Goal: Task Accomplishment & Management: Manage account settings

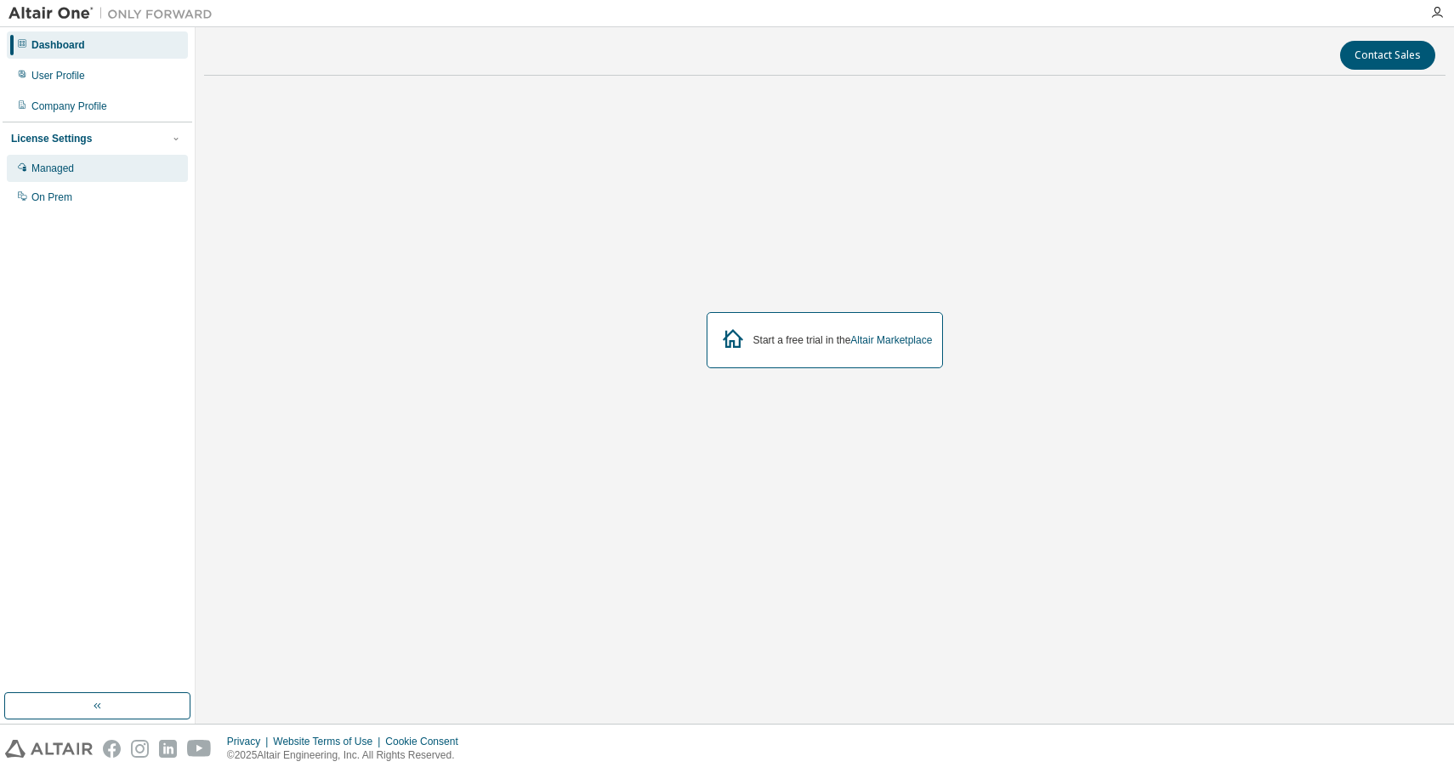
click at [103, 157] on div "Managed" at bounding box center [97, 168] width 181 height 27
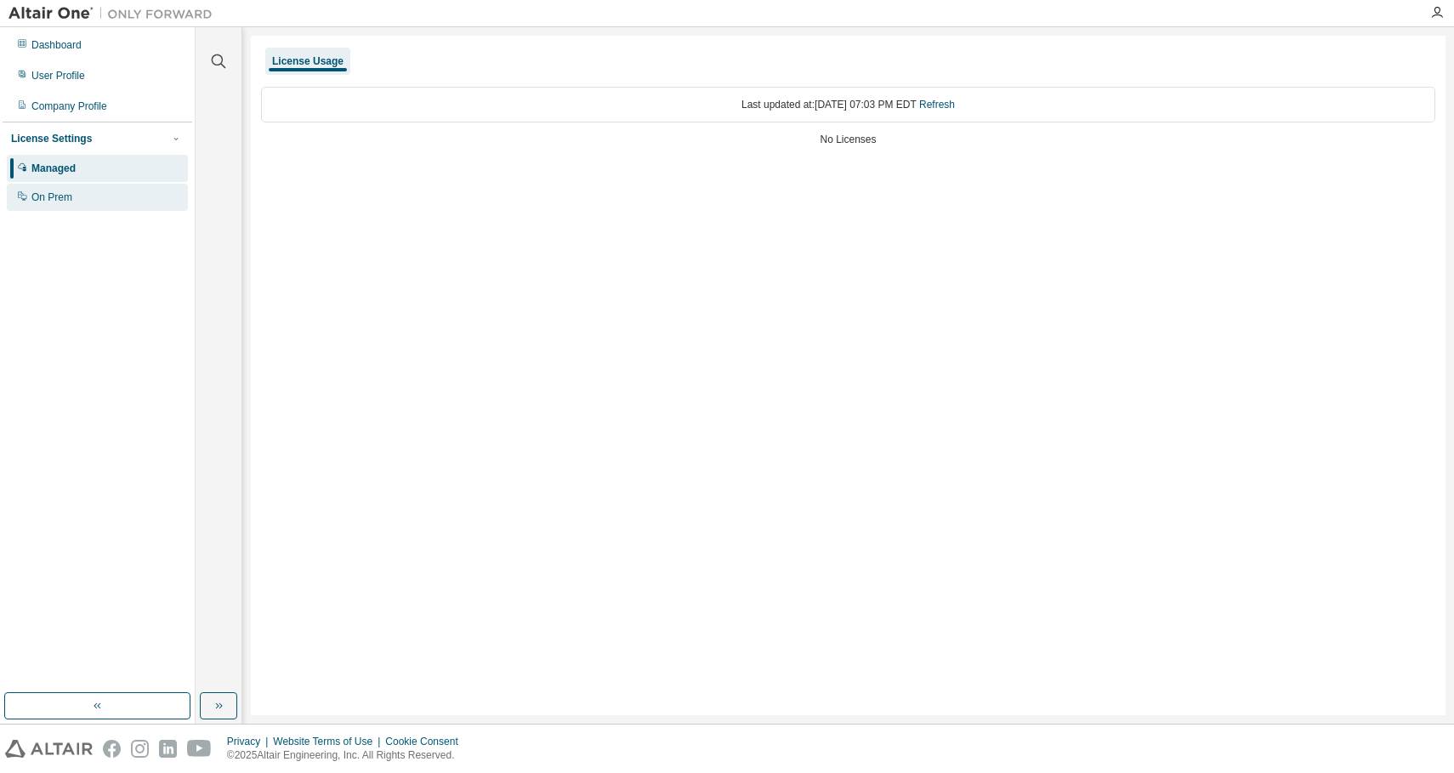
click at [95, 201] on div "On Prem" at bounding box center [97, 197] width 181 height 27
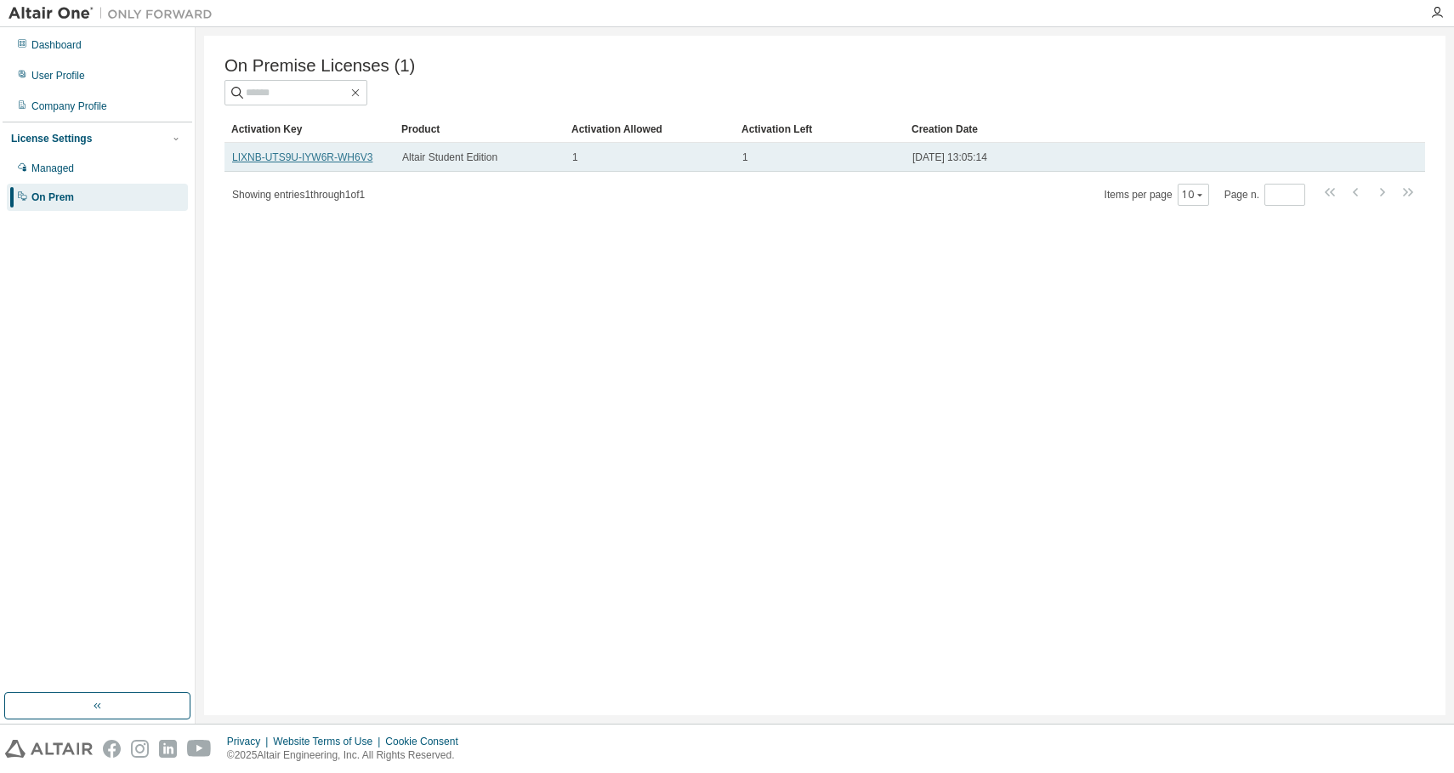
click at [315, 155] on link "LIXNB-UTS9U-IYW6R-WH6V3" at bounding box center [302, 157] width 140 height 12
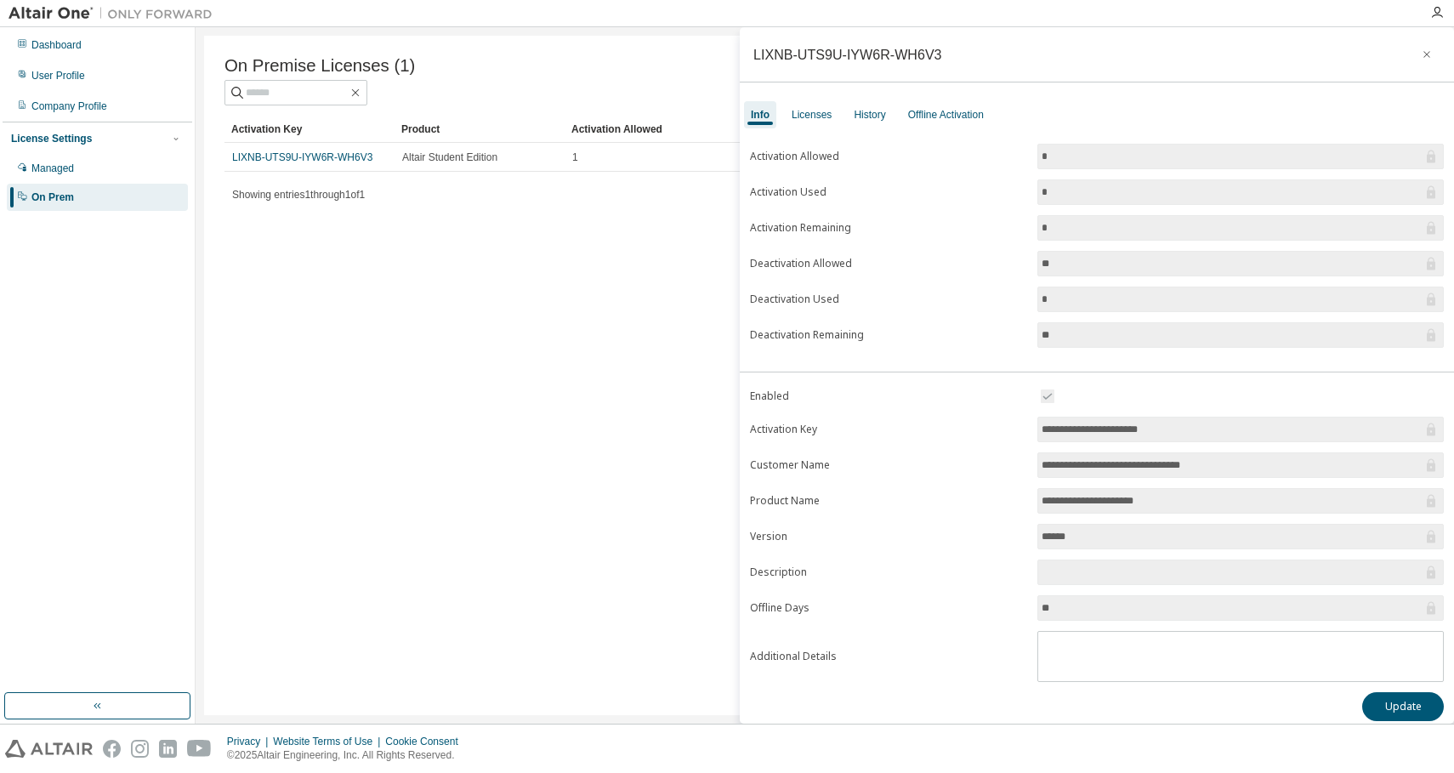
scroll to position [11, 0]
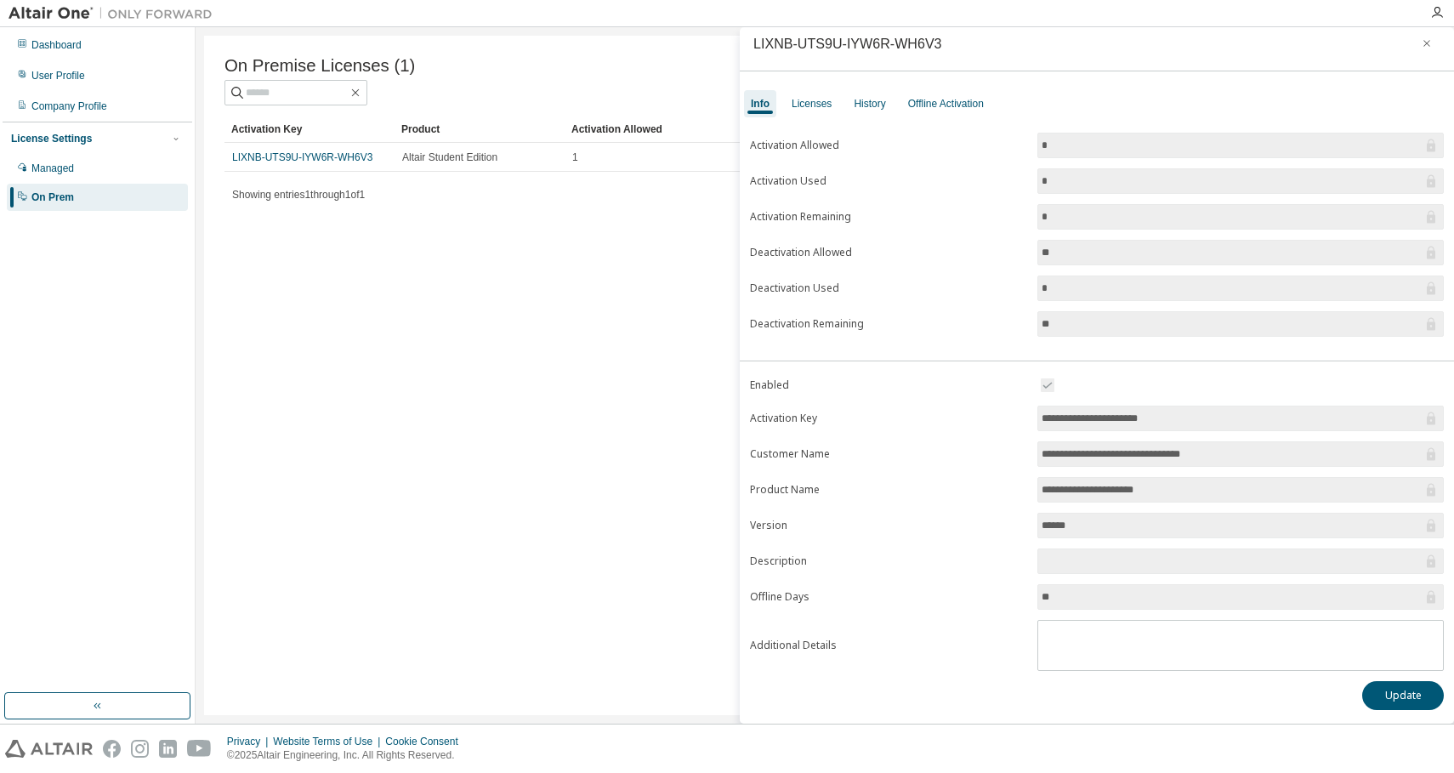
click at [1062, 528] on input "******" at bounding box center [1232, 525] width 381 height 17
click at [824, 106] on div "Licenses" at bounding box center [812, 104] width 40 height 14
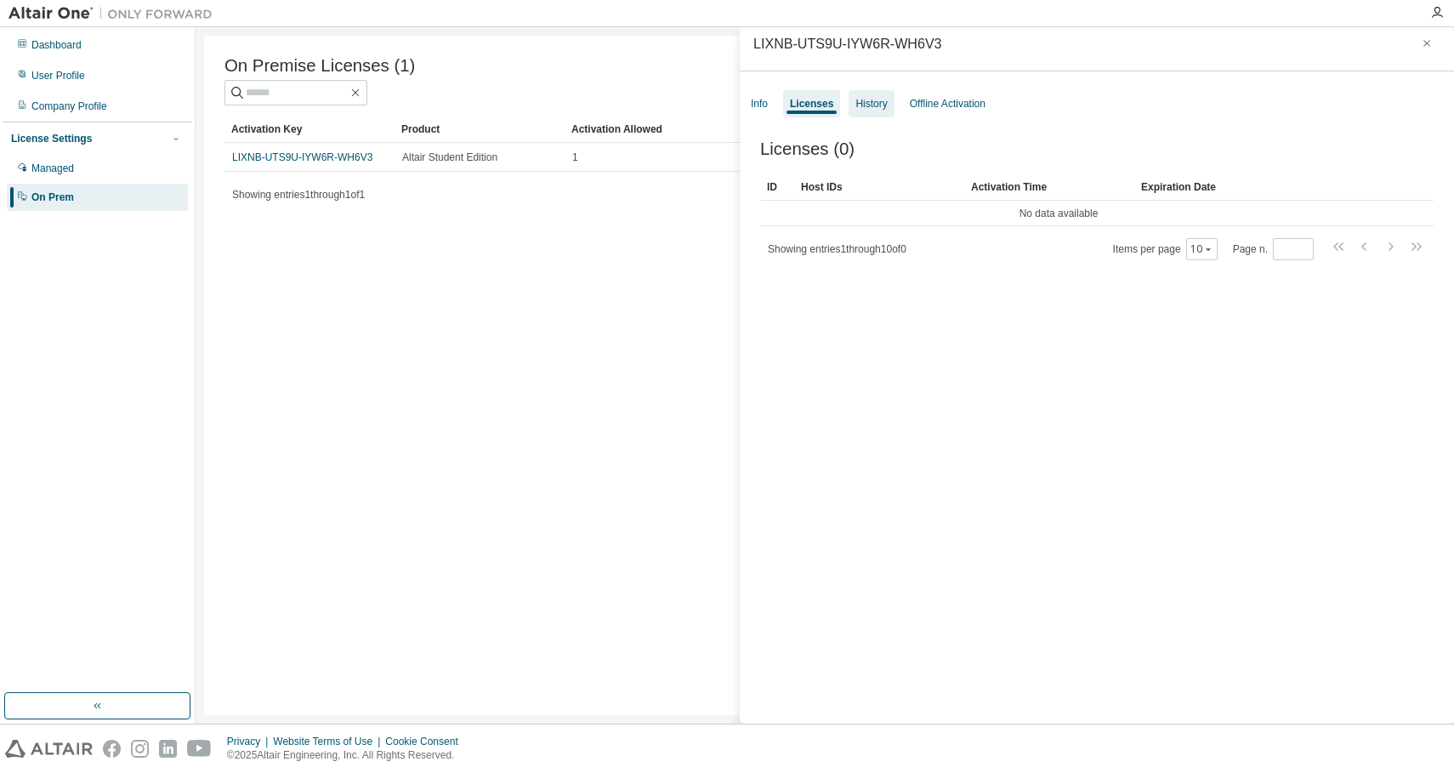
click at [884, 104] on div "History" at bounding box center [870, 104] width 31 height 14
click at [975, 107] on div "Offline Activation" at bounding box center [948, 104] width 76 height 14
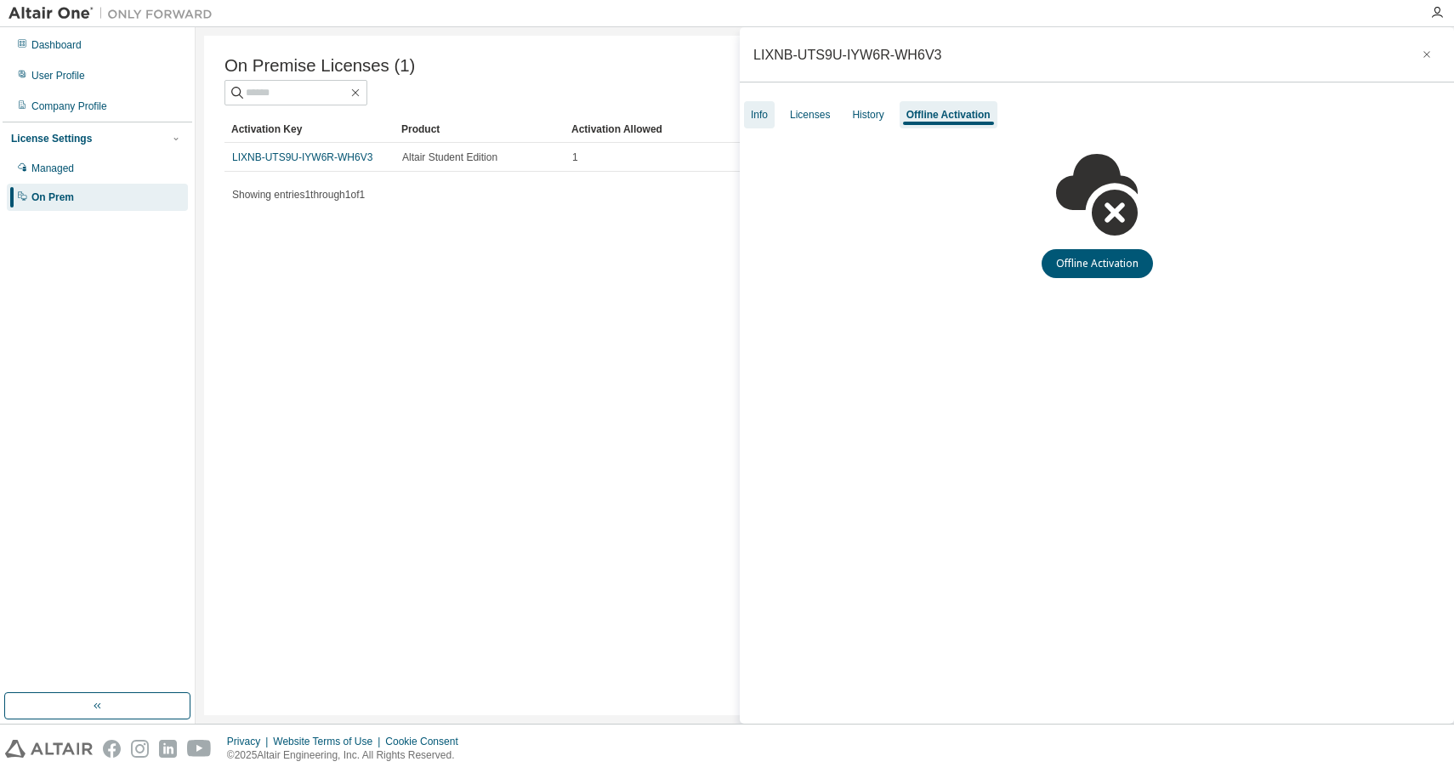
click at [774, 107] on div "Info" at bounding box center [759, 114] width 31 height 27
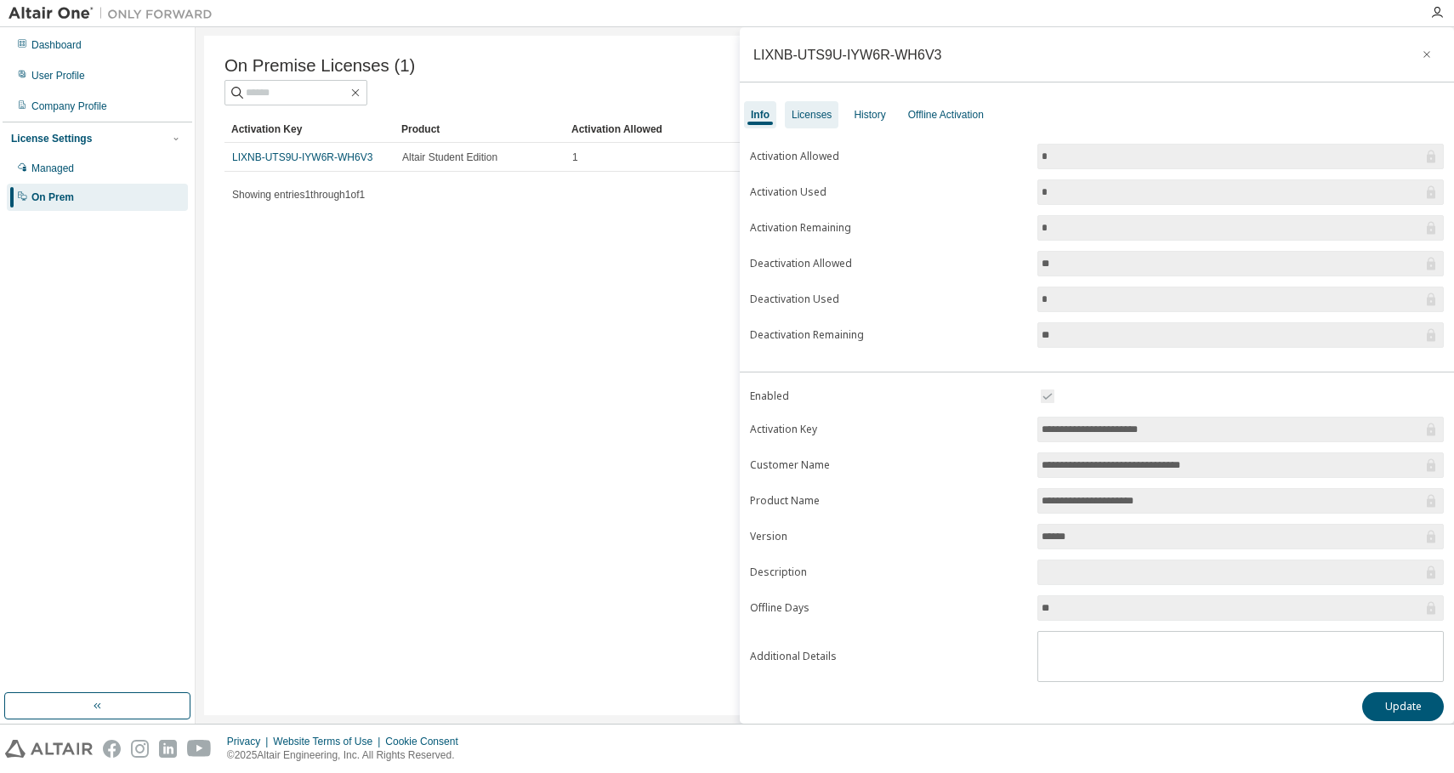
click at [822, 122] on div "Licenses" at bounding box center [812, 114] width 54 height 27
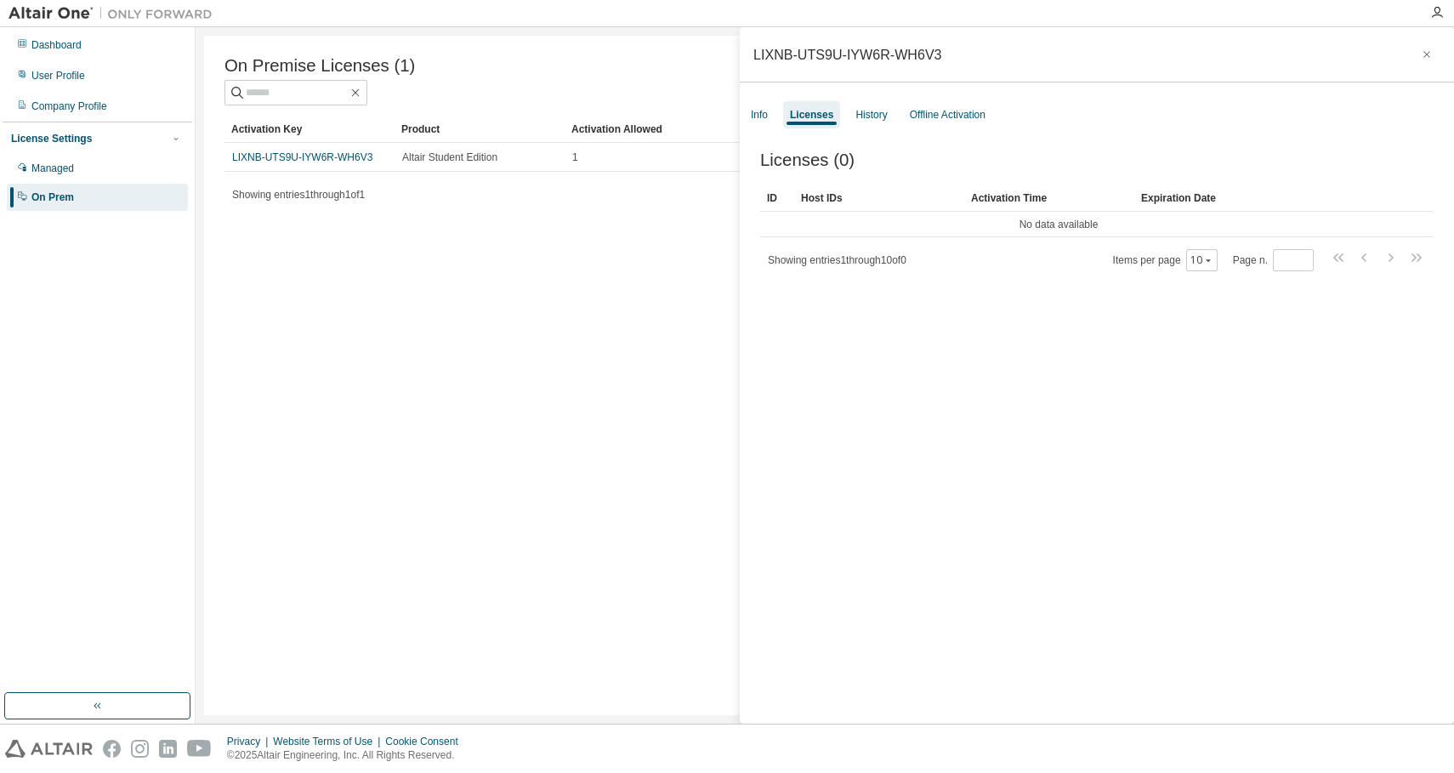
click at [848, 121] on div "Info Licenses History Offline Activation" at bounding box center [1097, 114] width 714 height 31
click at [871, 120] on div "History" at bounding box center [870, 115] width 31 height 14
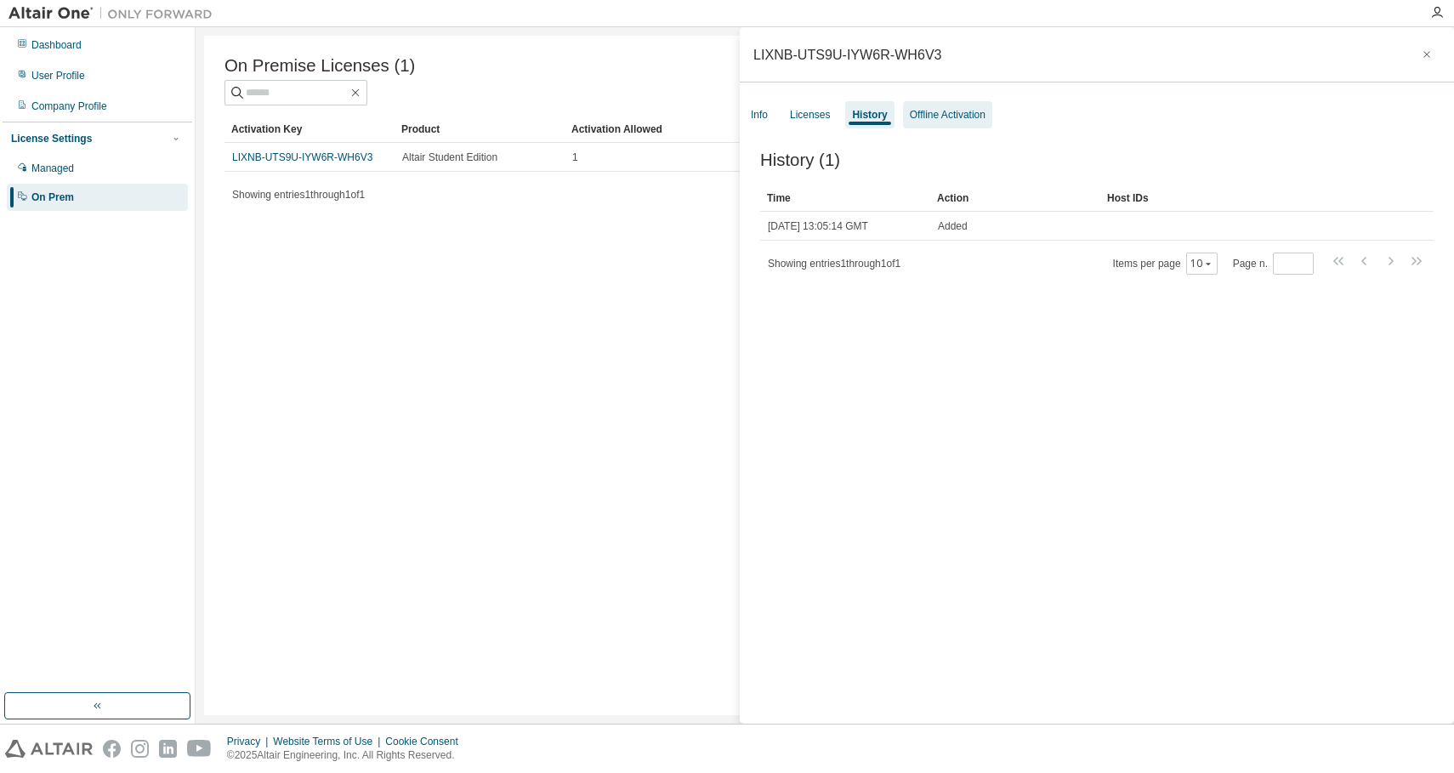
click at [945, 109] on div "Offline Activation" at bounding box center [948, 115] width 76 height 14
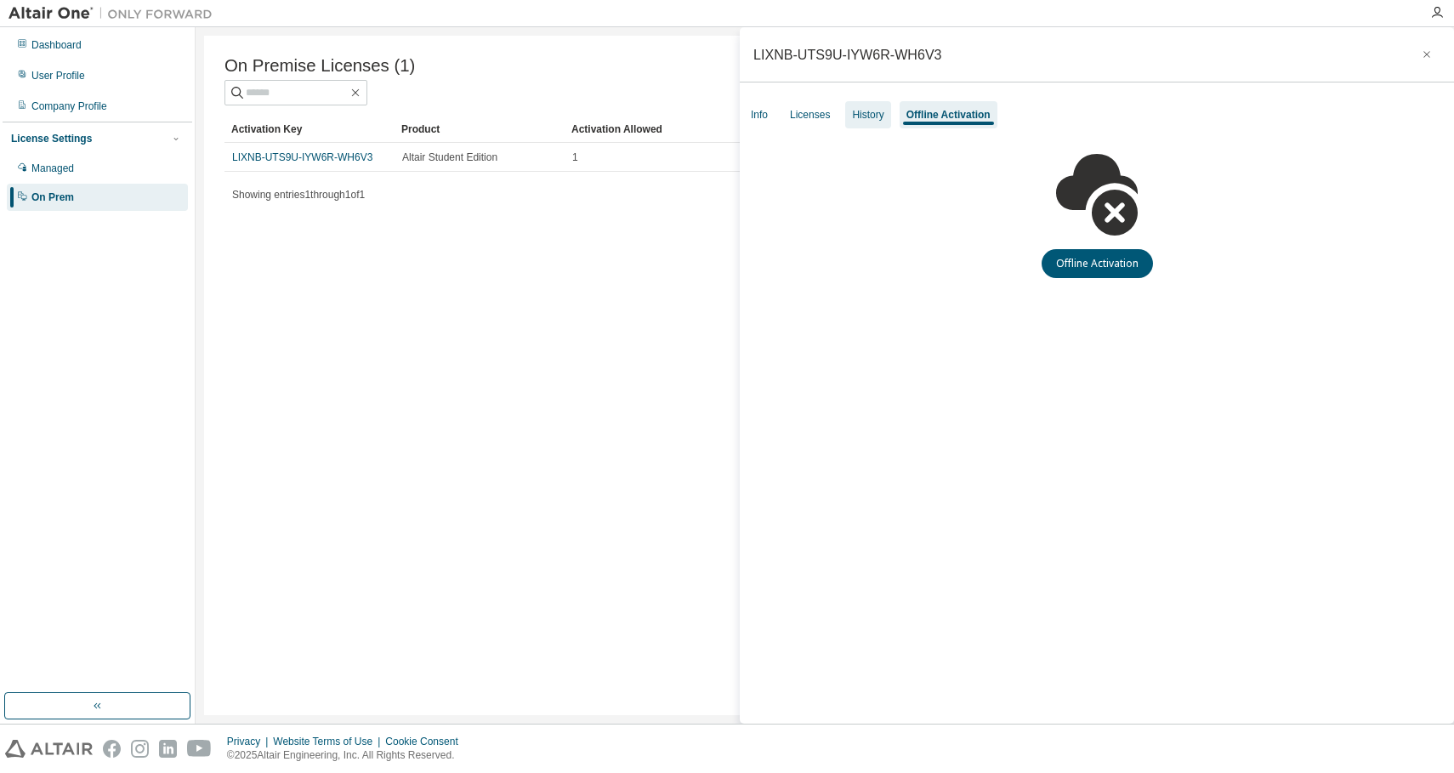
click at [883, 110] on div "History" at bounding box center [867, 115] width 31 height 14
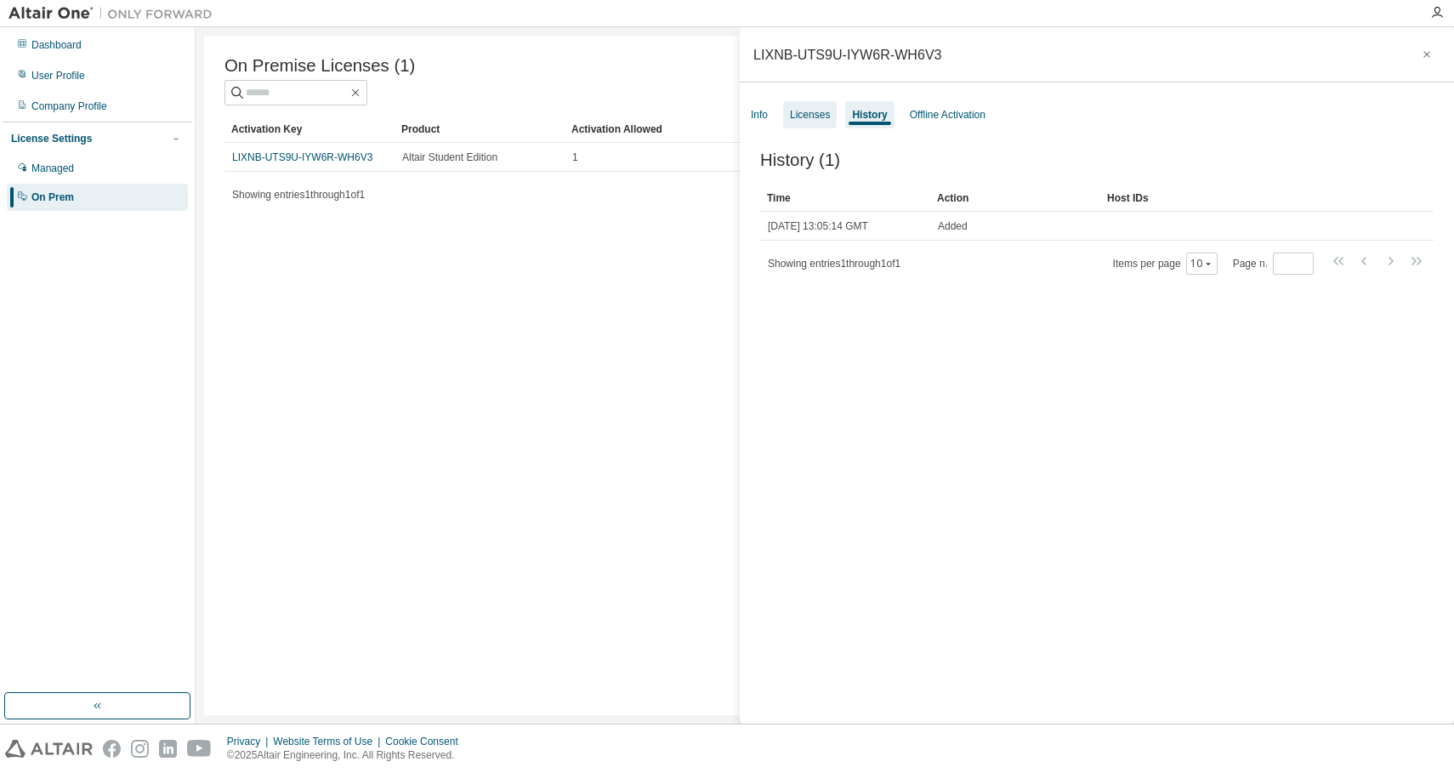
click at [817, 103] on div "Licenses" at bounding box center [810, 114] width 54 height 27
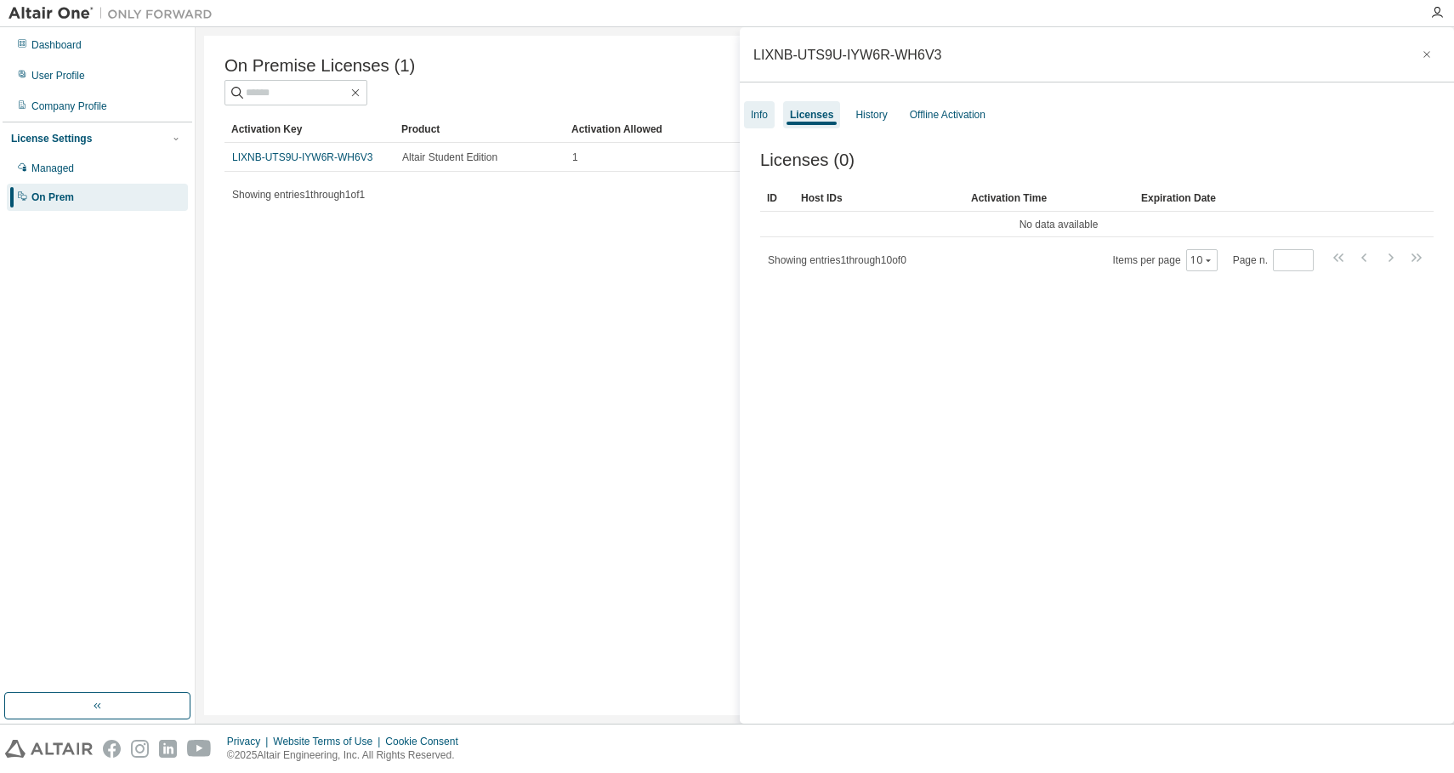
click at [755, 103] on div "Info" at bounding box center [759, 114] width 31 height 27
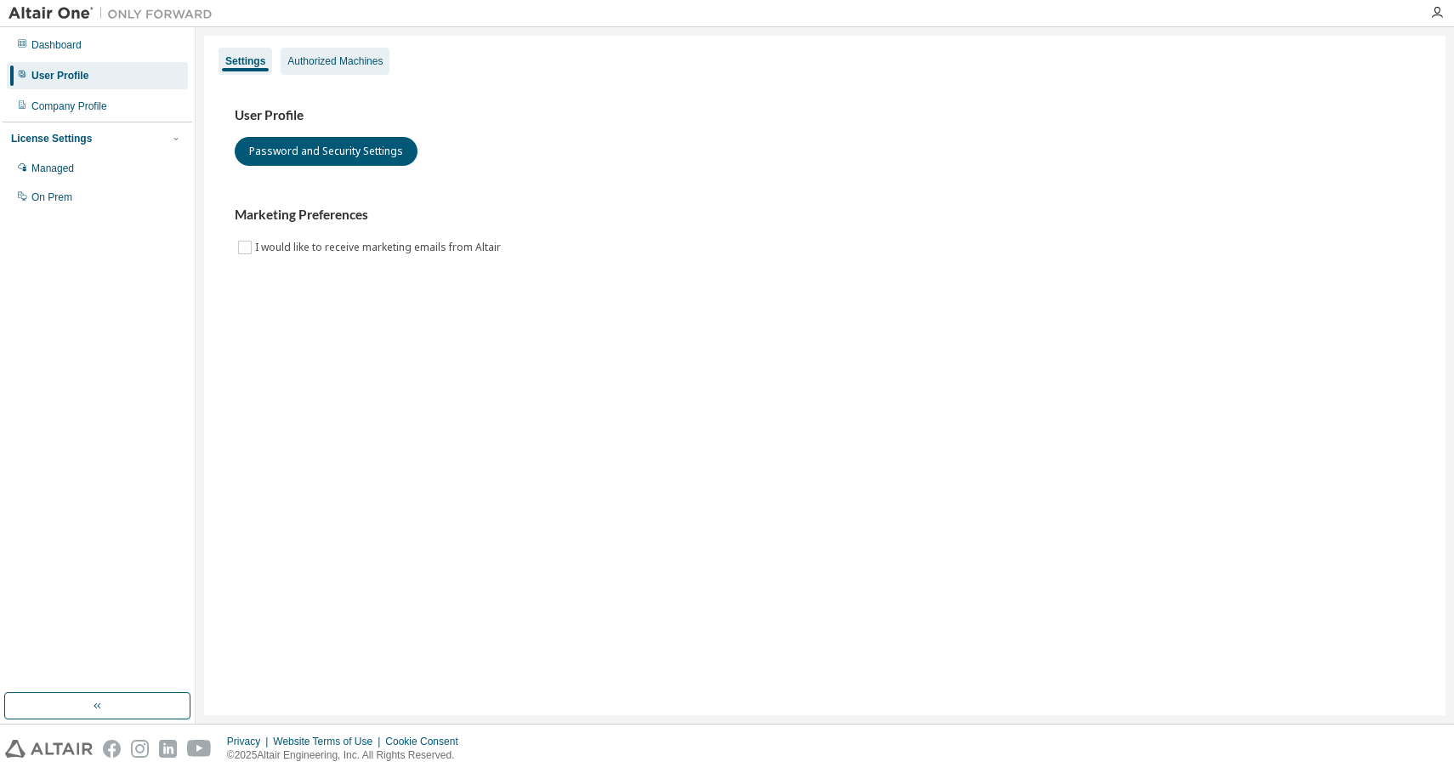
click at [333, 65] on div "Authorized Machines" at bounding box center [334, 61] width 95 height 14
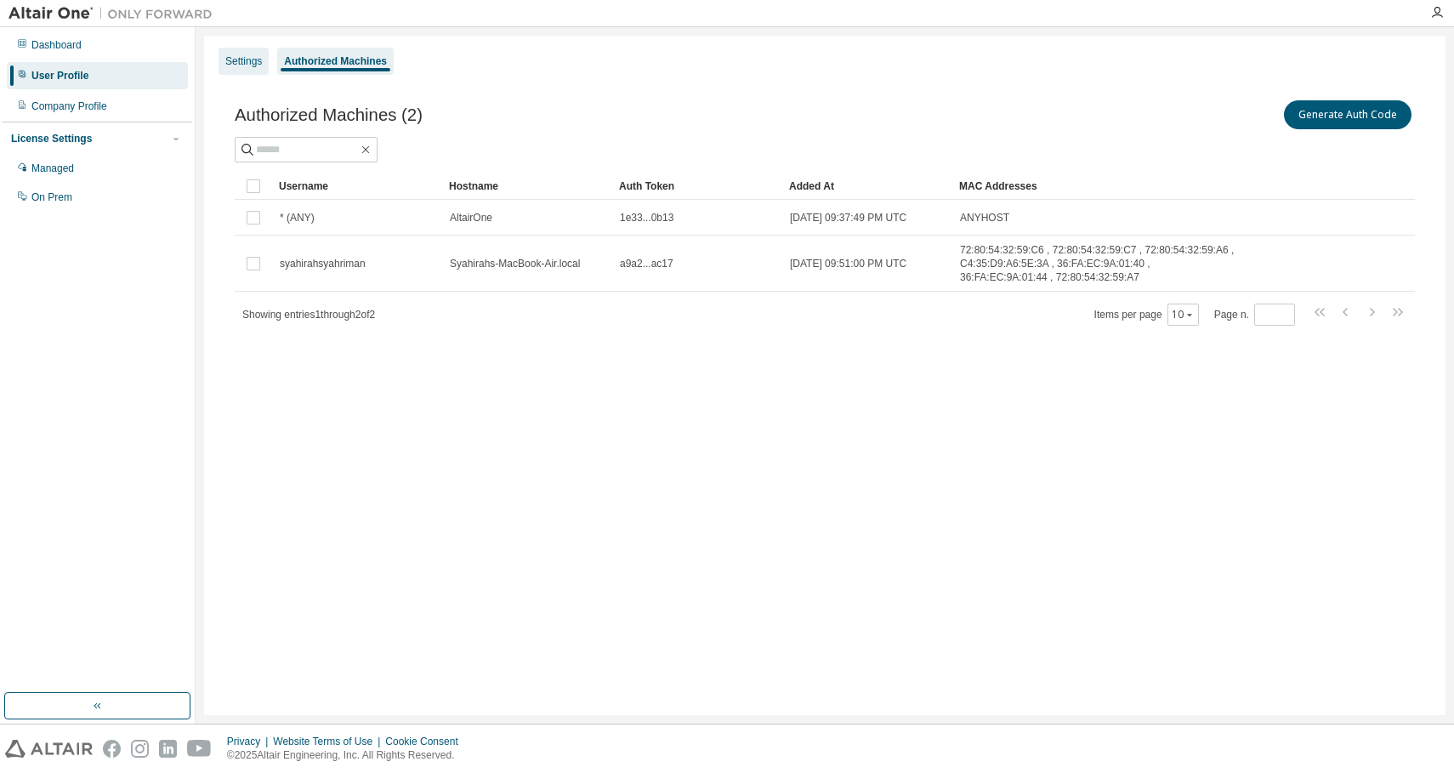
click at [262, 54] on div "Settings" at bounding box center [243, 61] width 37 height 14
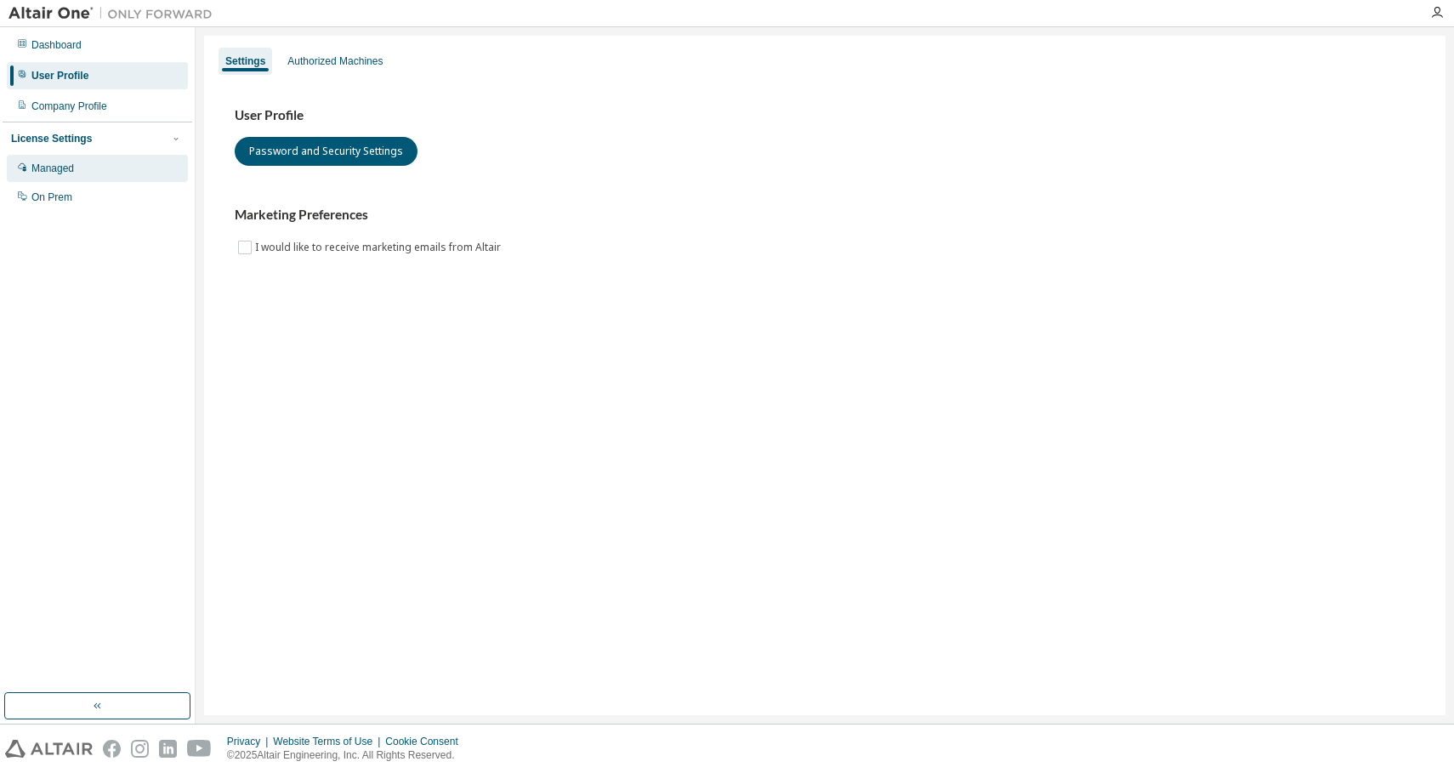
click at [146, 156] on div "Managed" at bounding box center [97, 168] width 181 height 27
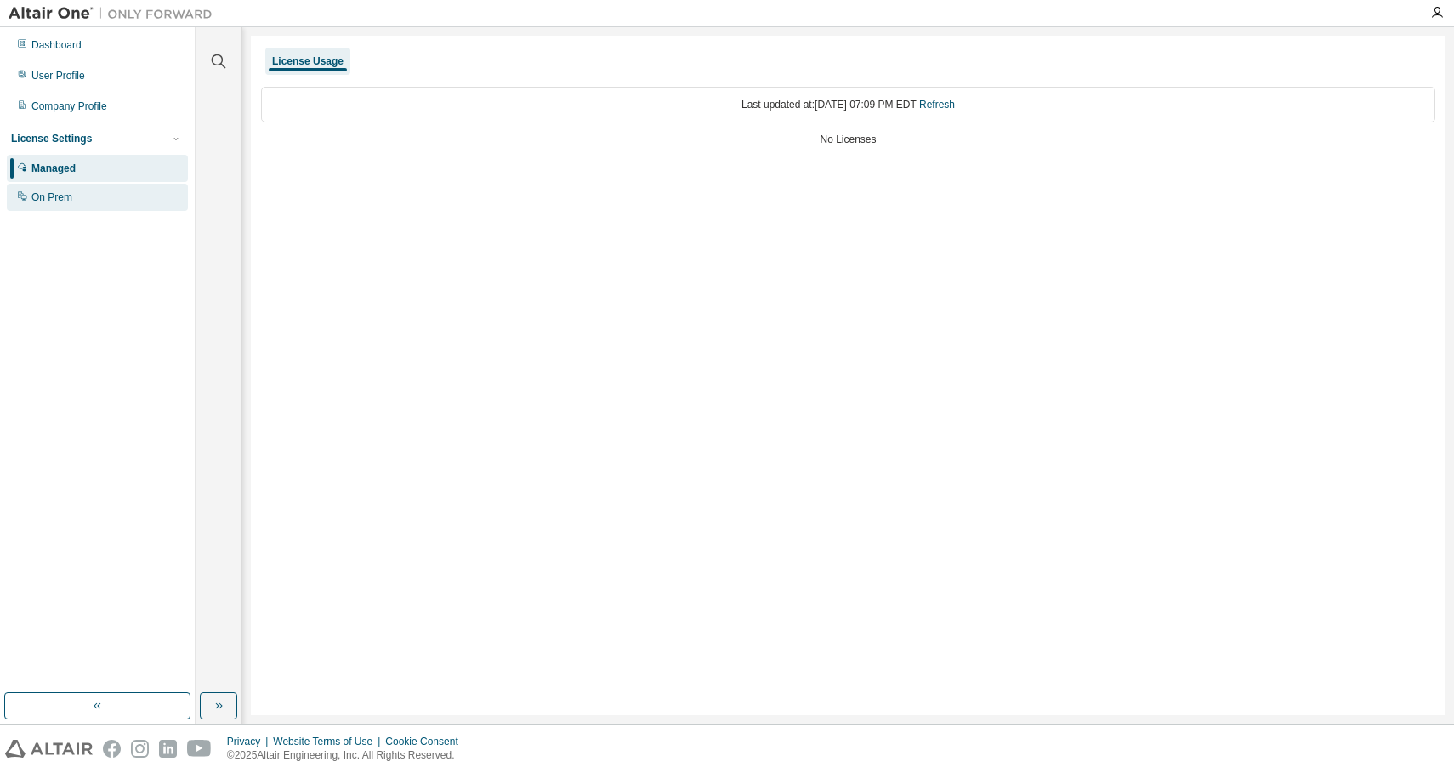
click at [138, 194] on div "On Prem" at bounding box center [97, 197] width 181 height 27
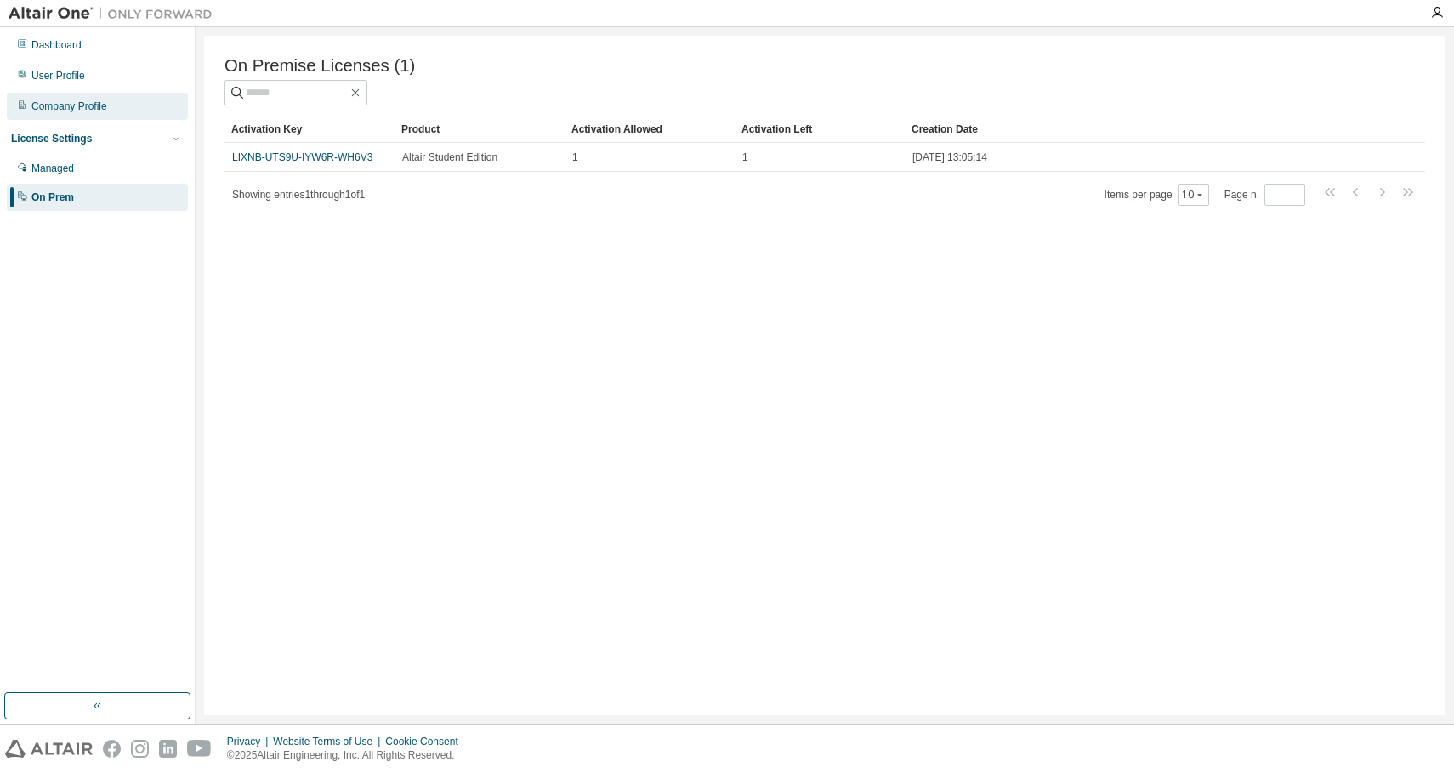
click at [143, 94] on div "Company Profile" at bounding box center [97, 106] width 181 height 27
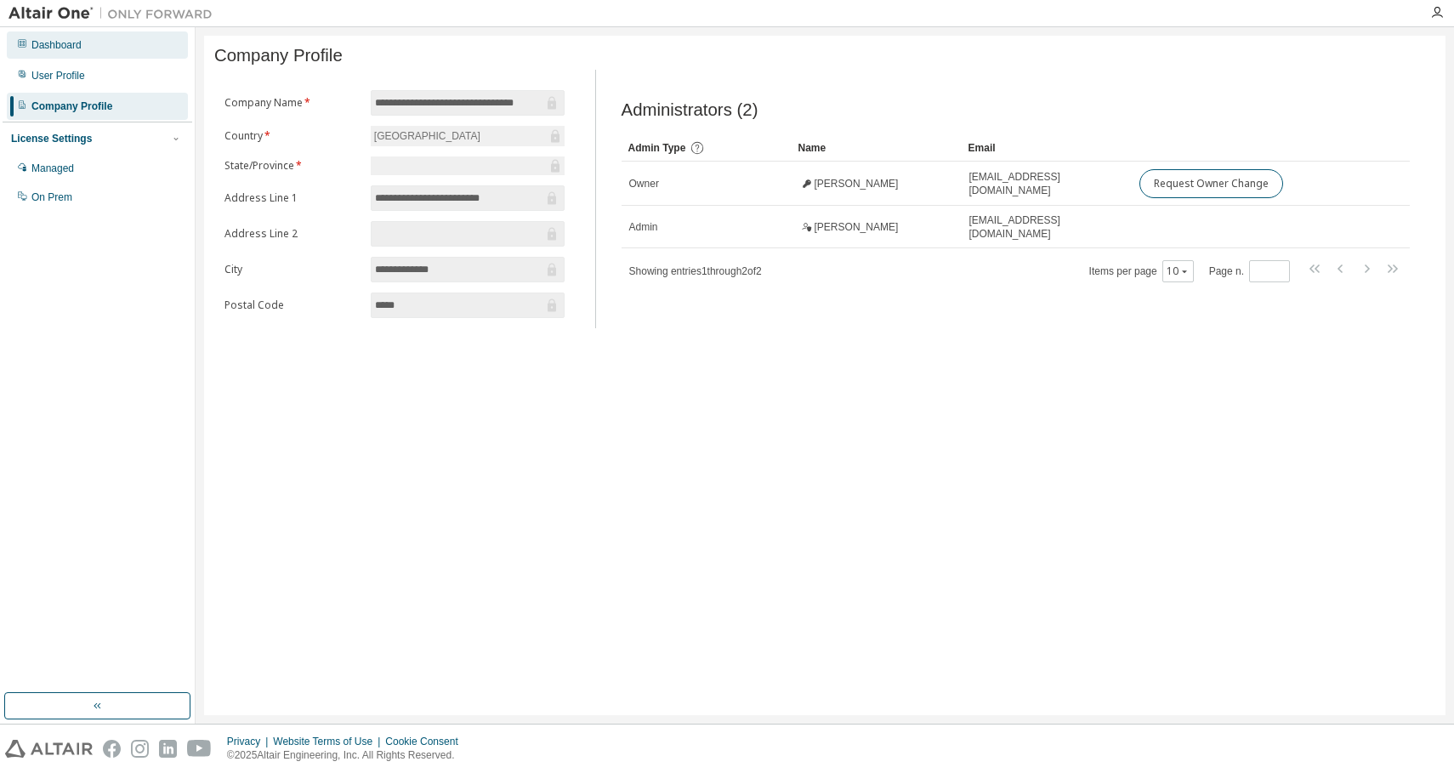
click at [96, 46] on div "Dashboard" at bounding box center [97, 44] width 181 height 27
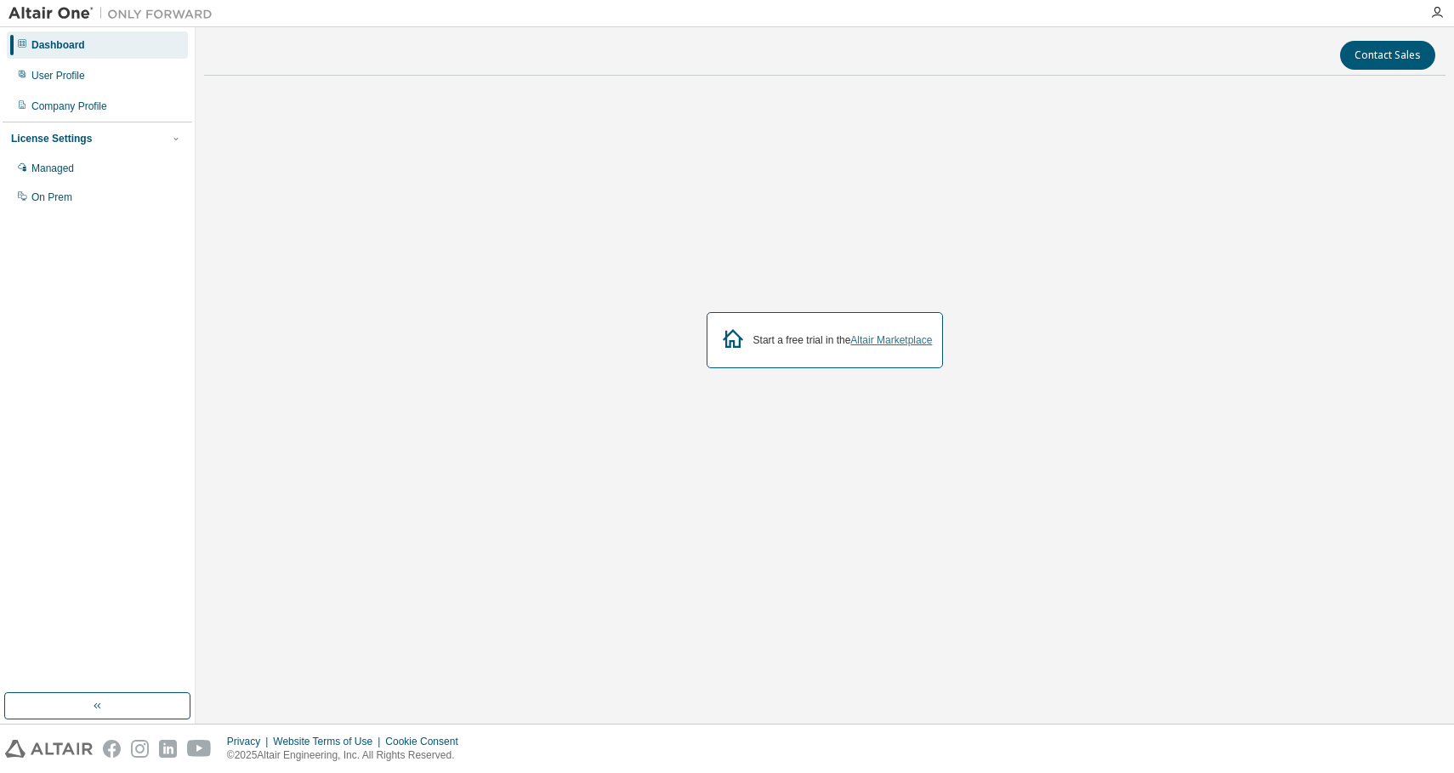
click at [876, 344] on link "Altair Marketplace" at bounding box center [891, 340] width 82 height 12
click at [77, 83] on div "User Profile" at bounding box center [97, 75] width 181 height 27
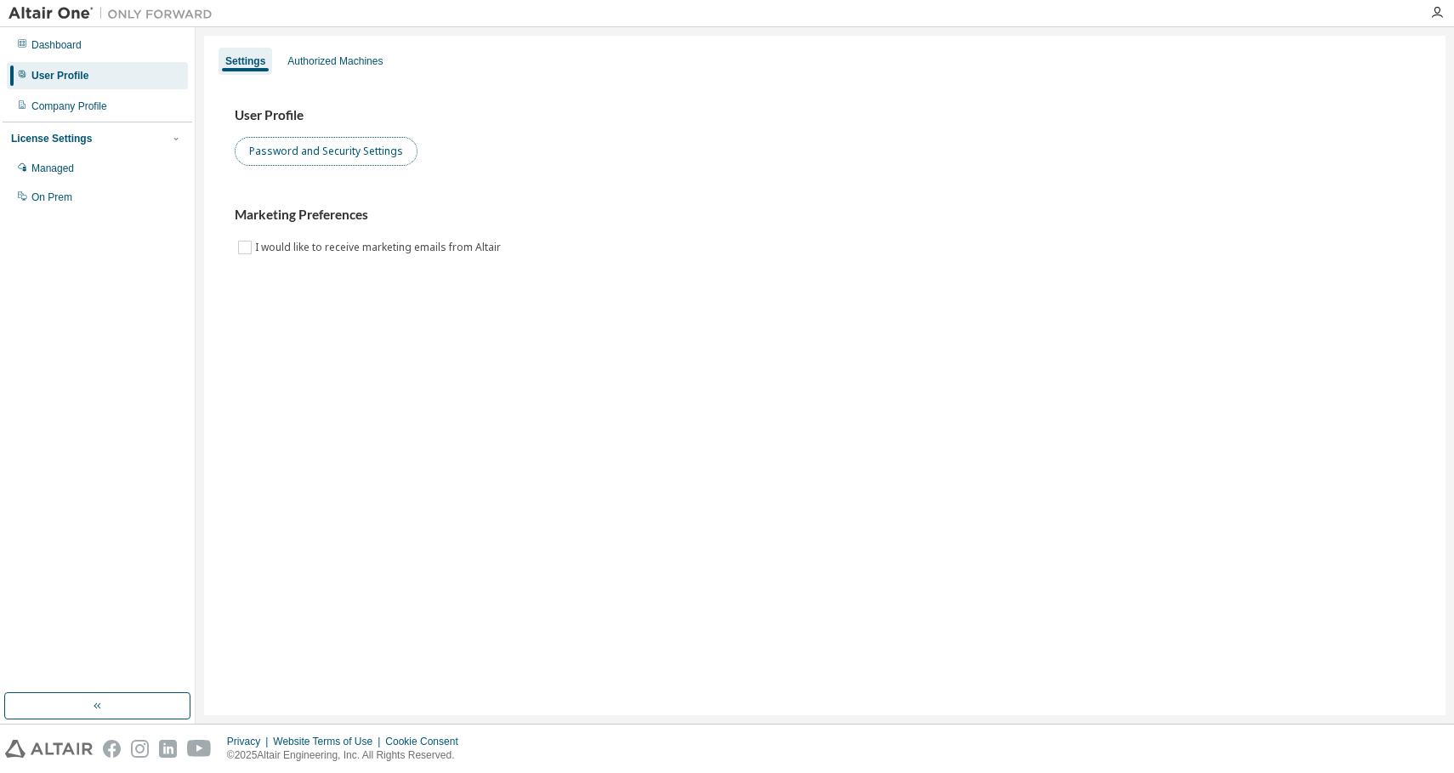
click at [256, 139] on button "Password and Security Settings" at bounding box center [326, 151] width 183 height 29
click at [322, 71] on div "Authorized Machines" at bounding box center [335, 61] width 109 height 27
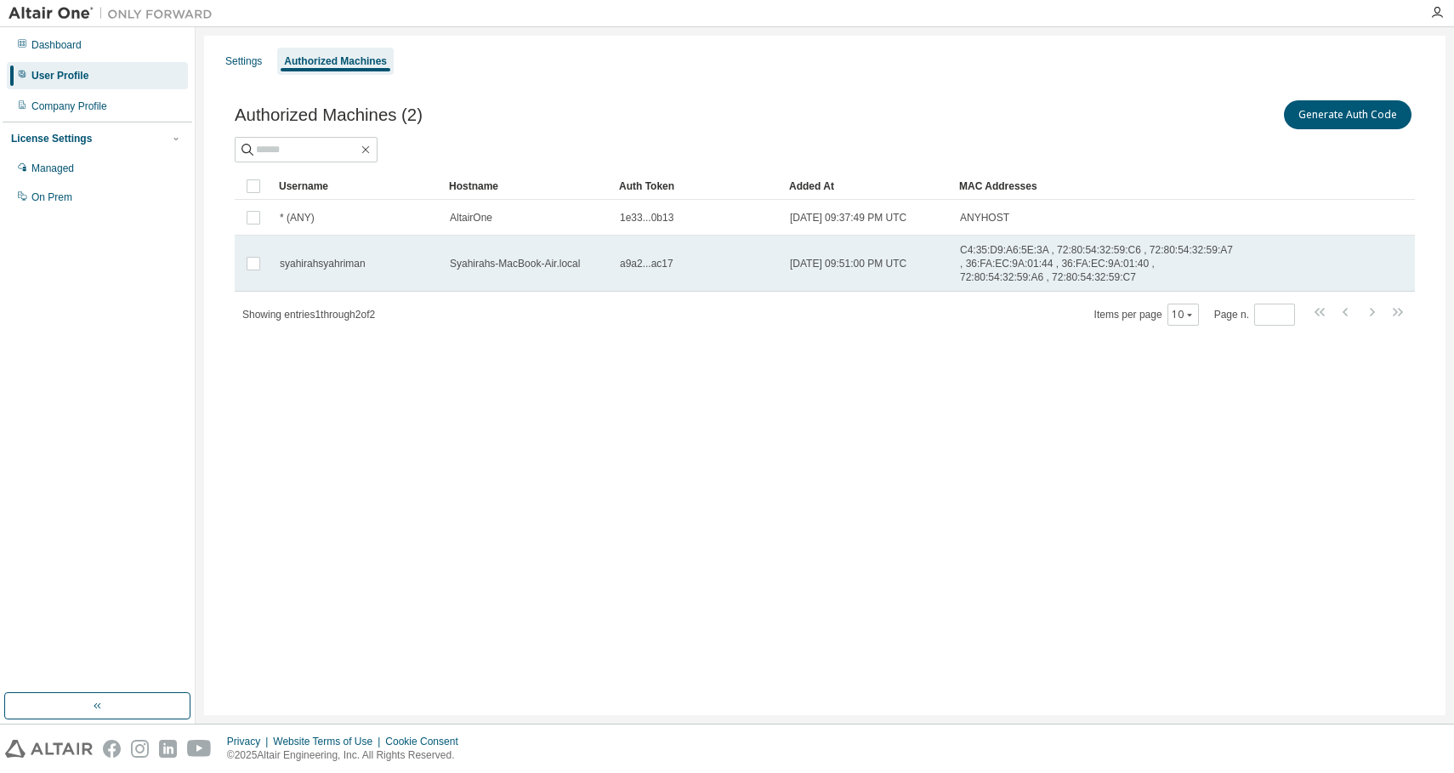
click at [329, 269] on span "syahirahsyahriman" at bounding box center [323, 264] width 86 height 14
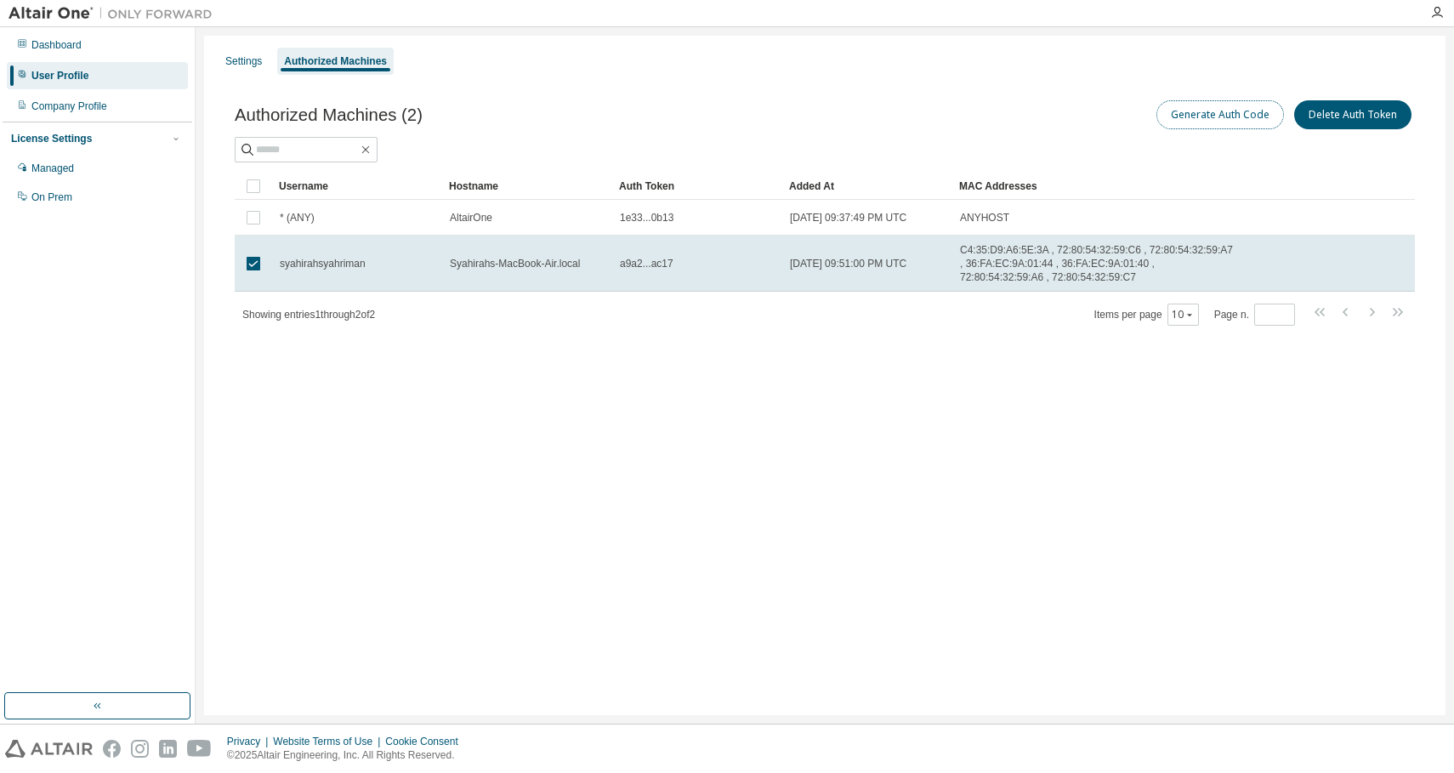
click at [1226, 108] on button "Generate Auth Code" at bounding box center [1220, 114] width 128 height 29
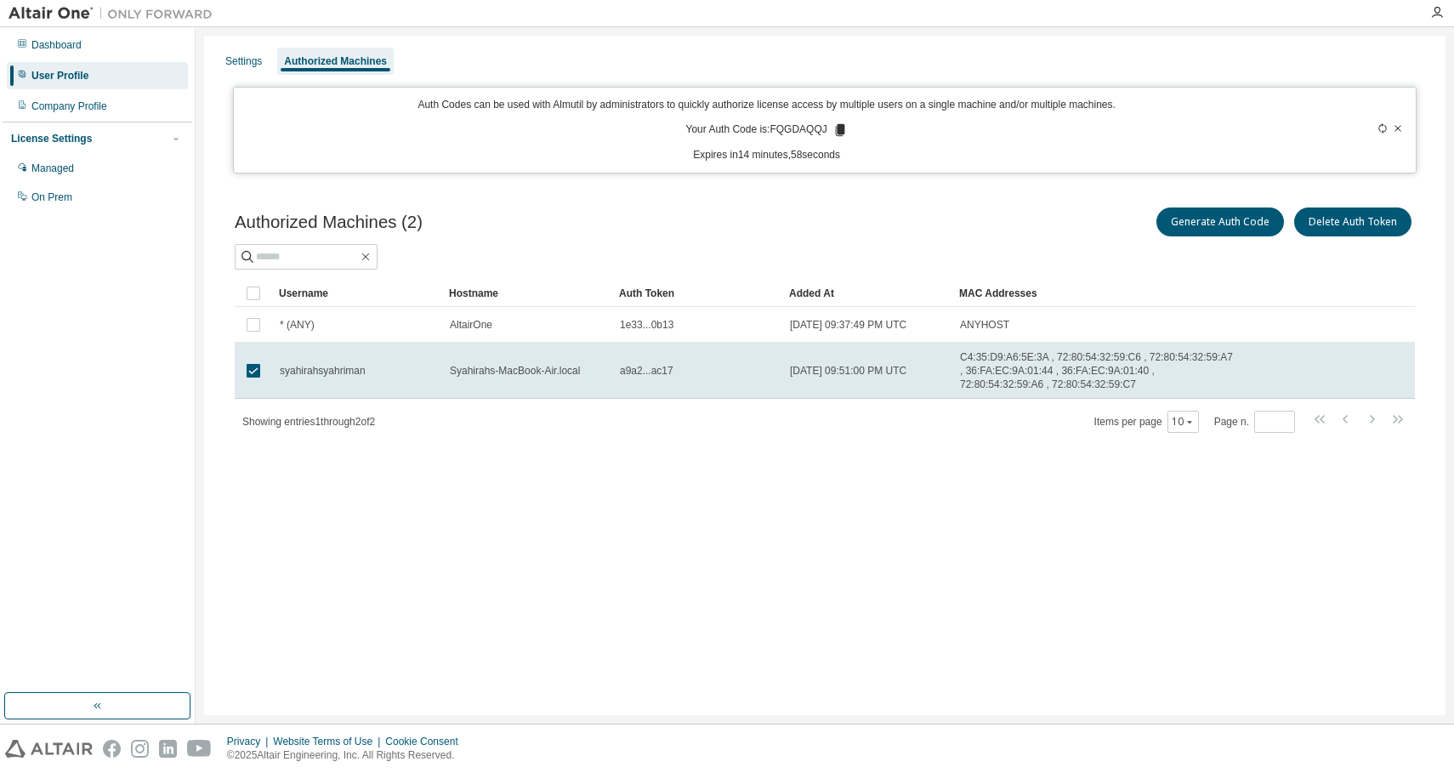
click at [809, 129] on p "Your Auth Code is: FQGDAQQJ" at bounding box center [766, 129] width 162 height 15
copy p "FQGDAQQJ"
click at [801, 126] on p "Your Auth Code is: FQGDAQQJ" at bounding box center [766, 129] width 162 height 15
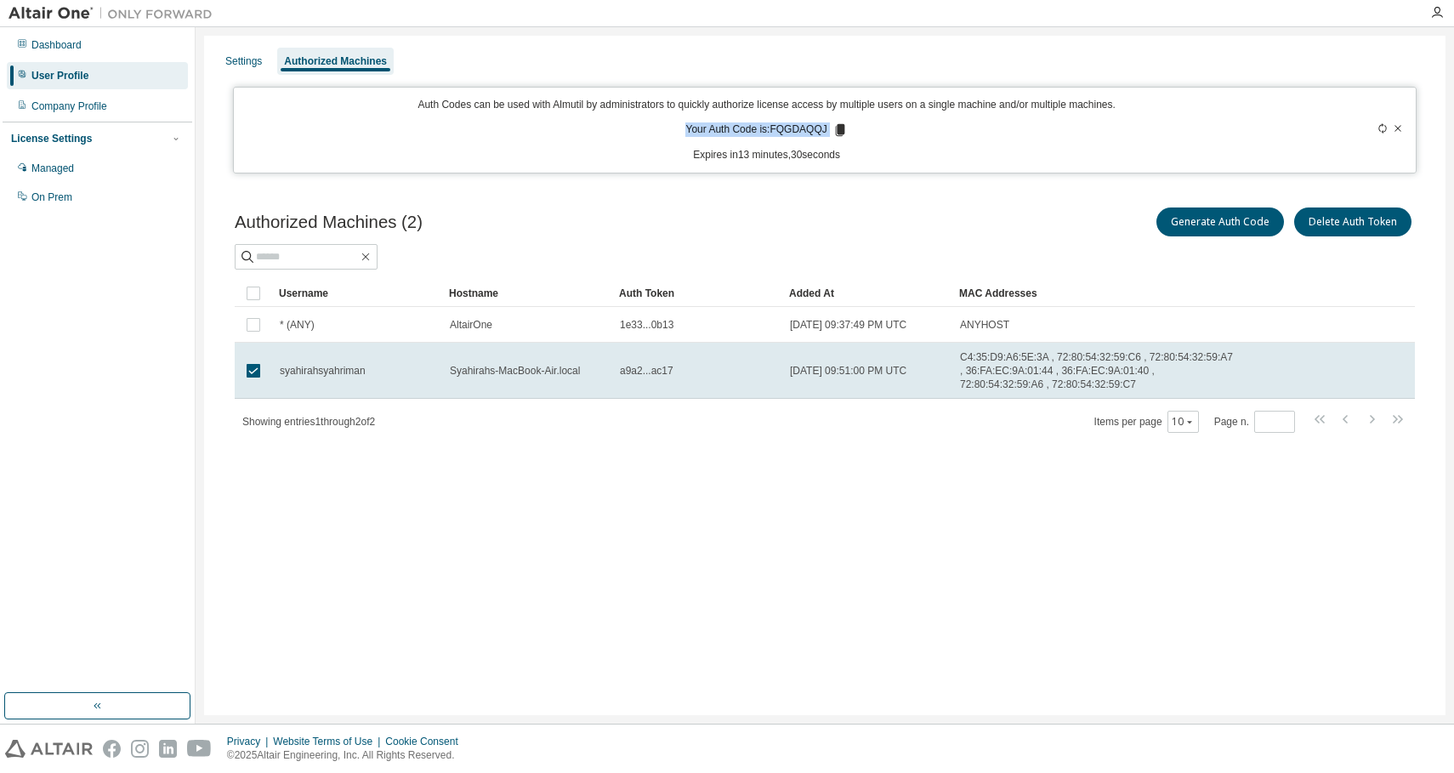
click at [801, 126] on p "Your Auth Code is: FQGDAQQJ" at bounding box center [766, 129] width 162 height 15
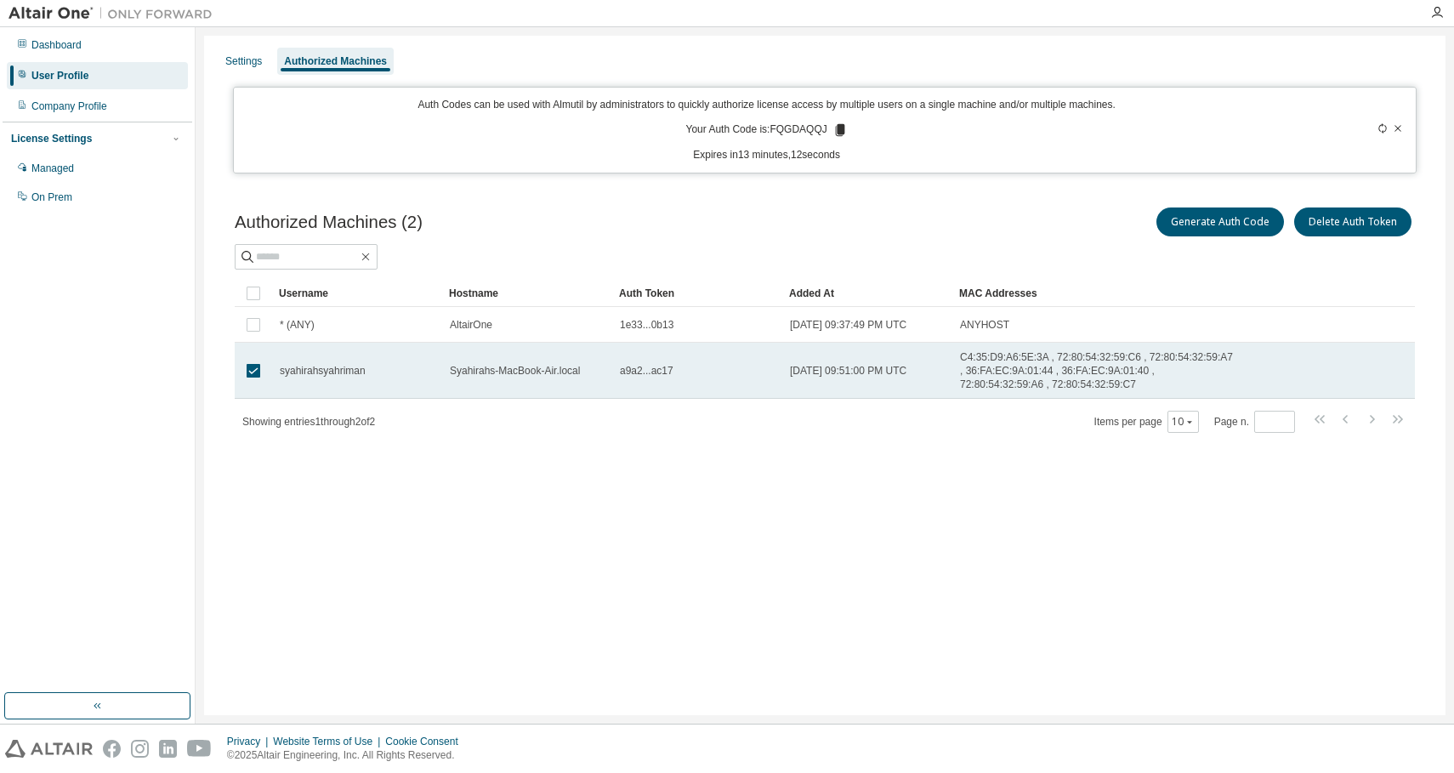
click at [996, 361] on span "C4:35:D9:A6:5E:3A , 72:80:54:32:59:C6 , 72:80:54:32:59:A7 , 36:FA:EC:9A:01:44 ,…" at bounding box center [1097, 370] width 275 height 41
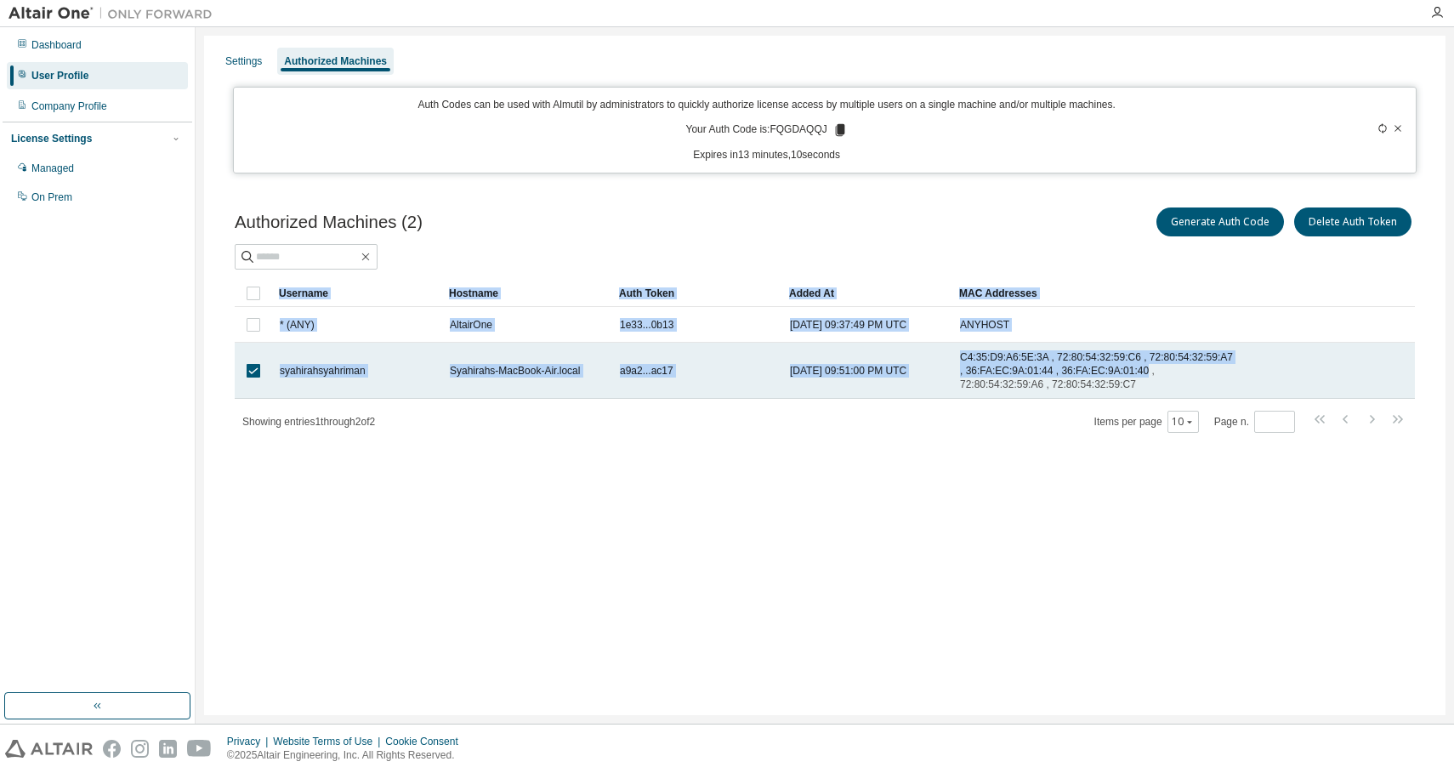
drag, startPoint x: 962, startPoint y: 356, endPoint x: 1050, endPoint y: 386, distance: 93.3
click at [1050, 386] on span "C4:35:D9:A6:5E:3A , 72:80:54:32:59:C6 , 72:80:54:32:59:A7 , 36:FA:EC:9A:01:44 ,…" at bounding box center [1097, 370] width 275 height 41
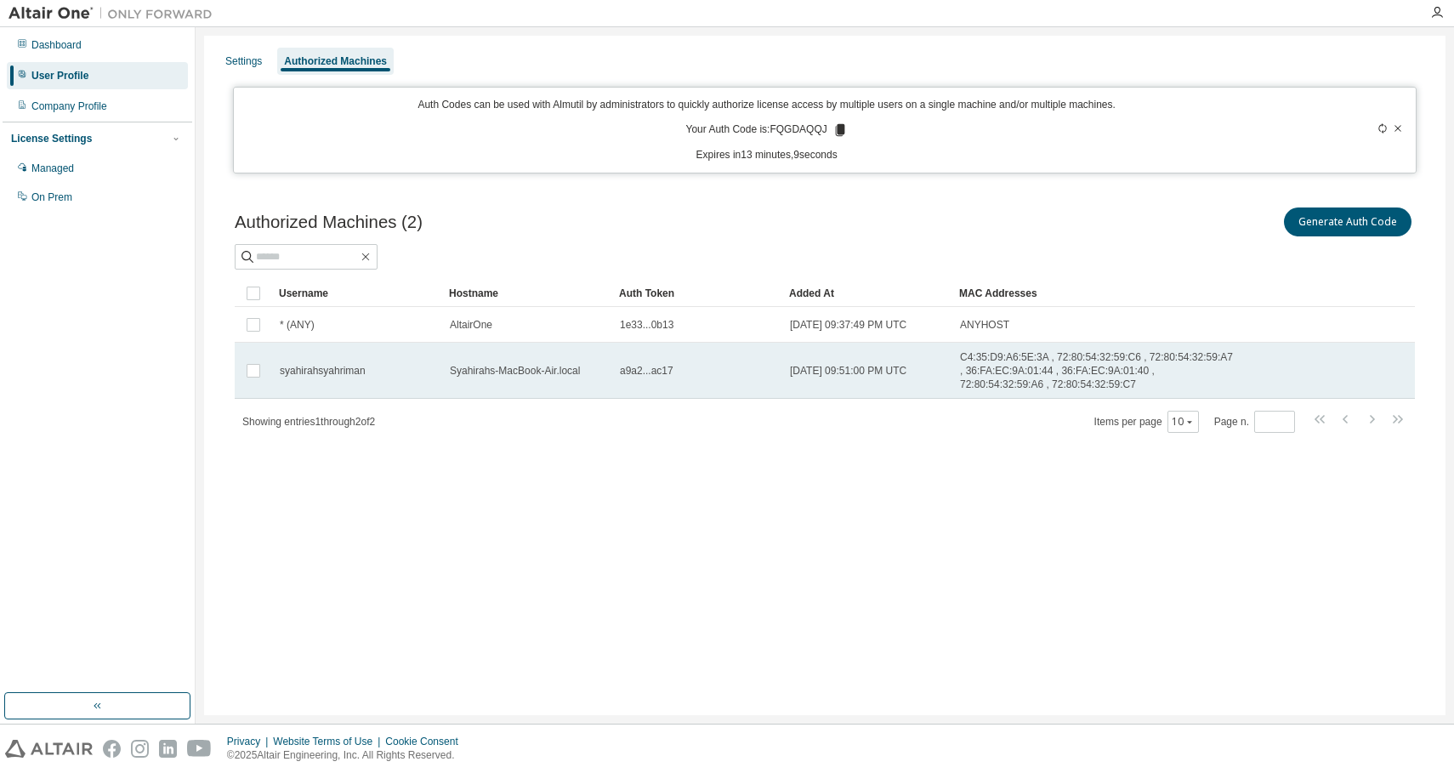
click at [1053, 391] on span "C4:35:D9:A6:5E:3A , 72:80:54:32:59:C6 , 72:80:54:32:59:A7 , 36:FA:EC:9A:01:44 ,…" at bounding box center [1097, 370] width 275 height 41
click at [1038, 391] on span "C4:35:D9:A6:5E:3A , 72:80:54:32:59:C6 , 72:80:54:32:59:A7 , 36:FA:EC:9A:01:44 ,…" at bounding box center [1097, 370] width 275 height 41
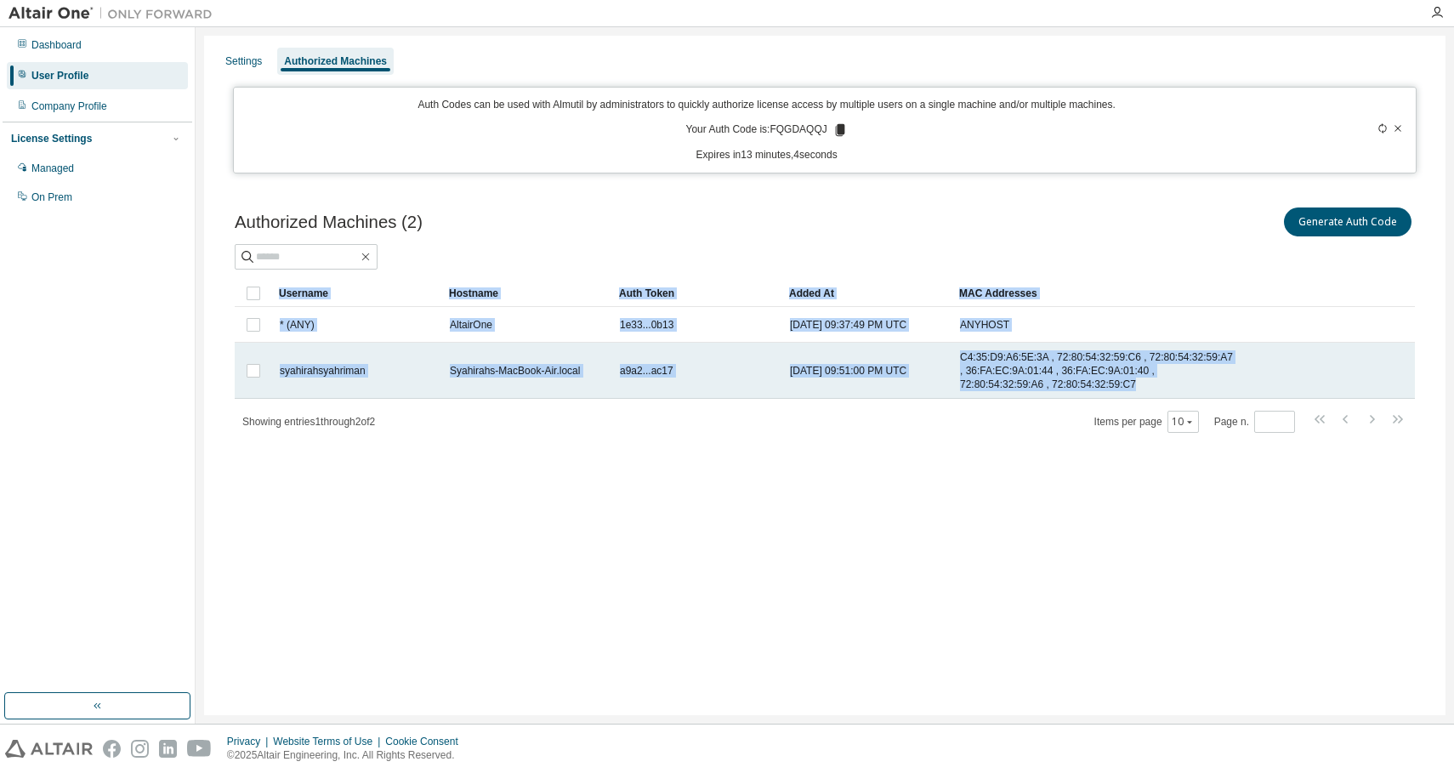
drag, startPoint x: 1050, startPoint y: 398, endPoint x: 1061, endPoint y: 397, distance: 11.1
drag, startPoint x: 1053, startPoint y: 395, endPoint x: 1034, endPoint y: 395, distance: 18.7
click at [1034, 391] on span "C4:35:D9:A6:5E:3A , 72:80:54:32:59:C6 , 72:80:54:32:59:A7 , 36:FA:EC:9A:01:44 ,…" at bounding box center [1097, 370] width 275 height 41
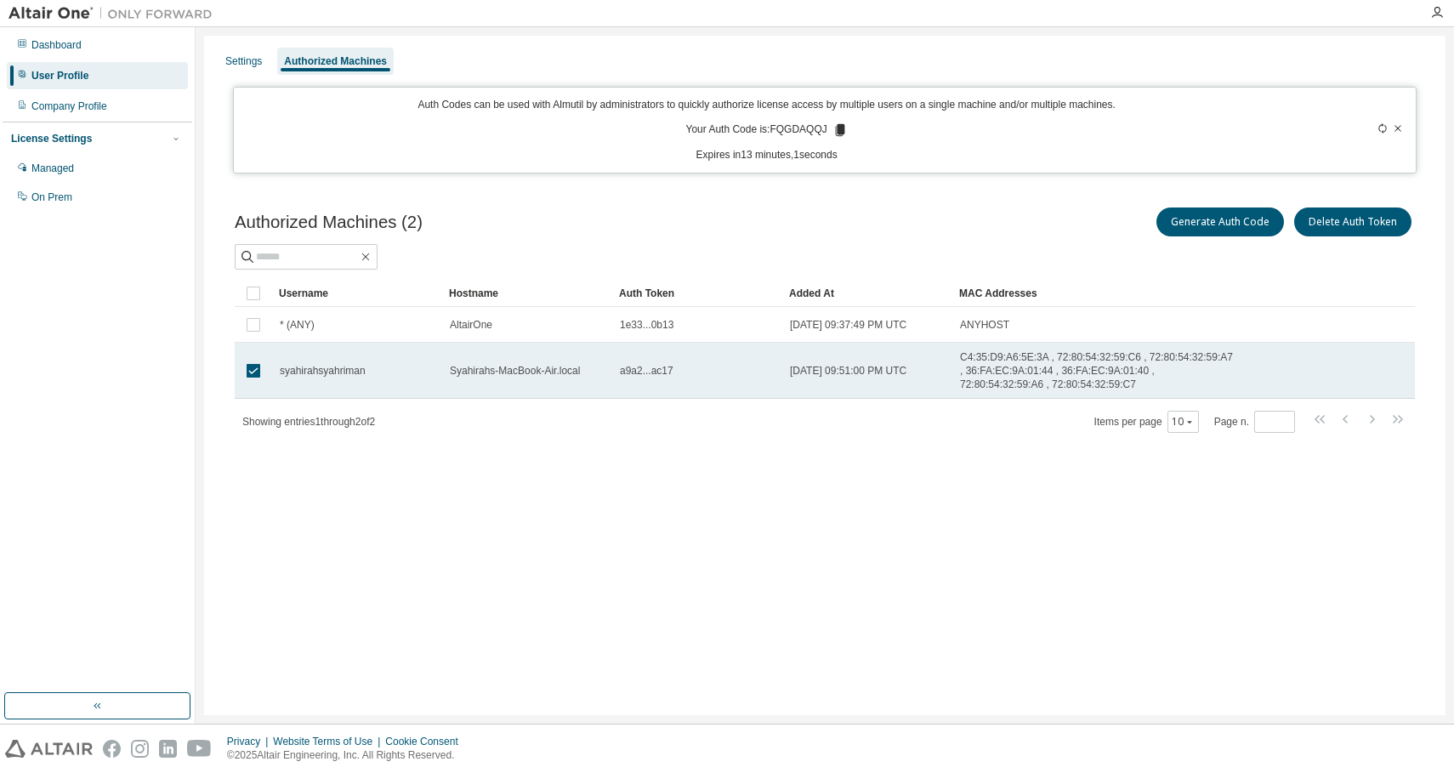
click at [1003, 376] on span "C4:35:D9:A6:5E:3A , 72:80:54:32:59:C6 , 72:80:54:32:59:A7 , 36:FA:EC:9A:01:44 ,…" at bounding box center [1097, 370] width 275 height 41
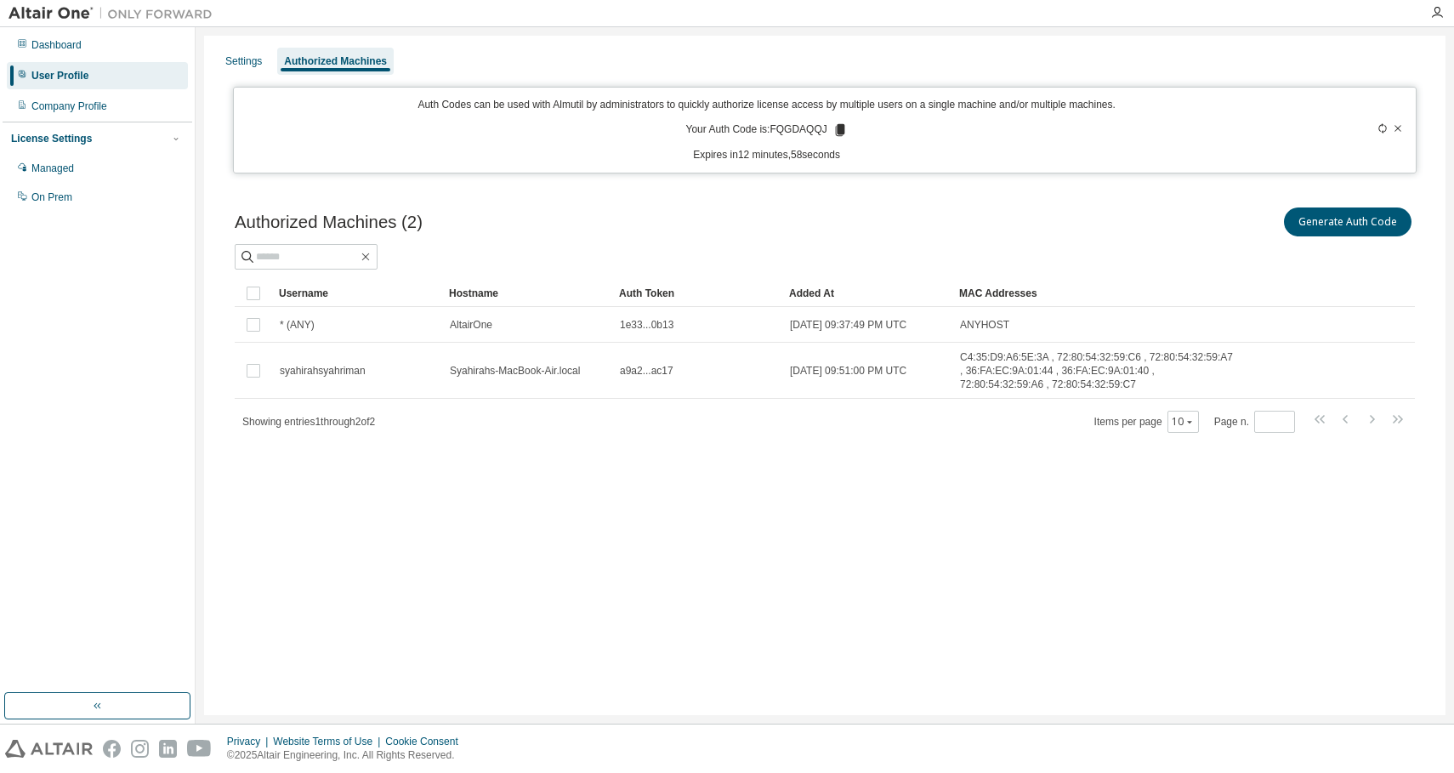
drag, startPoint x: 960, startPoint y: 357, endPoint x: 1048, endPoint y: 389, distance: 93.3
click at [1048, 389] on span "C4:35:D9:A6:5E:3A , 72:80:54:32:59:C6 , 72:80:54:32:59:A7 , 36:FA:EC:9A:01:44 ,…" at bounding box center [1097, 370] width 275 height 41
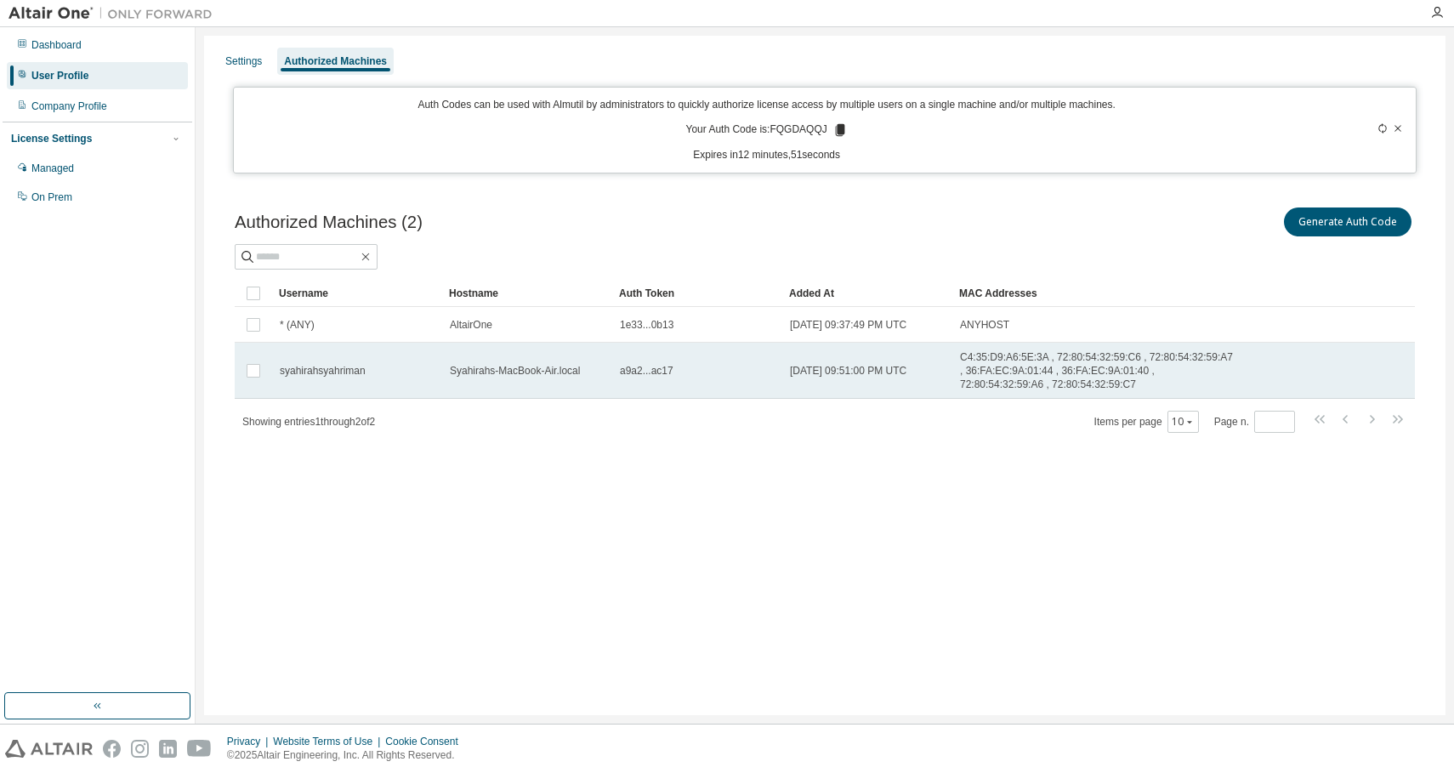
click at [1030, 379] on span "C4:35:D9:A6:5E:3A , 72:80:54:32:59:C6 , 72:80:54:32:59:A7 , 36:FA:EC:9A:01:44 ,…" at bounding box center [1097, 370] width 275 height 41
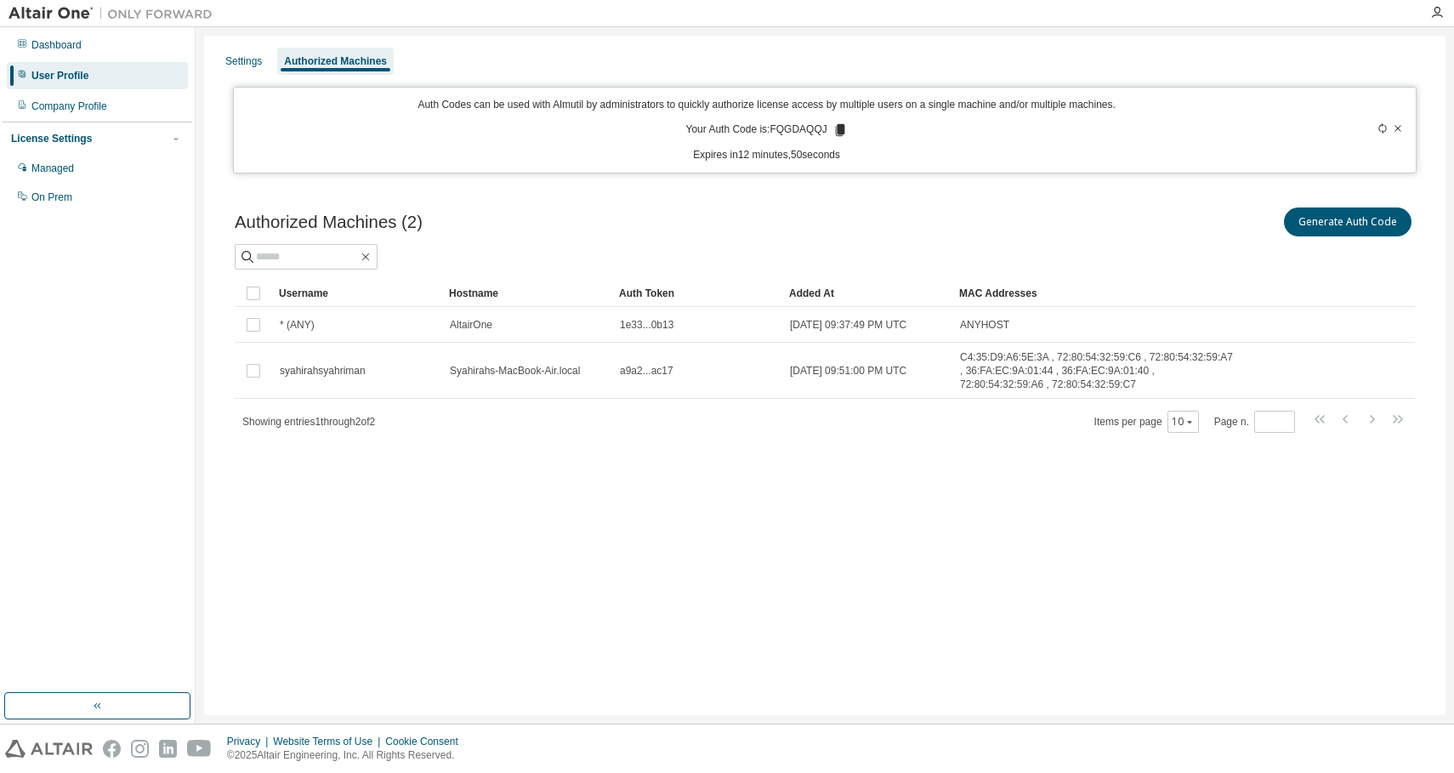
click at [1030, 379] on span "C4:35:D9:A6:5E:3A , 72:80:54:32:59:C6 , 72:80:54:32:59:A7 , 36:FA:EC:9A:01:44 ,…" at bounding box center [1097, 370] width 275 height 41
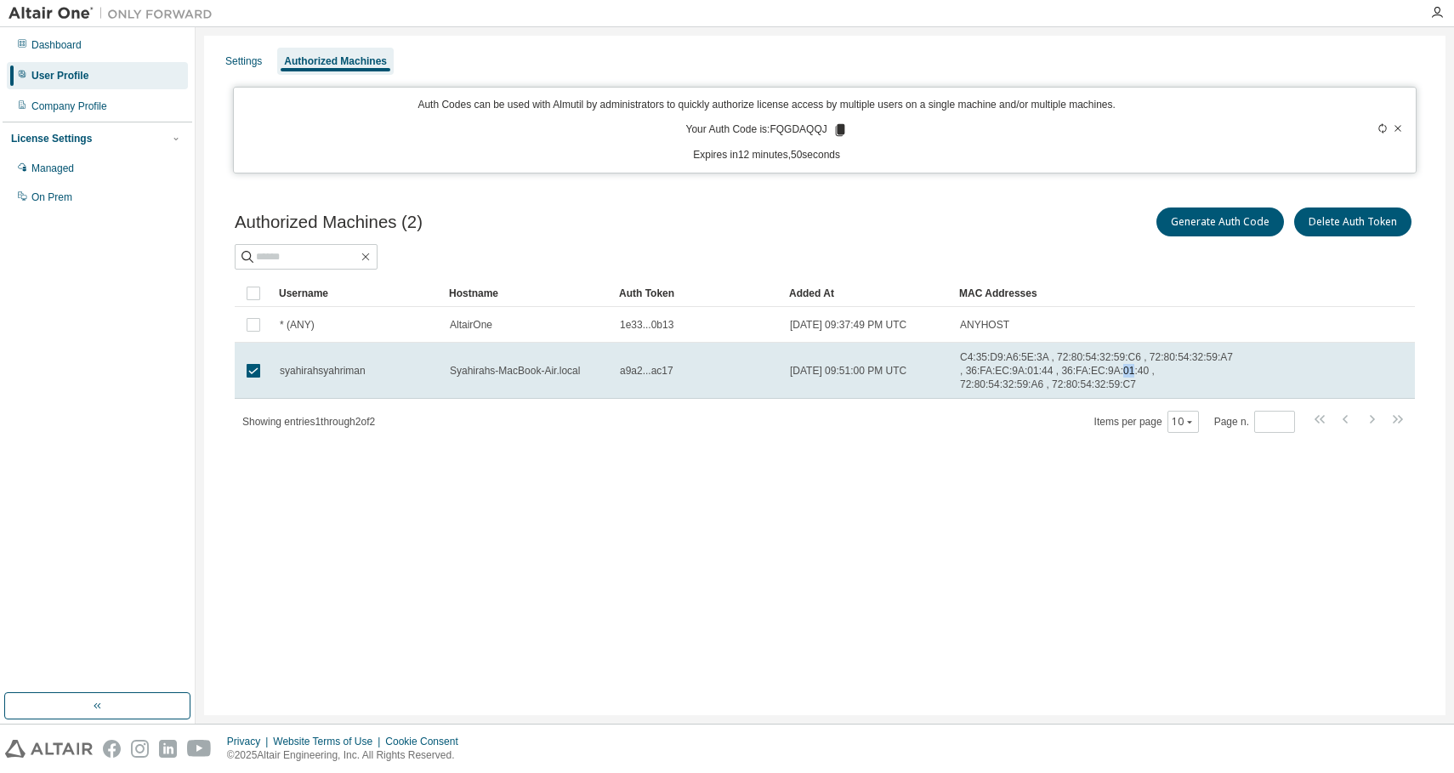
click at [1030, 379] on span "C4:35:D9:A6:5E:3A , 72:80:54:32:59:C6 , 72:80:54:32:59:A7 , 36:FA:EC:9A:01:44 ,…" at bounding box center [1097, 370] width 275 height 41
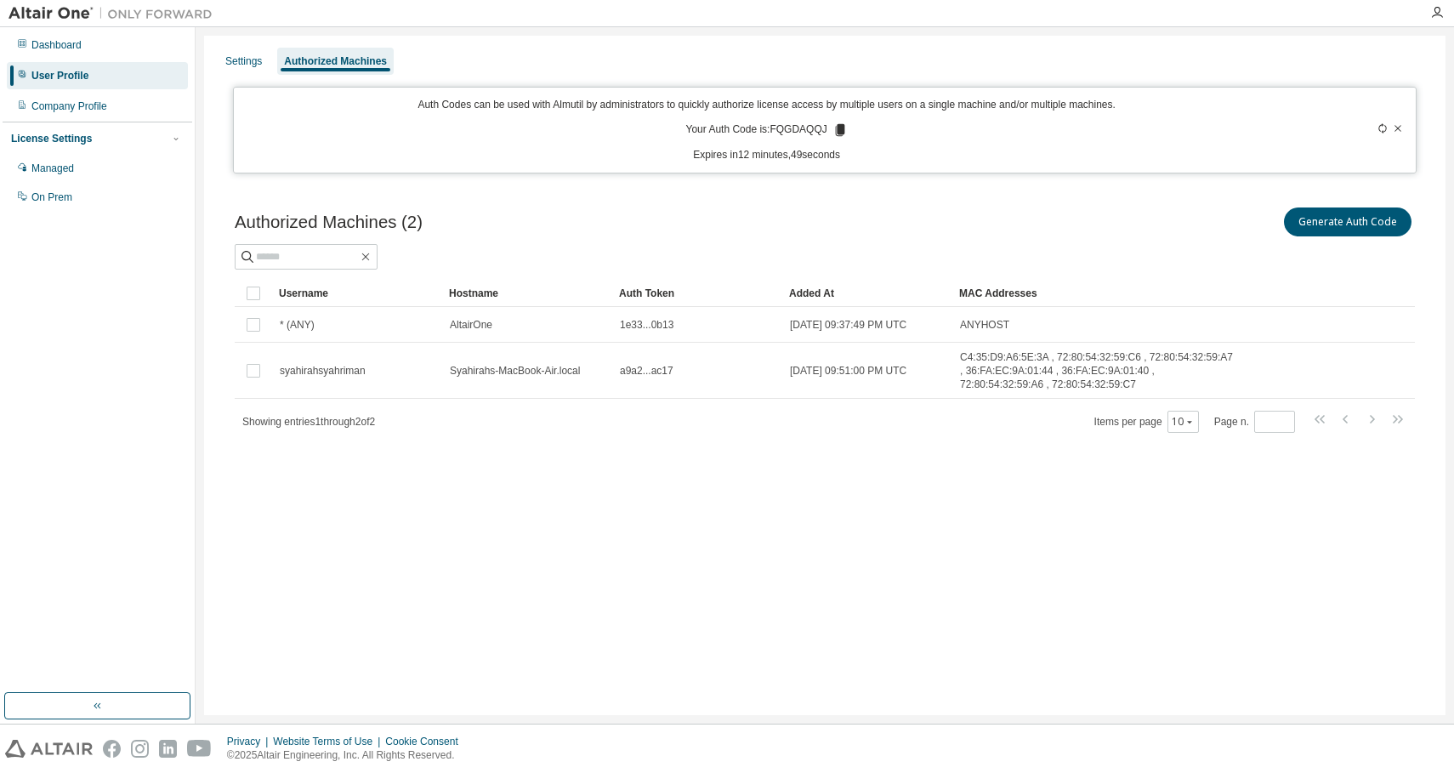
click at [1030, 379] on span "C4:35:D9:A6:5E:3A , 72:80:54:32:59:C6 , 72:80:54:32:59:A7 , 36:FA:EC:9A:01:44 ,…" at bounding box center [1097, 370] width 275 height 41
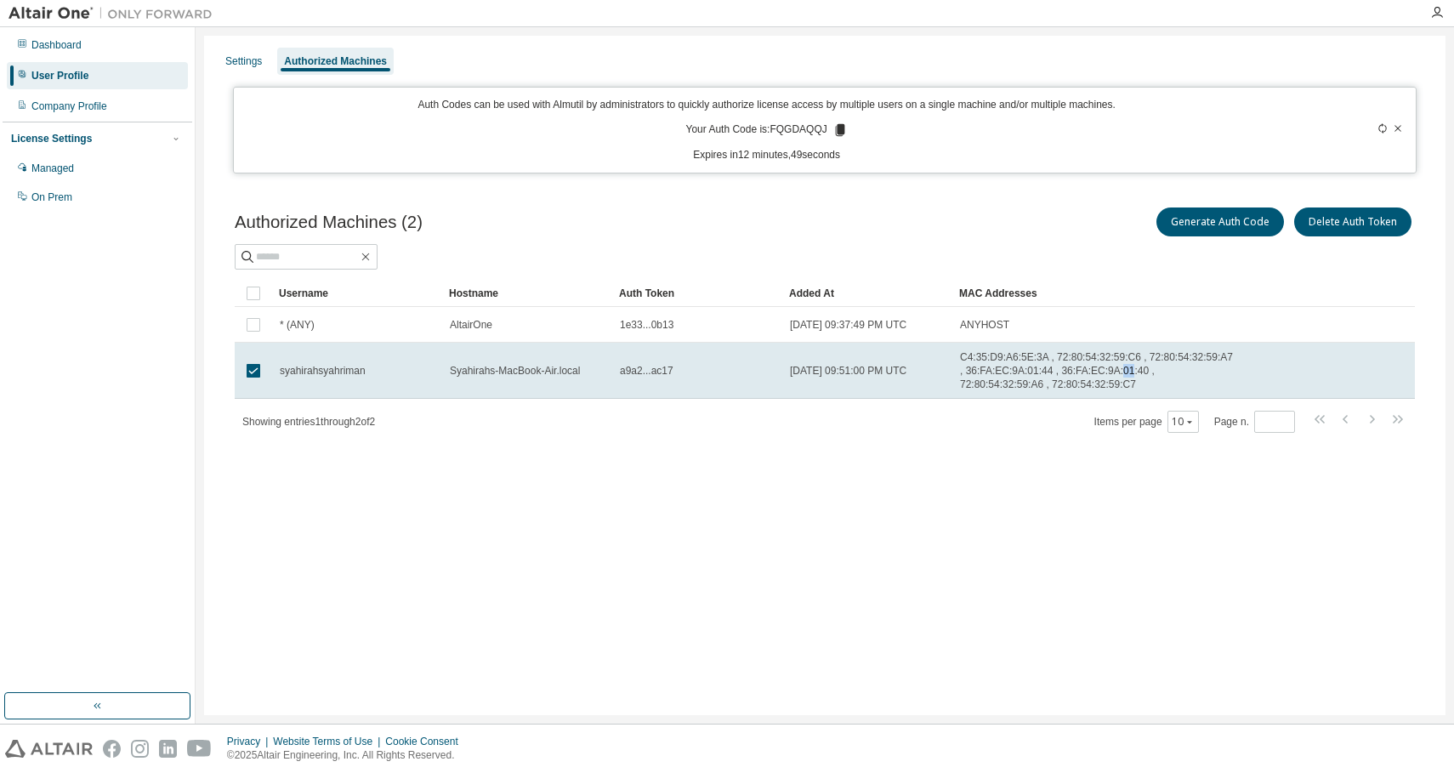
click at [1030, 379] on span "C4:35:D9:A6:5E:3A , 72:80:54:32:59:C6 , 72:80:54:32:59:A7 , 36:FA:EC:9A:01:44 ,…" at bounding box center [1097, 370] width 275 height 41
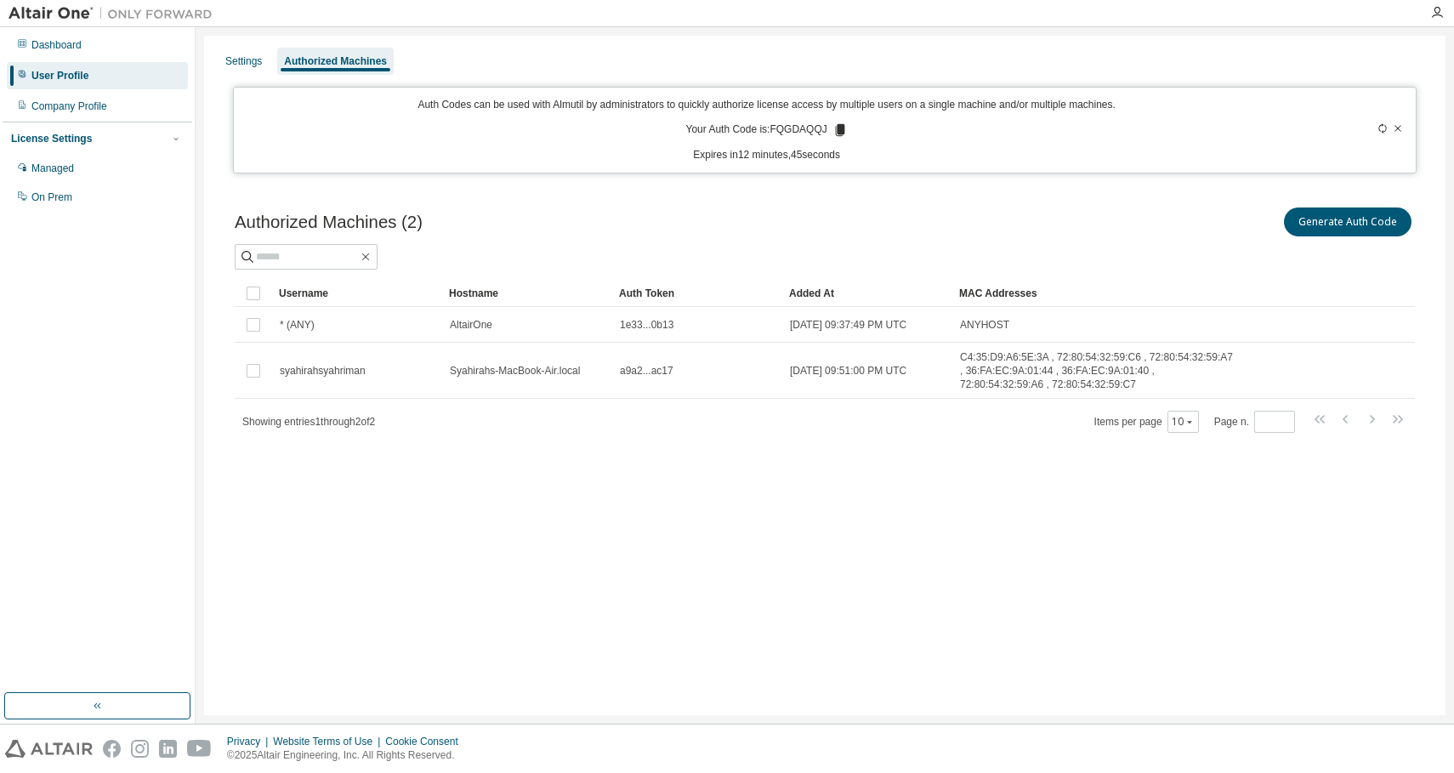
click at [1020, 455] on div "Authorized Machines (2) Generate Auth Code Clear Load Save Save As Field Operat…" at bounding box center [824, 331] width 1221 height 294
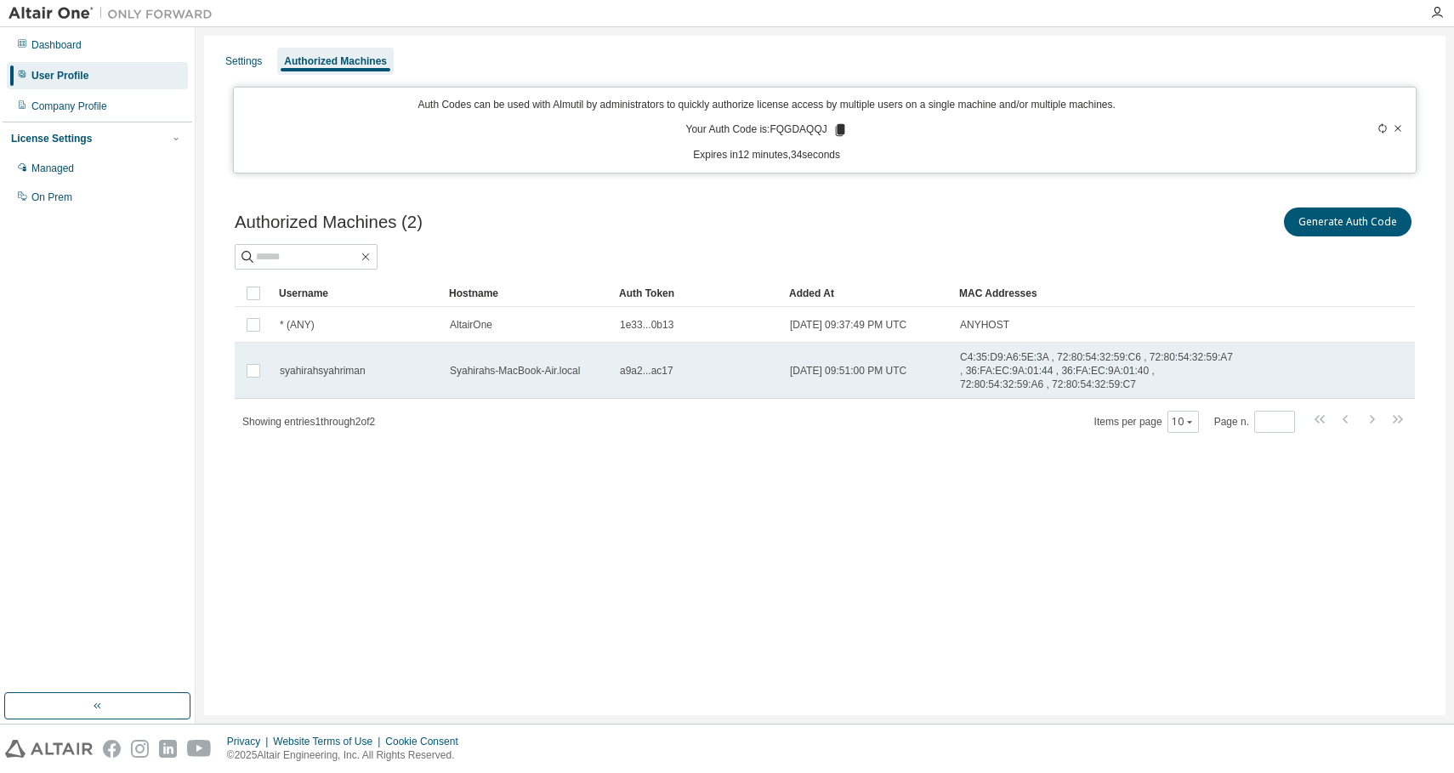
drag, startPoint x: 962, startPoint y: 354, endPoint x: 1051, endPoint y: 397, distance: 99.2
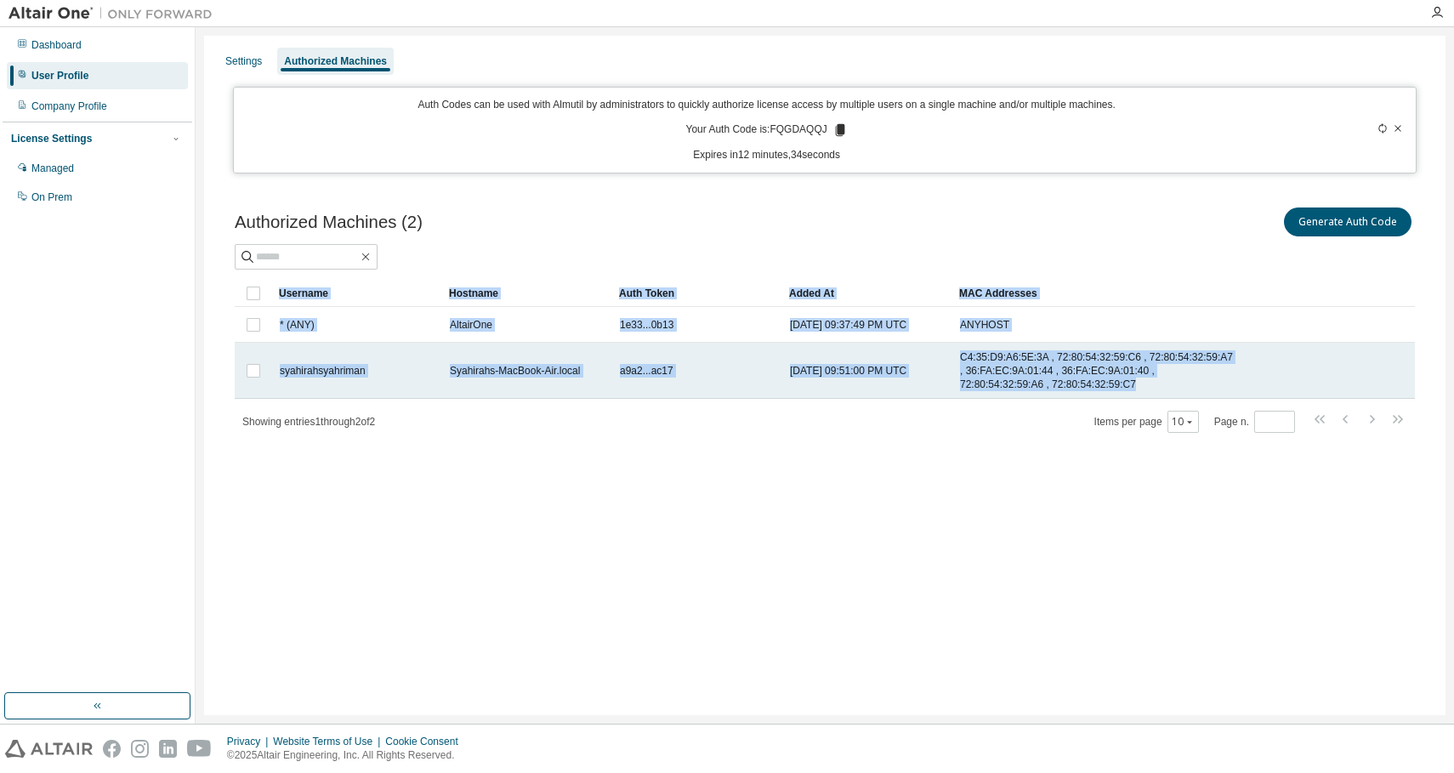
copy div "Username Hostname Auth Token Added At MAC Addresses * (ANY) AltairOne 1e33...0b…"
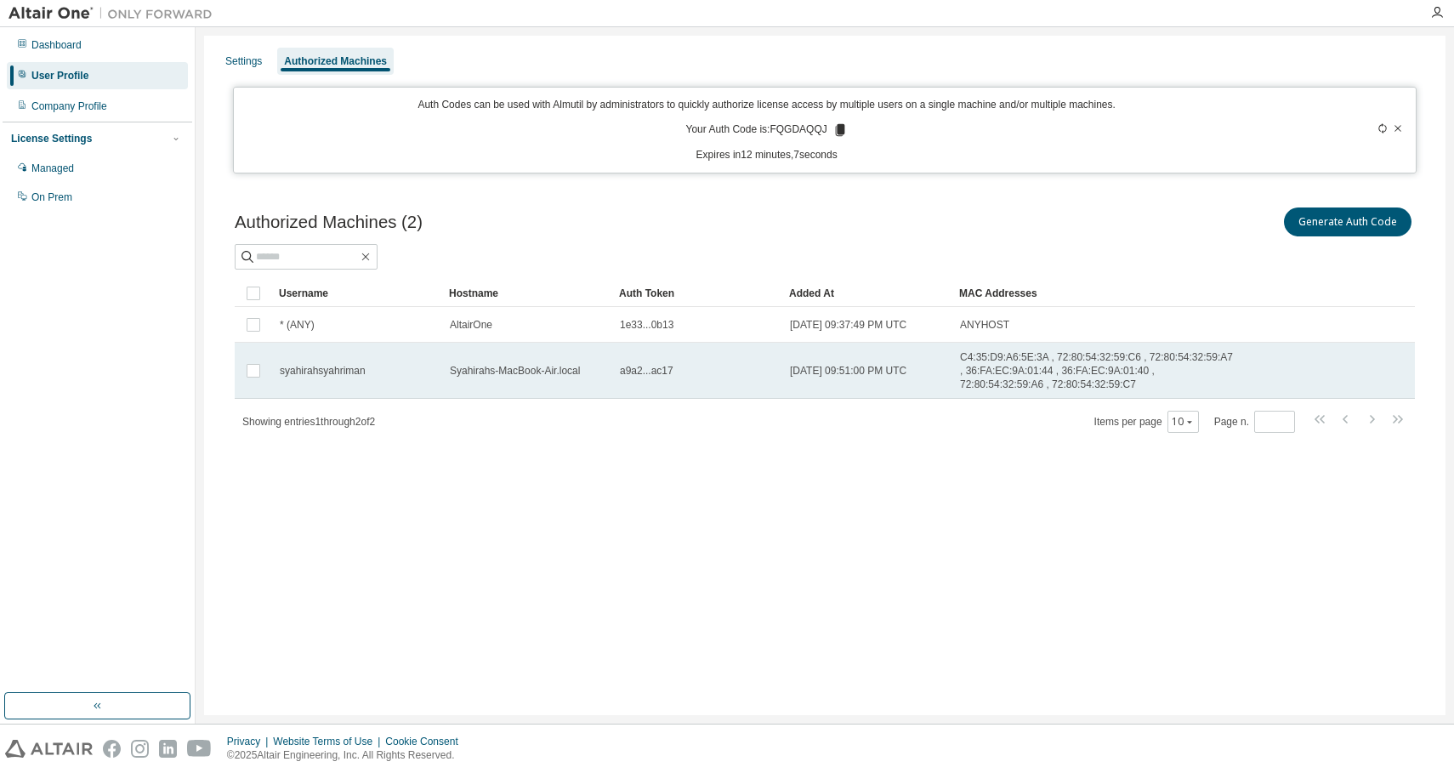
click at [647, 371] on span "a9a2...ac17" at bounding box center [647, 371] width 54 height 14
click at [651, 378] on span "a9a2...ac17" at bounding box center [647, 371] width 54 height 14
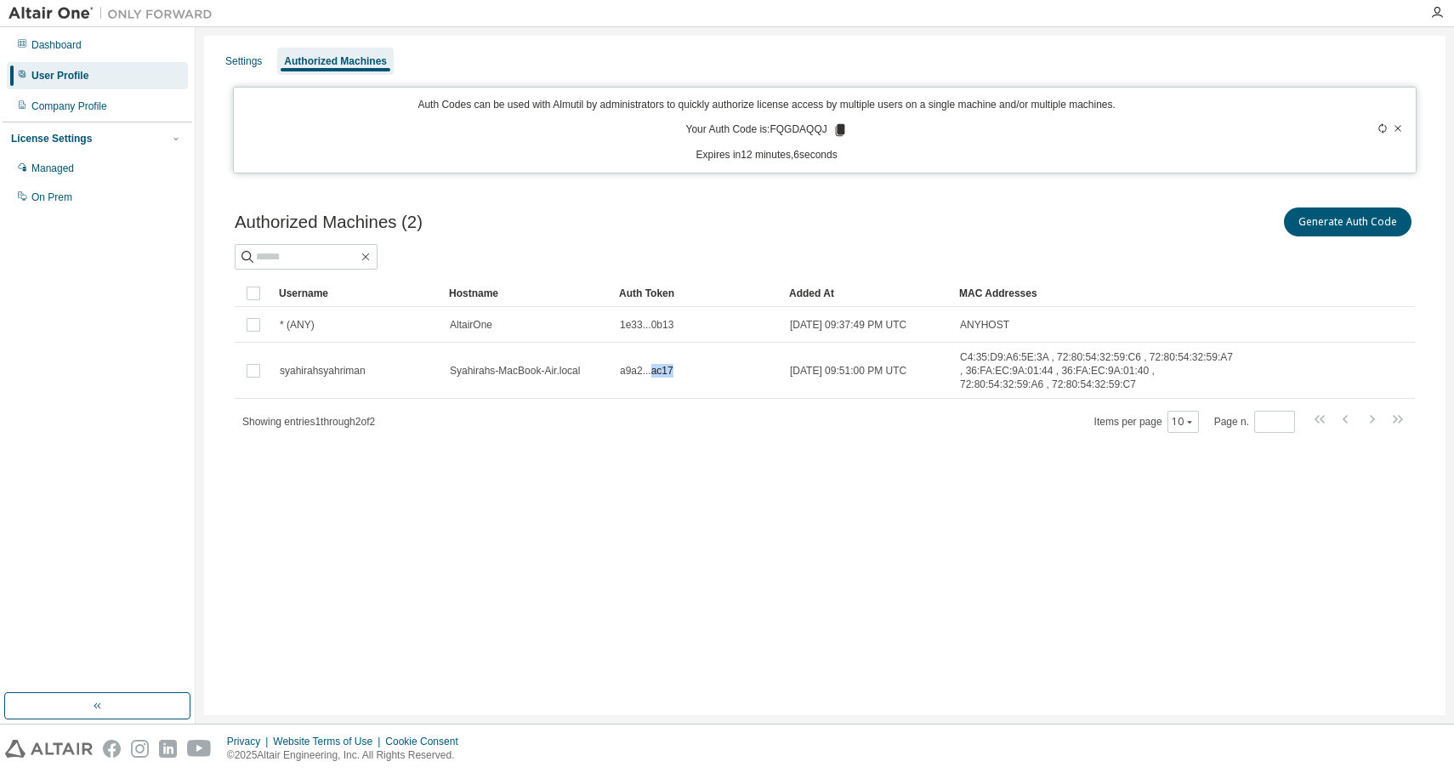
click at [651, 378] on span "a9a2...ac17" at bounding box center [647, 371] width 54 height 14
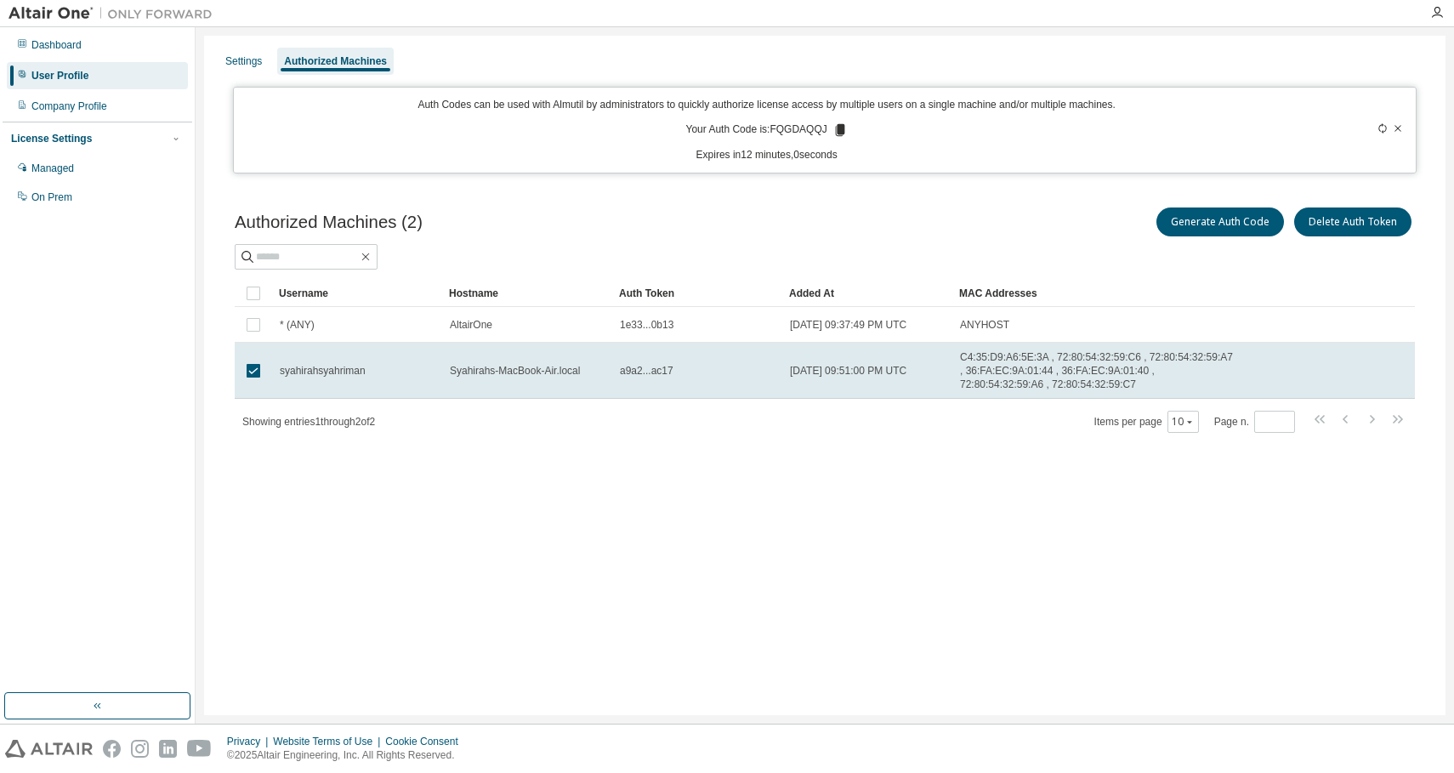
click at [796, 129] on p "Your Auth Code is: FQGDAQQJ" at bounding box center [766, 129] width 162 height 15
copy p "FQGDAQQJ"
click at [118, 169] on div "Managed" at bounding box center [97, 168] width 181 height 27
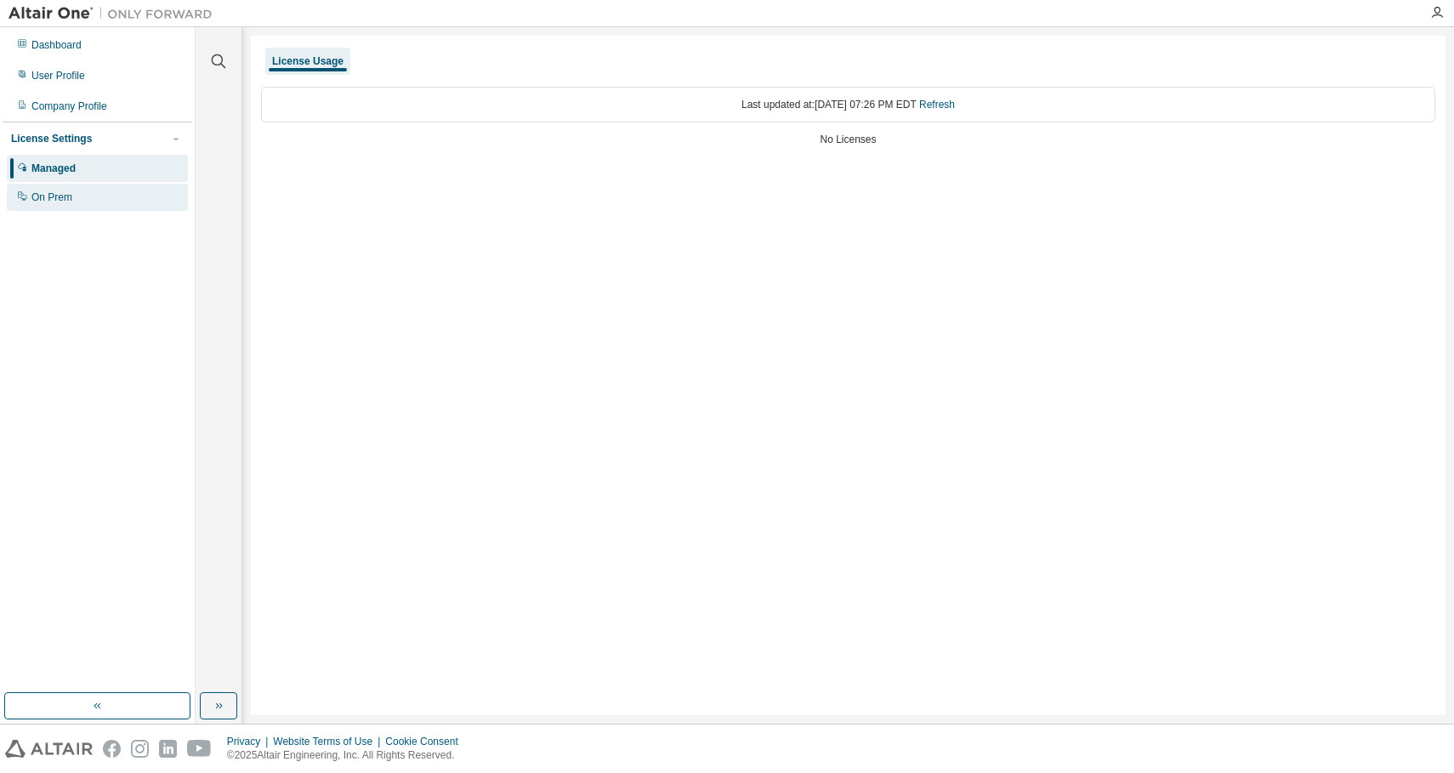
click at [102, 196] on div "On Prem" at bounding box center [97, 197] width 181 height 27
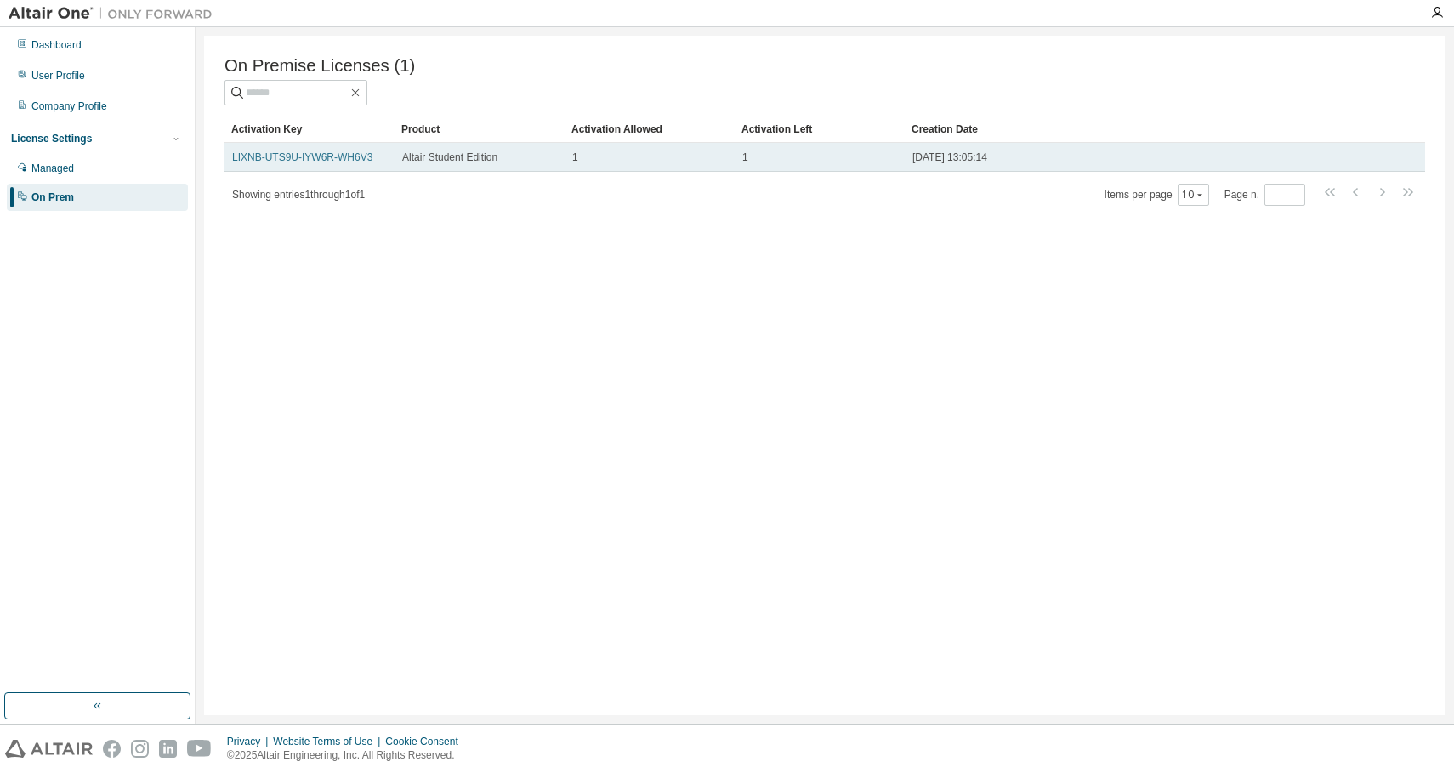
click at [329, 159] on link "LIXNB-UTS9U-IYW6R-WH6V3" at bounding box center [302, 157] width 140 height 12
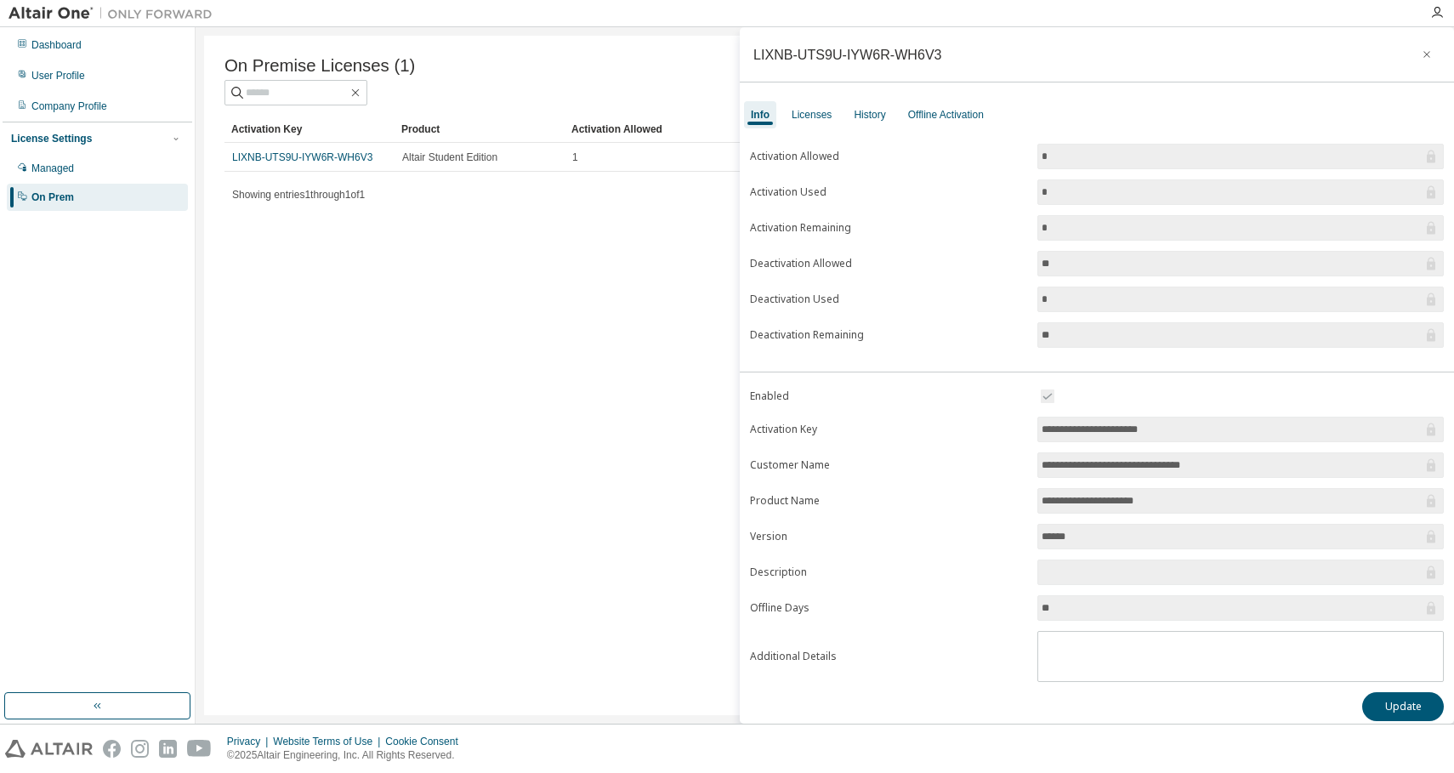
click at [874, 48] on div "LIXNB-UTS9U-IYW6R-WH6V3" at bounding box center [847, 55] width 189 height 14
copy div "LIXNB-UTS9U-IYW6R-WH6V3"
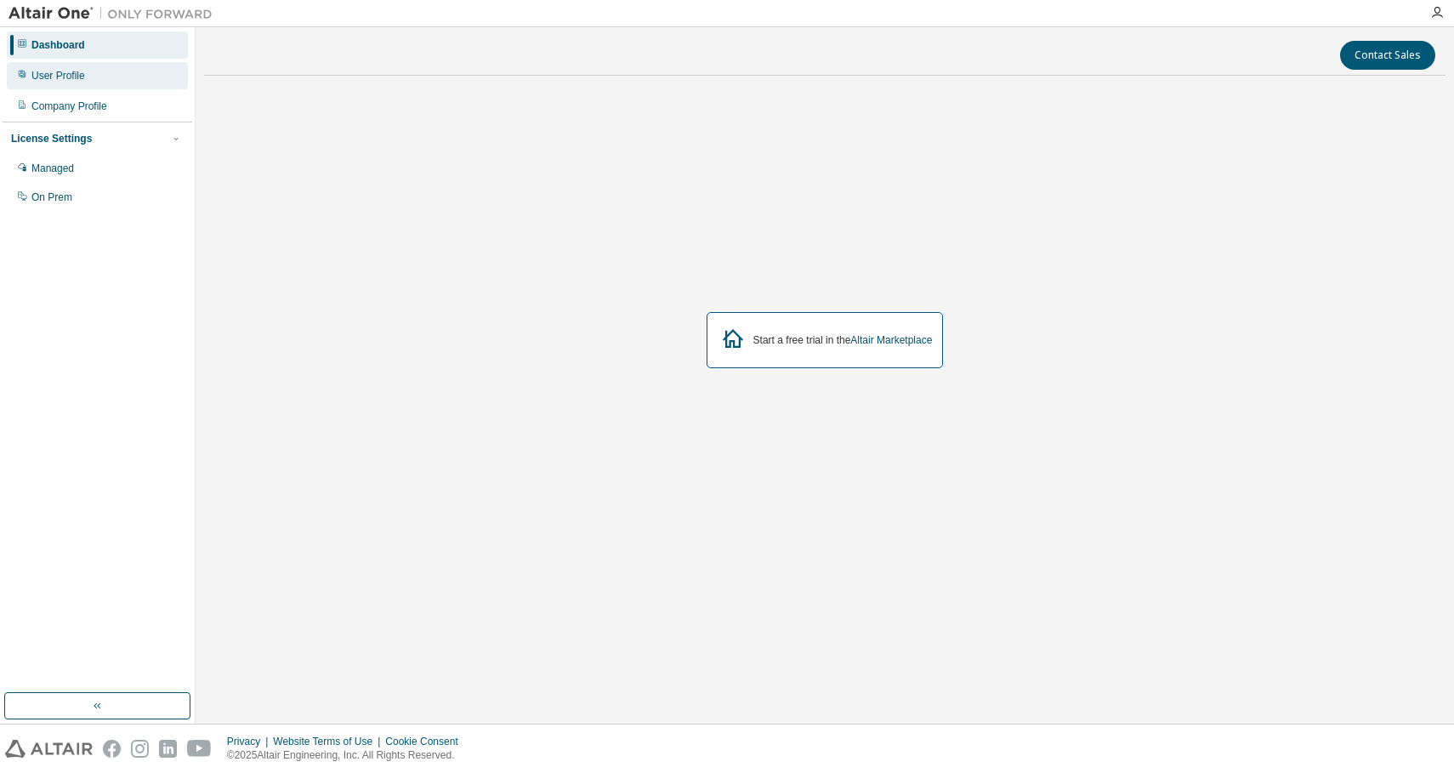
click at [106, 77] on div "User Profile" at bounding box center [97, 75] width 181 height 27
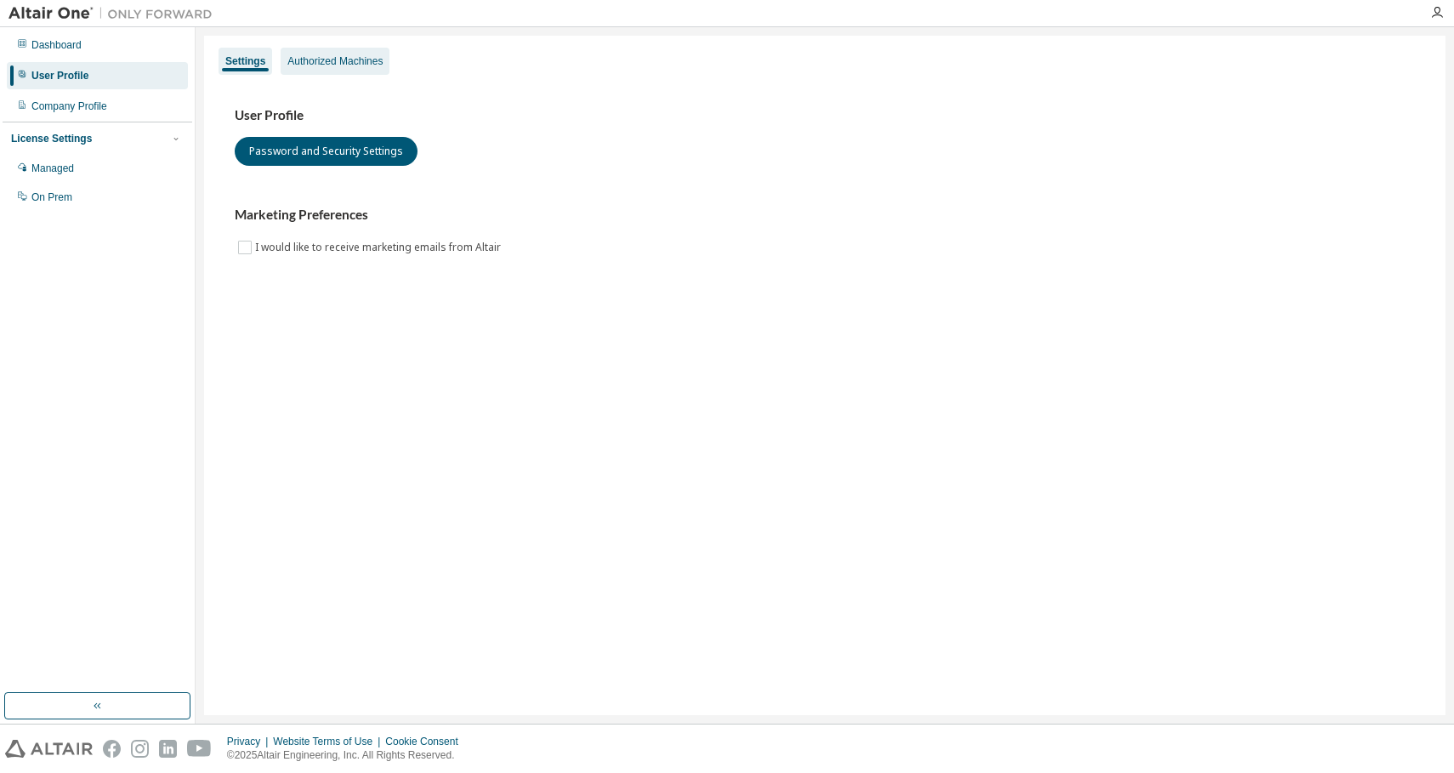
click at [333, 69] on div "Authorized Machines" at bounding box center [335, 61] width 109 height 27
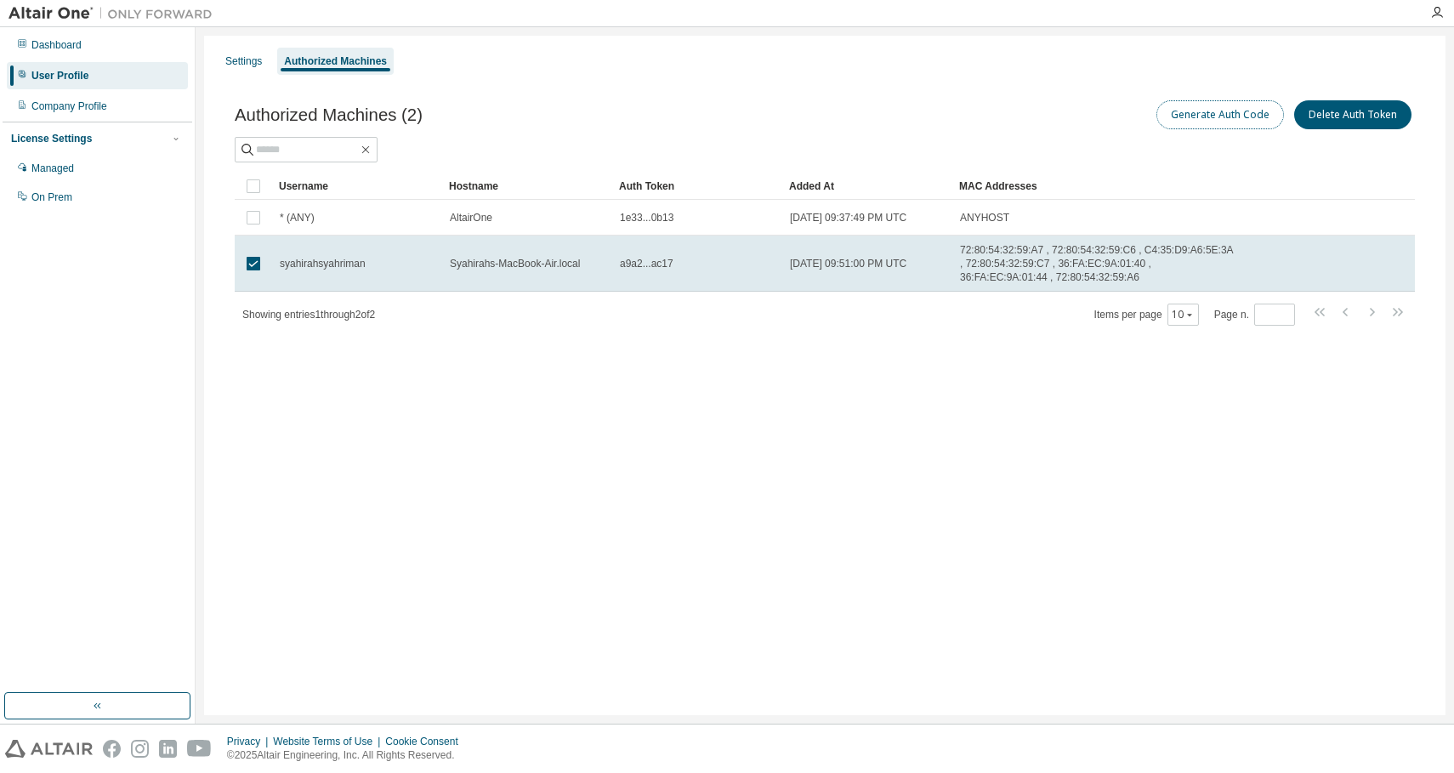
click at [1215, 100] on button "Generate Auth Code" at bounding box center [1220, 114] width 128 height 29
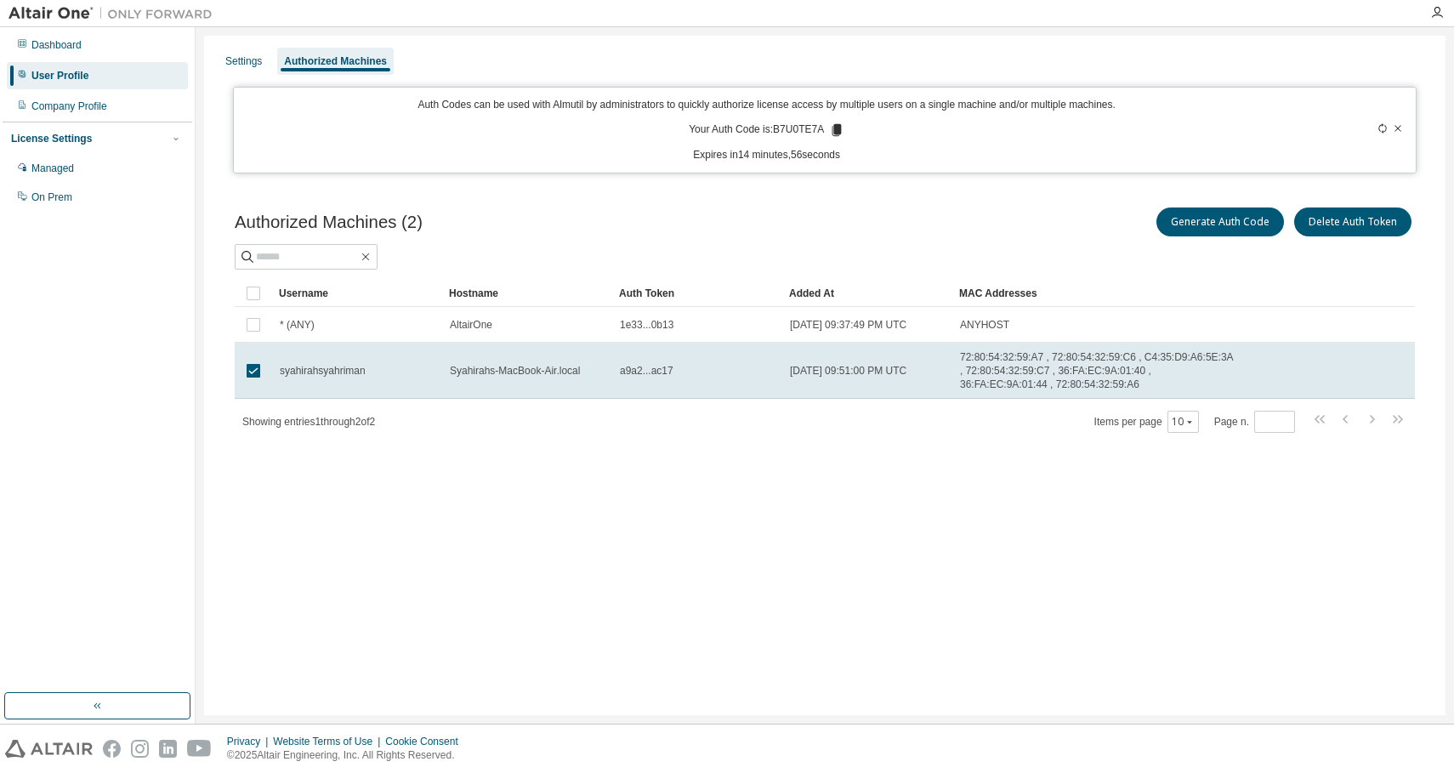
click at [840, 131] on icon at bounding box center [836, 130] width 9 height 12
click at [113, 192] on div "On Prem" at bounding box center [97, 197] width 181 height 27
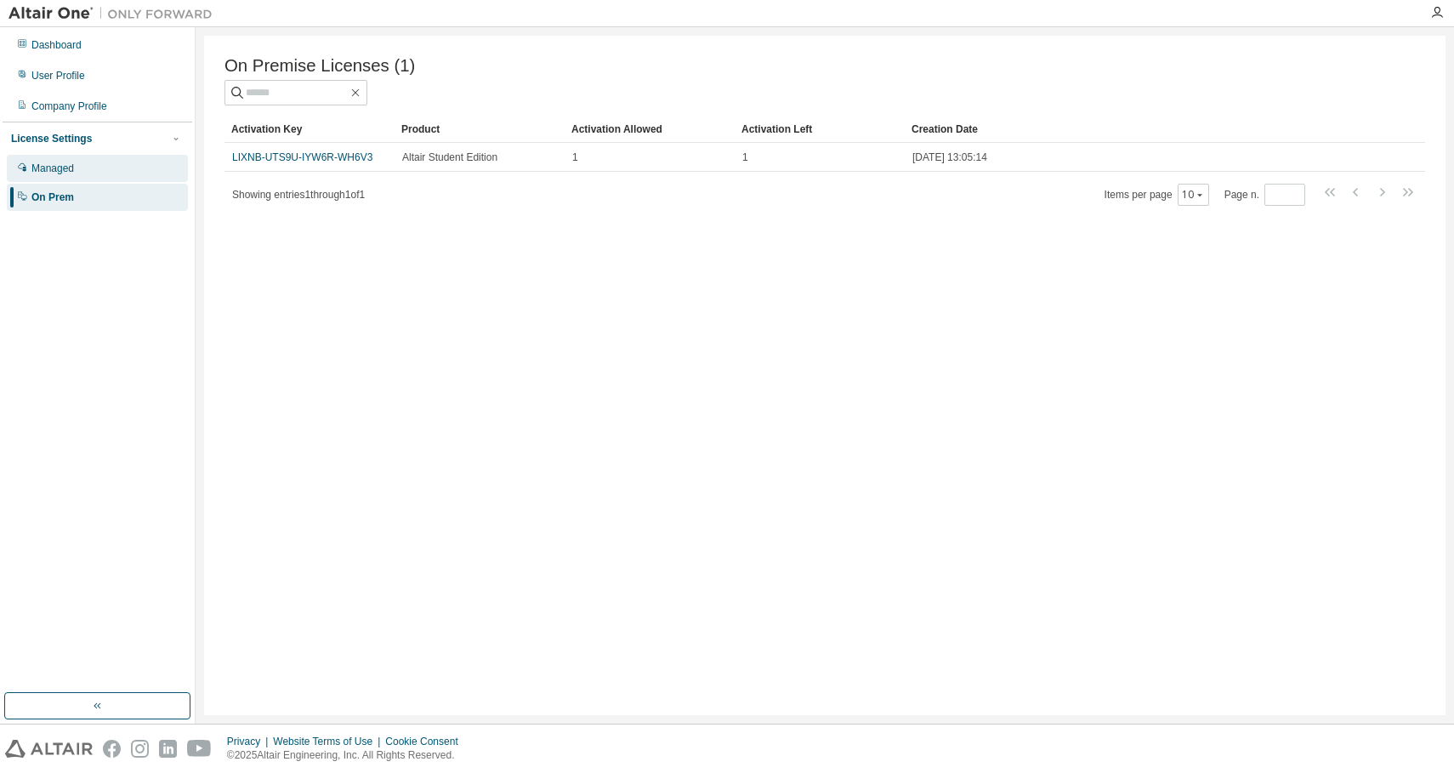
click at [113, 164] on div "Managed" at bounding box center [97, 168] width 181 height 27
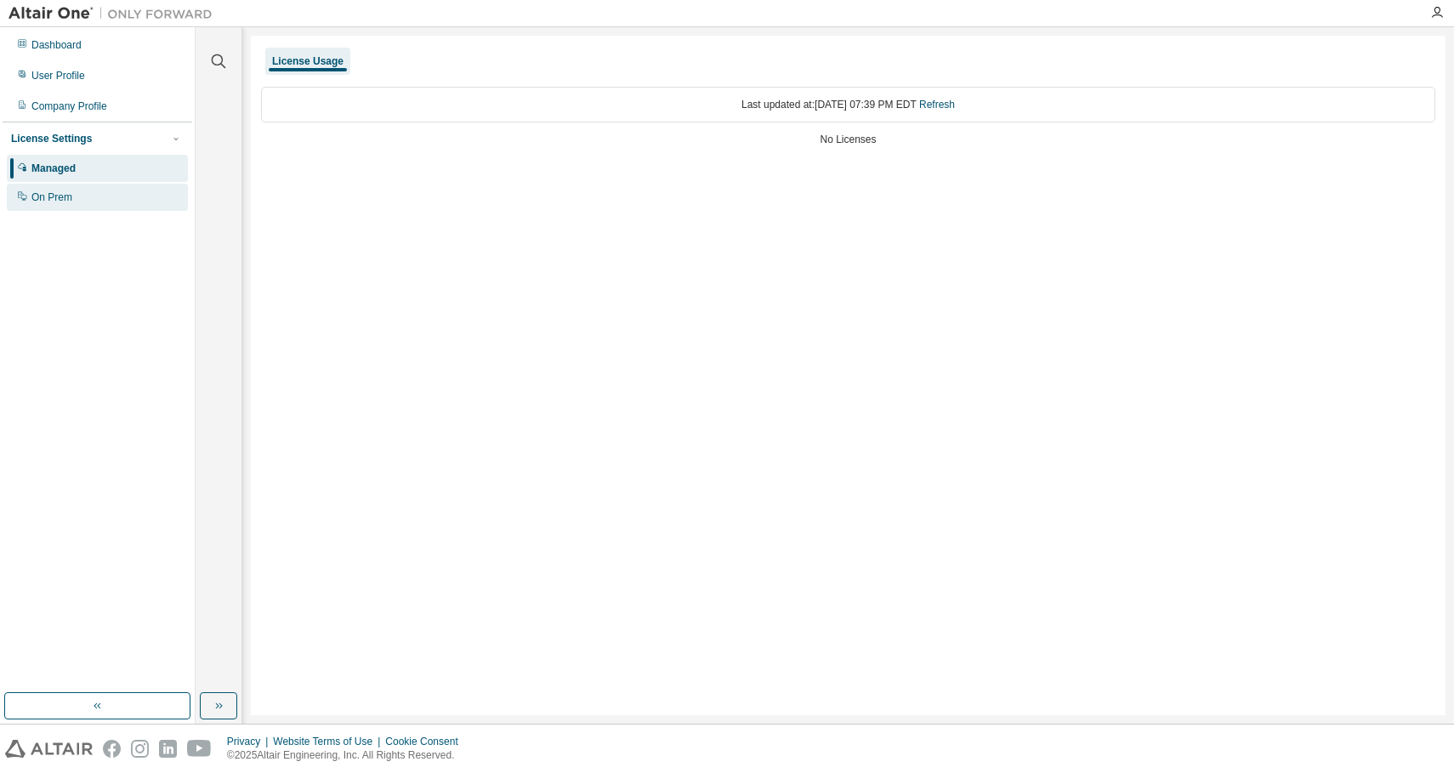
click at [102, 207] on div "On Prem" at bounding box center [97, 197] width 181 height 27
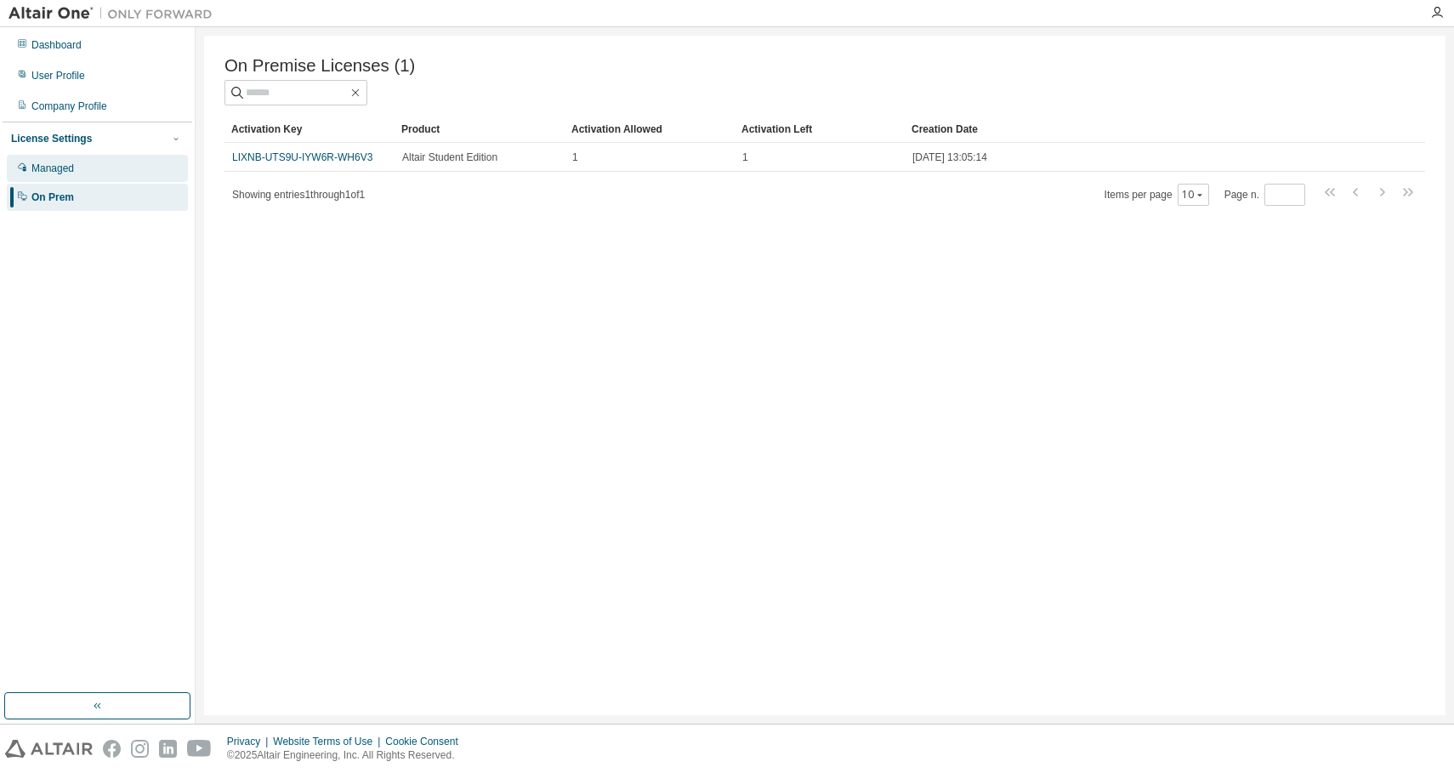
click at [110, 171] on div "Managed" at bounding box center [97, 168] width 181 height 27
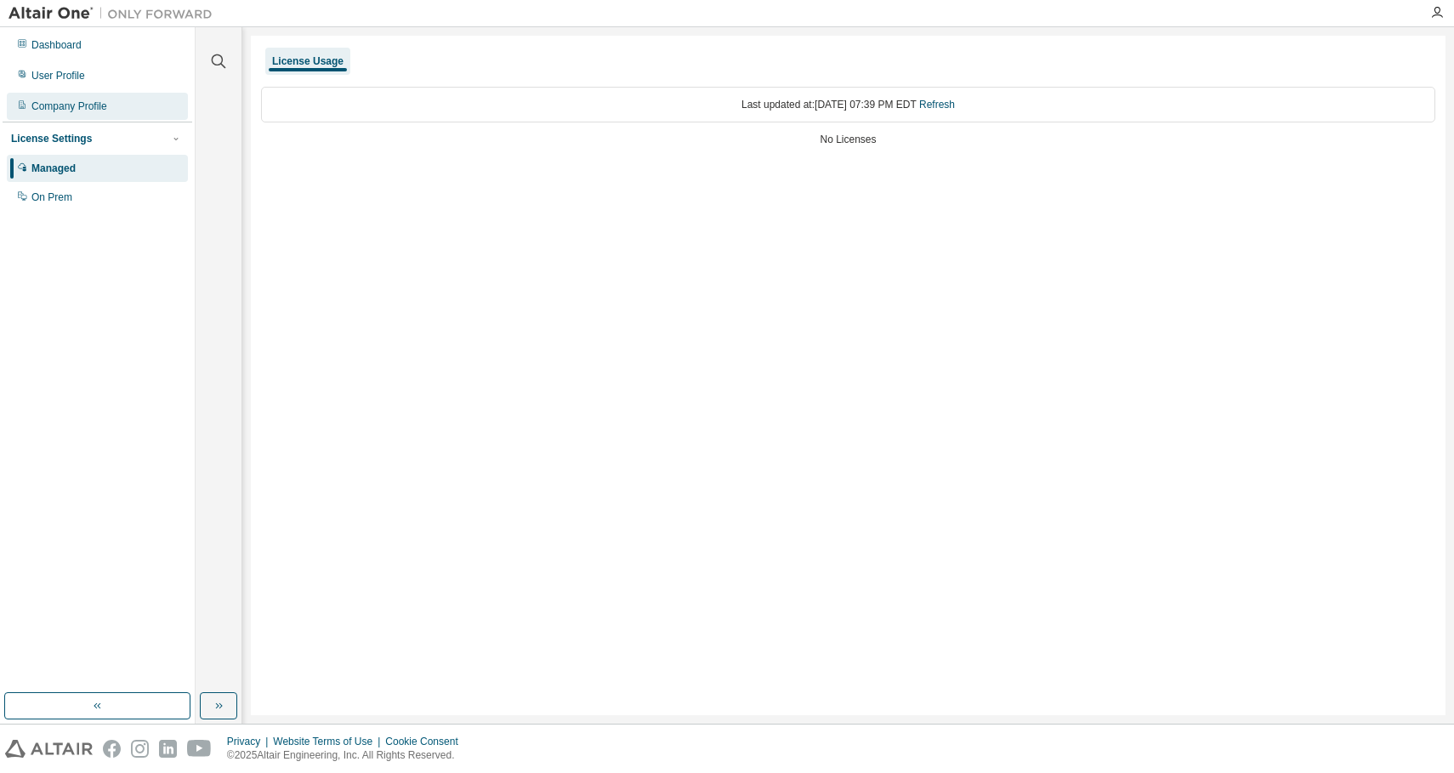
click at [103, 111] on div "Company Profile" at bounding box center [69, 106] width 76 height 14
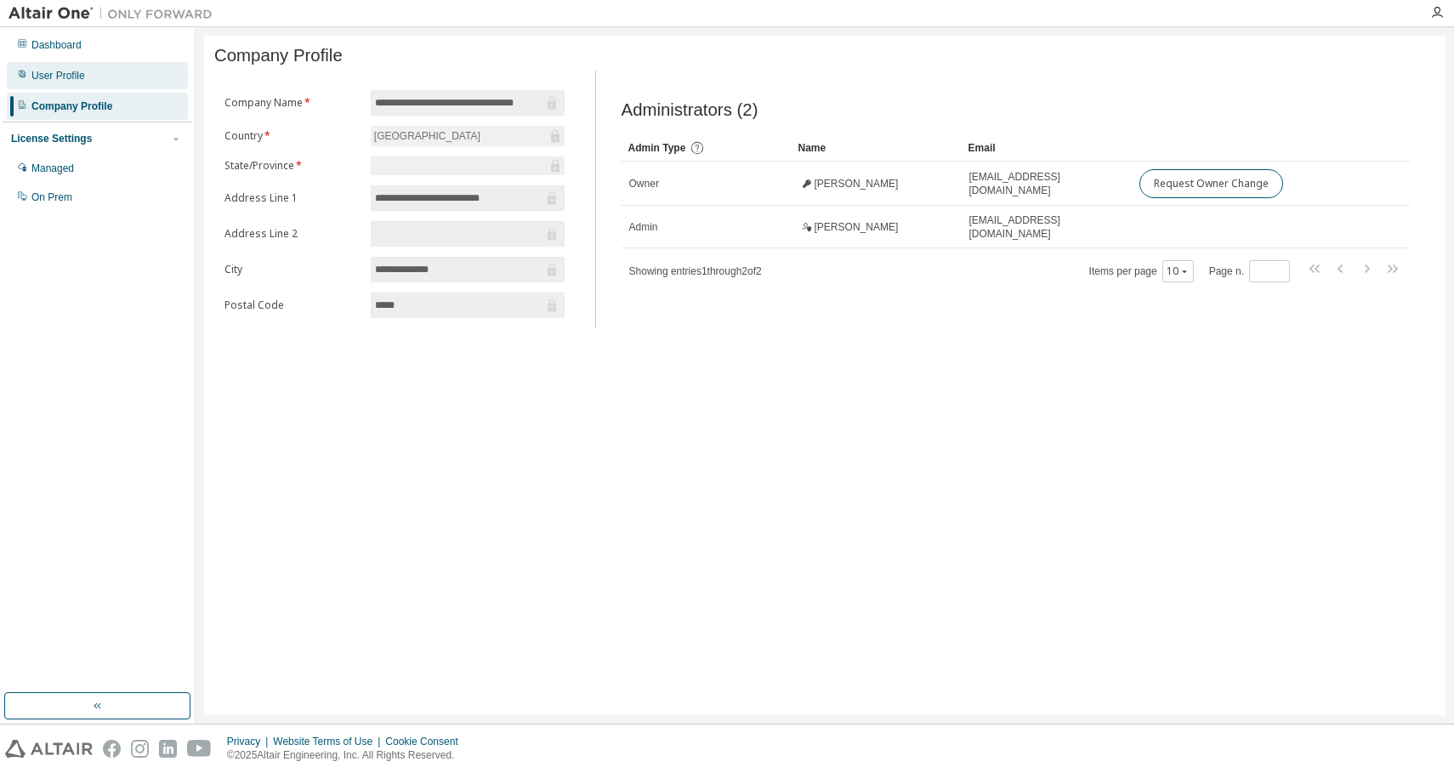
click at [105, 74] on div "User Profile" at bounding box center [97, 75] width 181 height 27
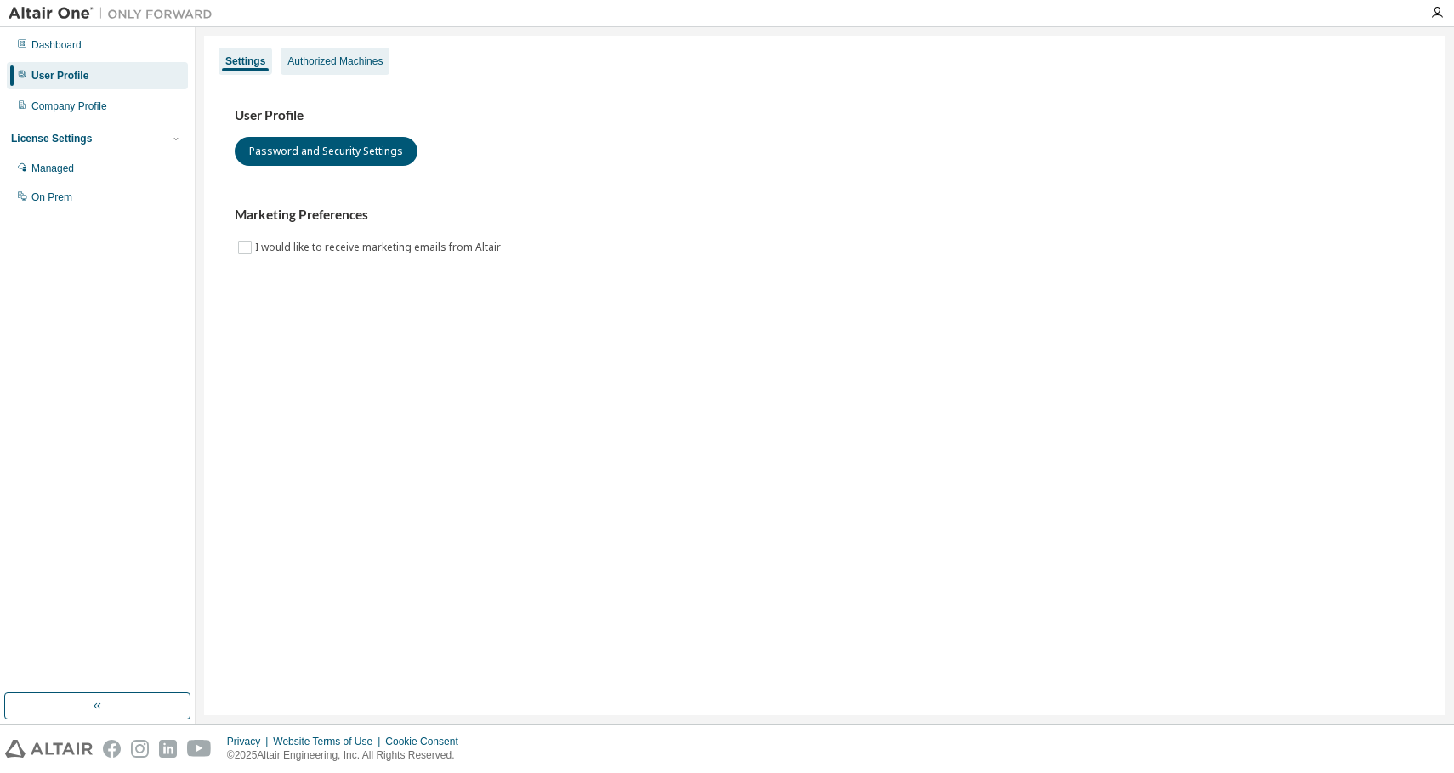
click at [298, 62] on div "Authorized Machines" at bounding box center [334, 61] width 95 height 14
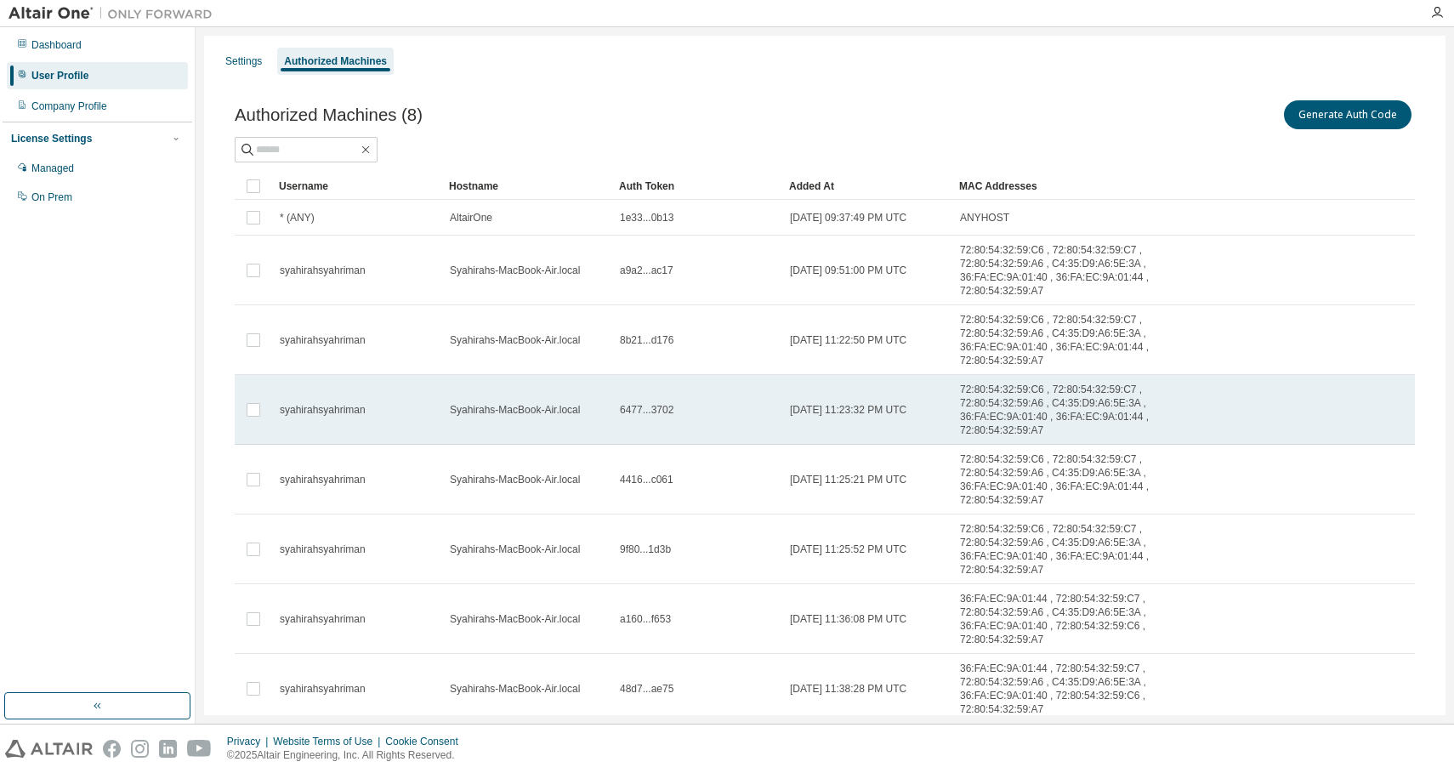
scroll to position [97, 0]
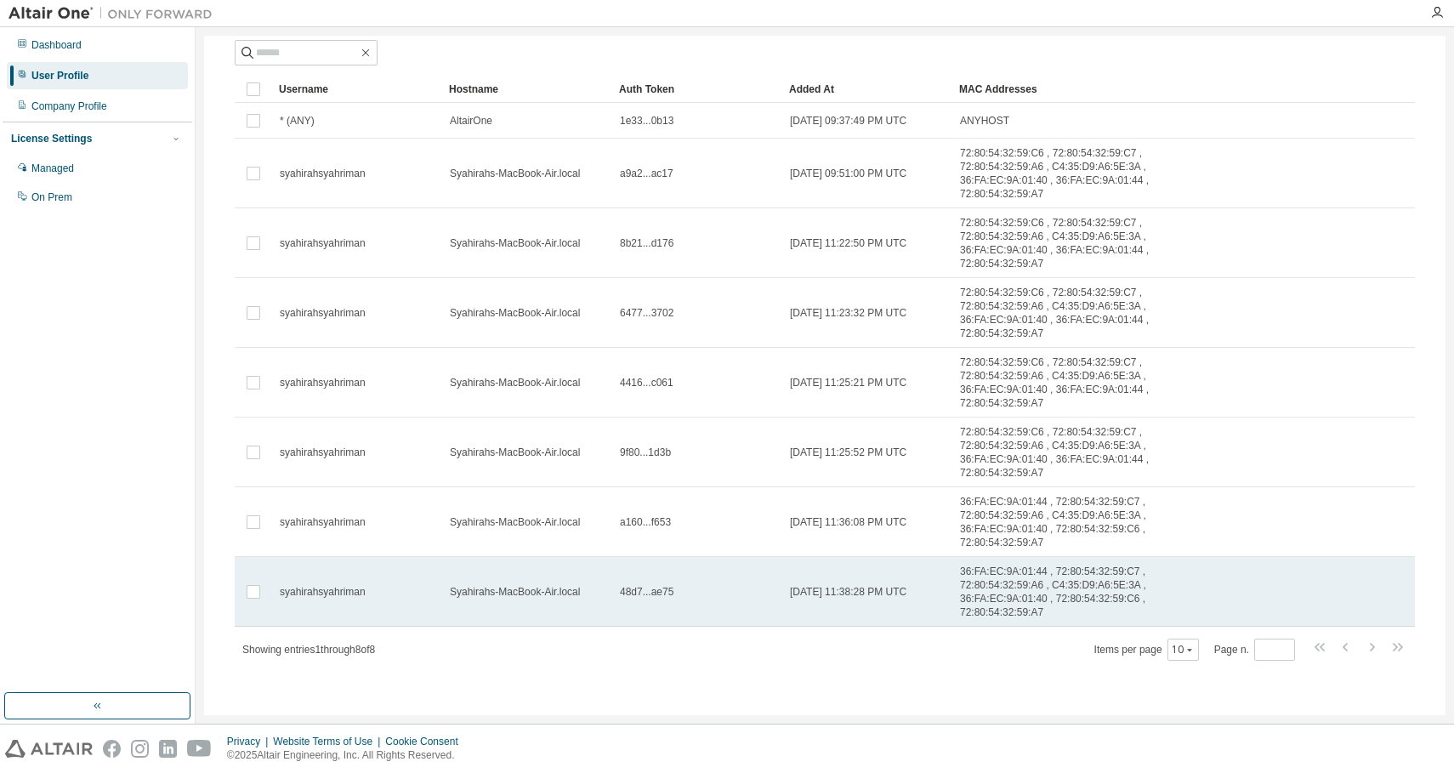
click at [641, 593] on span "48d7...ae75" at bounding box center [647, 592] width 54 height 14
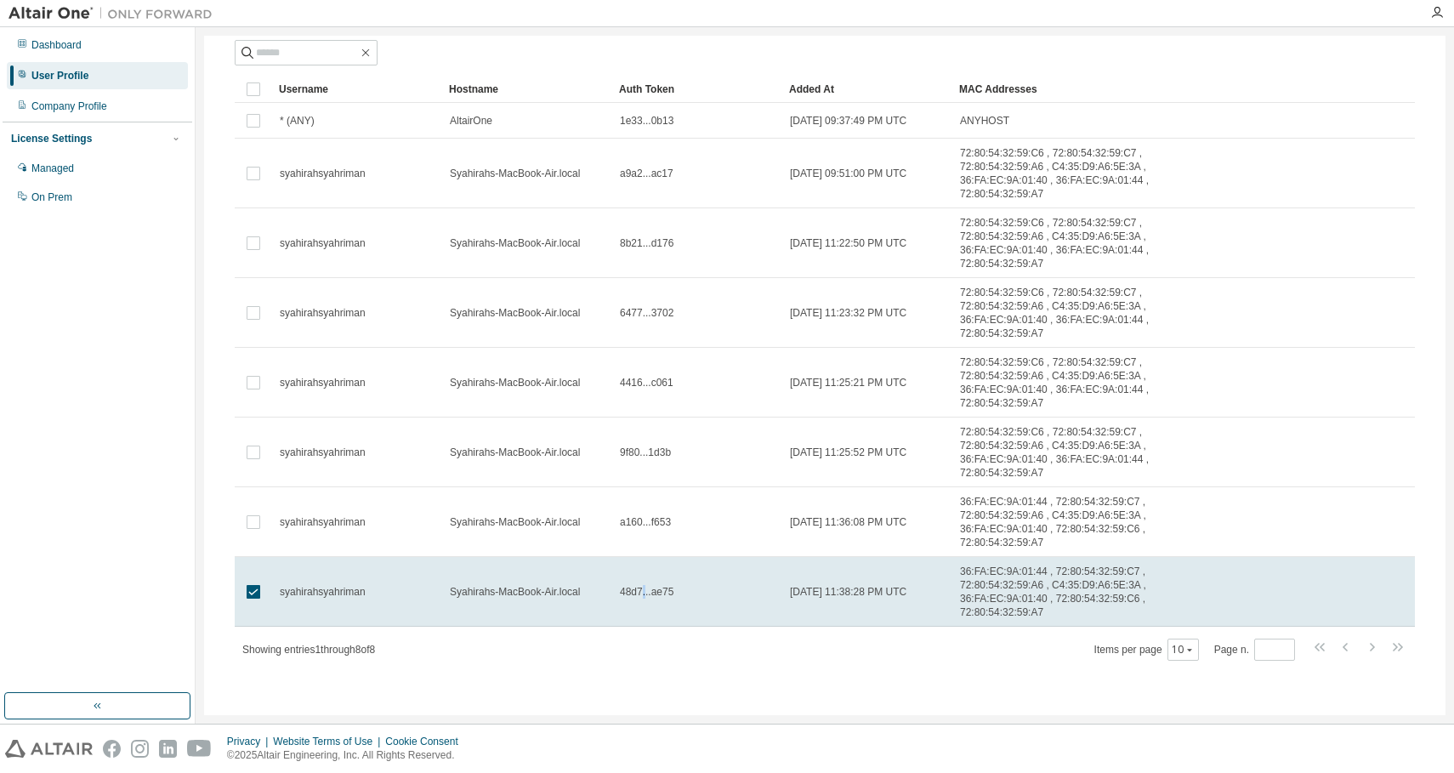
click at [641, 593] on span "48d7...ae75" at bounding box center [647, 592] width 54 height 14
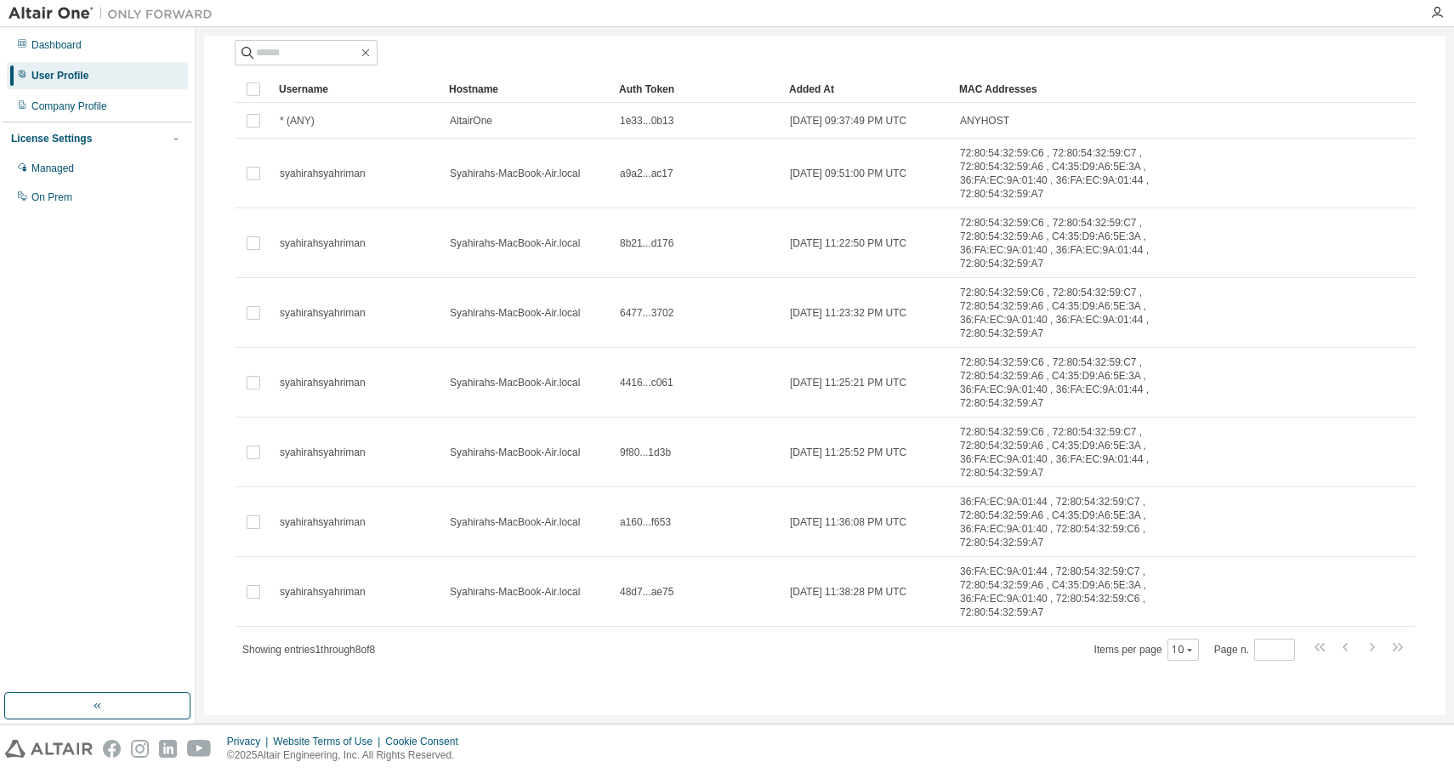
click at [641, 593] on span "48d7...ae75" at bounding box center [647, 592] width 54 height 14
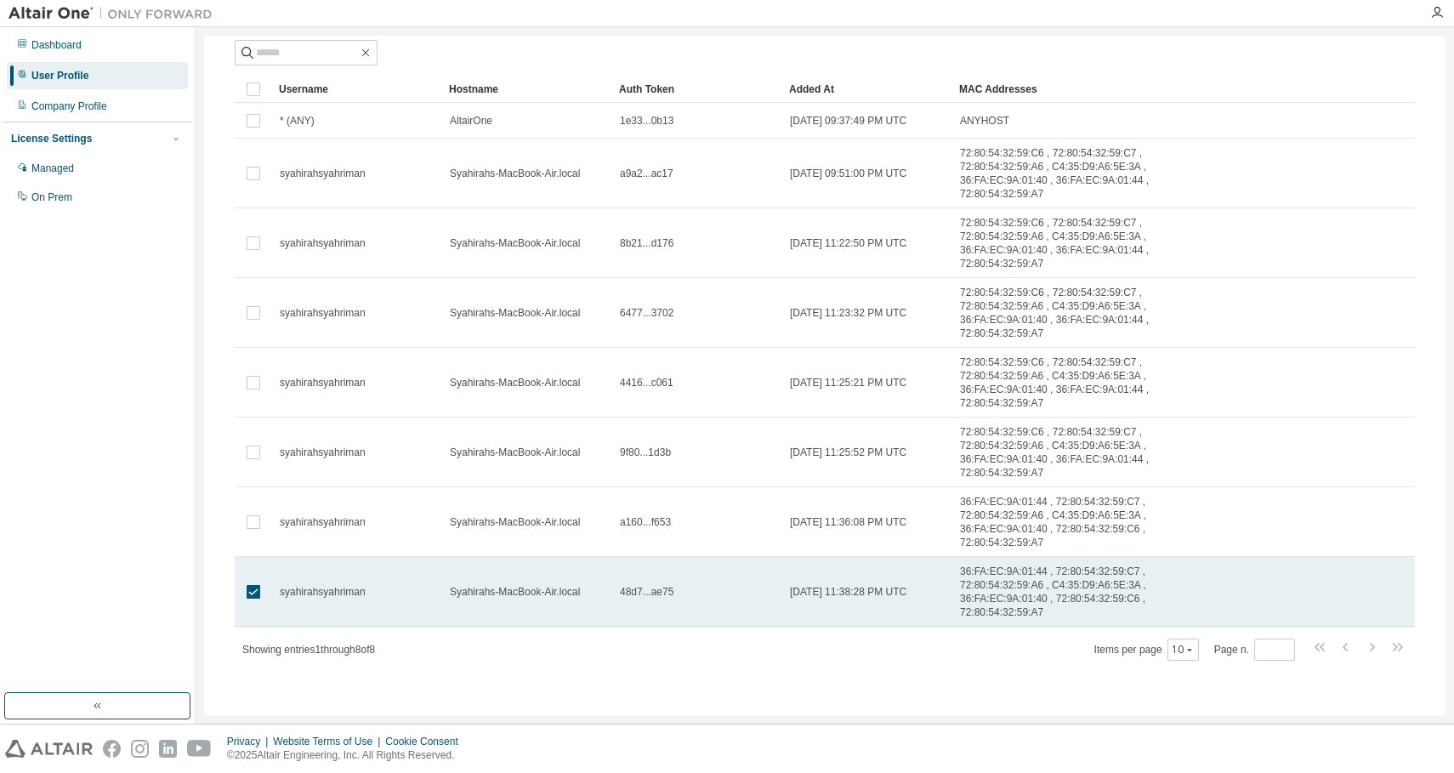
click at [650, 595] on span "48d7...ae75" at bounding box center [647, 592] width 54 height 14
click at [699, 596] on div "48d7...ae75" at bounding box center [697, 592] width 155 height 14
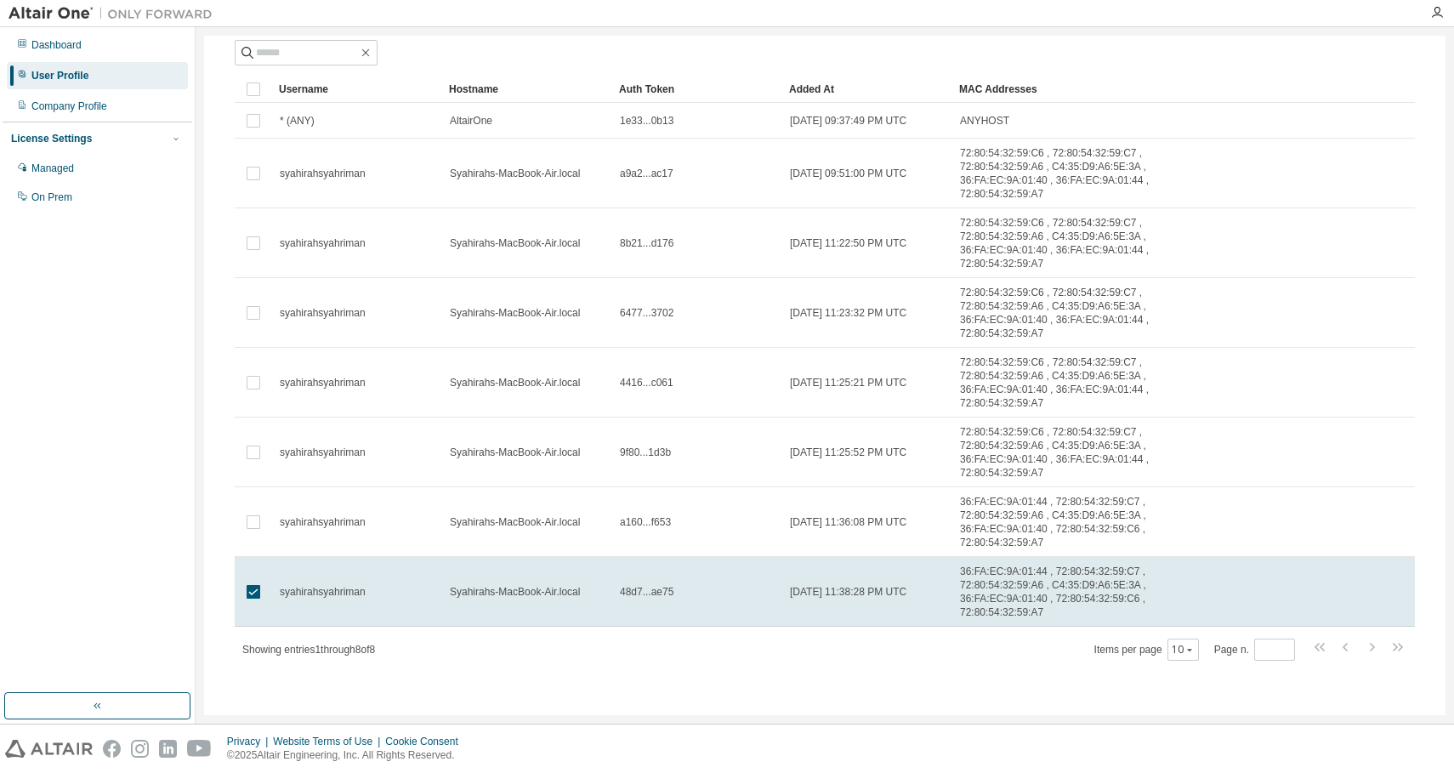
click at [699, 596] on div "48d7...ae75" at bounding box center [697, 592] width 155 height 14
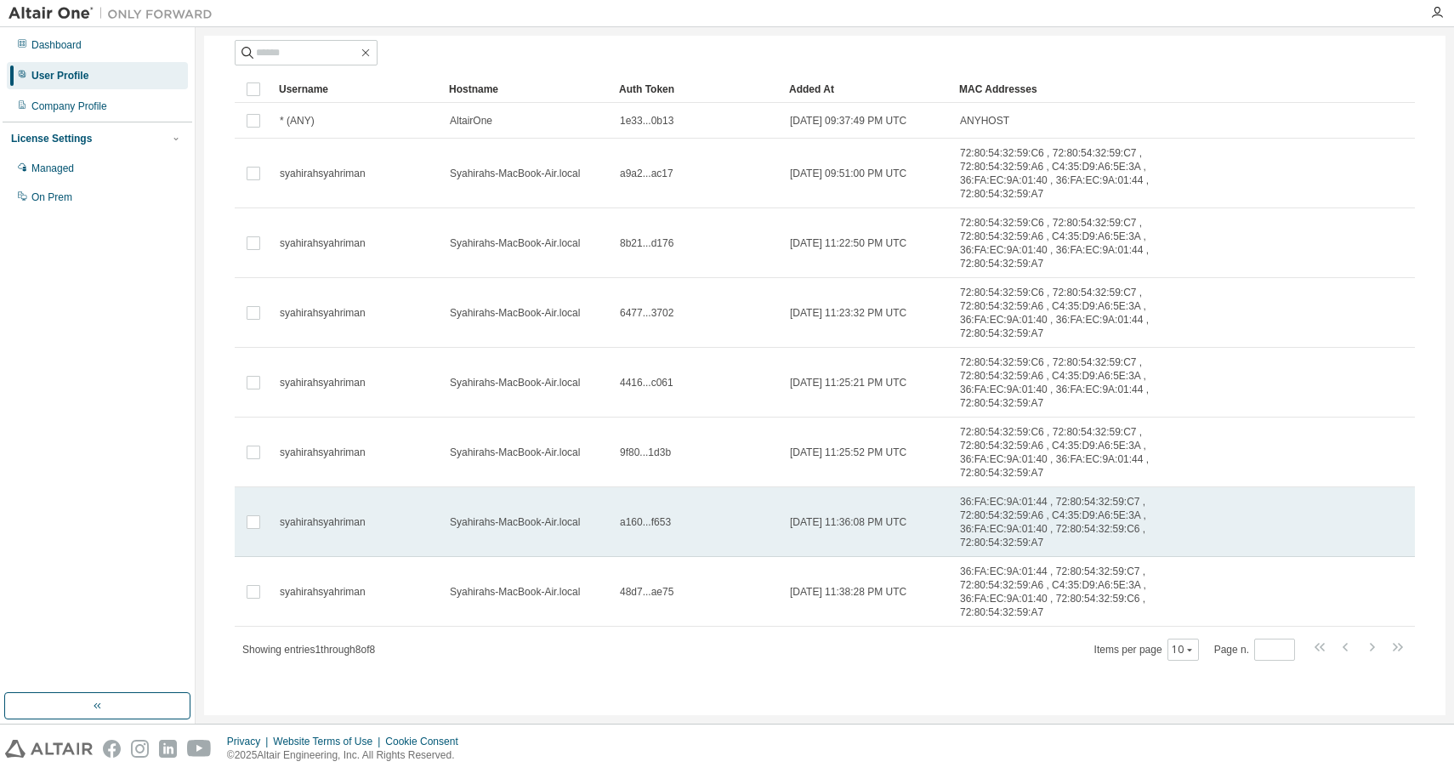
scroll to position [0, 0]
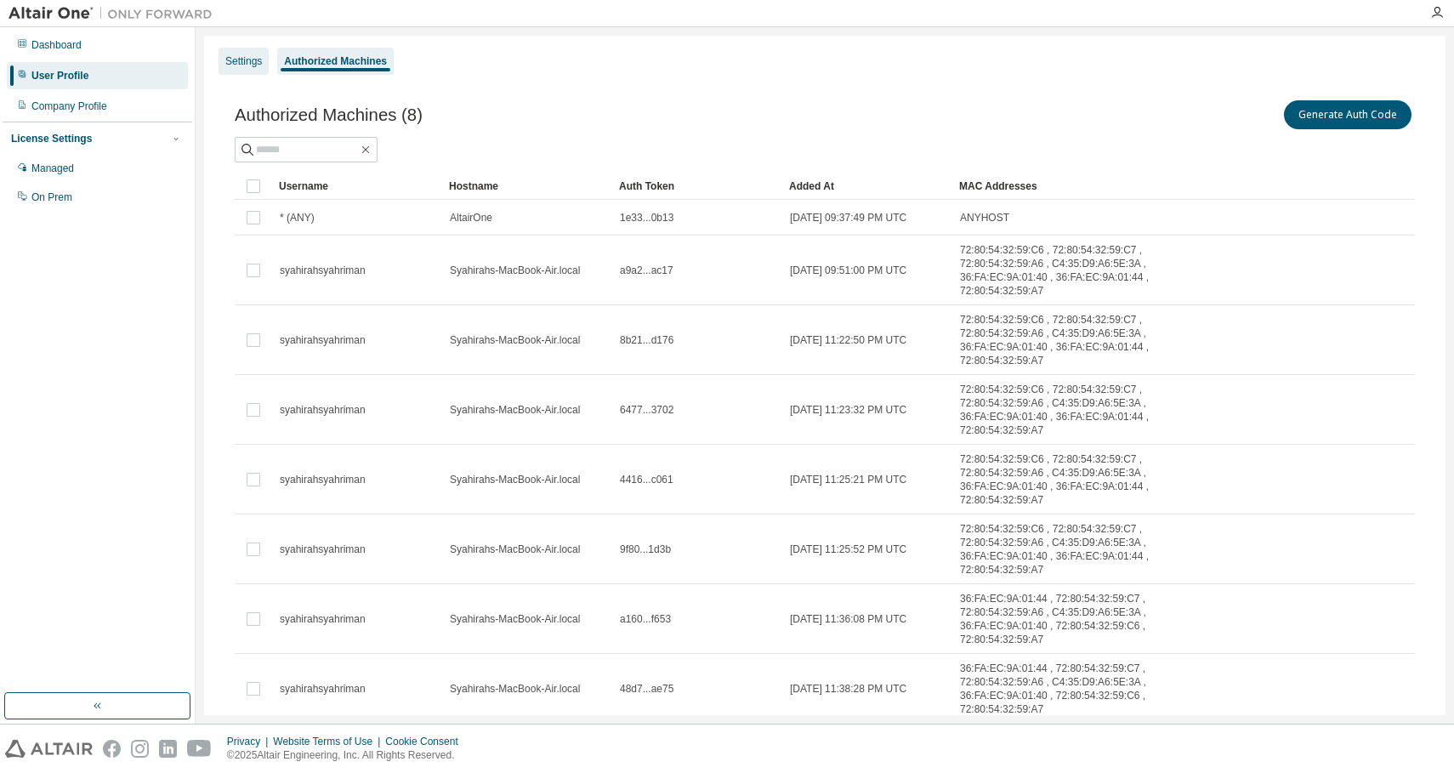
click at [252, 65] on div "Settings" at bounding box center [243, 61] width 37 height 14
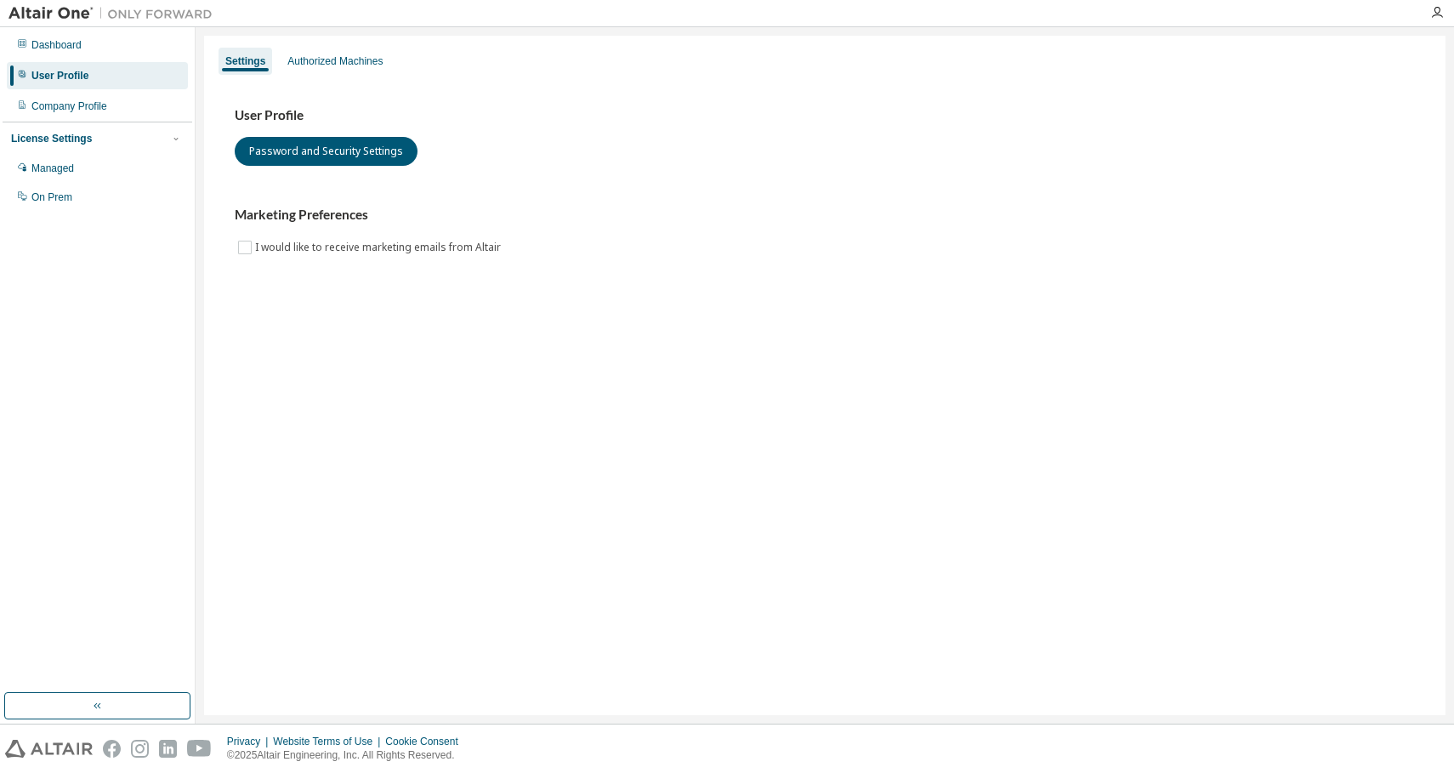
click at [364, 79] on div "User Profile Password and Security Settings Marketing Preferences I would like …" at bounding box center [824, 193] width 1221 height 232
click at [105, 50] on div "Dashboard" at bounding box center [97, 44] width 181 height 27
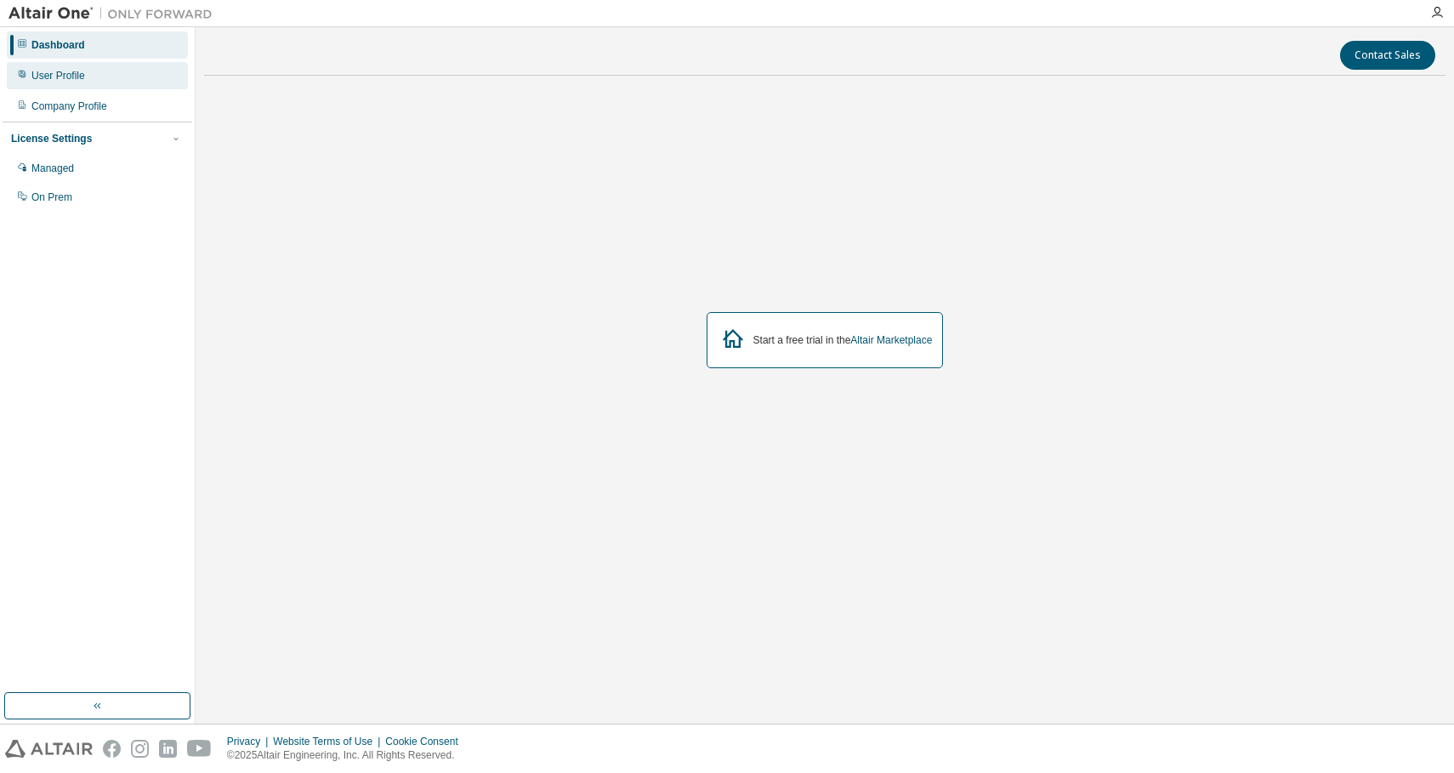
click at [99, 80] on div "User Profile" at bounding box center [97, 75] width 181 height 27
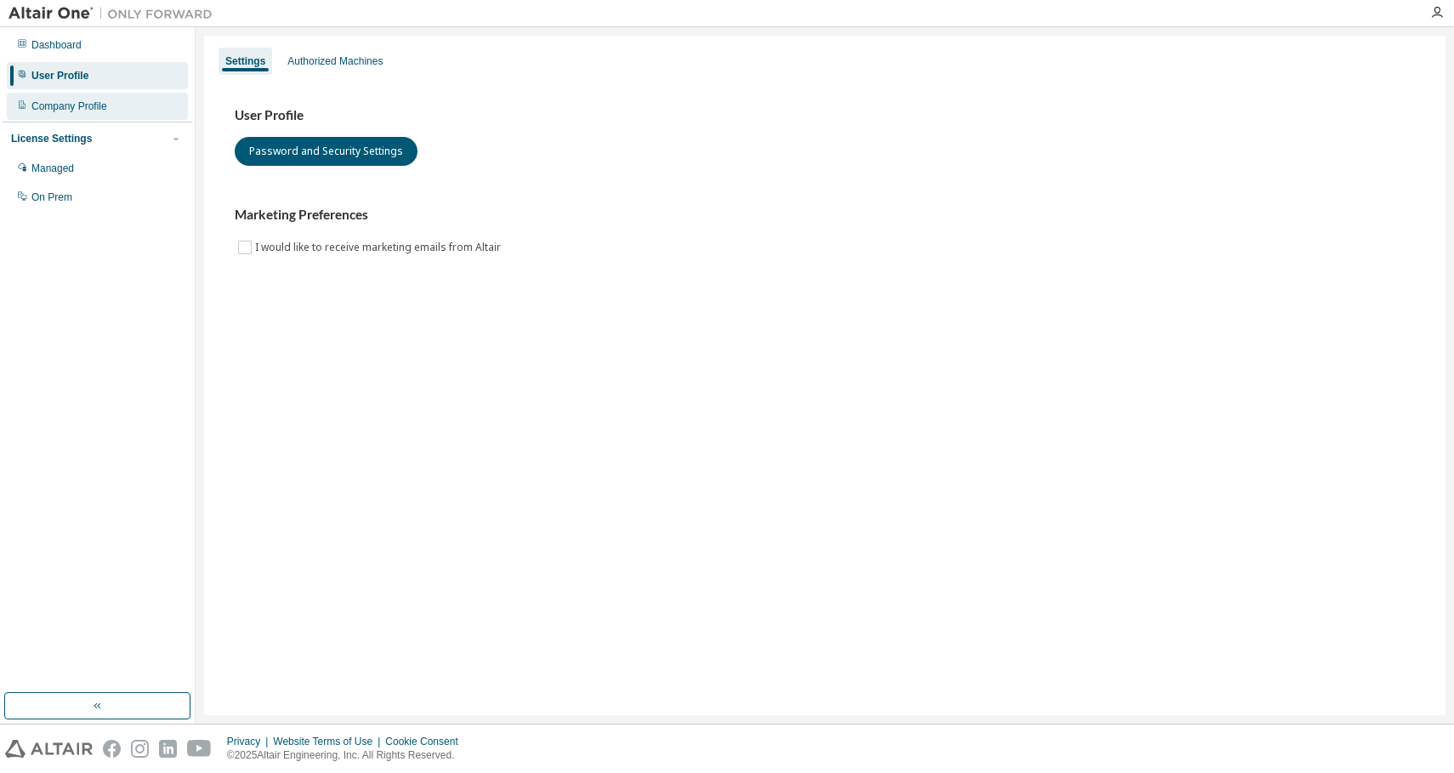
click at [105, 116] on div "Company Profile" at bounding box center [97, 106] width 181 height 27
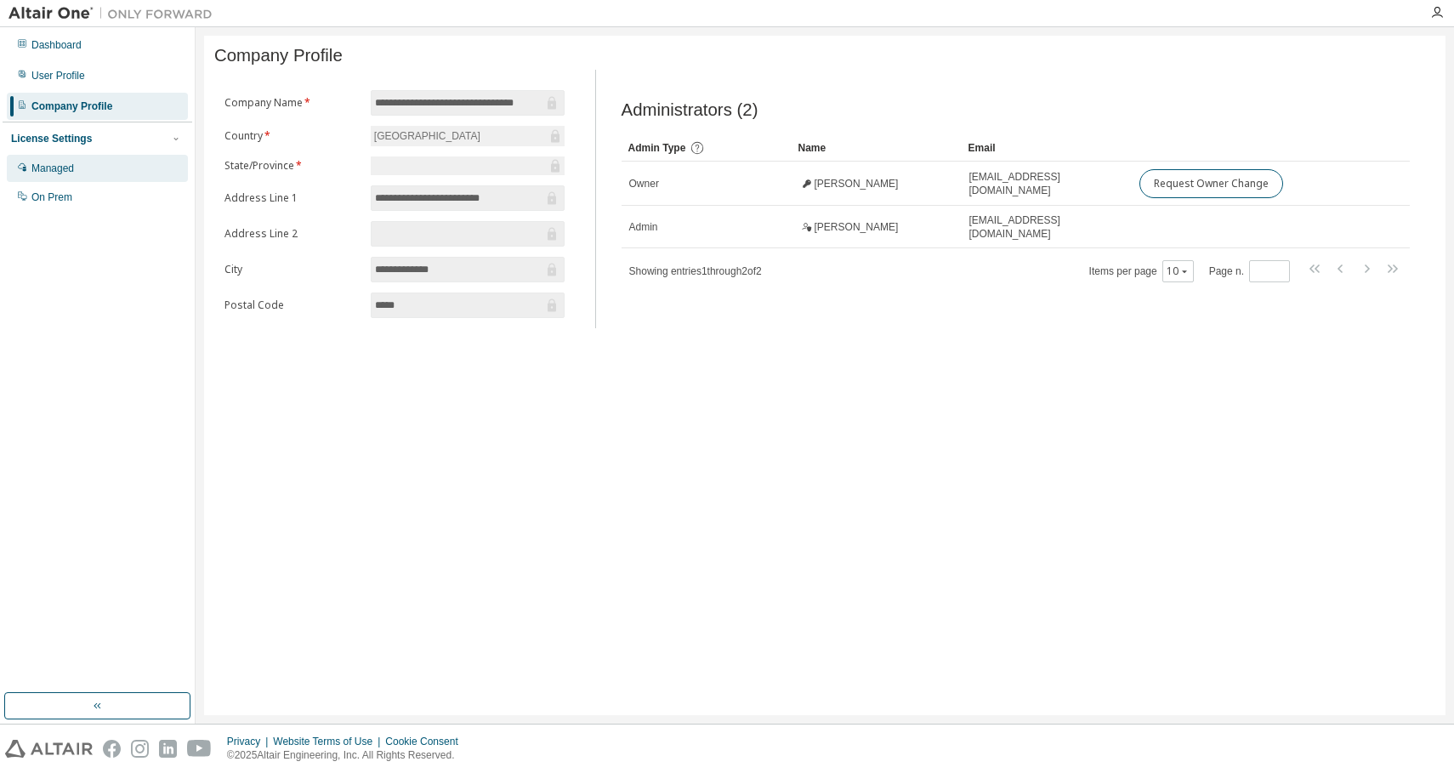
click at [96, 158] on div "Managed" at bounding box center [97, 168] width 181 height 27
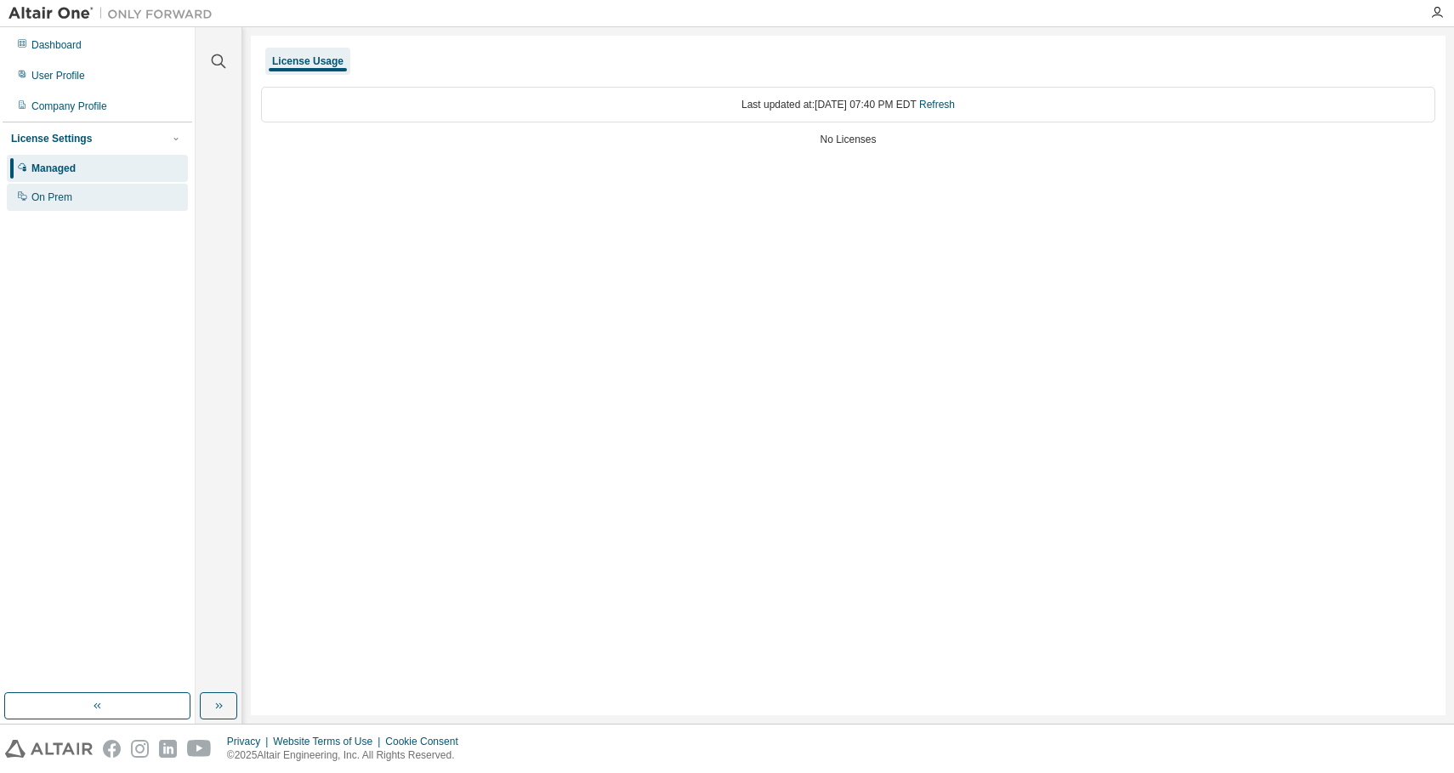
click at [95, 198] on div "On Prem" at bounding box center [97, 197] width 181 height 27
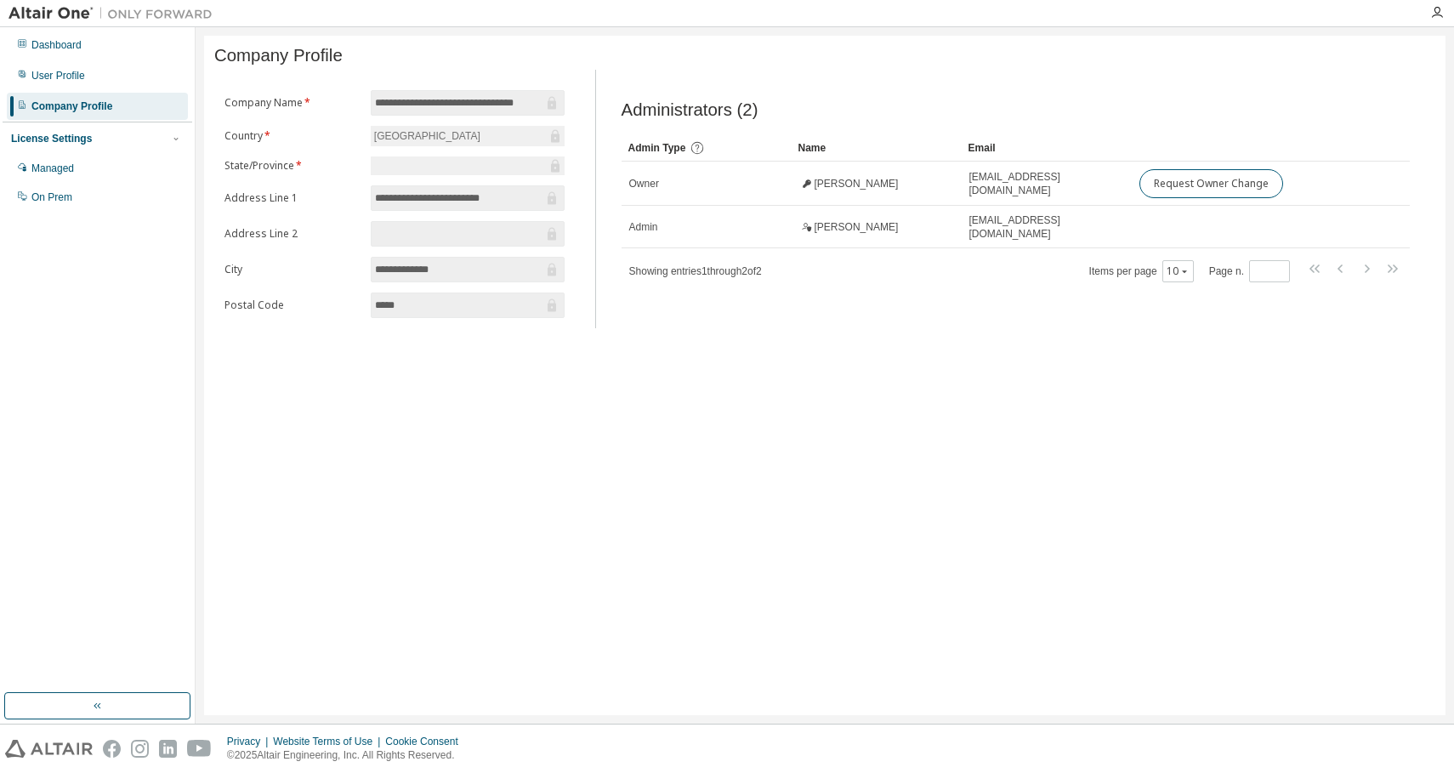
click at [408, 159] on div at bounding box center [468, 165] width 194 height 19
click at [146, 68] on div "User Profile" at bounding box center [97, 75] width 181 height 27
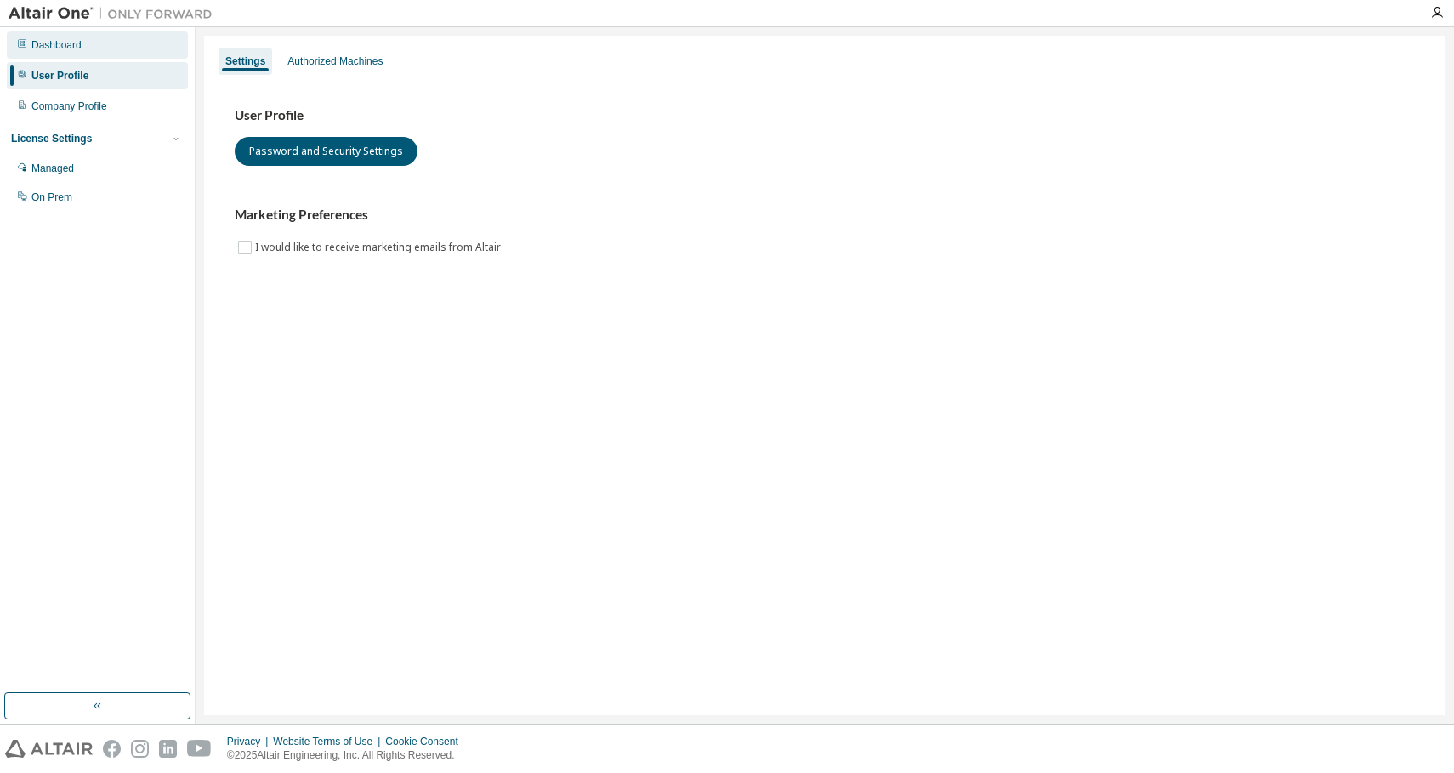
click at [137, 44] on div "Dashboard" at bounding box center [97, 44] width 181 height 27
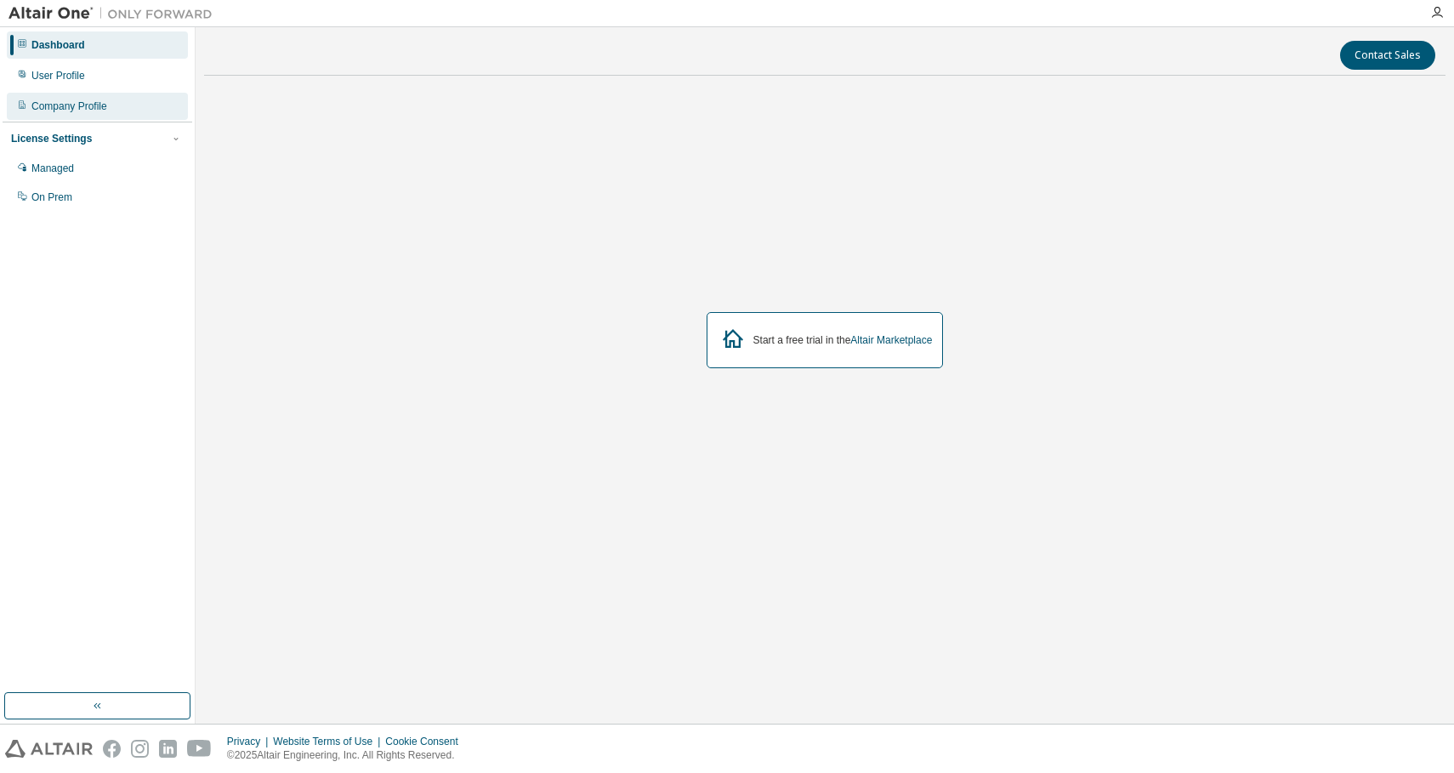
click at [123, 93] on div "Company Profile" at bounding box center [97, 106] width 181 height 27
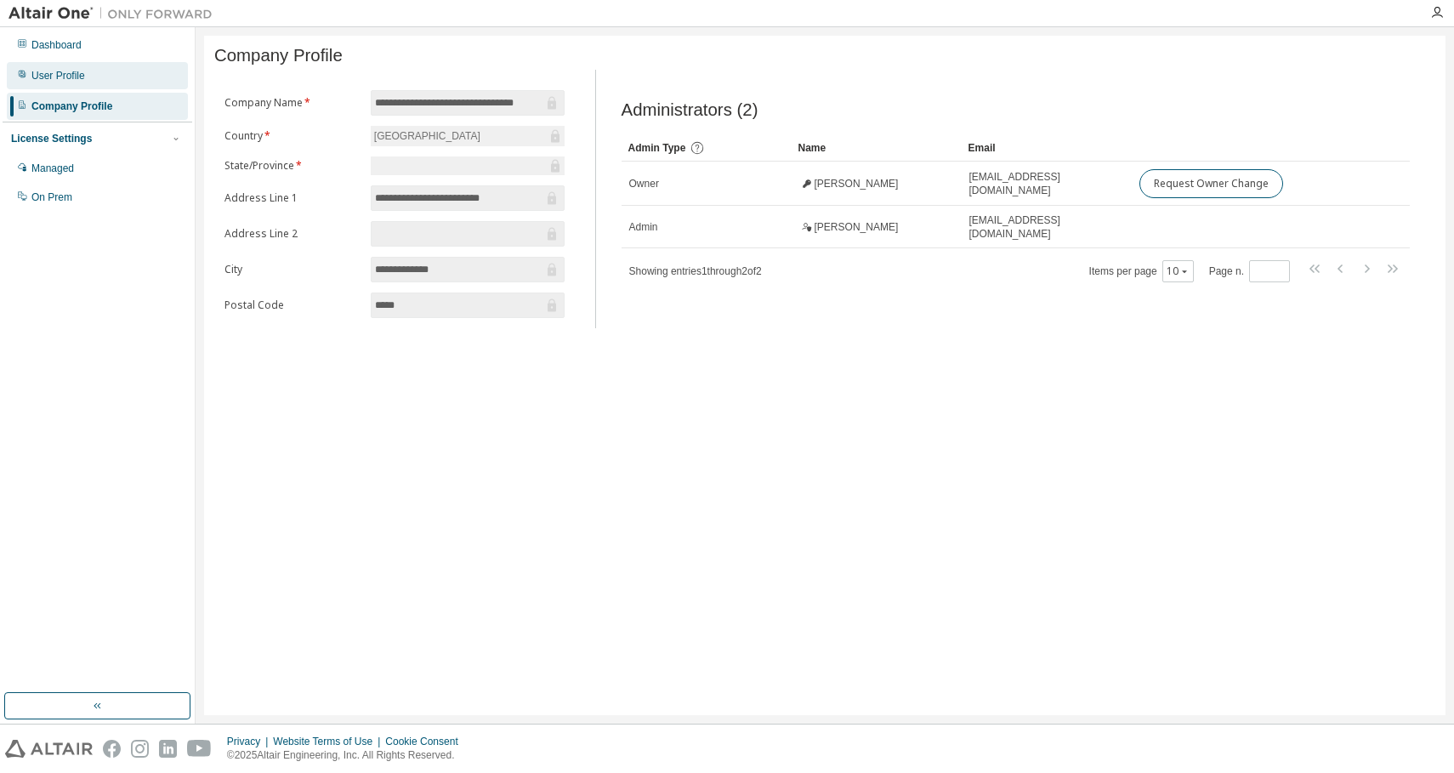
click at [123, 81] on div "User Profile" at bounding box center [97, 75] width 181 height 27
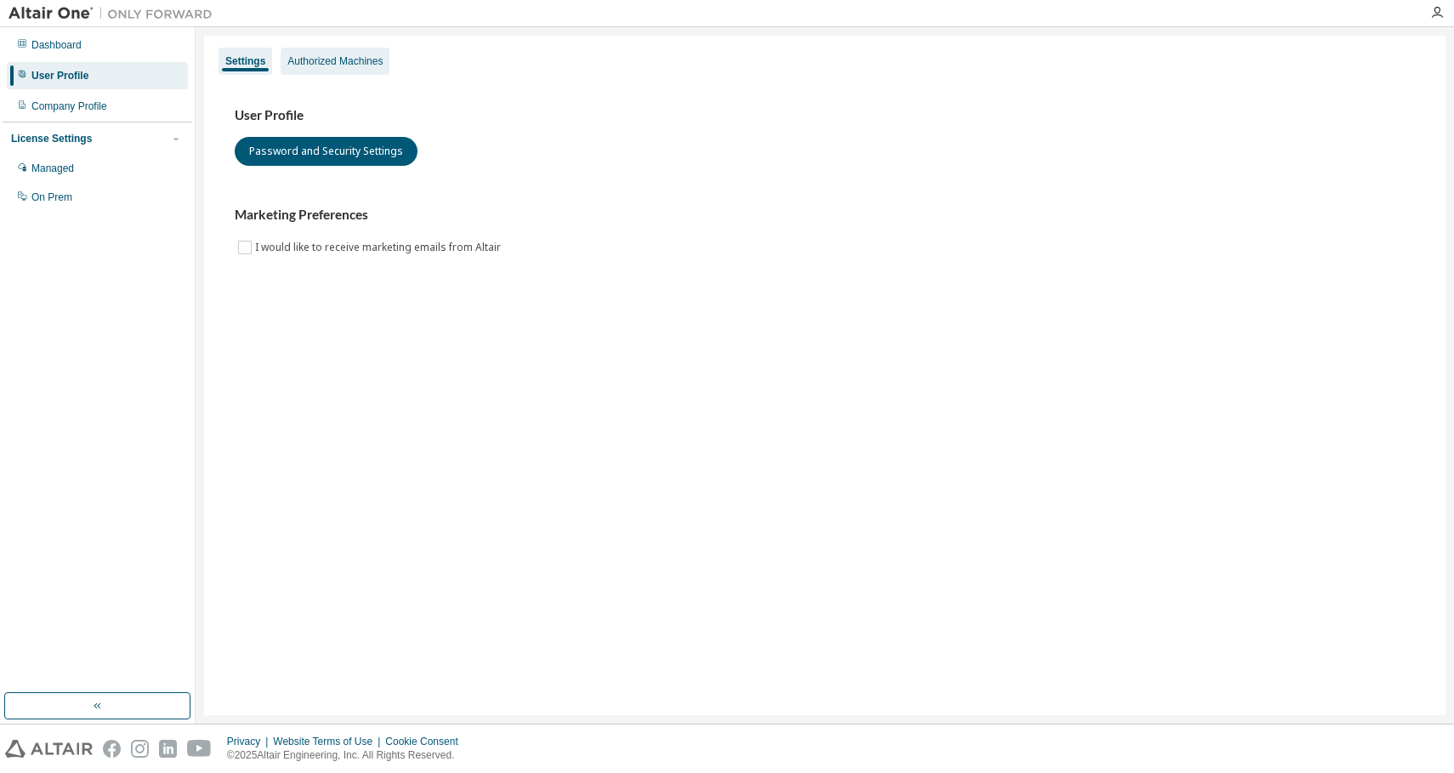
click at [325, 74] on div "Authorized Machines" at bounding box center [335, 61] width 109 height 27
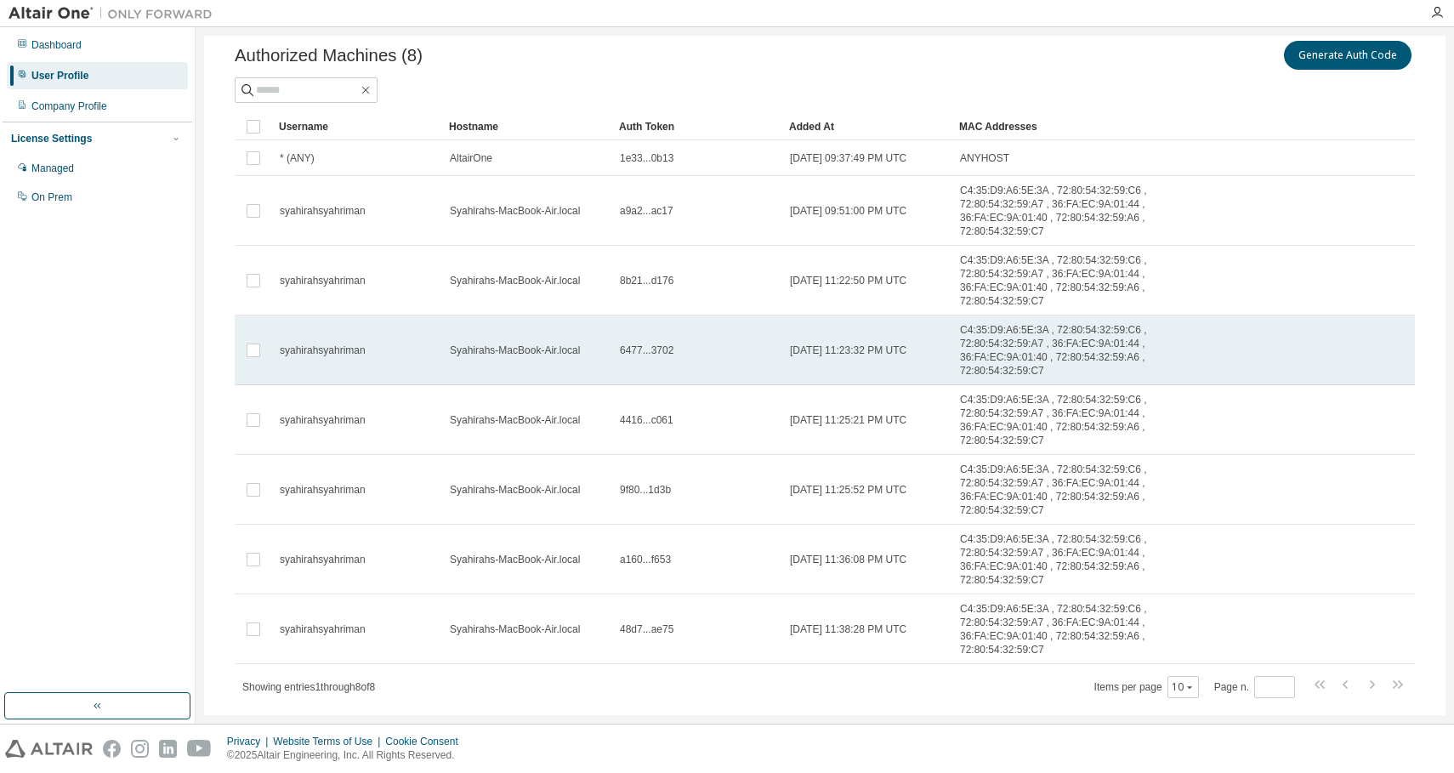
scroll to position [61, 0]
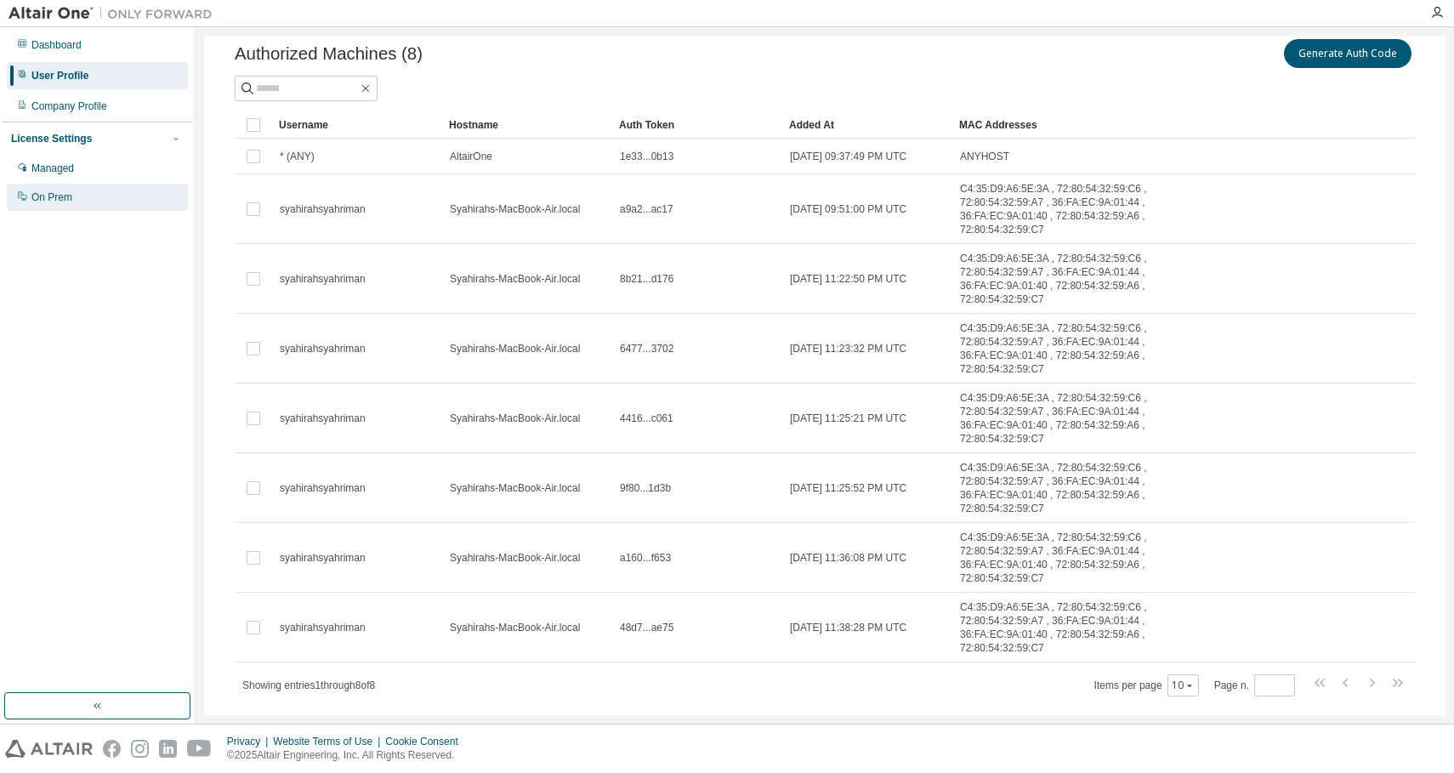
click at [123, 201] on div "On Prem" at bounding box center [97, 197] width 181 height 27
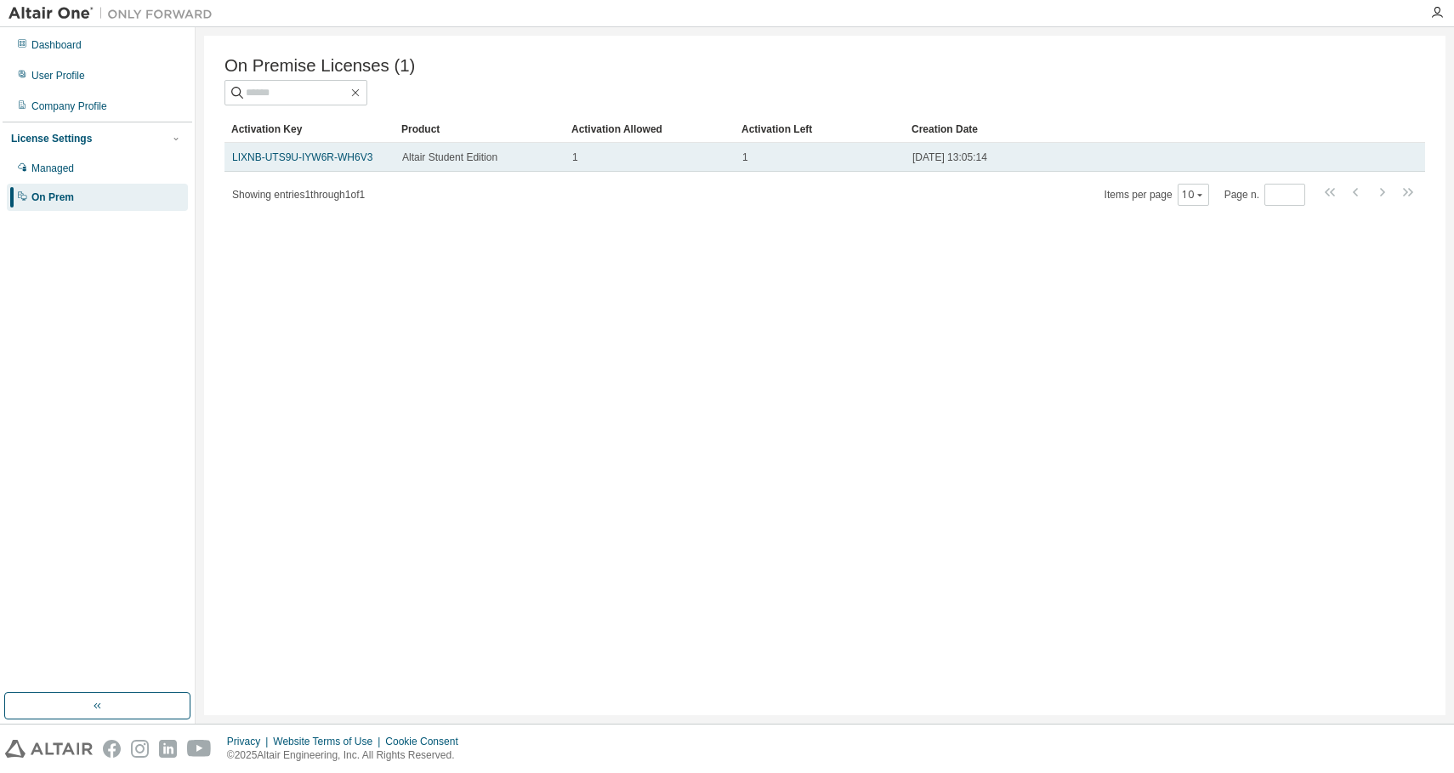
click at [272, 147] on td "LIXNB-UTS9U-IYW6R-WH6V3" at bounding box center [309, 157] width 170 height 29
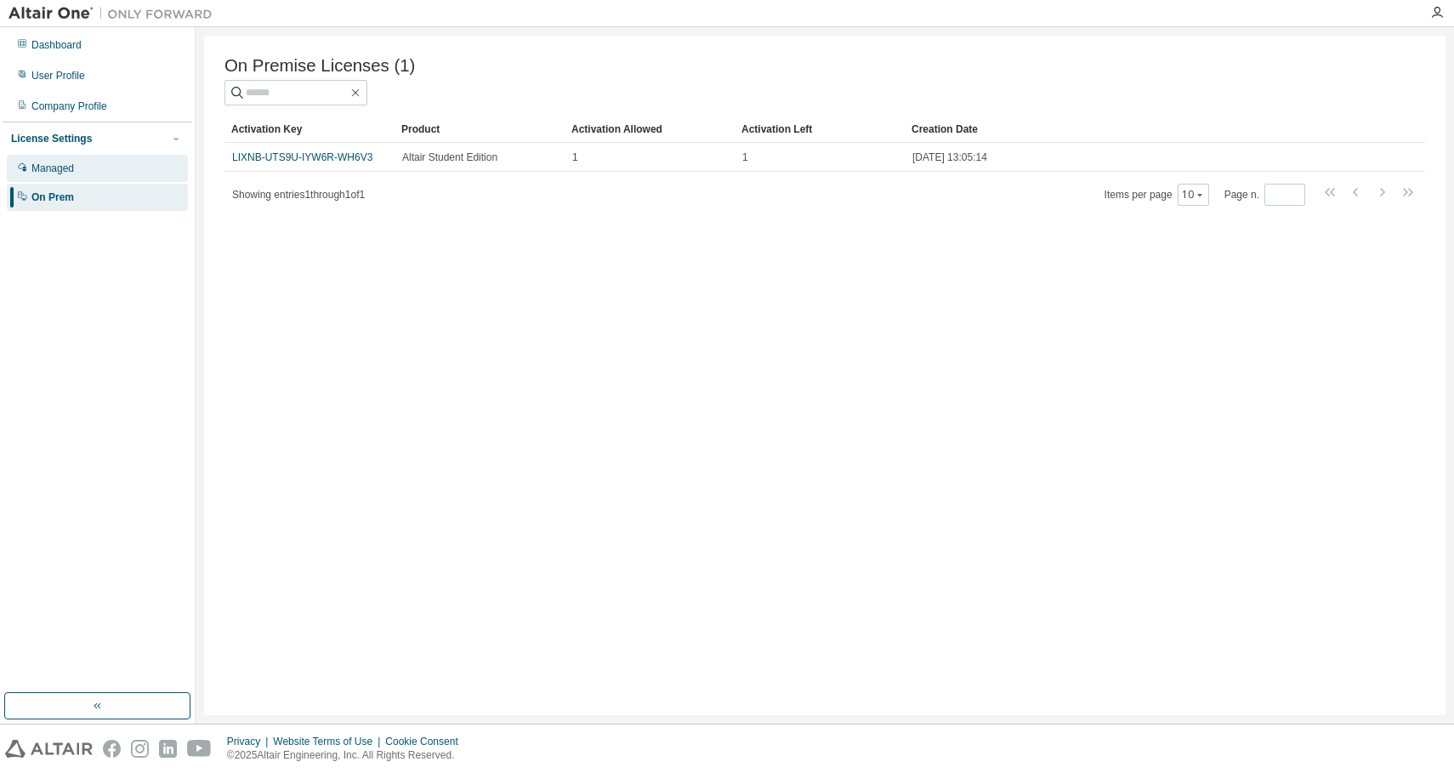
click at [74, 163] on div "Managed" at bounding box center [52, 169] width 43 height 14
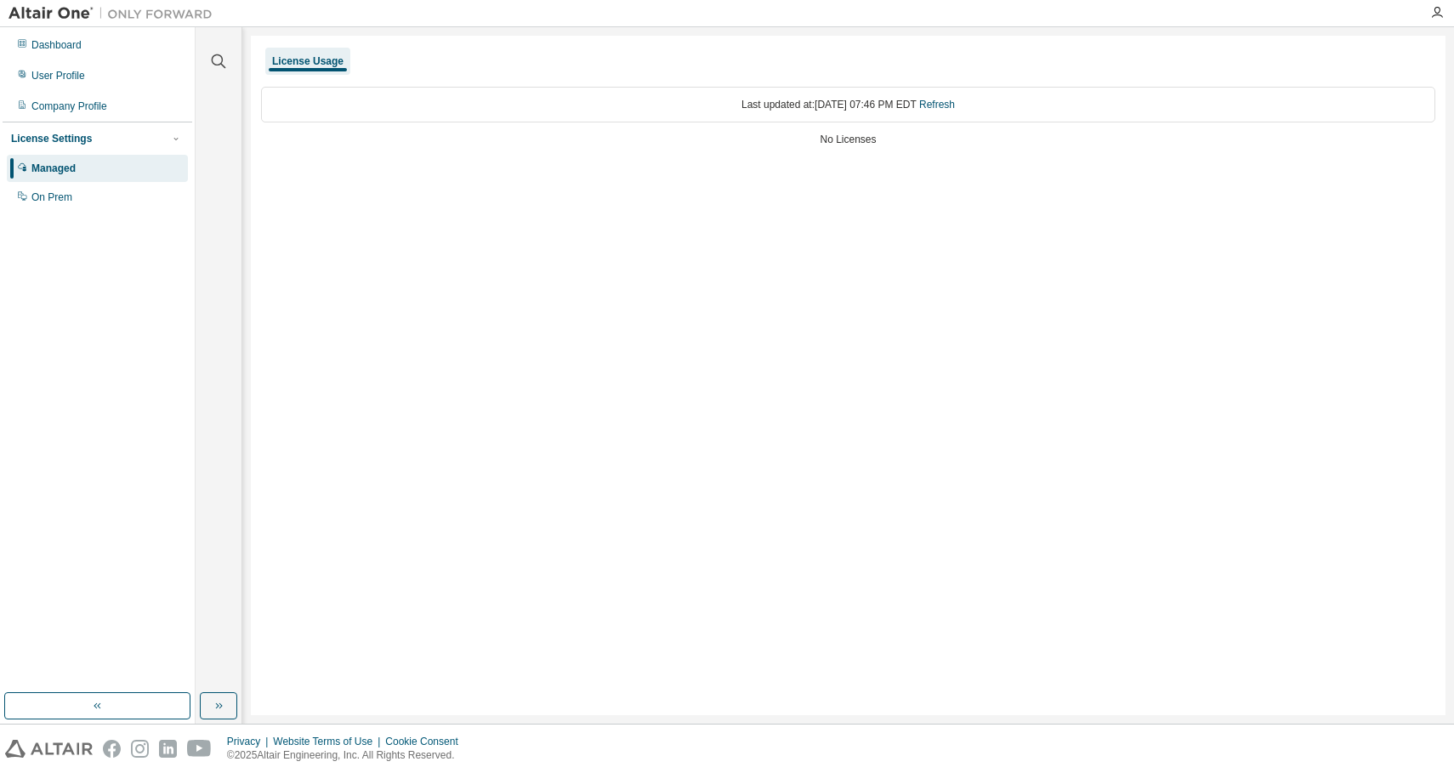
click at [464, 104] on div "Last updated at: Mon 2025-09-01 07:46 PM EDT Refresh" at bounding box center [848, 105] width 1174 height 36
click at [955, 103] on link "Refresh" at bounding box center [937, 105] width 36 height 12
click at [60, 106] on div "Company Profile" at bounding box center [69, 106] width 76 height 14
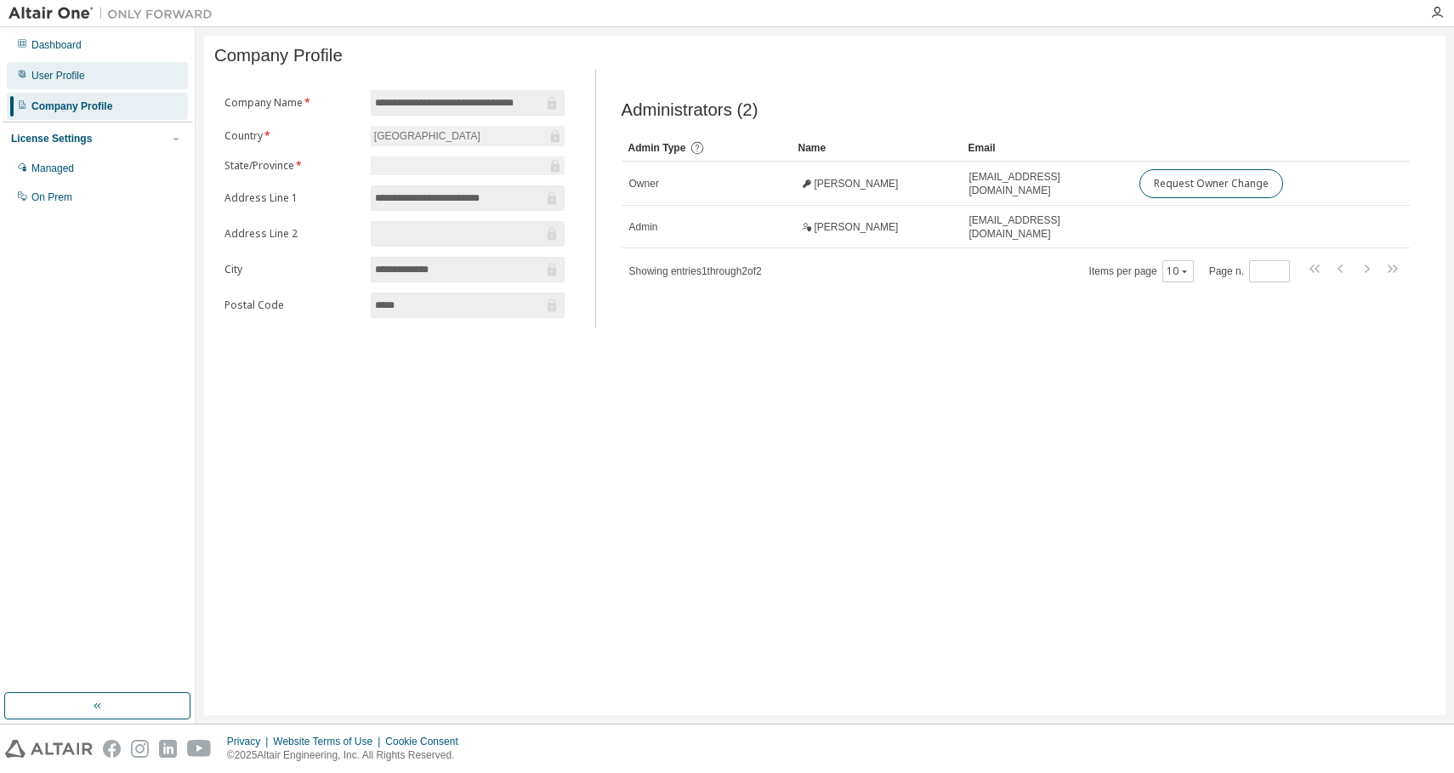
click at [77, 86] on div "User Profile" at bounding box center [97, 75] width 181 height 27
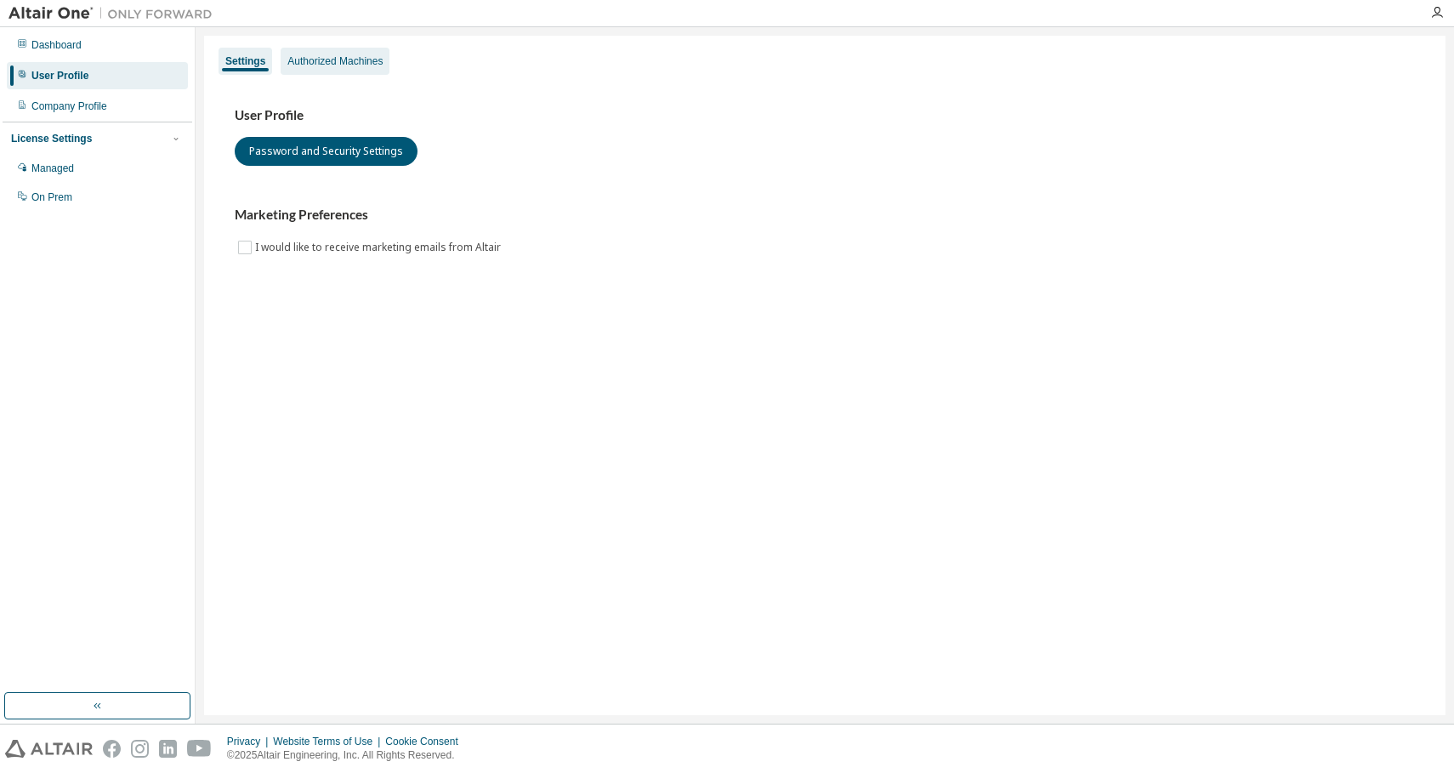
click at [347, 68] on div "Authorized Machines" at bounding box center [335, 61] width 109 height 27
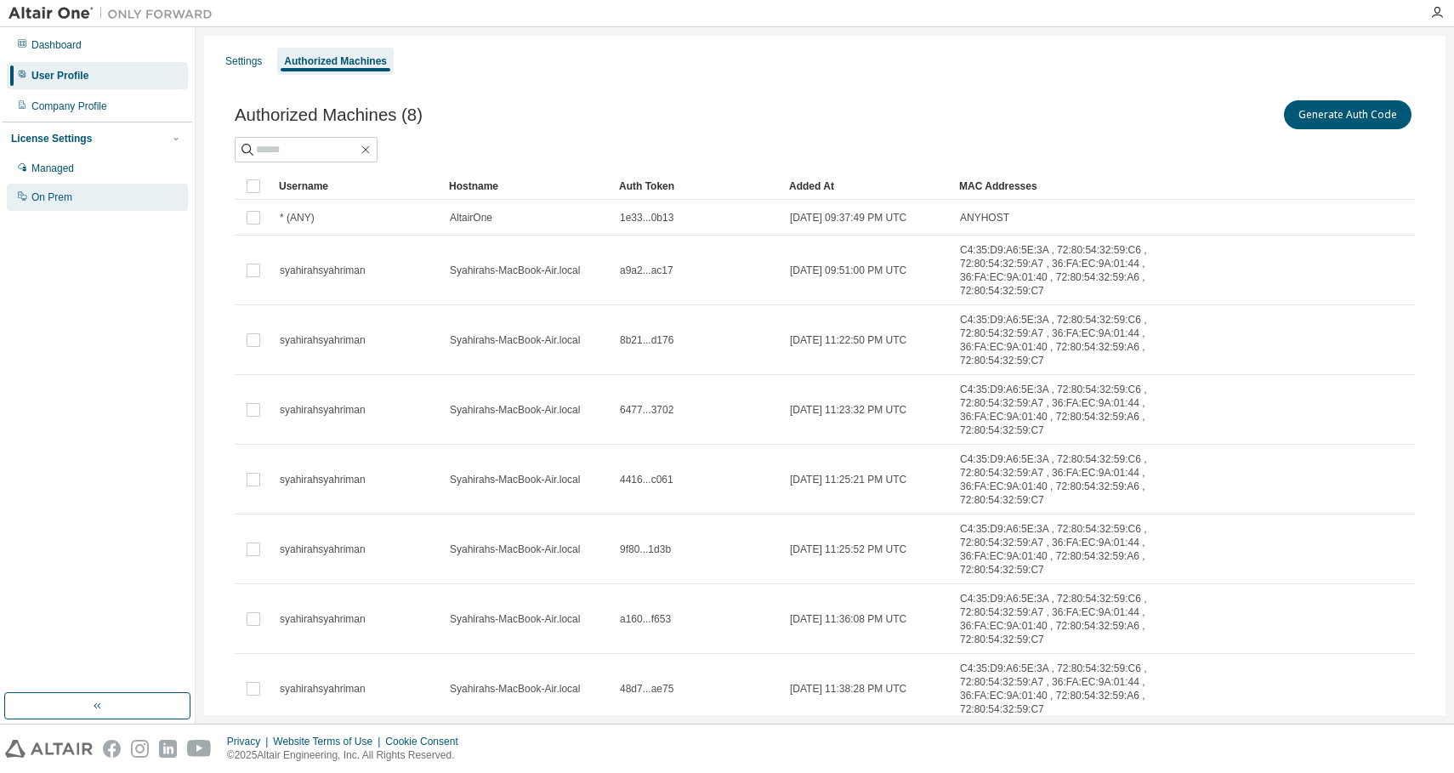
click at [46, 202] on div "On Prem" at bounding box center [51, 197] width 41 height 14
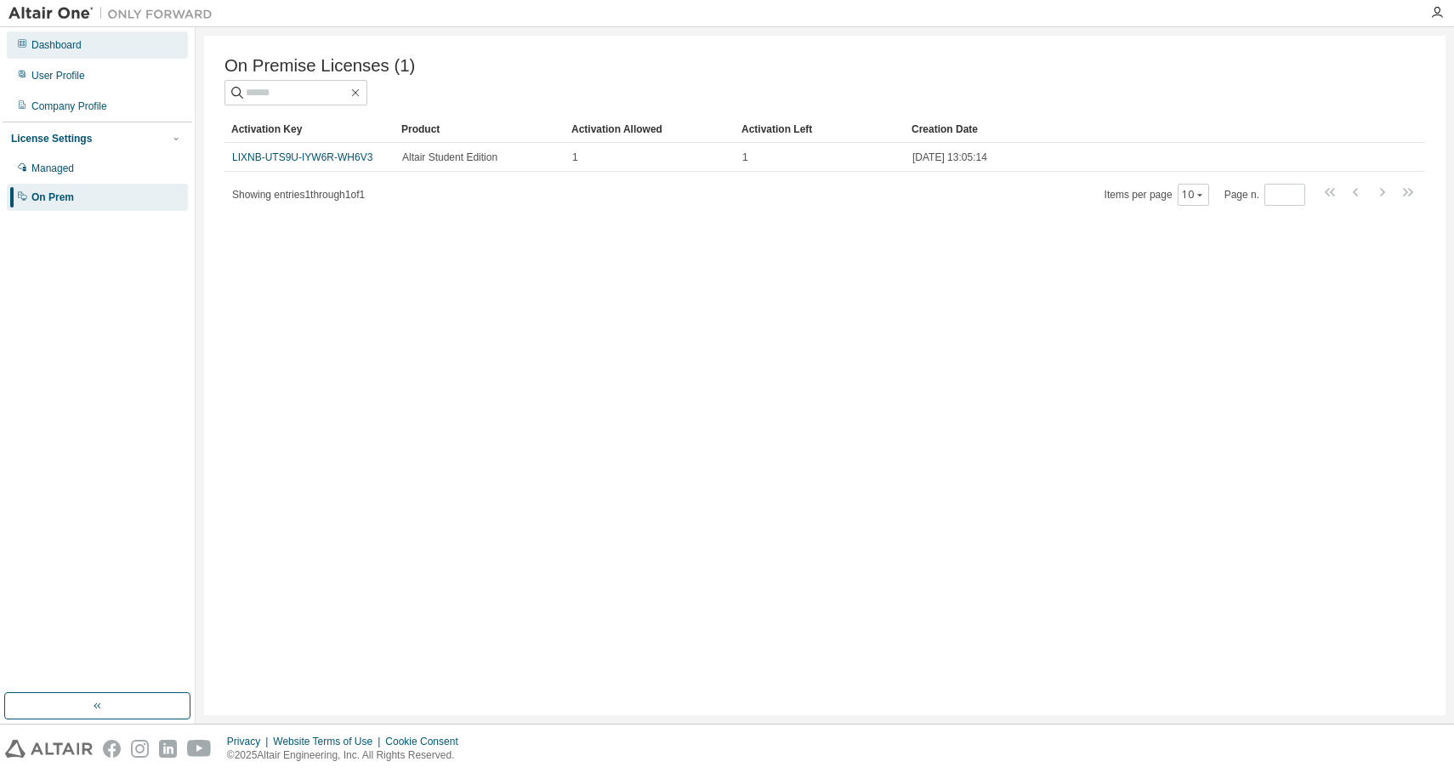
click at [80, 31] on div "Dashboard" at bounding box center [97, 44] width 181 height 27
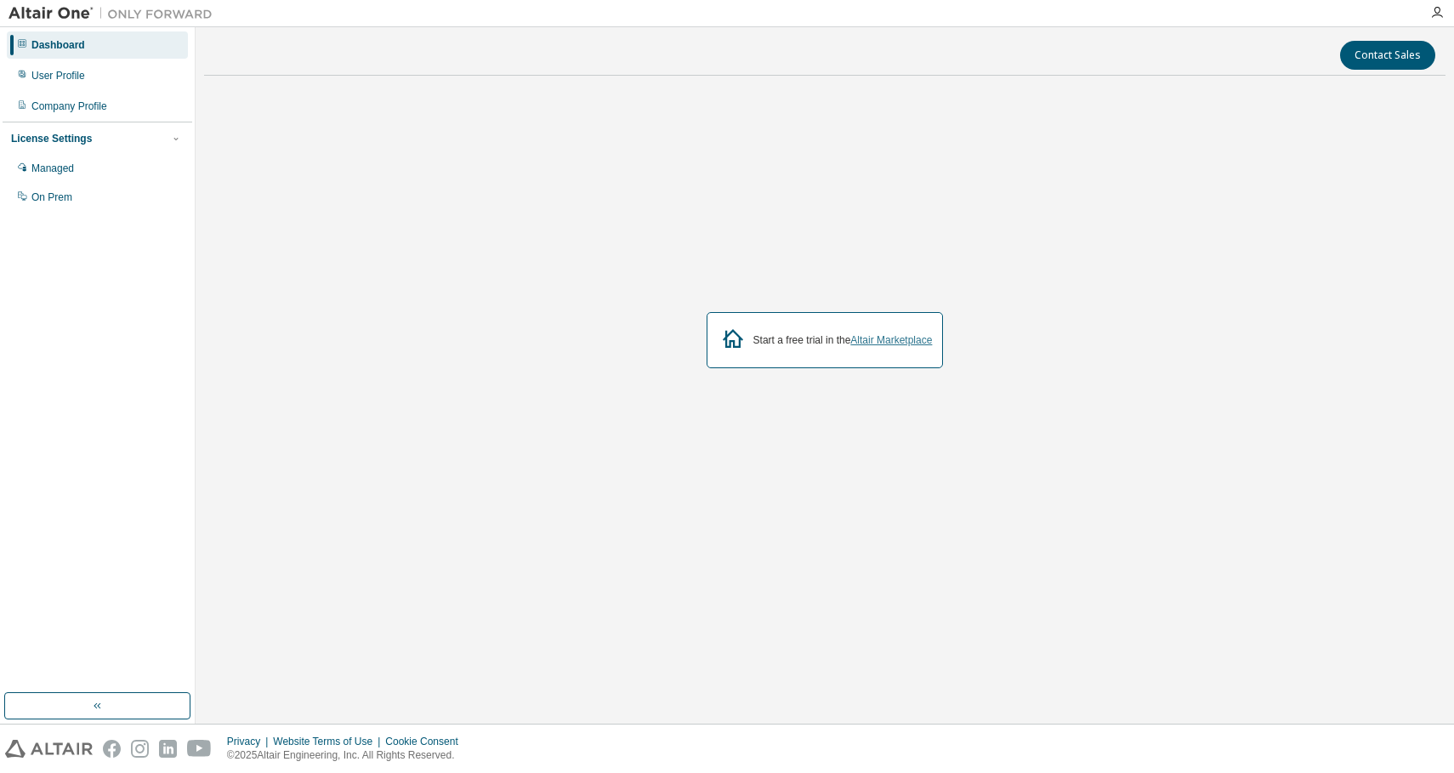
click at [913, 341] on link "Altair Marketplace" at bounding box center [891, 340] width 82 height 12
click at [148, 88] on div "User Profile" at bounding box center [97, 75] width 181 height 27
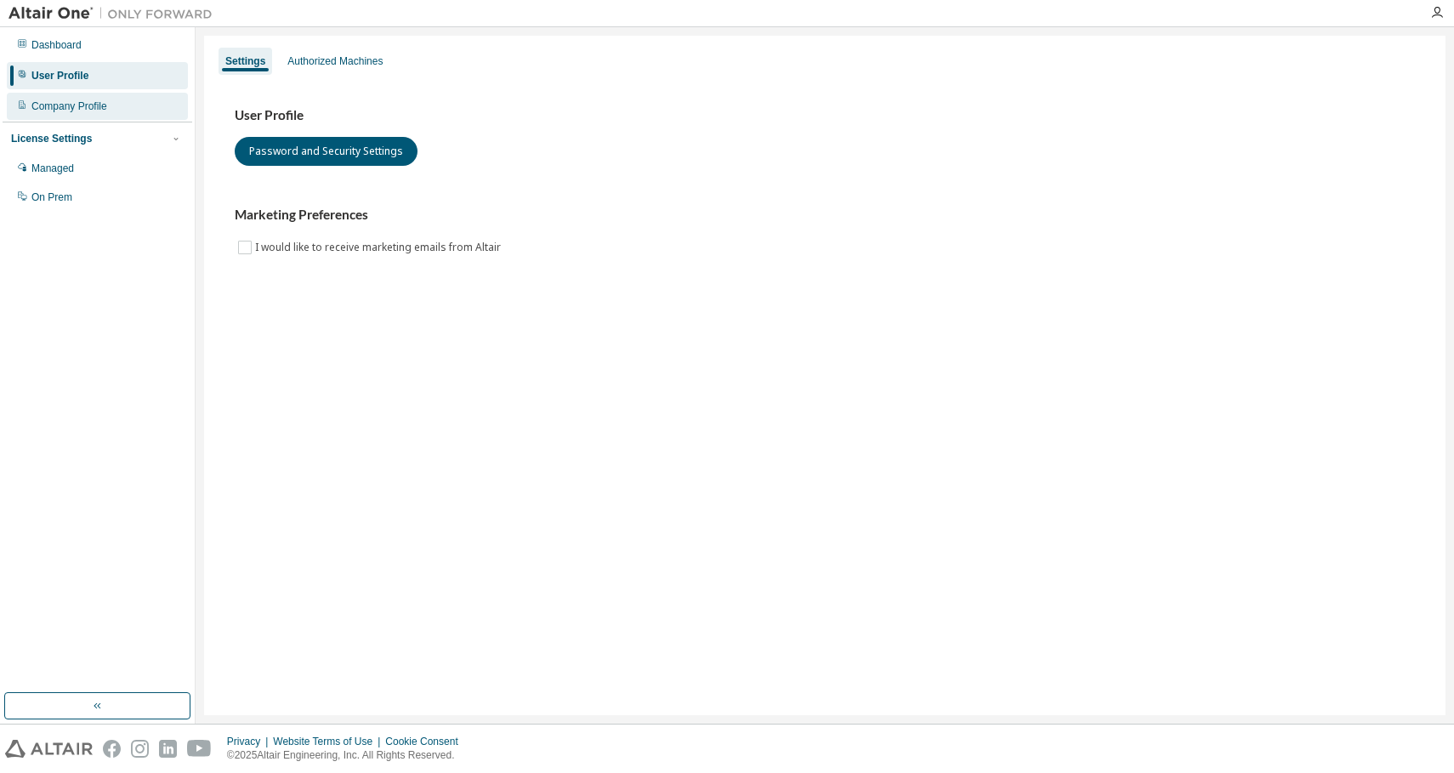
click at [143, 101] on div "Company Profile" at bounding box center [97, 106] width 181 height 27
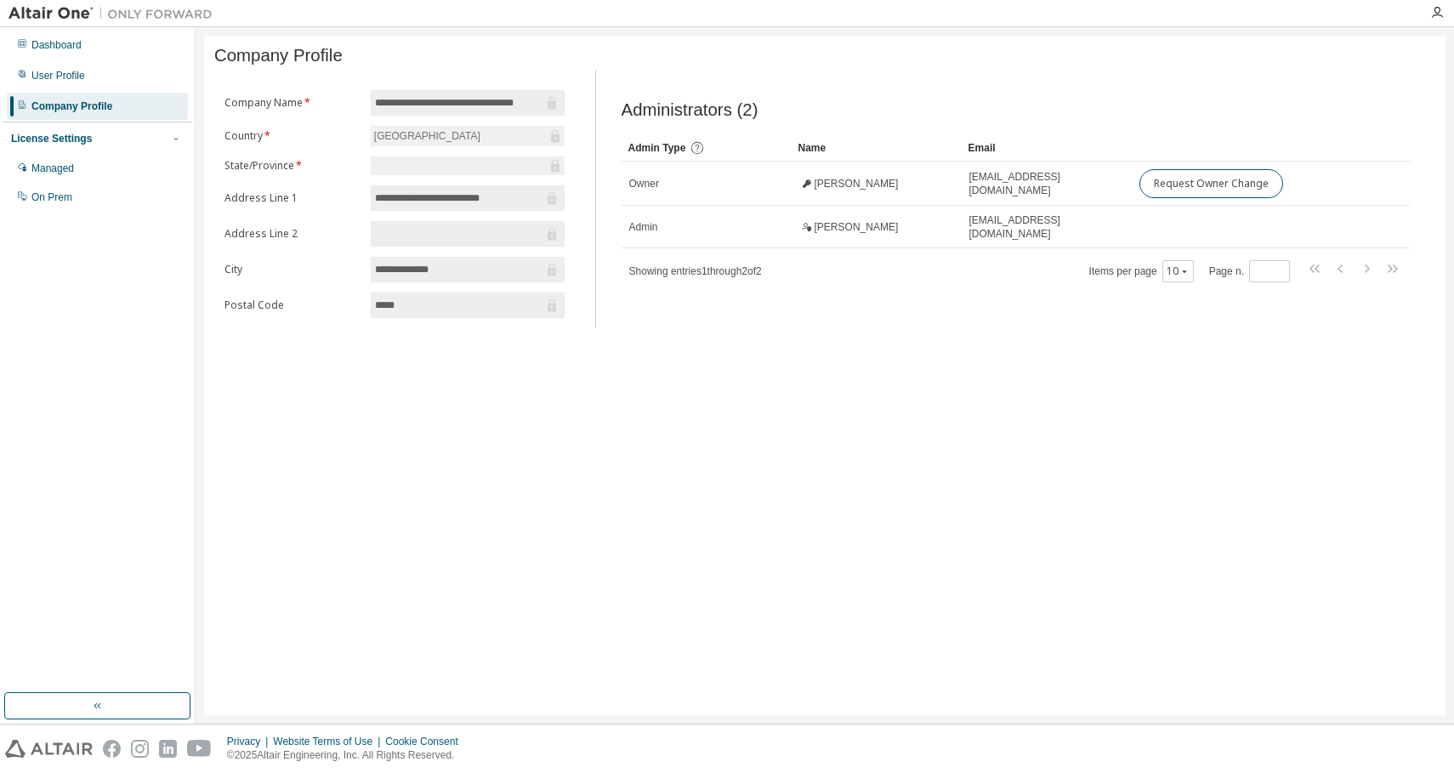
click at [130, 131] on div "License Settings" at bounding box center [97, 138] width 173 height 15
click at [127, 108] on div "Company Profile" at bounding box center [97, 106] width 181 height 27
click at [127, 135] on div "License Settings" at bounding box center [97, 138] width 173 height 15
click at [118, 171] on div "Managed" at bounding box center [97, 168] width 181 height 27
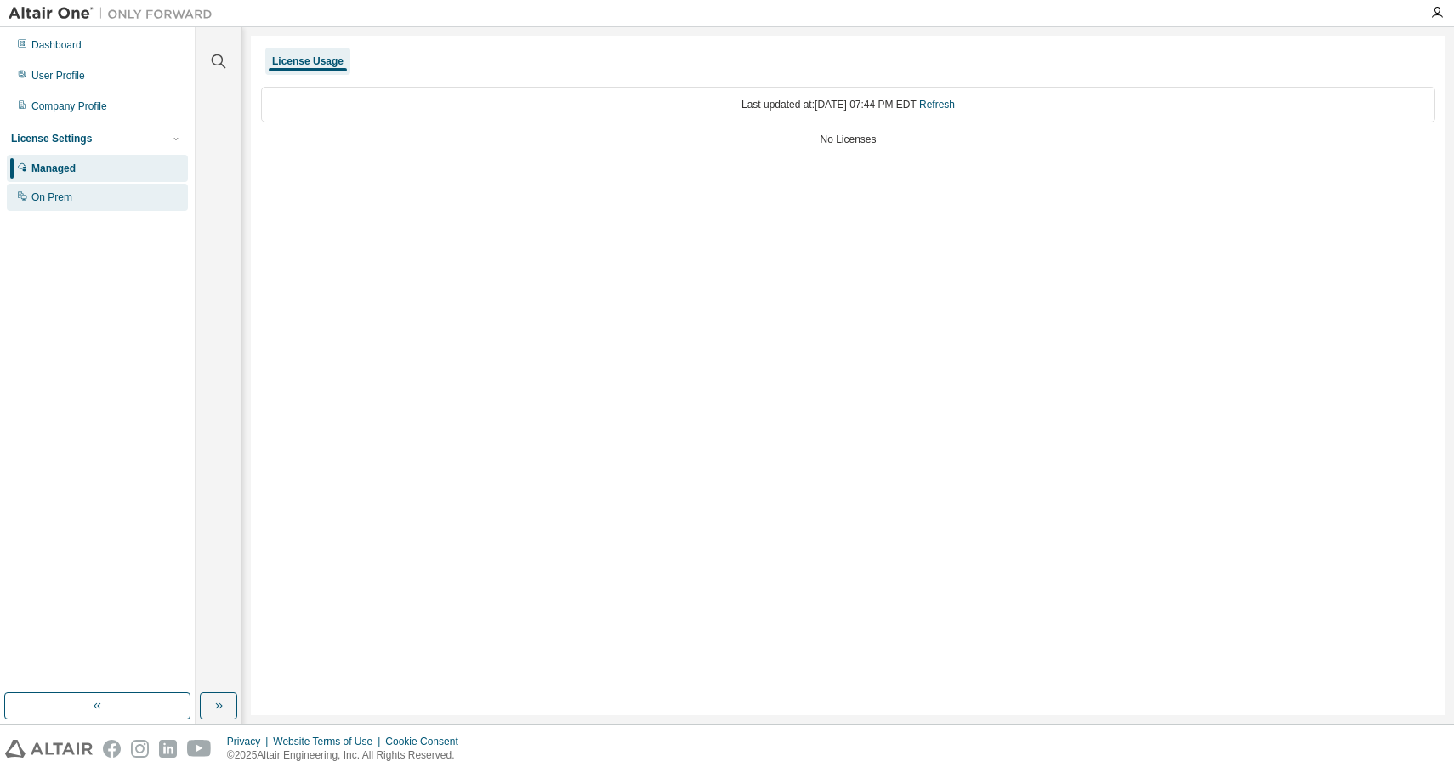
click at [110, 194] on div "On Prem" at bounding box center [97, 197] width 181 height 27
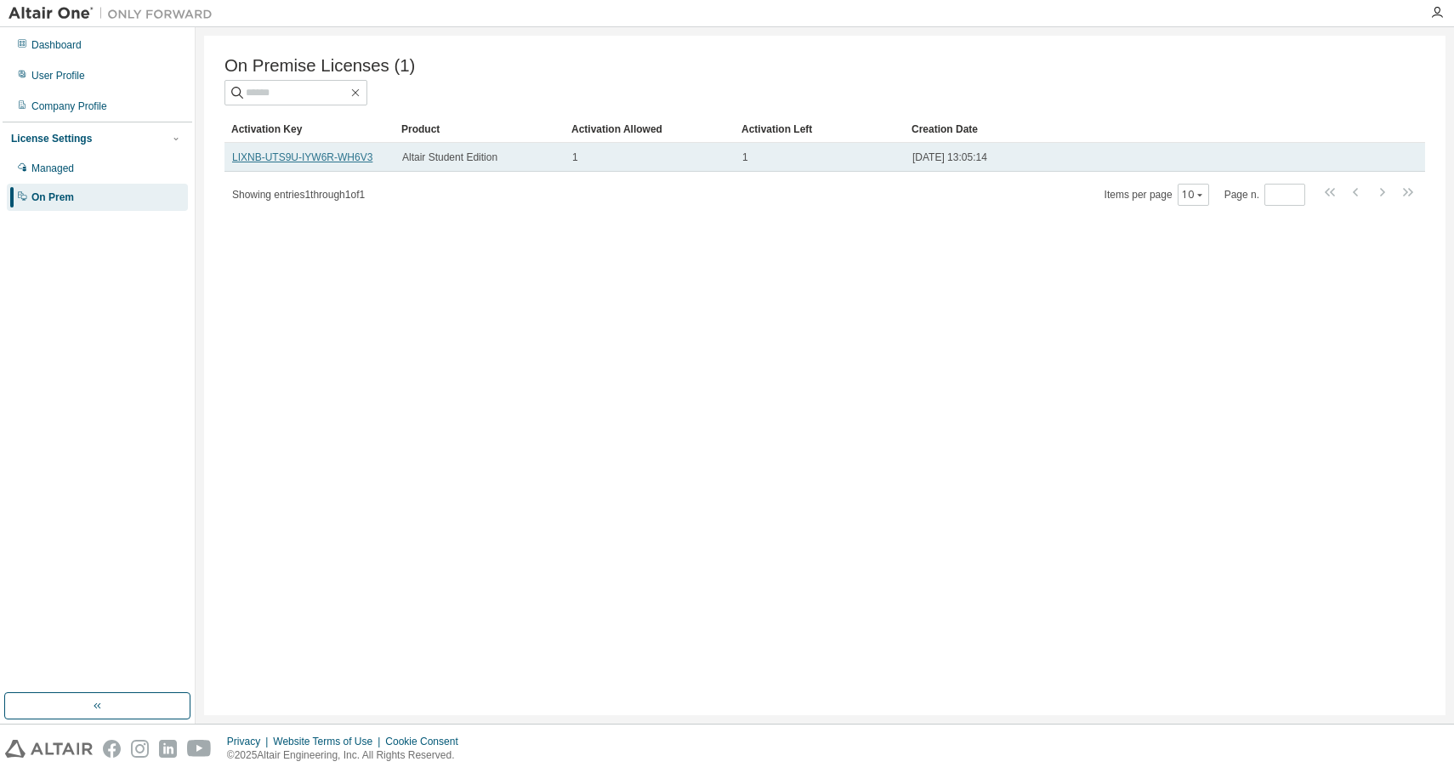
click at [304, 155] on link "LIXNB-UTS9U-IYW6R-WH6V3" at bounding box center [302, 157] width 140 height 12
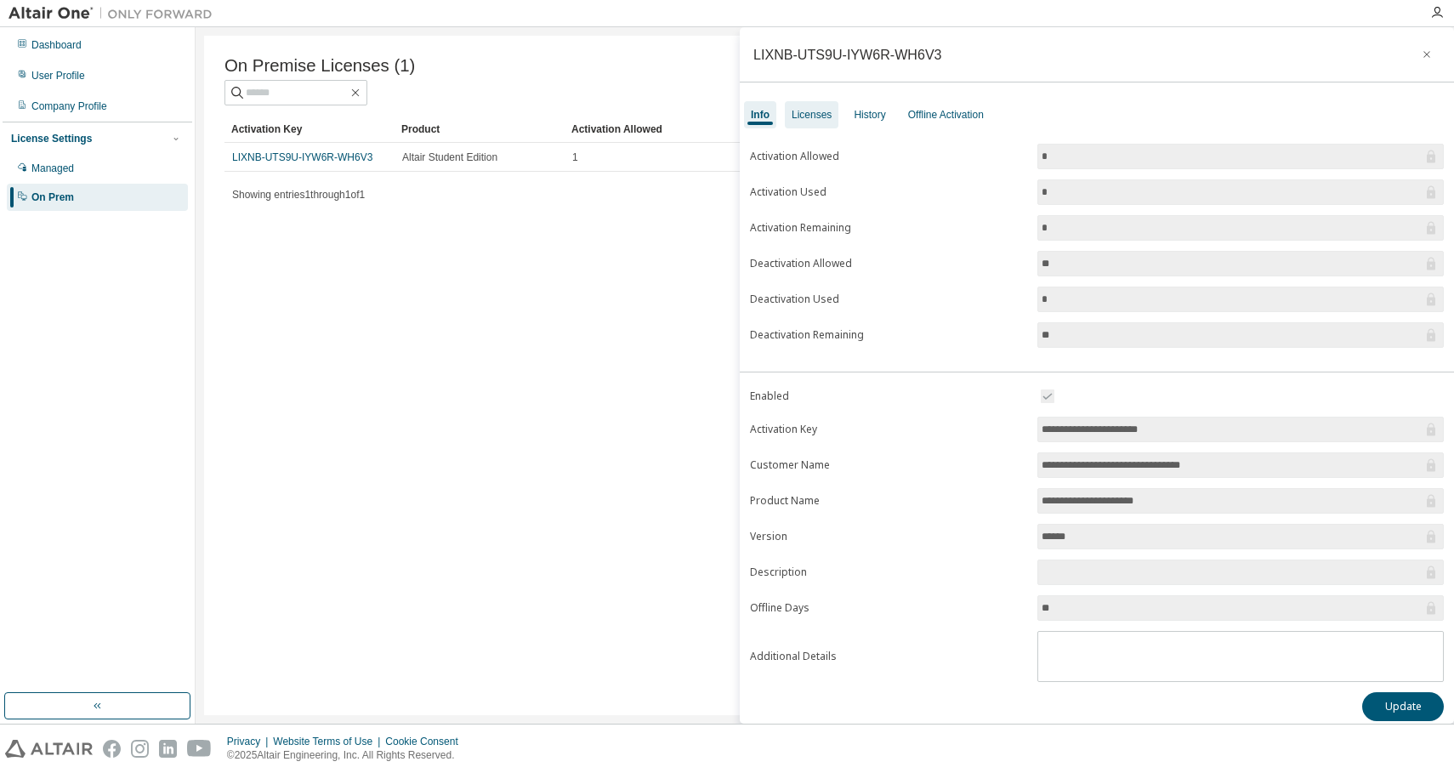
click at [821, 120] on div "Licenses" at bounding box center [812, 115] width 40 height 14
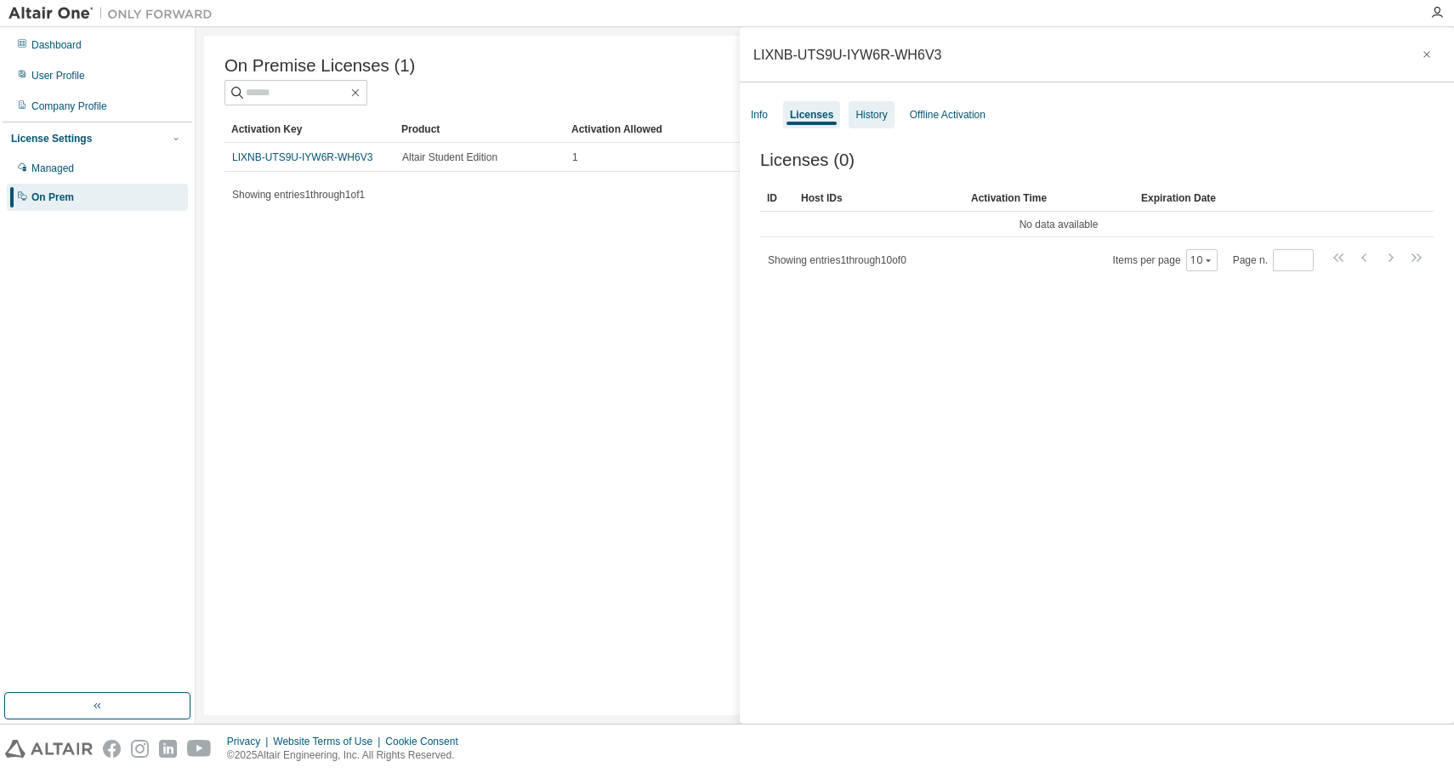
click at [887, 112] on div "History" at bounding box center [870, 115] width 31 height 14
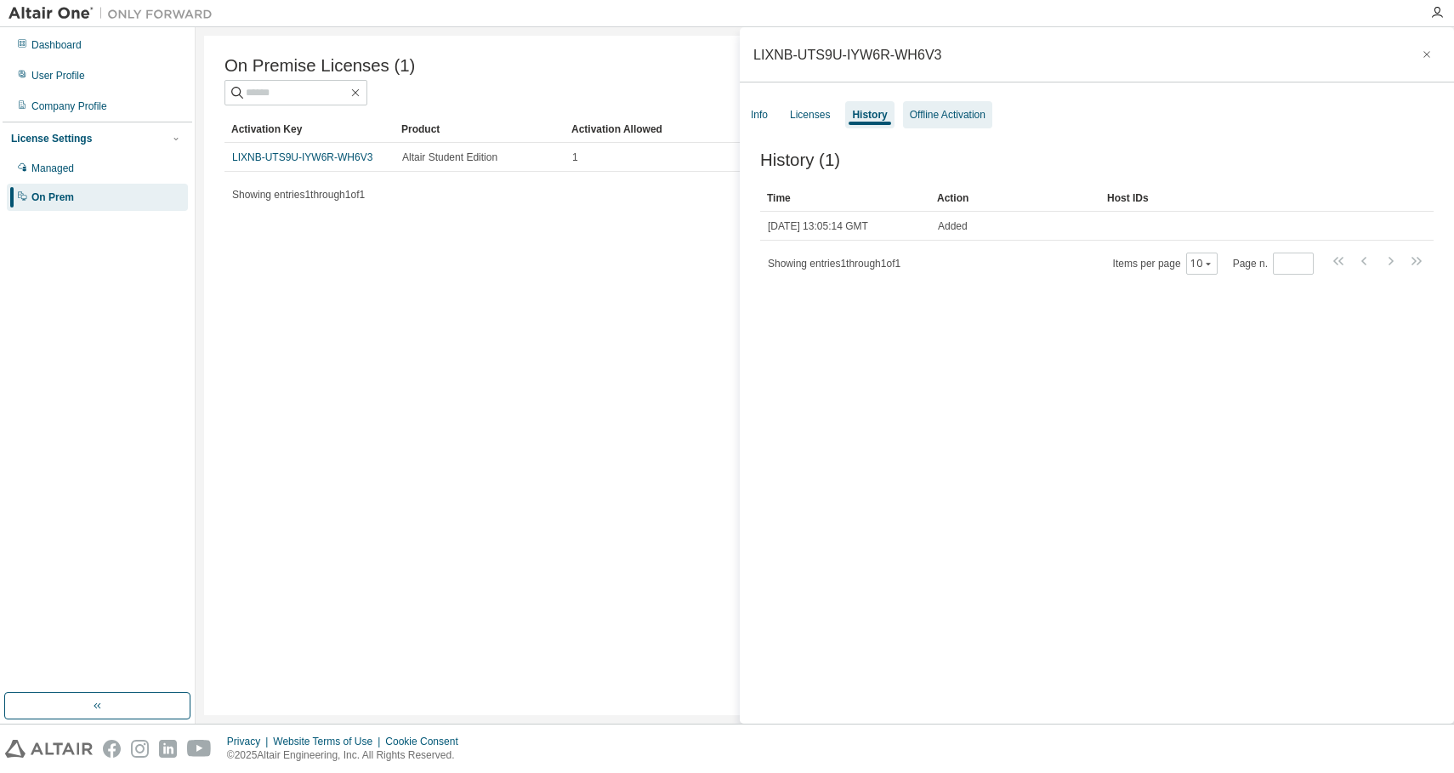
click at [936, 116] on div "Offline Activation" at bounding box center [948, 115] width 76 height 14
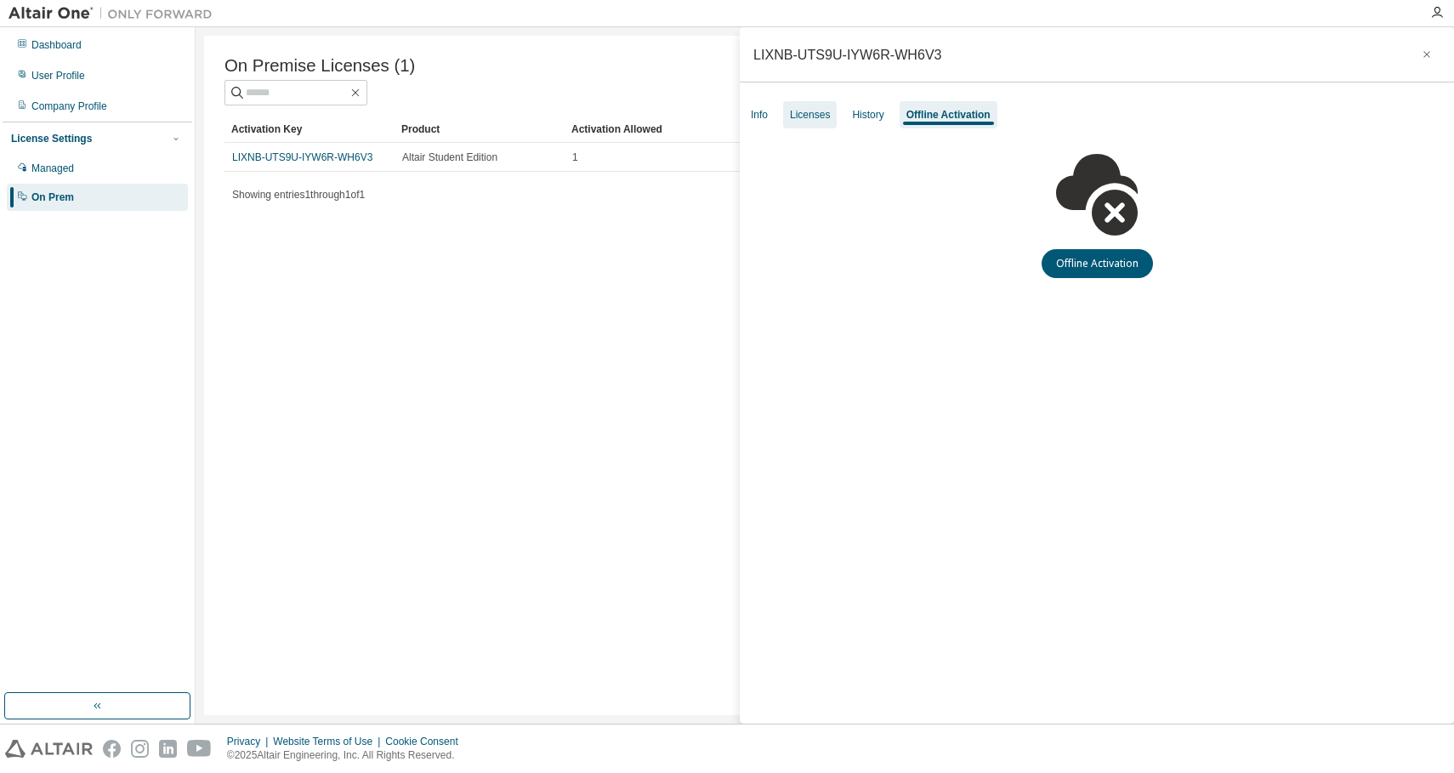
click at [786, 109] on div "Licenses" at bounding box center [810, 114] width 54 height 27
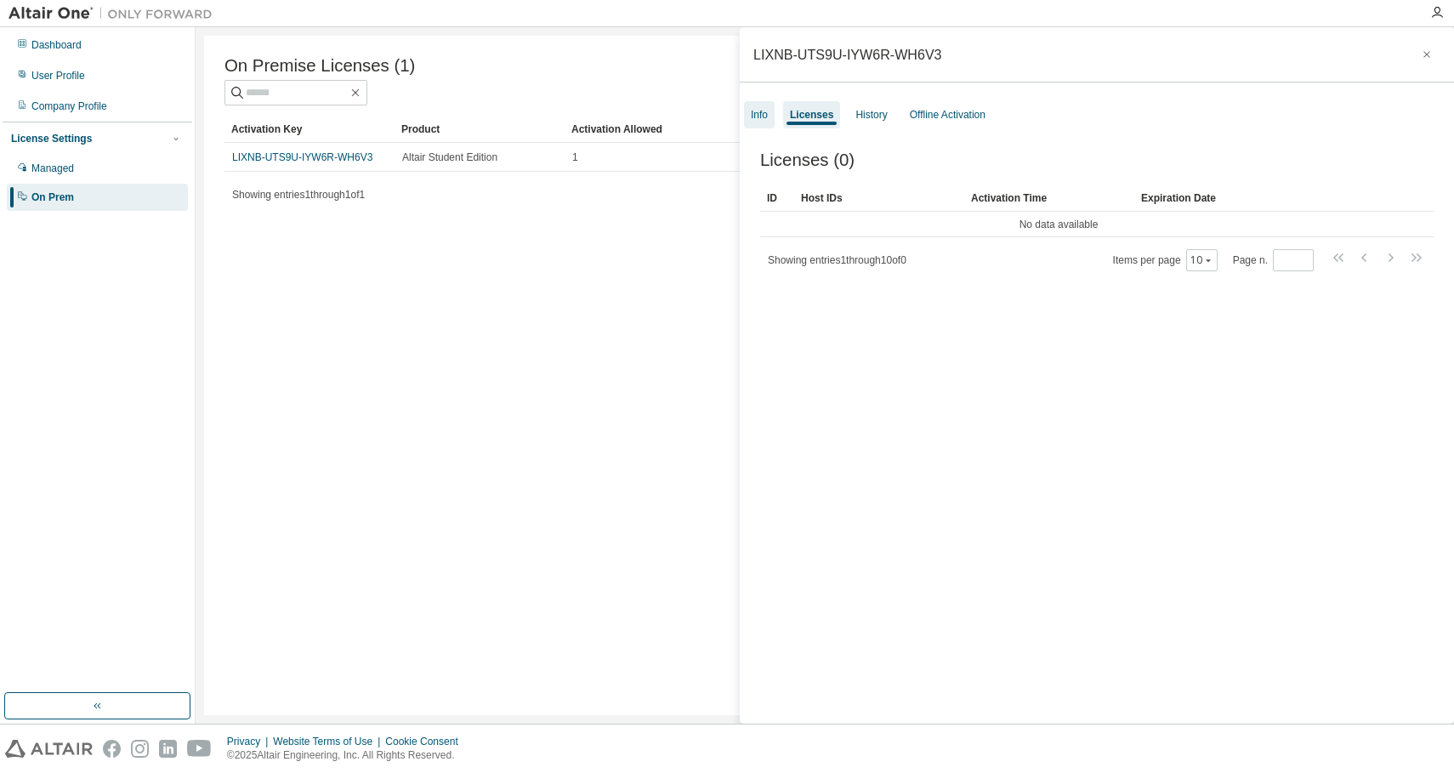
click at [759, 111] on div "Info" at bounding box center [759, 115] width 17 height 14
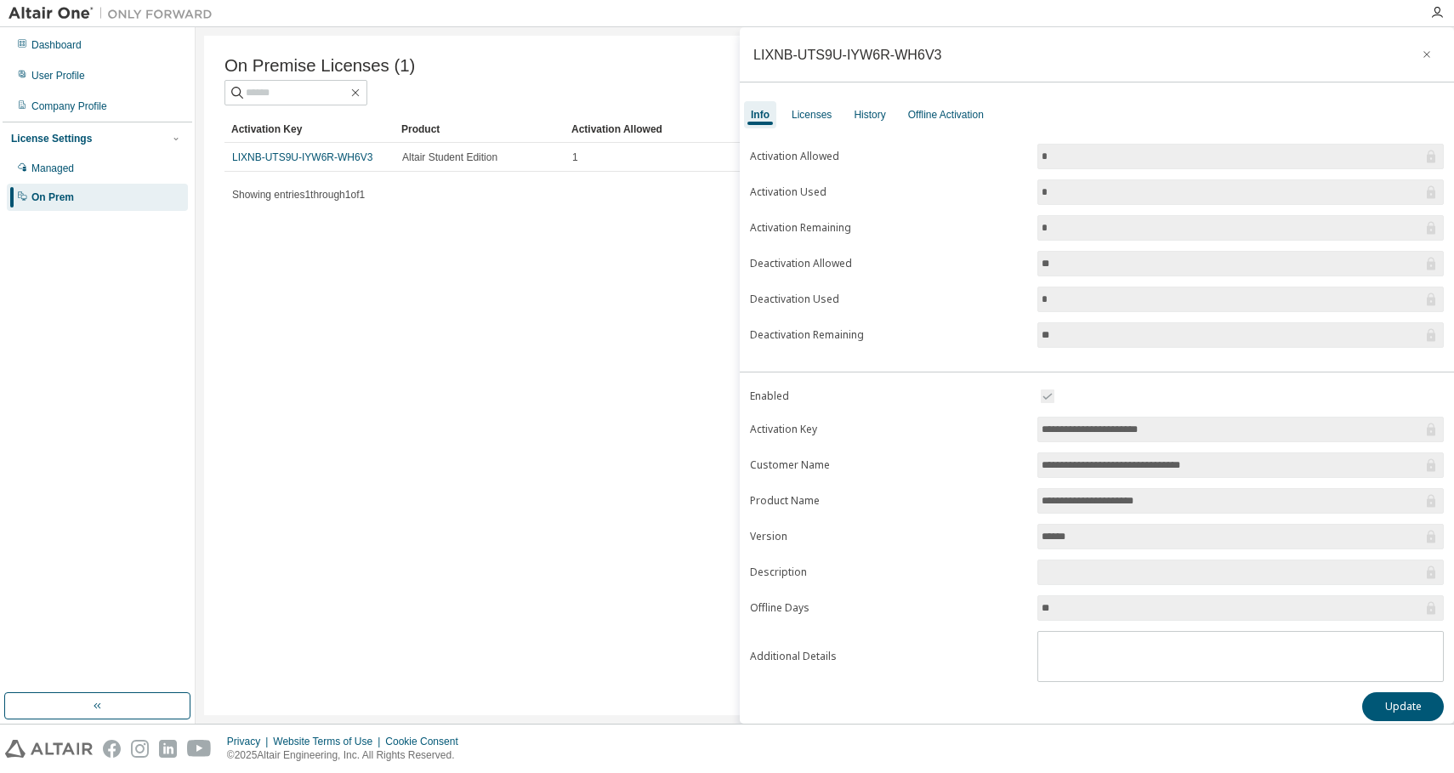
scroll to position [11, 0]
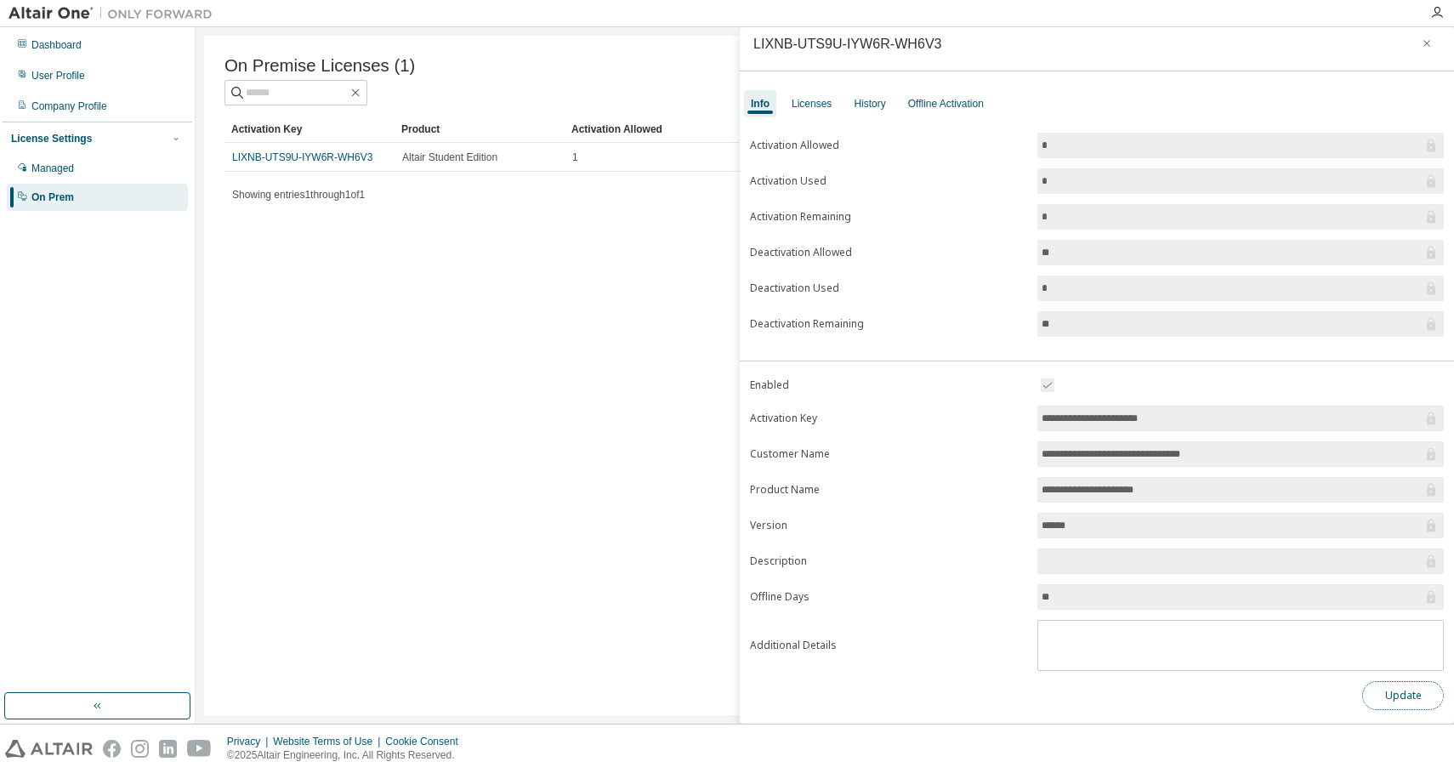
click at [1401, 704] on button "Update" at bounding box center [1403, 695] width 82 height 29
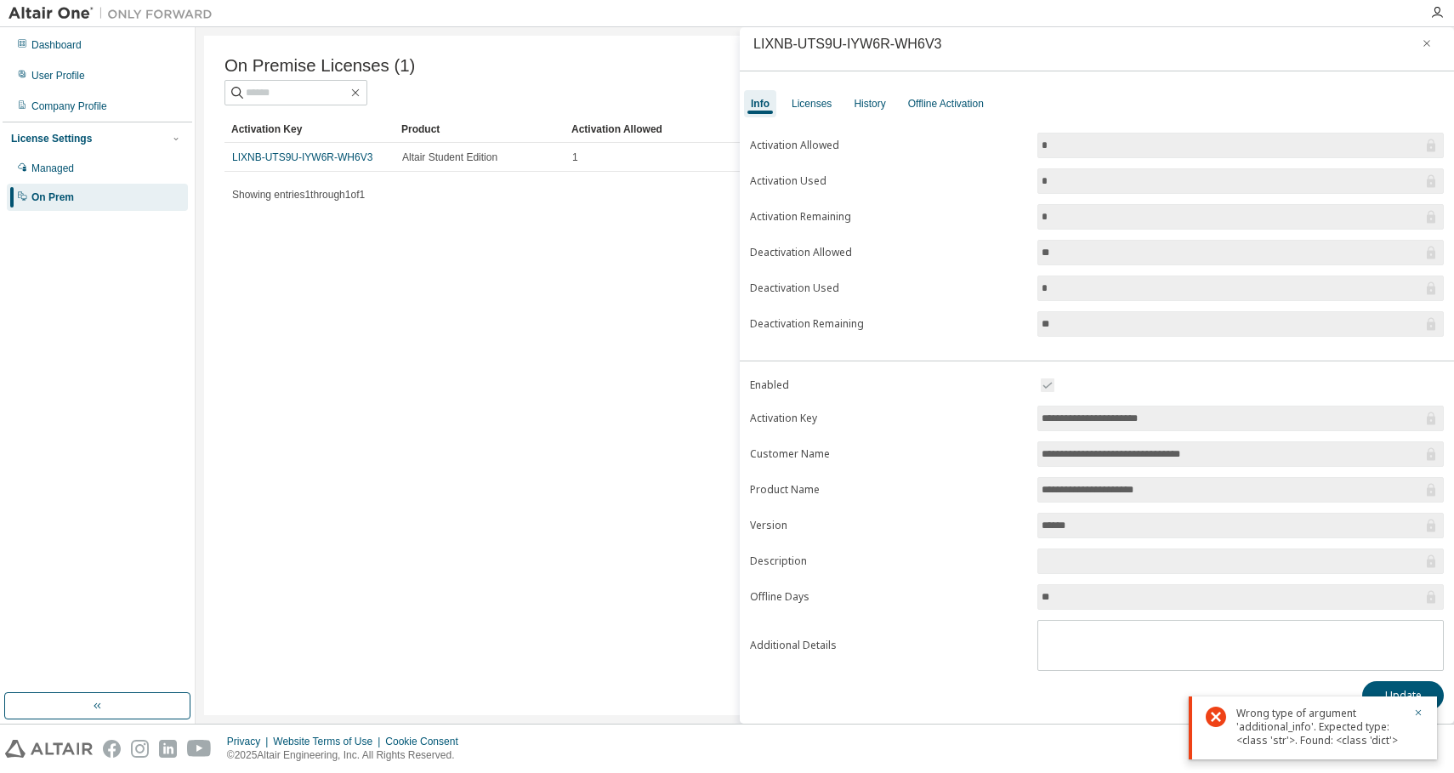
click at [1423, 713] on div "Wrong type of argument 'additional_info'. Expected type: <class 'str'>. Found: …" at bounding box center [1313, 727] width 248 height 63
click at [1417, 713] on icon "button" at bounding box center [1419, 713] width 6 height 6
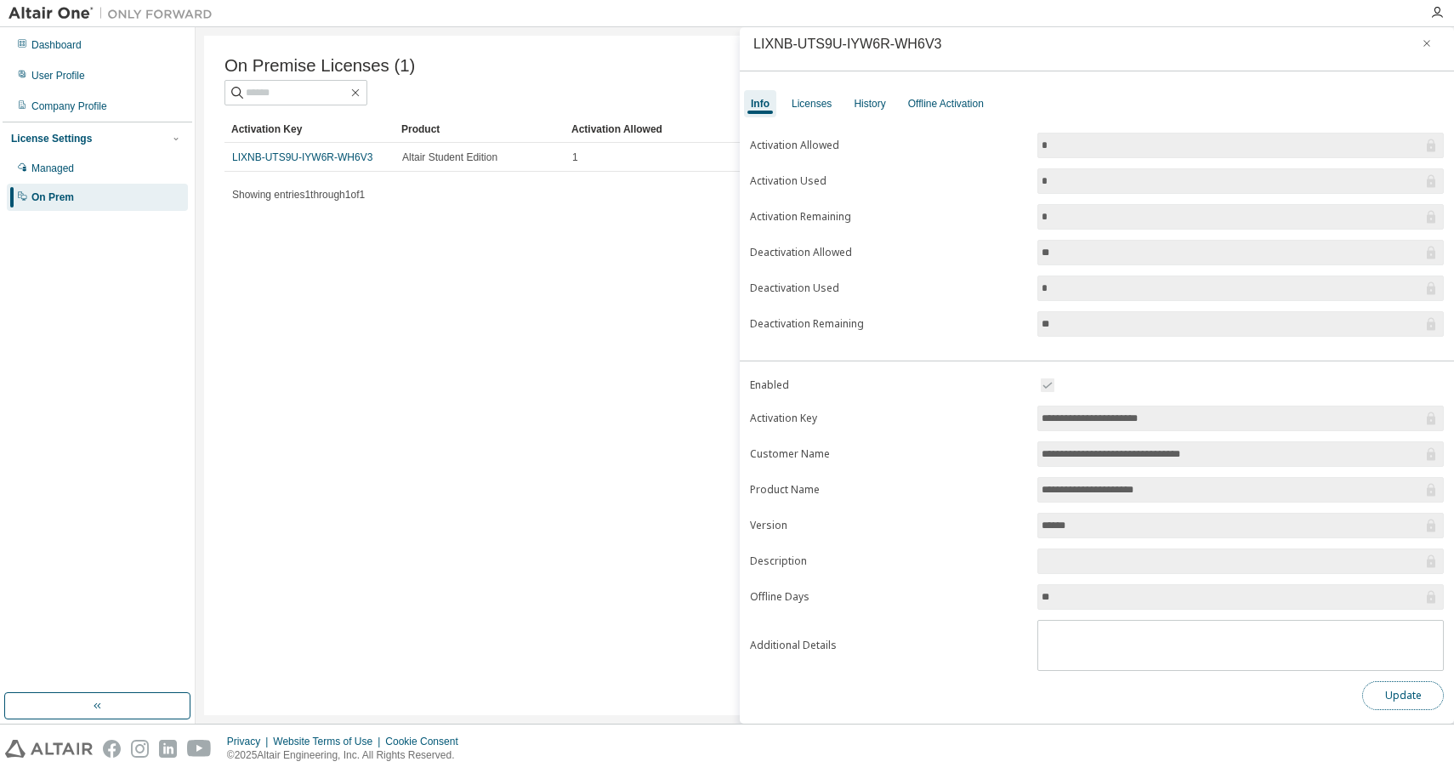
click at [1408, 698] on button "Update" at bounding box center [1403, 695] width 82 height 29
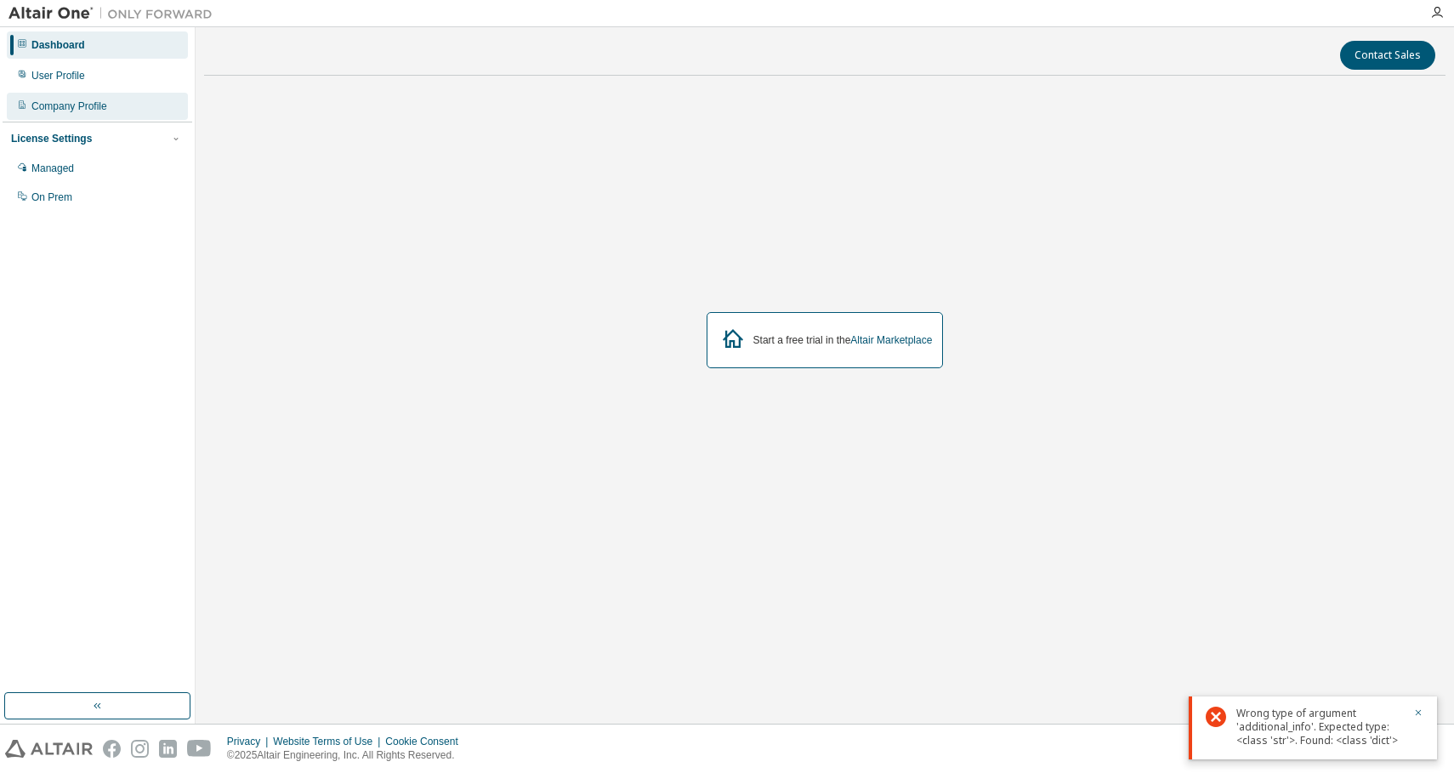
click at [111, 101] on div "Company Profile" at bounding box center [97, 106] width 181 height 27
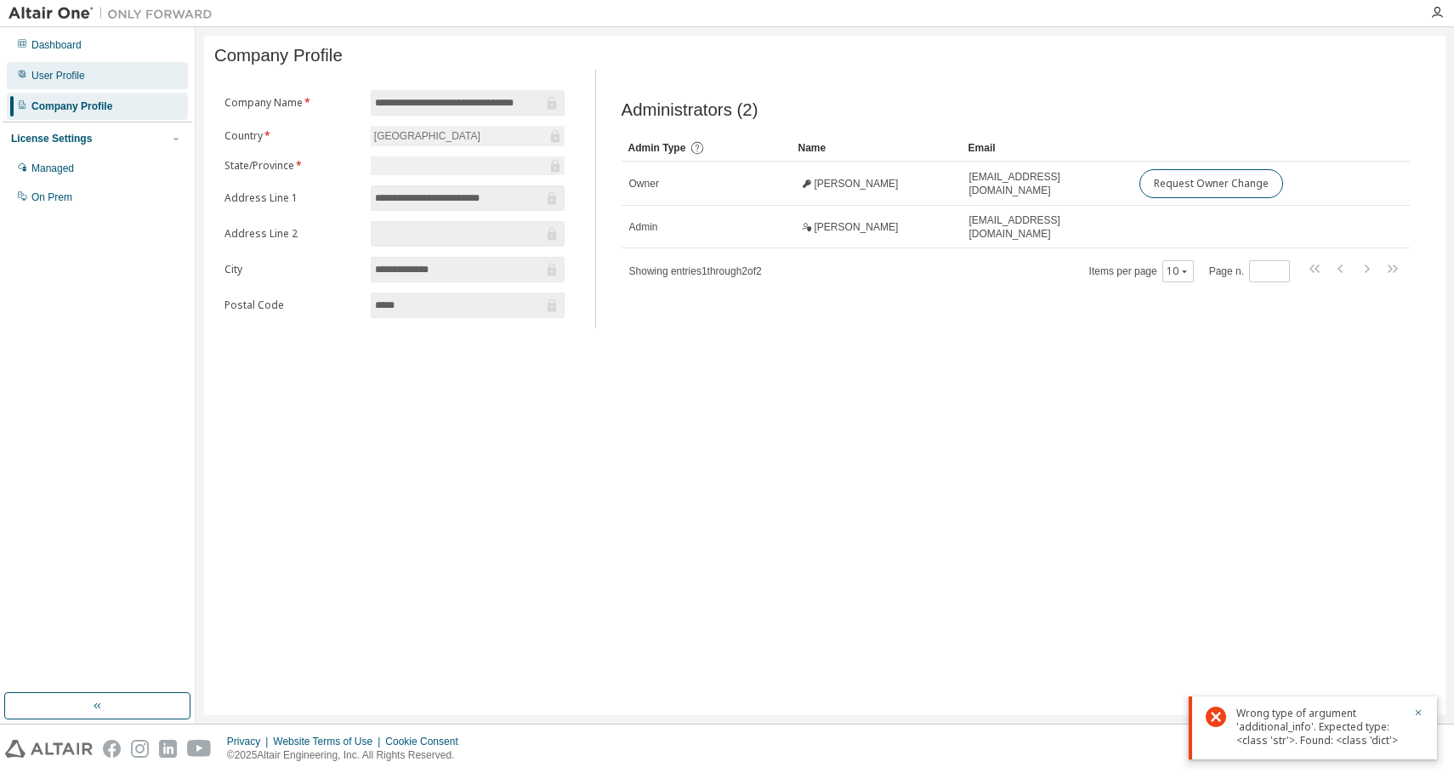
click at [115, 76] on div "User Profile" at bounding box center [97, 75] width 181 height 27
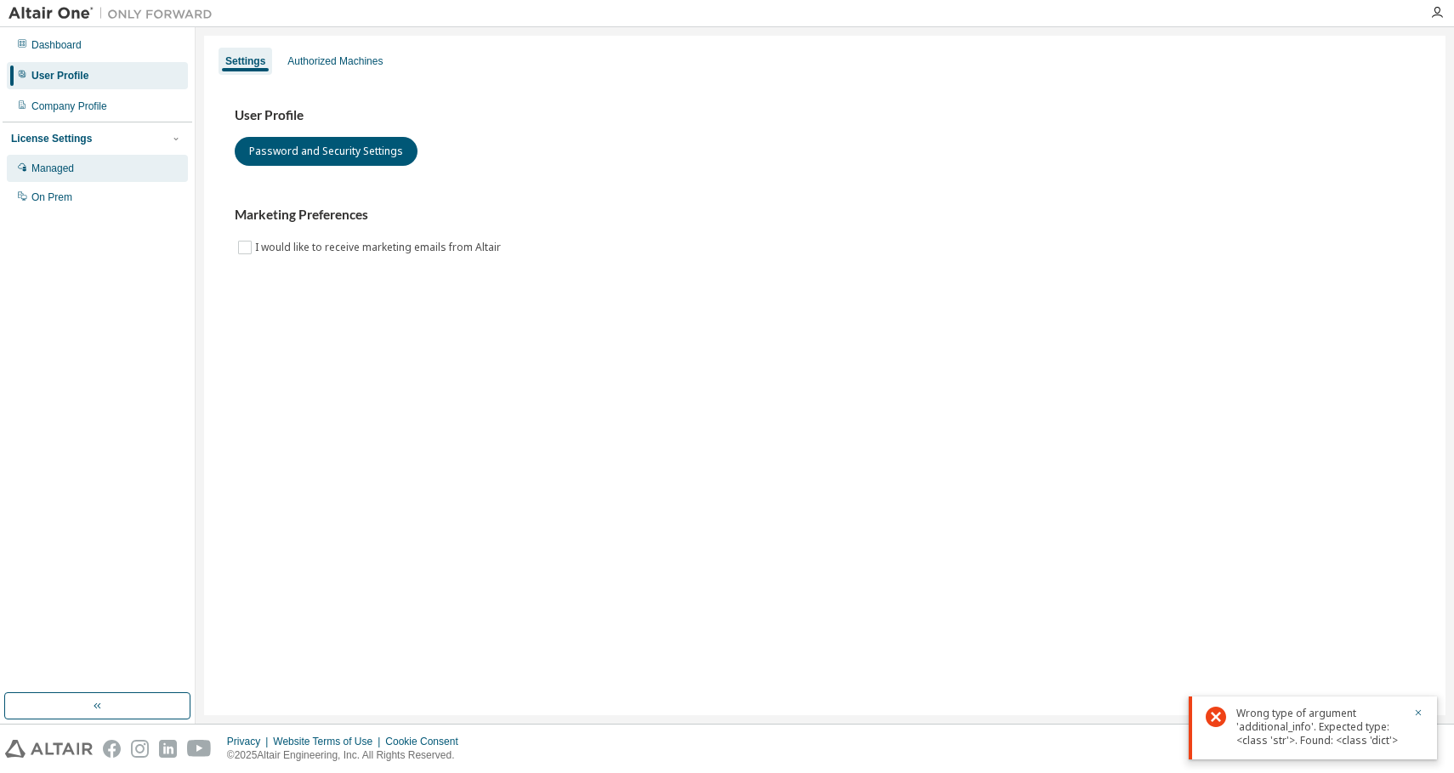
click at [89, 168] on div "Managed" at bounding box center [97, 168] width 181 height 27
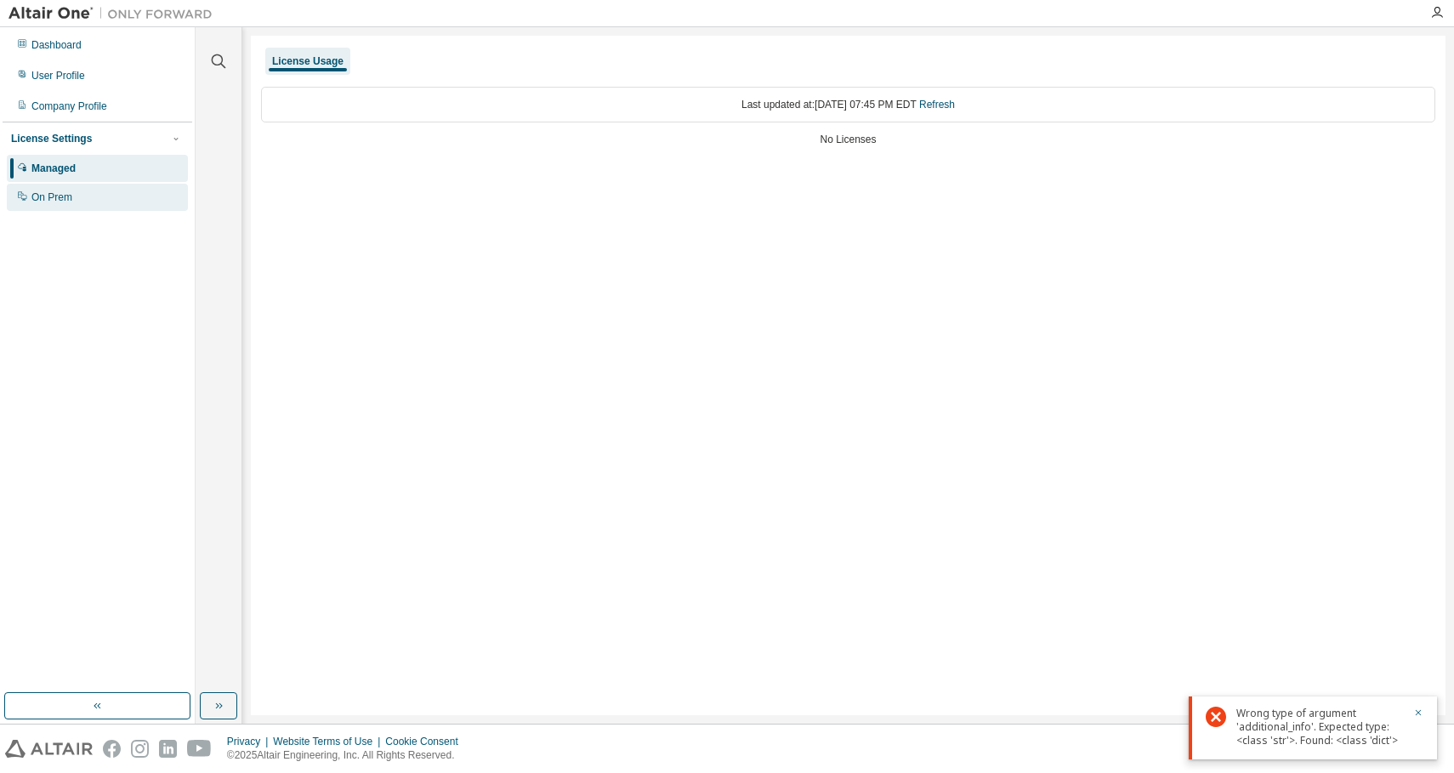
click at [86, 187] on div "On Prem" at bounding box center [97, 197] width 181 height 27
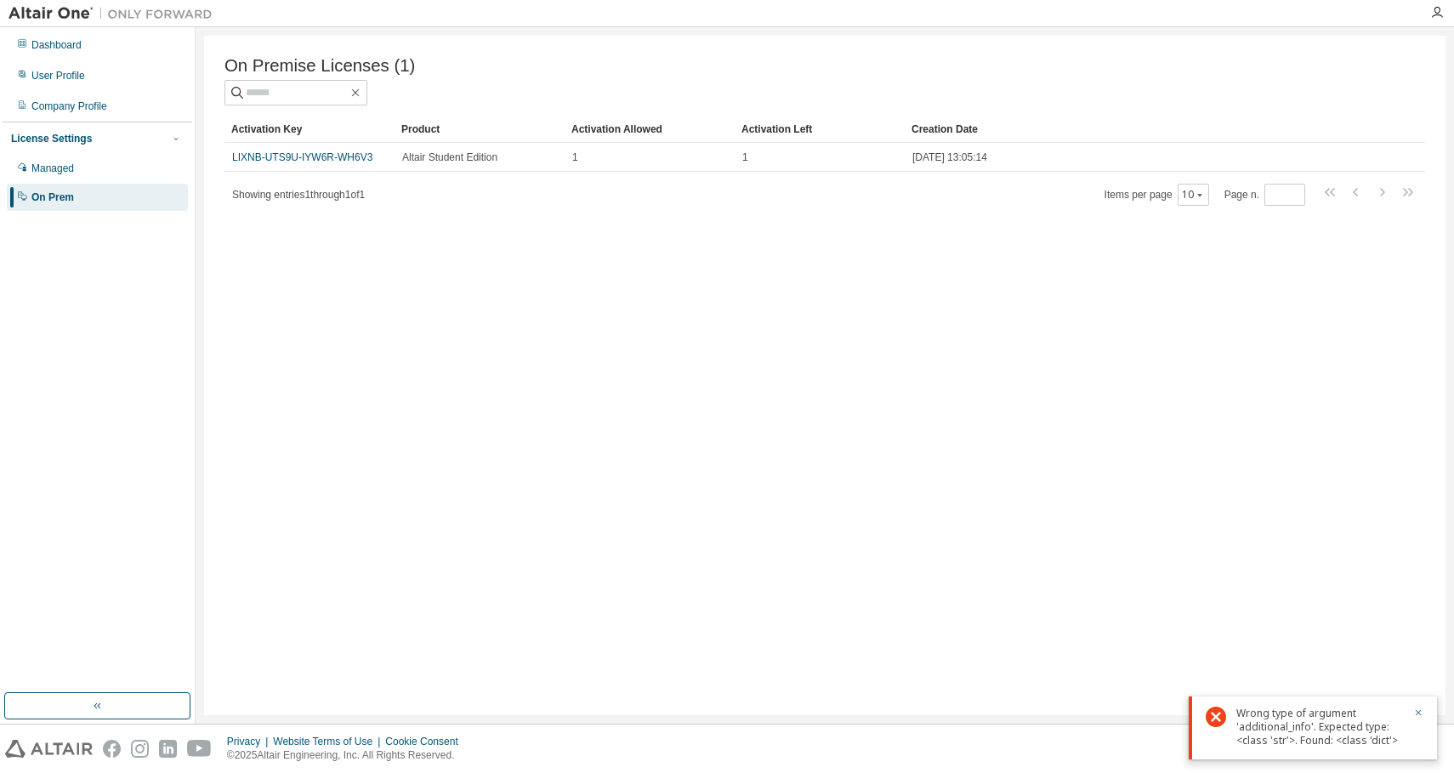
click at [526, 90] on div at bounding box center [824, 93] width 1201 height 26
click at [1382, 769] on div "Privacy Website Terms of Use Cookie Consent © 2025 Altair Engineering, Inc. All…" at bounding box center [727, 748] width 1454 height 48
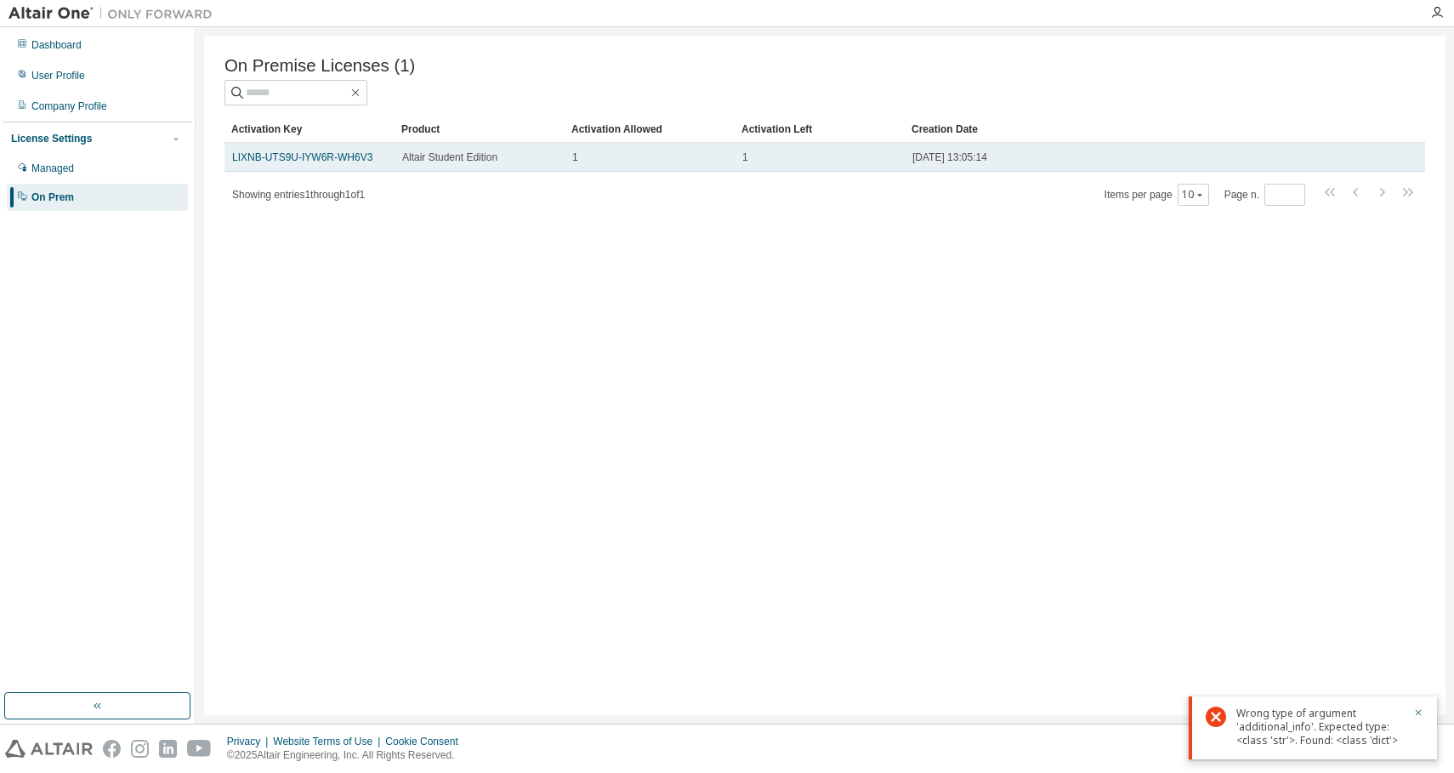
click at [365, 164] on span "LIXNB-UTS9U-IYW6R-WH6V3" at bounding box center [302, 157] width 140 height 14
click at [365, 158] on link "LIXNB-UTS9U-IYW6R-WH6V3" at bounding box center [302, 157] width 140 height 12
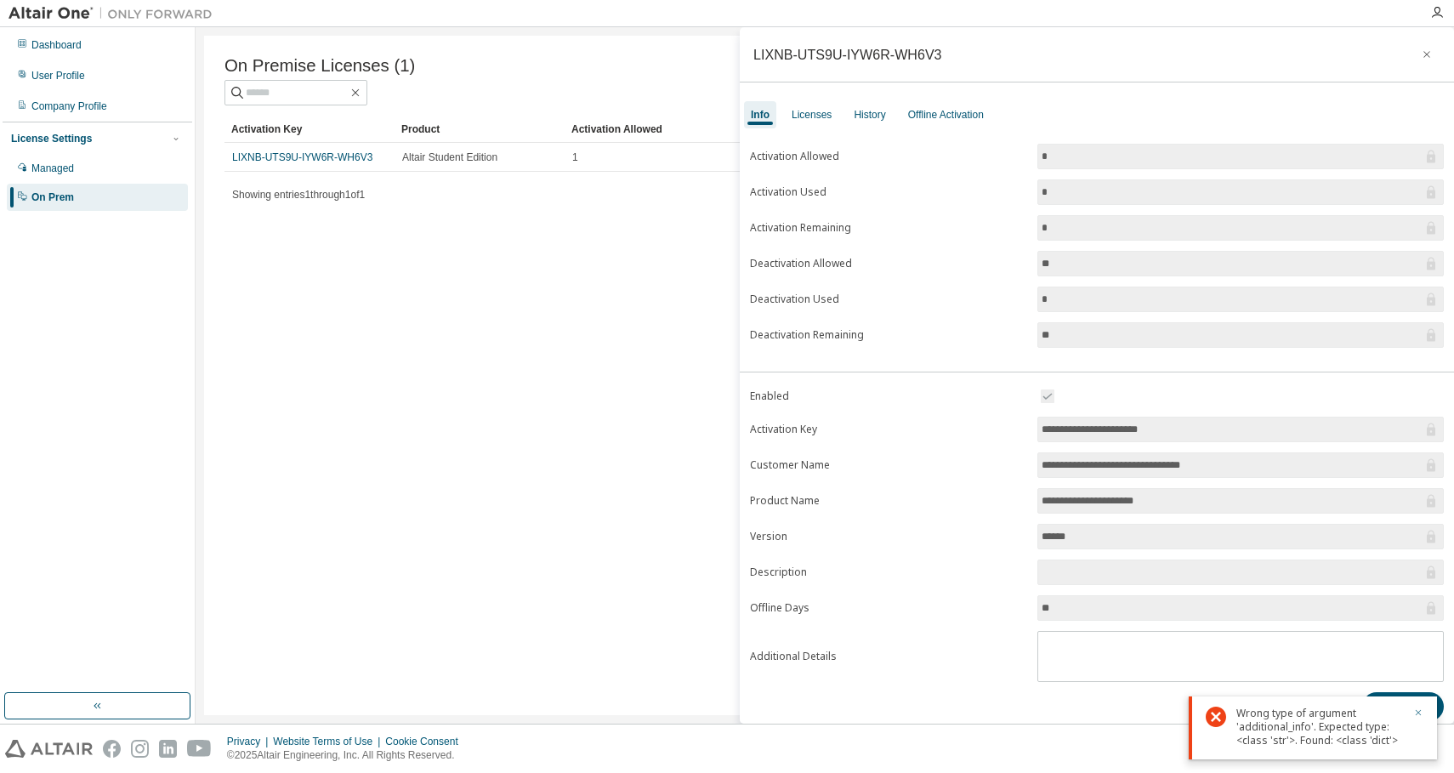
click at [1417, 714] on icon "button" at bounding box center [1418, 712] width 10 height 10
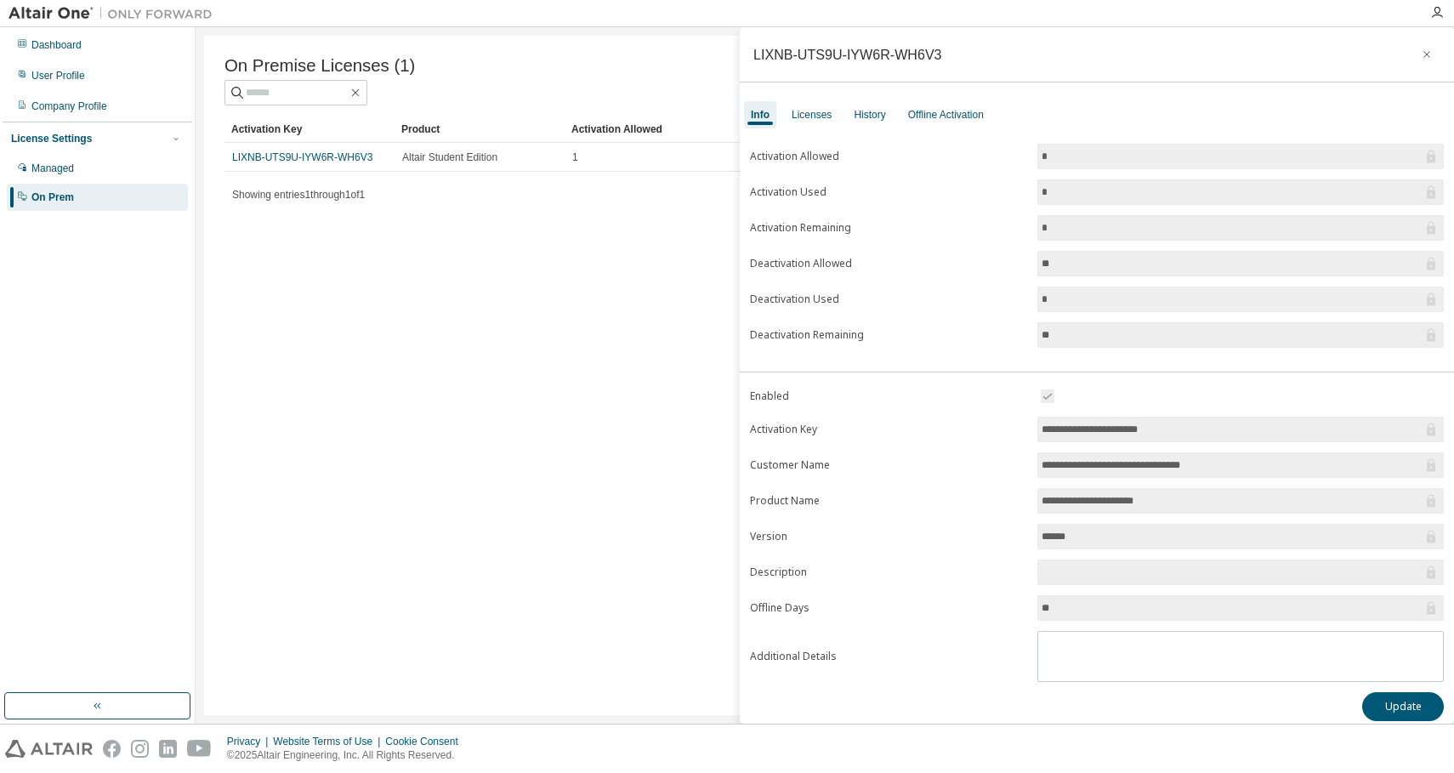
scroll to position [11, 0]
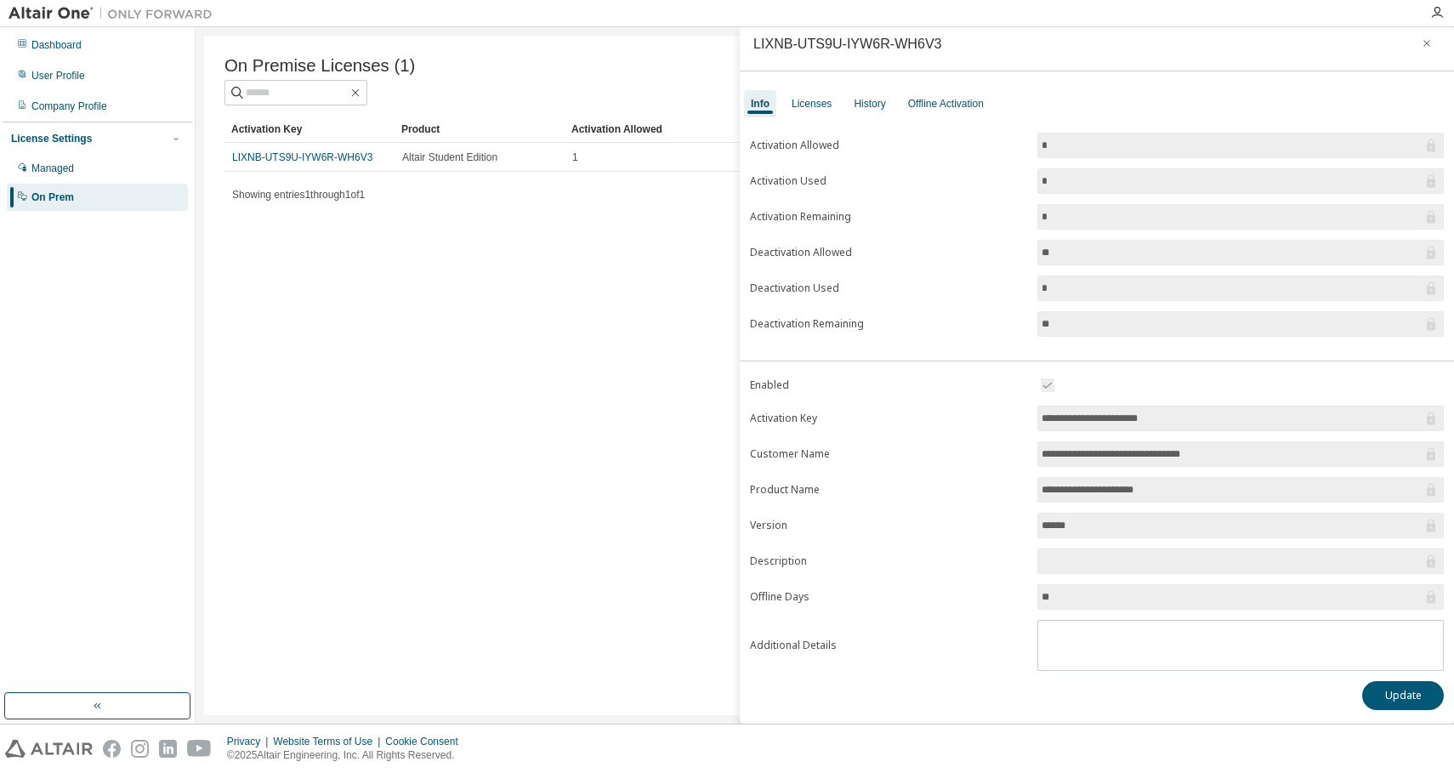
click at [1281, 413] on input "**********" at bounding box center [1232, 418] width 381 height 17
click at [826, 105] on div "Licenses" at bounding box center [812, 104] width 40 height 14
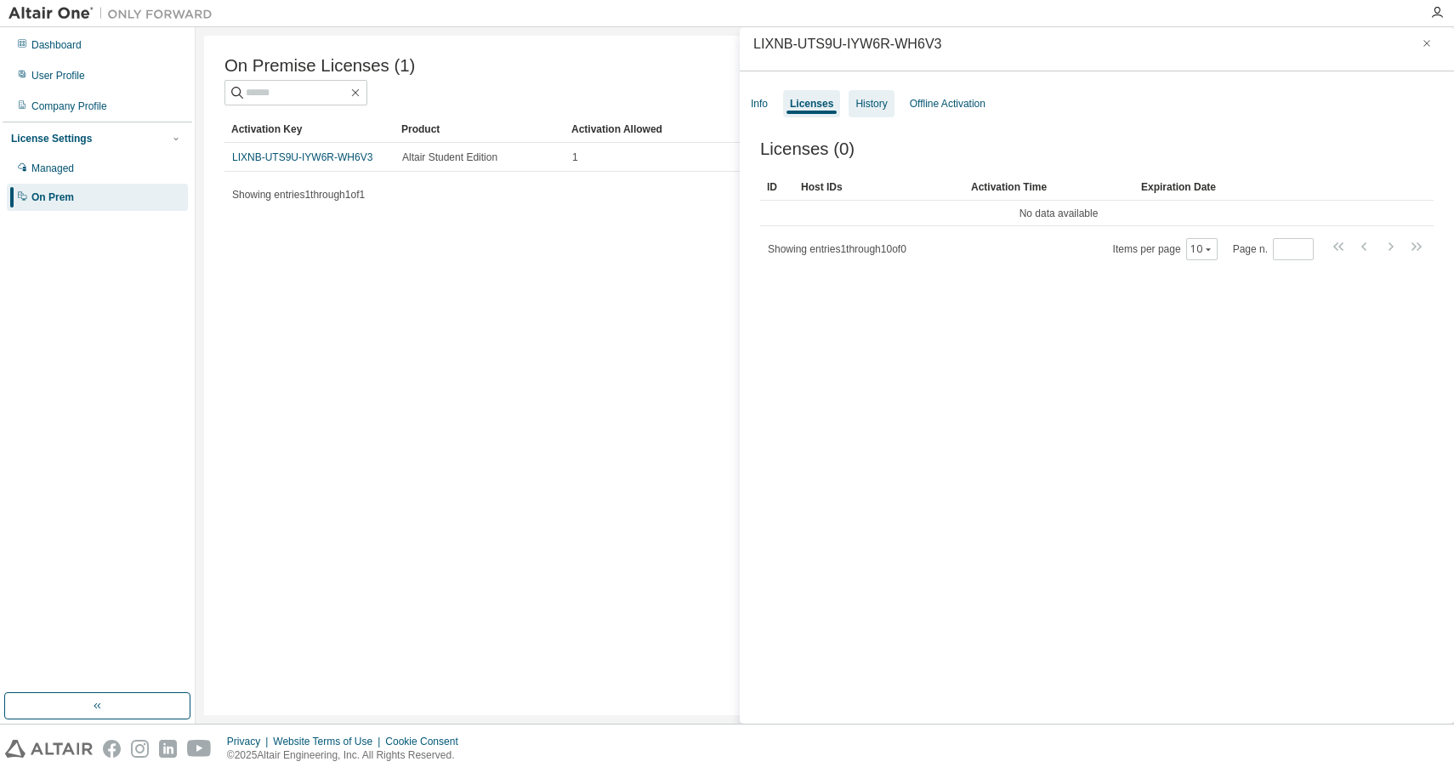
click at [894, 103] on div "History" at bounding box center [871, 103] width 45 height 27
click at [926, 108] on div "Offline Activation" at bounding box center [948, 104] width 76 height 14
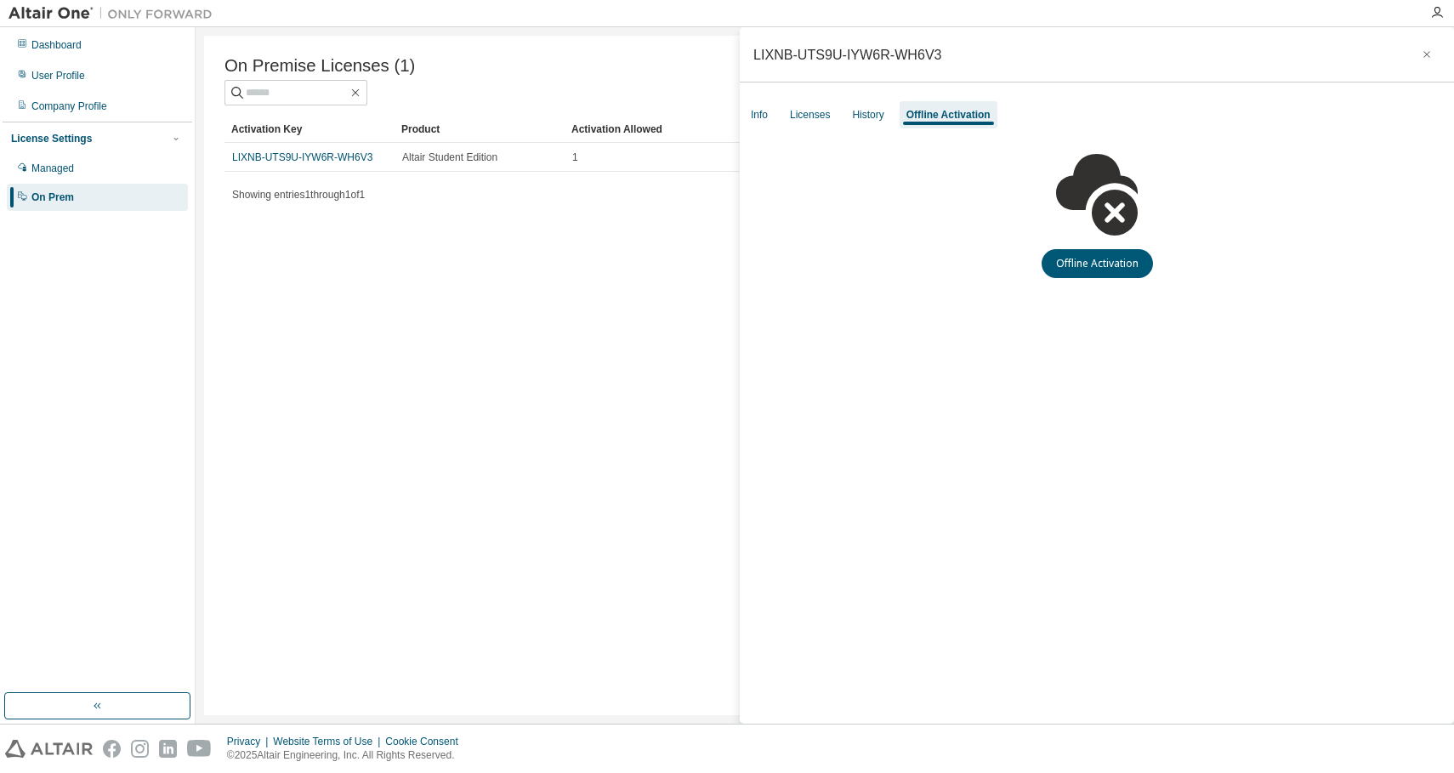
scroll to position [0, 0]
click at [753, 116] on div "Info" at bounding box center [759, 115] width 17 height 14
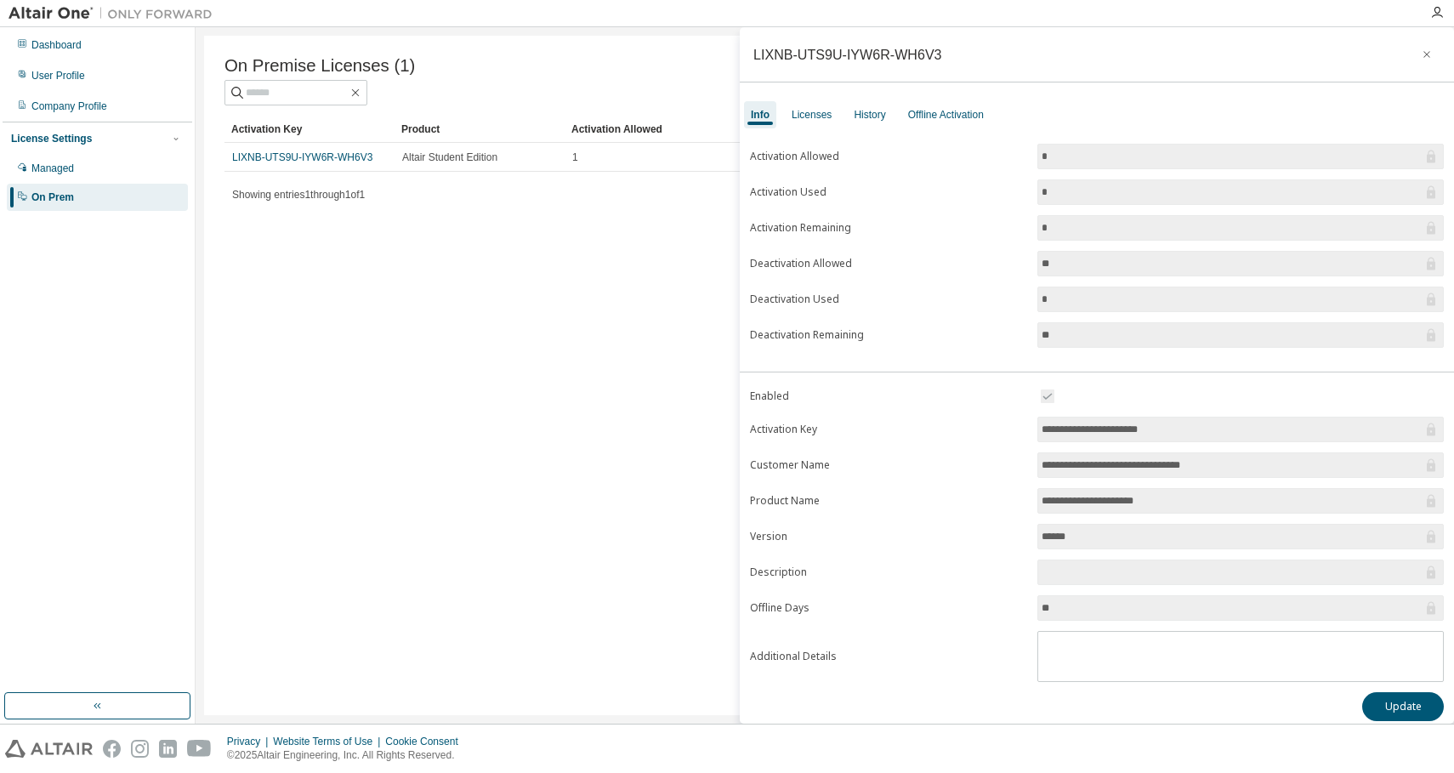
scroll to position [11, 0]
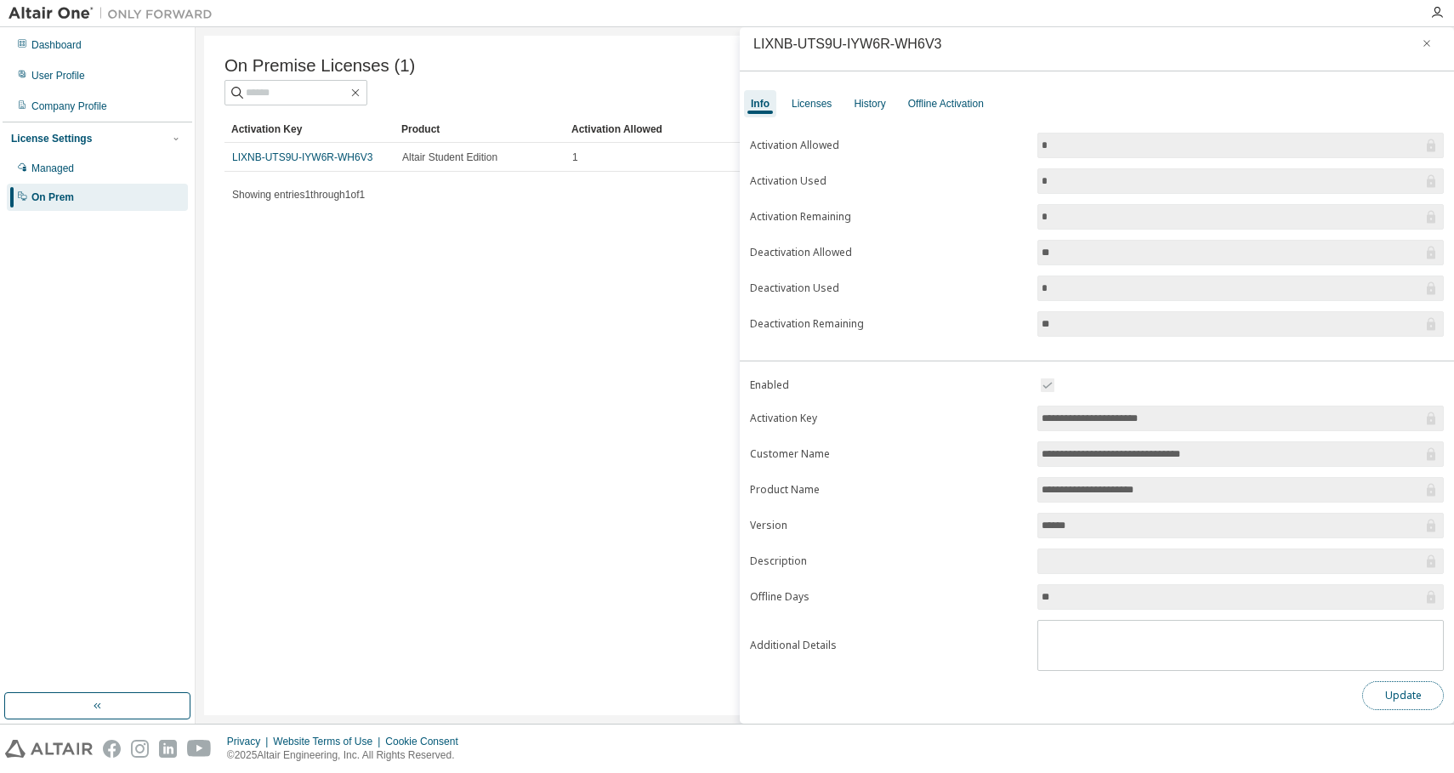
click at [1379, 695] on button "Update" at bounding box center [1403, 695] width 82 height 29
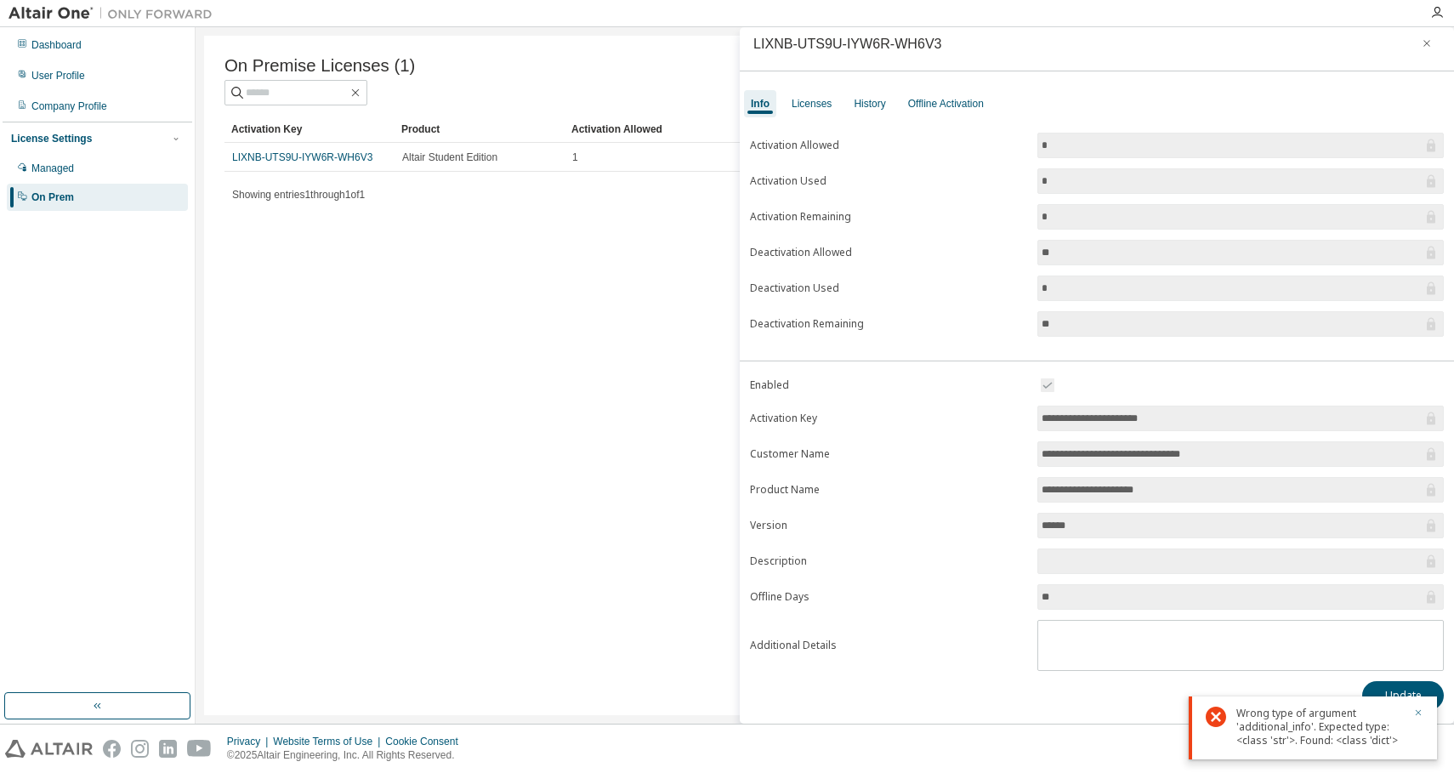
click at [1420, 712] on icon "button" at bounding box center [1418, 712] width 10 height 10
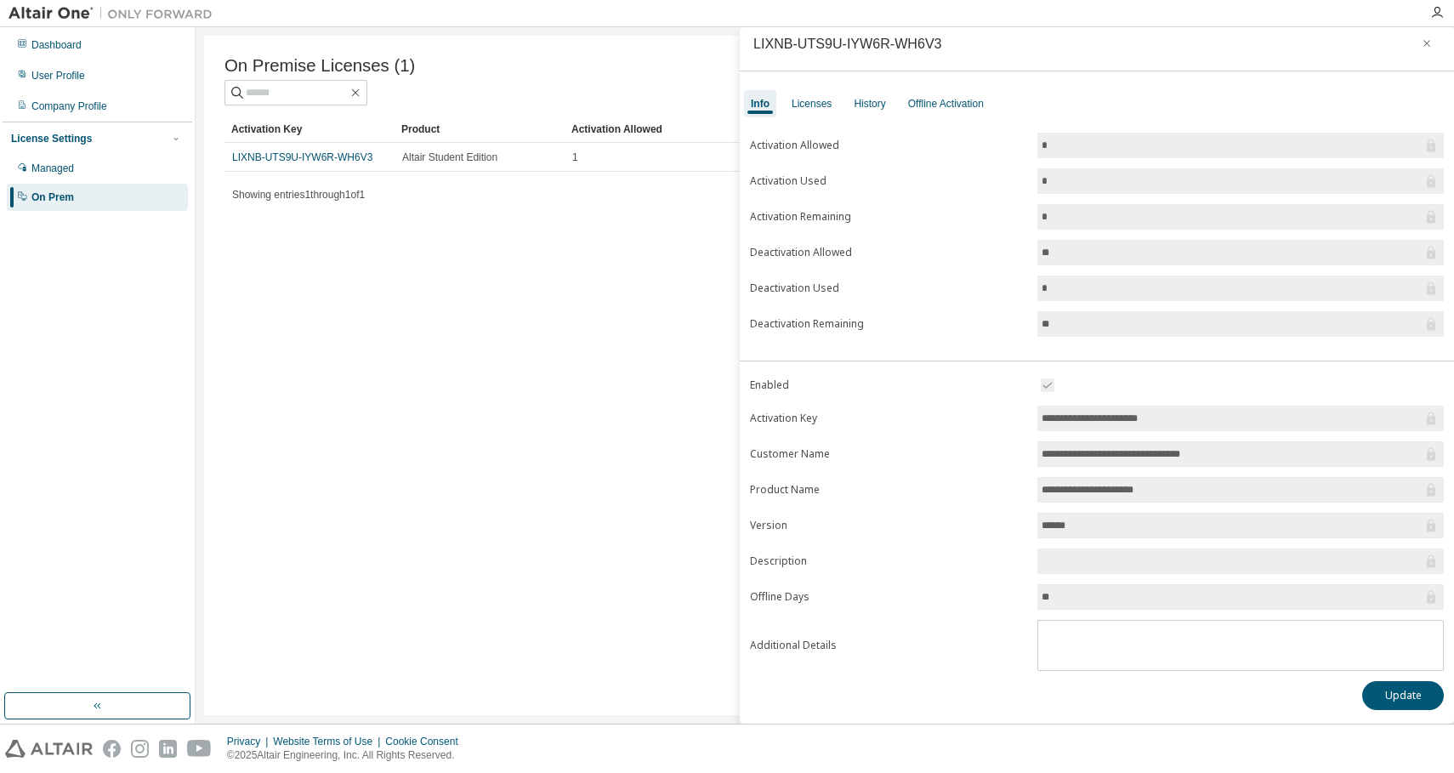
scroll to position [0, 0]
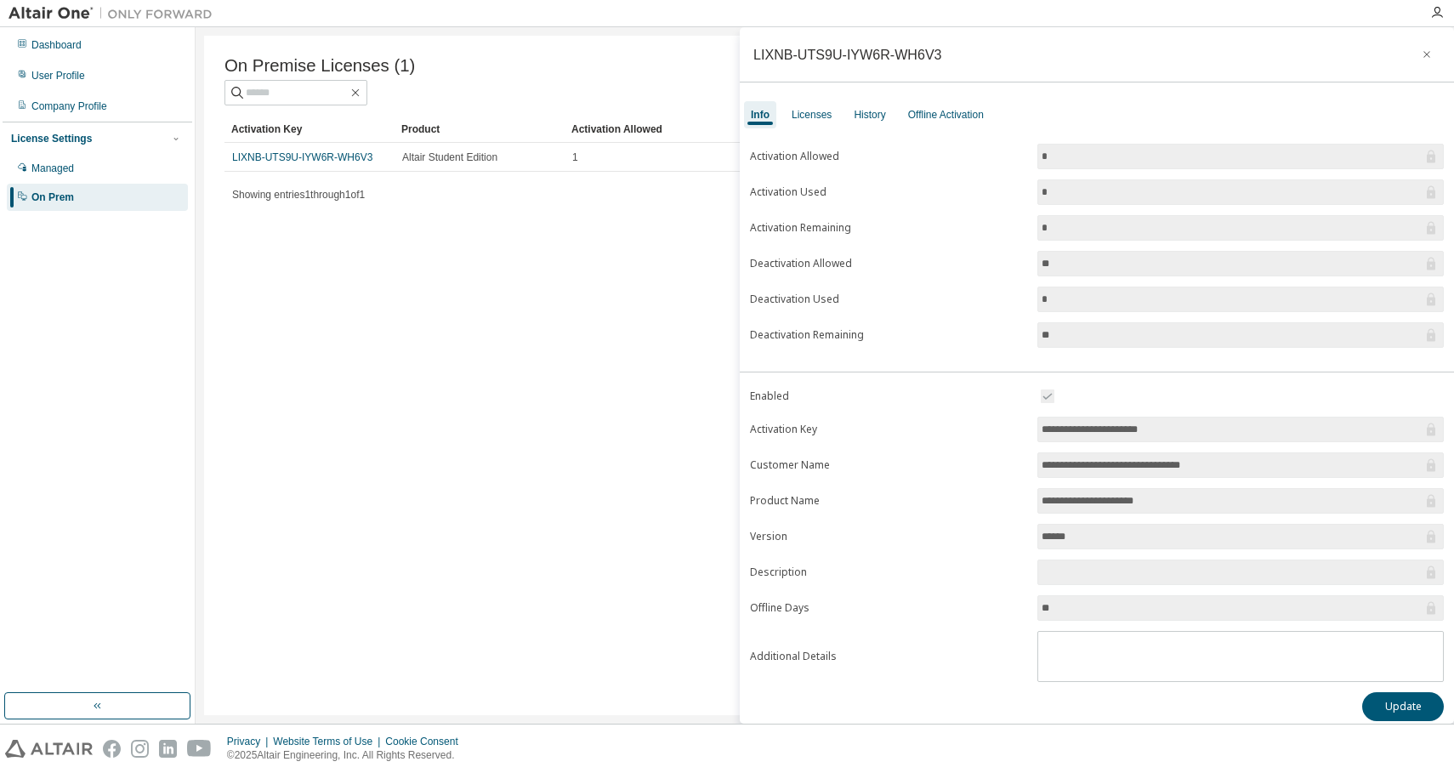
click at [463, 312] on div "On Premise Licenses (1) Clear Load Save Save As Field Operator Value Select fil…" at bounding box center [824, 375] width 1241 height 679
click at [1421, 59] on icon "button" at bounding box center [1427, 55] width 12 height 14
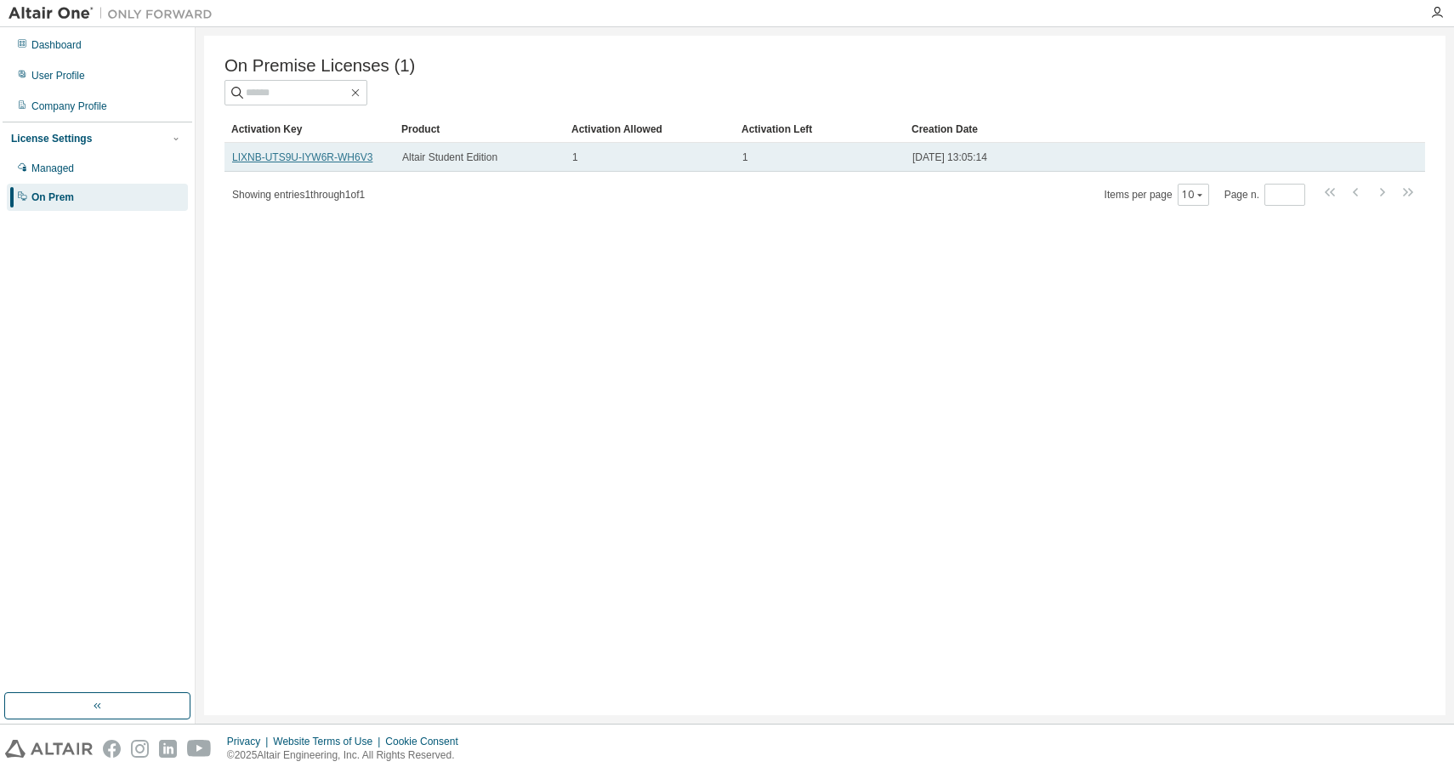
click at [357, 152] on link "LIXNB-UTS9U-IYW6R-WH6V3" at bounding box center [302, 157] width 140 height 12
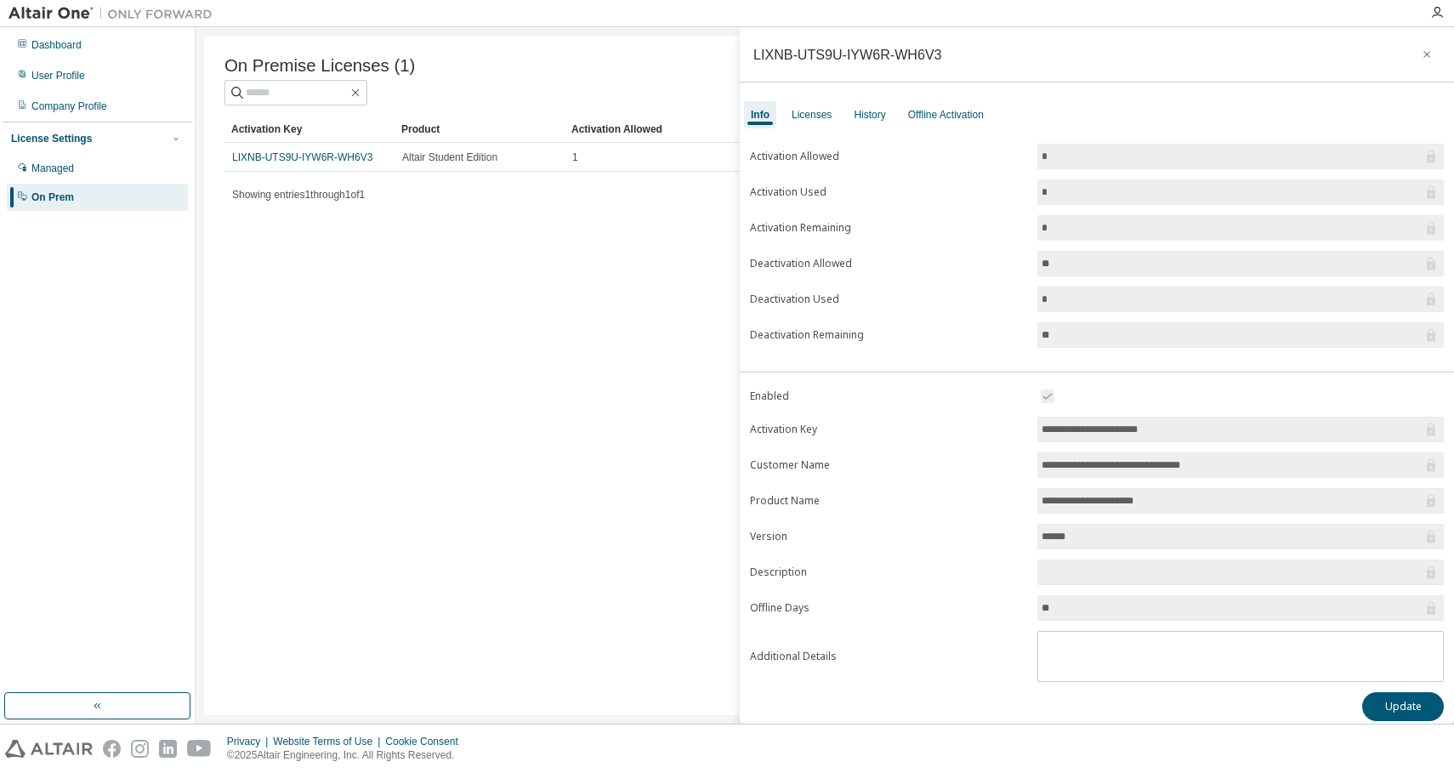
click at [826, 51] on div "LIXNB-UTS9U-IYW6R-WH6V3" at bounding box center [847, 55] width 189 height 14
copy div "LIXNB-UTS9U-IYW6R-WH6V3"
click at [124, 162] on div "Managed" at bounding box center [97, 168] width 181 height 27
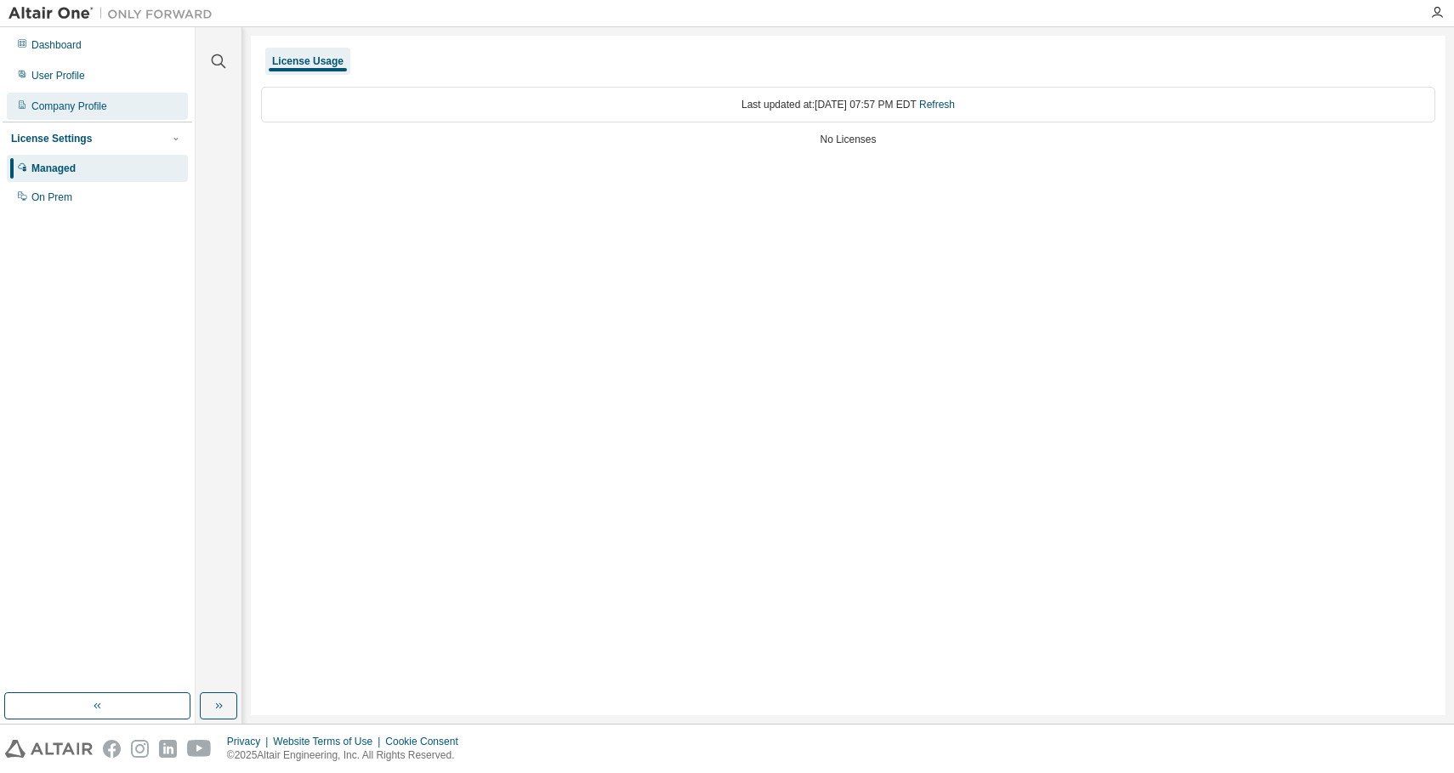
click at [122, 105] on div "Company Profile" at bounding box center [97, 106] width 181 height 27
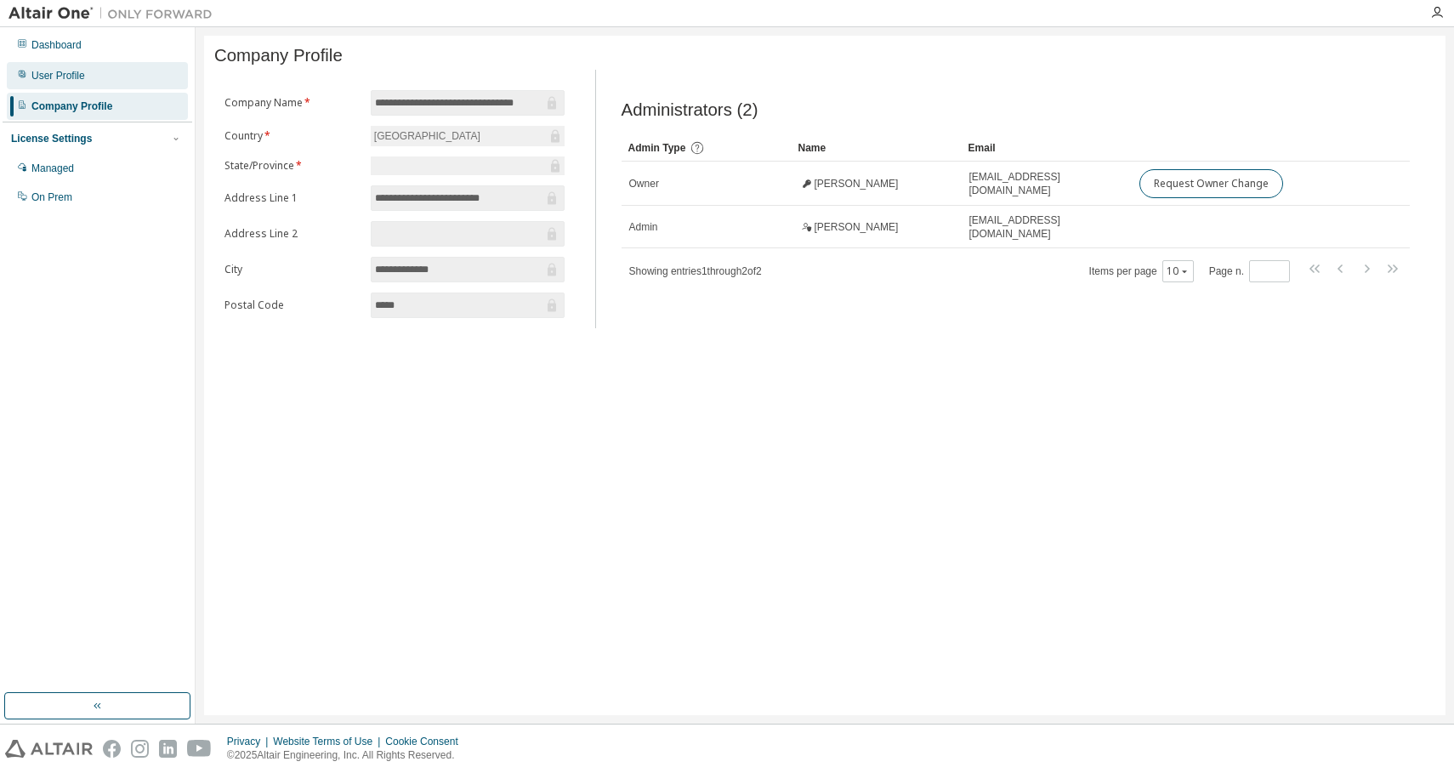
click at [125, 82] on div "User Profile" at bounding box center [97, 75] width 181 height 27
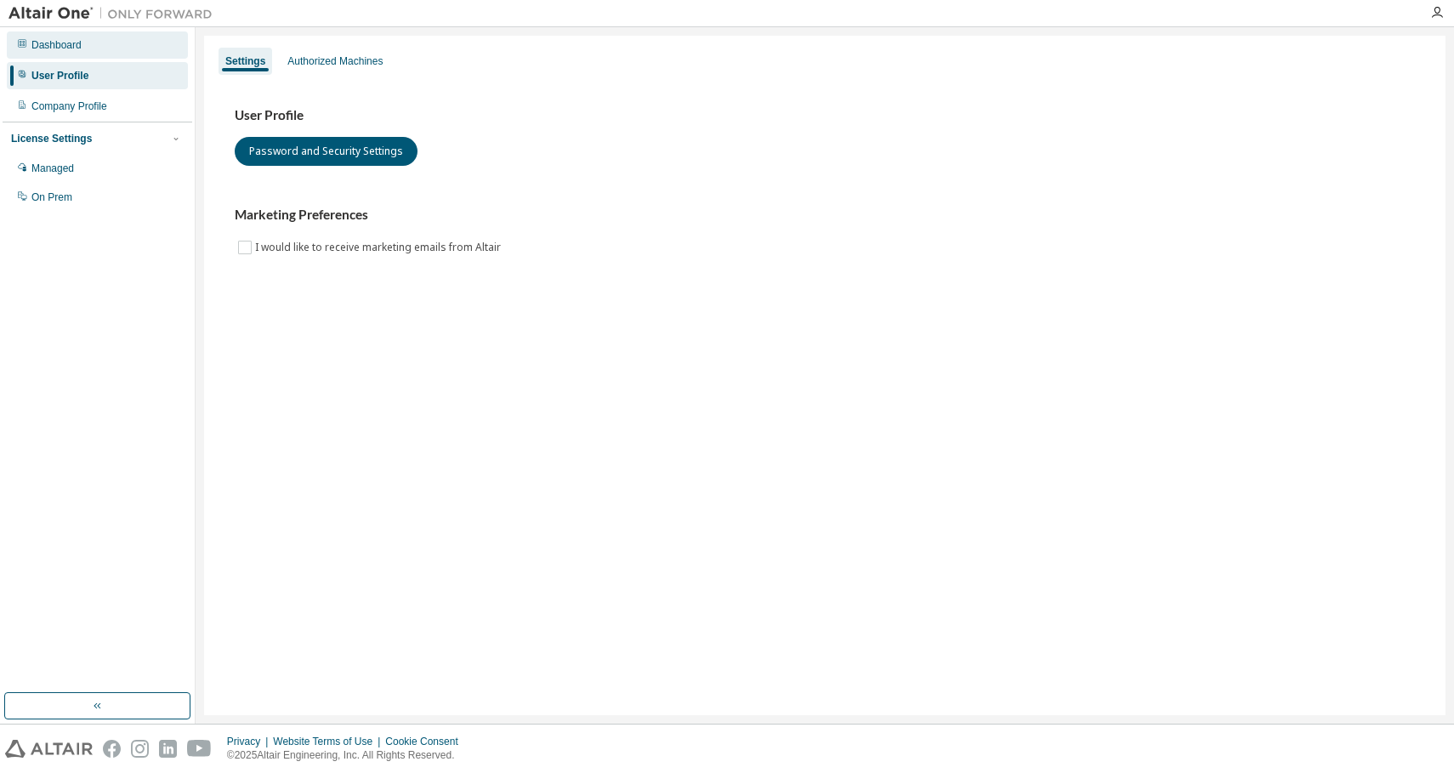
click at [128, 48] on div "Dashboard" at bounding box center [97, 44] width 181 height 27
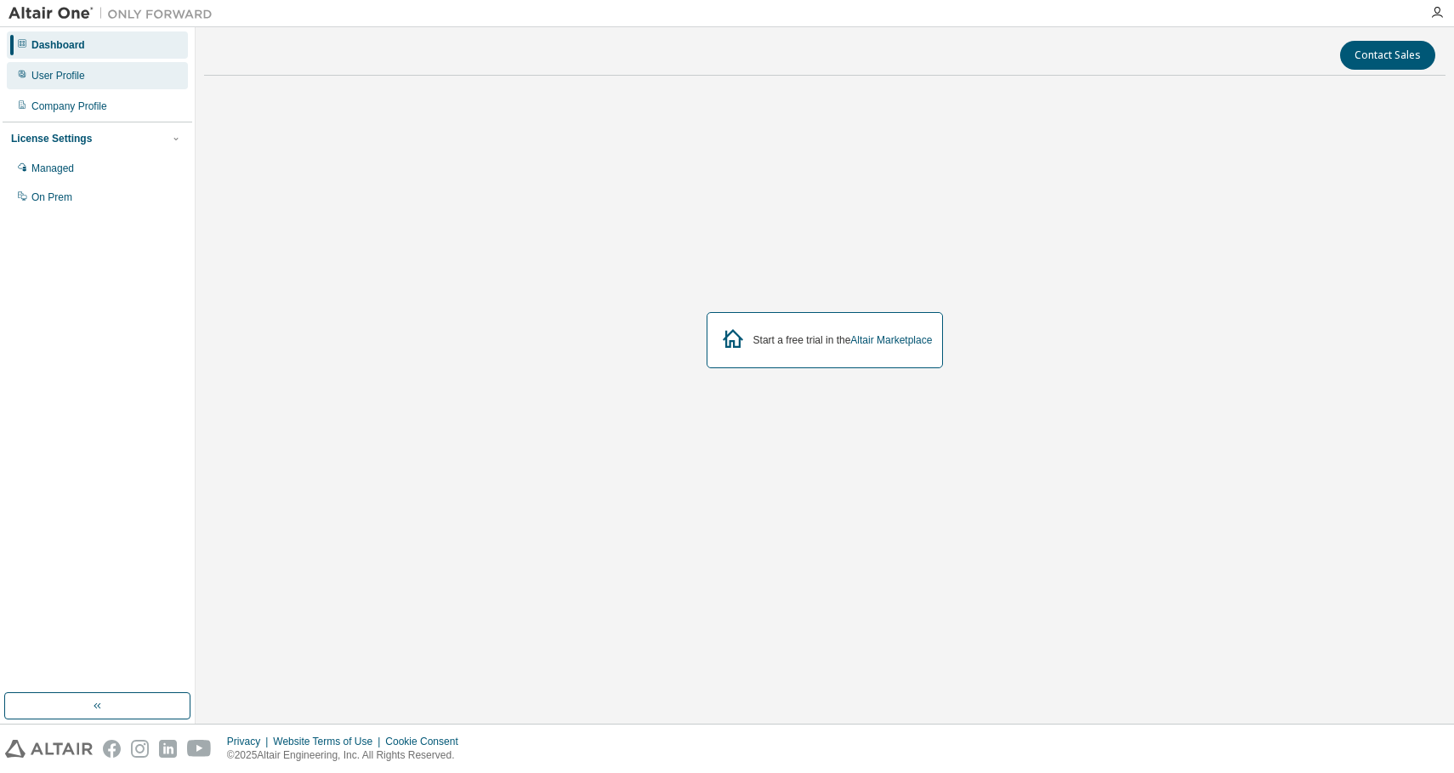
click at [129, 82] on div "User Profile" at bounding box center [97, 75] width 181 height 27
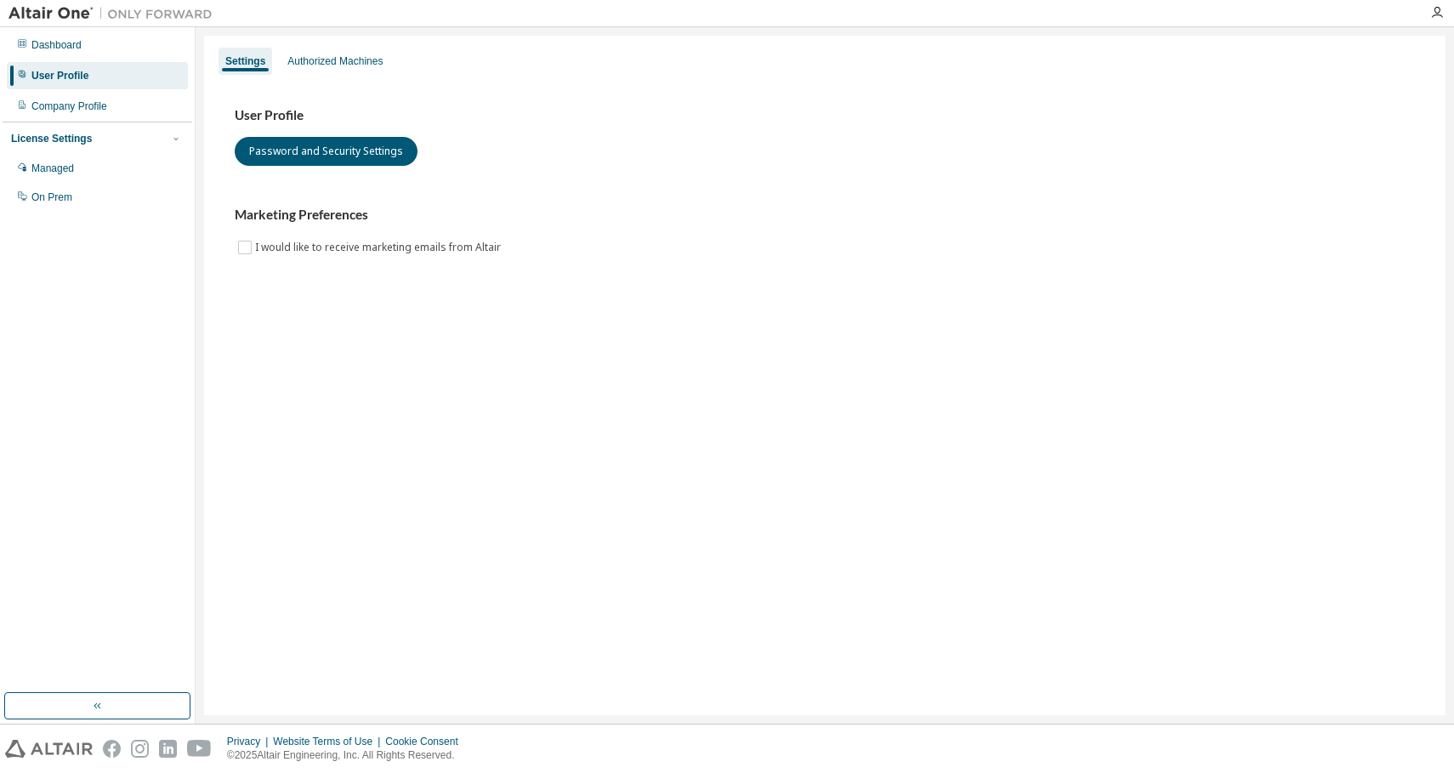
click at [300, 77] on div "User Profile Password and Security Settings Marketing Preferences I would like …" at bounding box center [824, 193] width 1221 height 232
click at [312, 68] on div "Authorized Machines" at bounding box center [335, 61] width 109 height 27
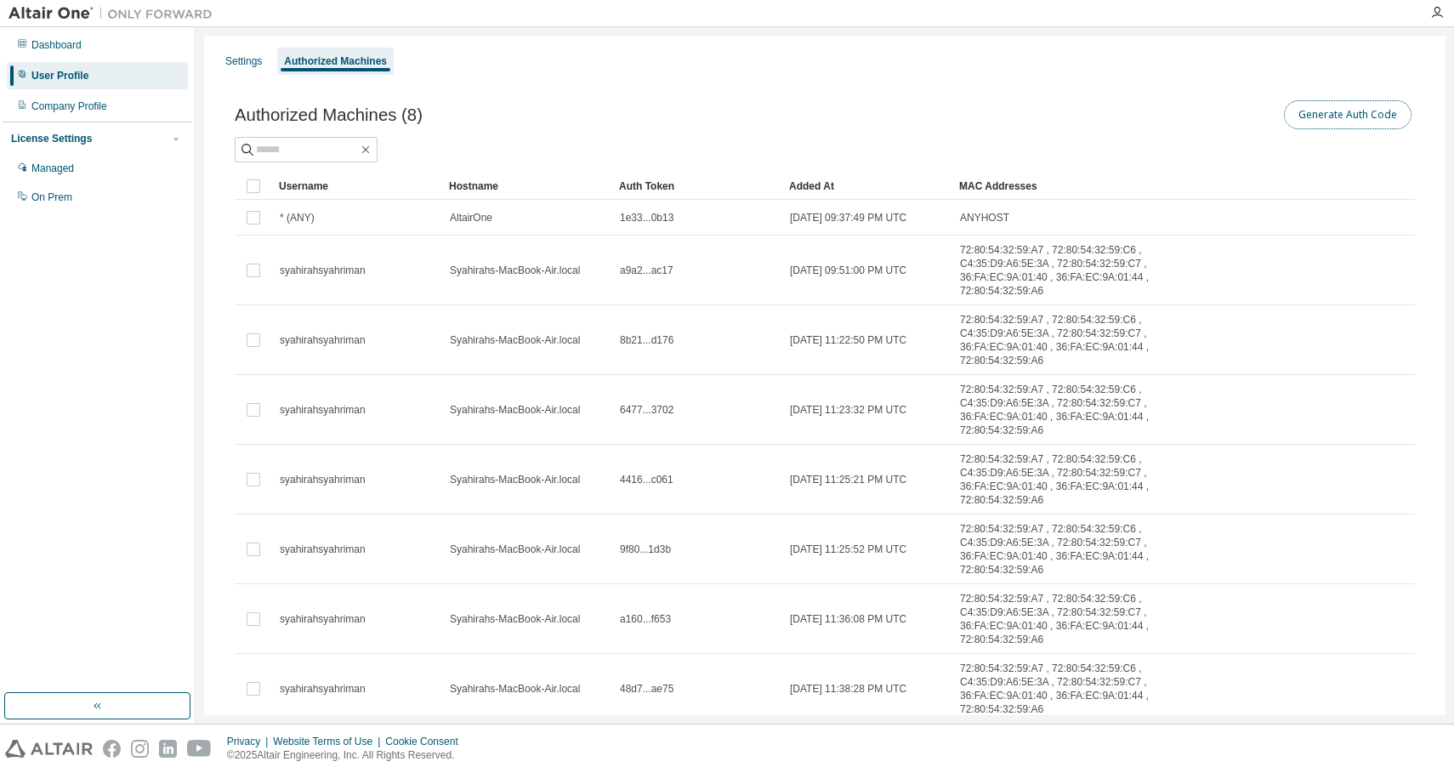
click at [1317, 124] on button "Generate Auth Code" at bounding box center [1348, 114] width 128 height 29
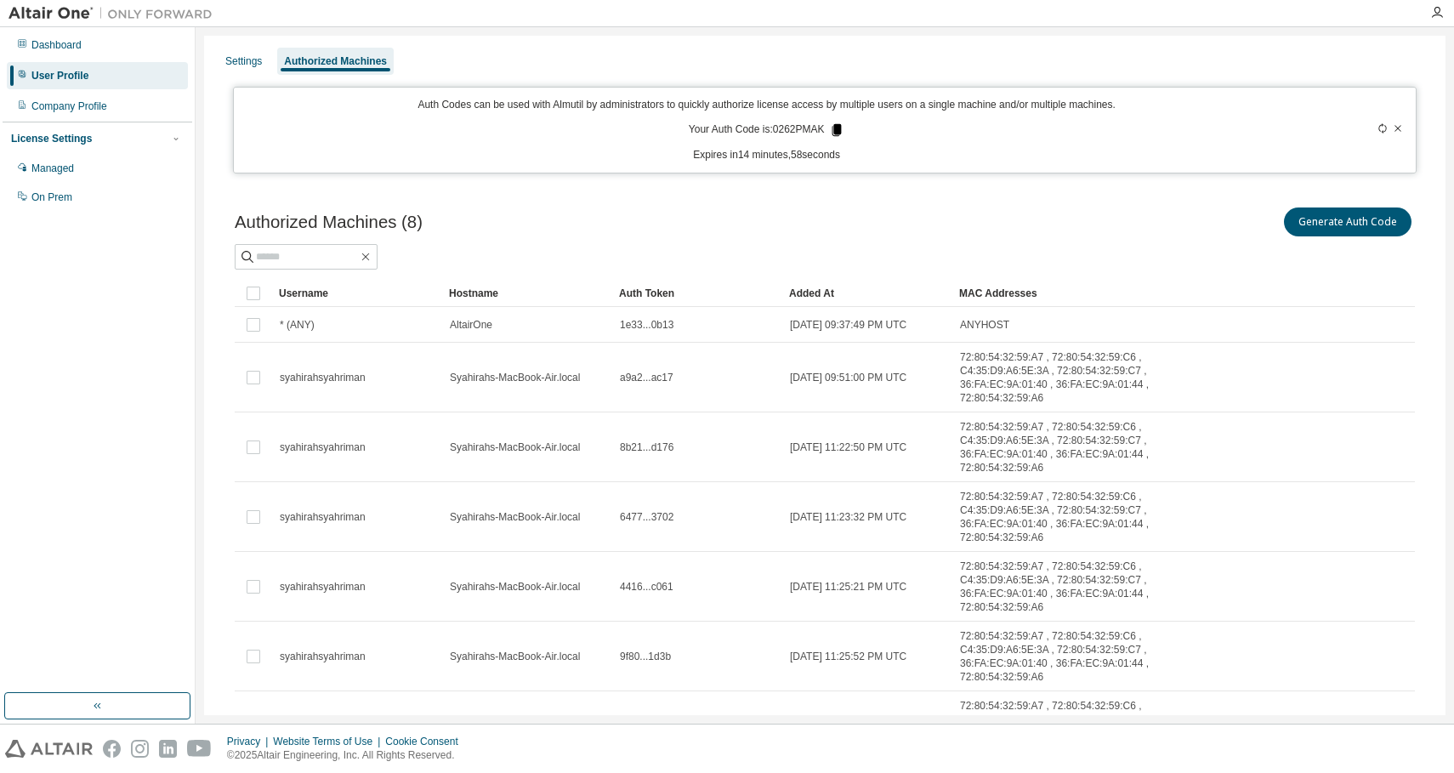
click at [842, 129] on icon at bounding box center [836, 130] width 9 height 12
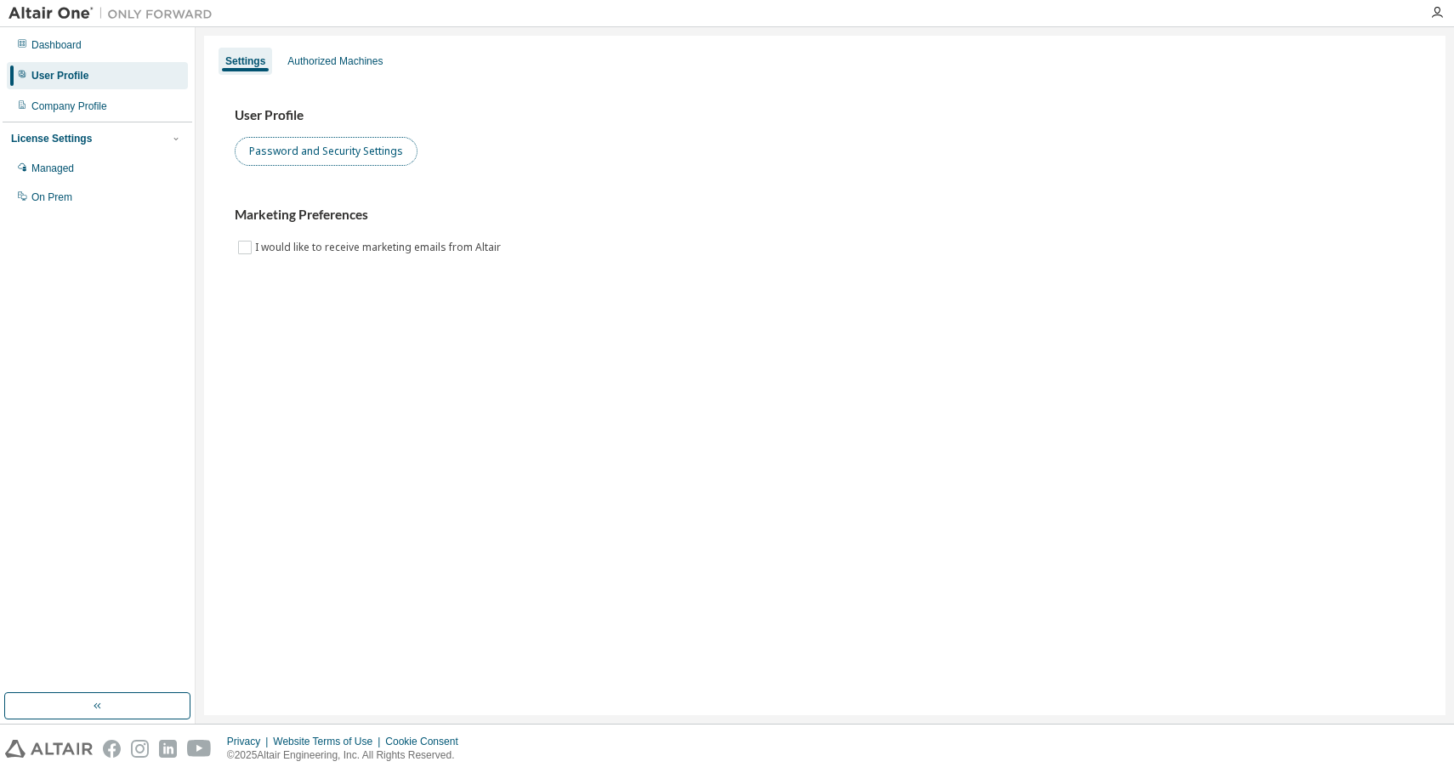
click at [326, 156] on button "Password and Security Settings" at bounding box center [326, 151] width 183 height 29
click at [119, 170] on div "Managed" at bounding box center [97, 168] width 181 height 27
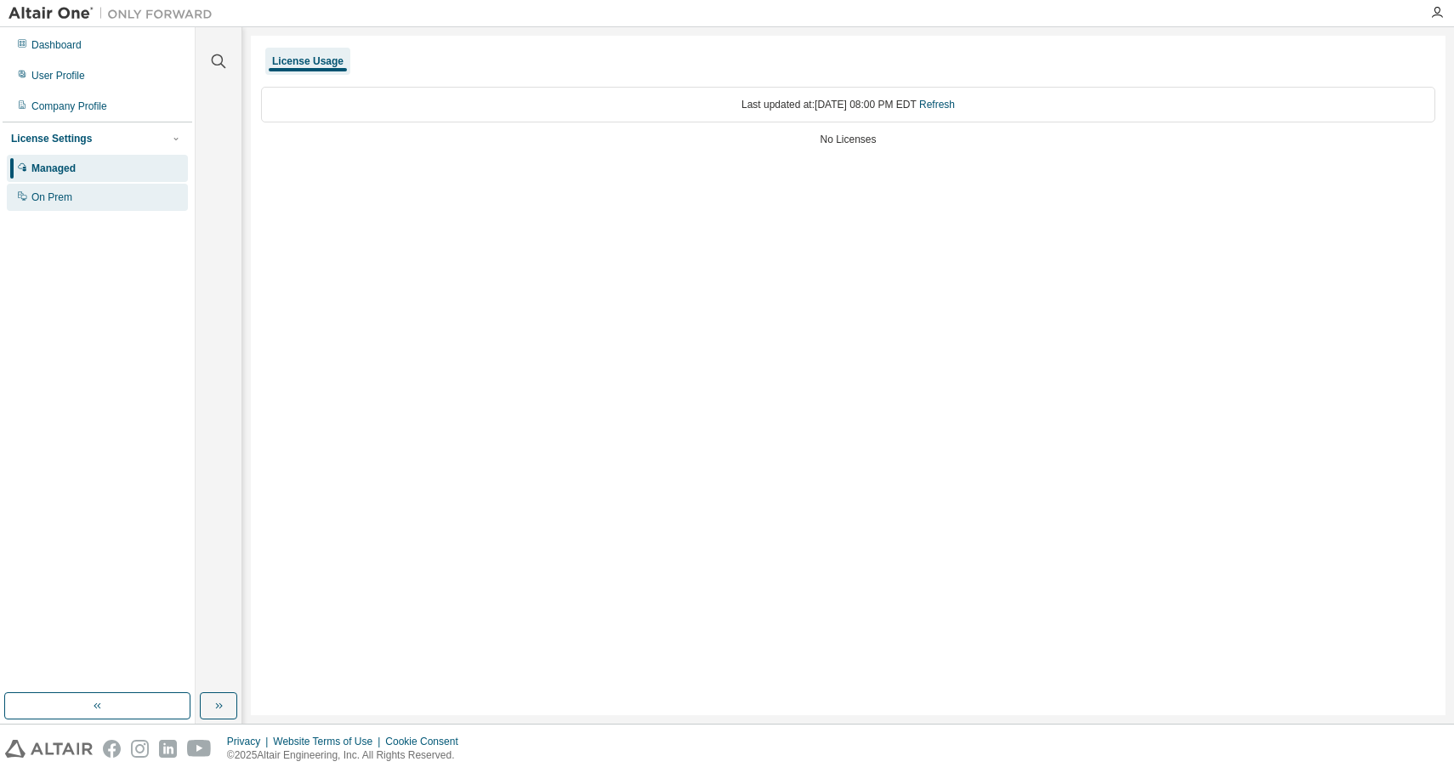
click at [115, 193] on div "On Prem" at bounding box center [97, 197] width 181 height 27
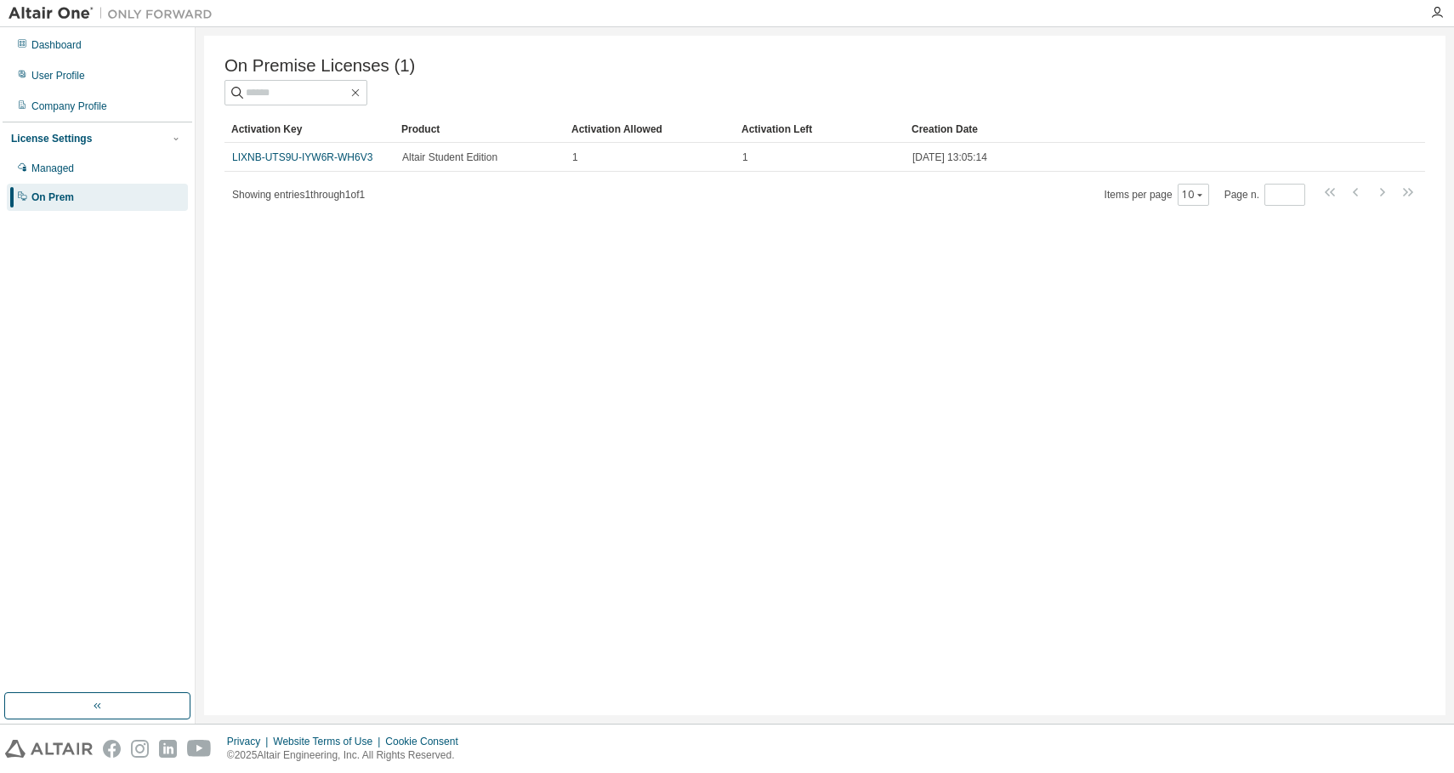
click at [940, 583] on div "On Premise Licenses (1) Clear Load Save Save As Field Operator Value Select fil…" at bounding box center [824, 375] width 1241 height 679
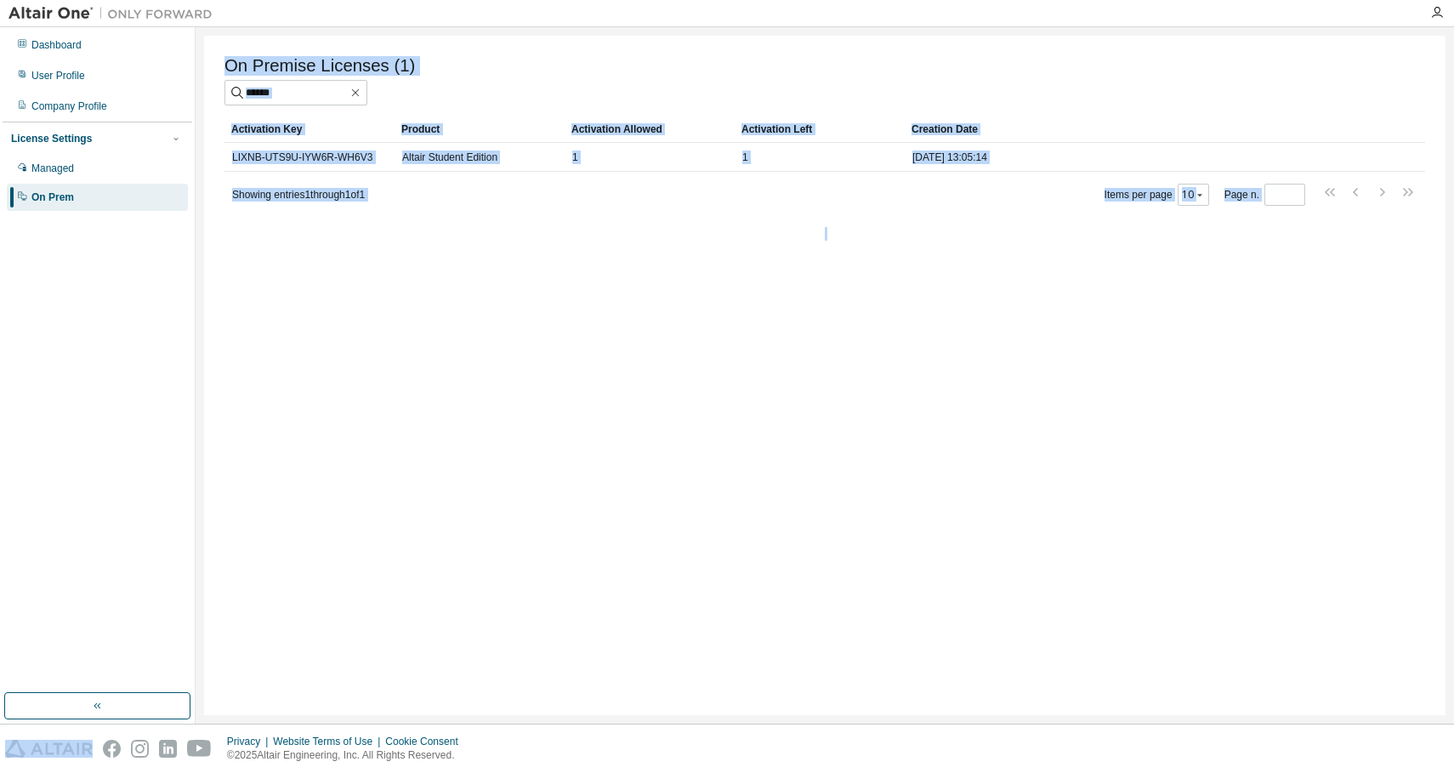
click at [940, 583] on div "On Premise Licenses (1) Clear Load Save Save As Field Operator Value Select fil…" at bounding box center [824, 375] width 1241 height 679
click at [110, 161] on div "Managed" at bounding box center [97, 168] width 181 height 27
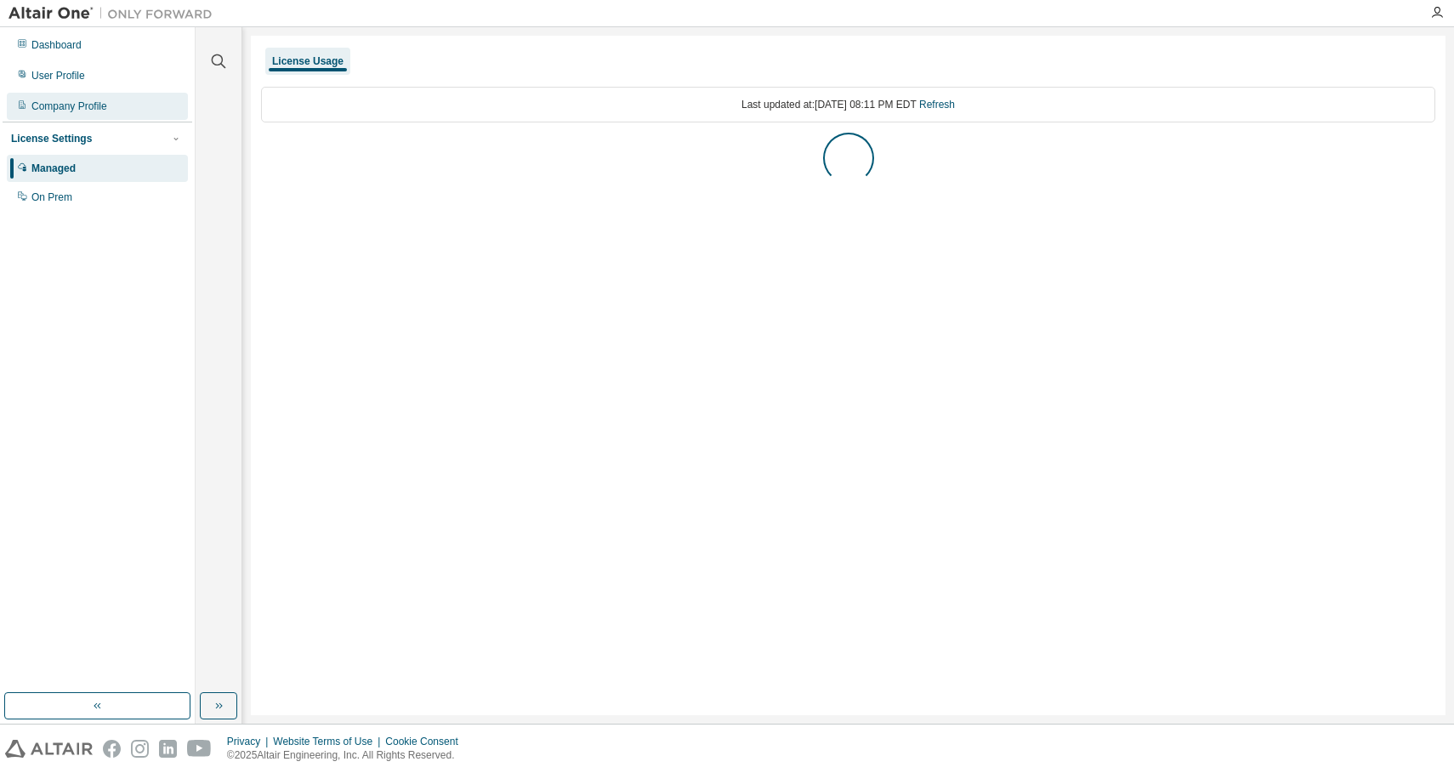
click at [112, 110] on div "Company Profile" at bounding box center [97, 106] width 181 height 27
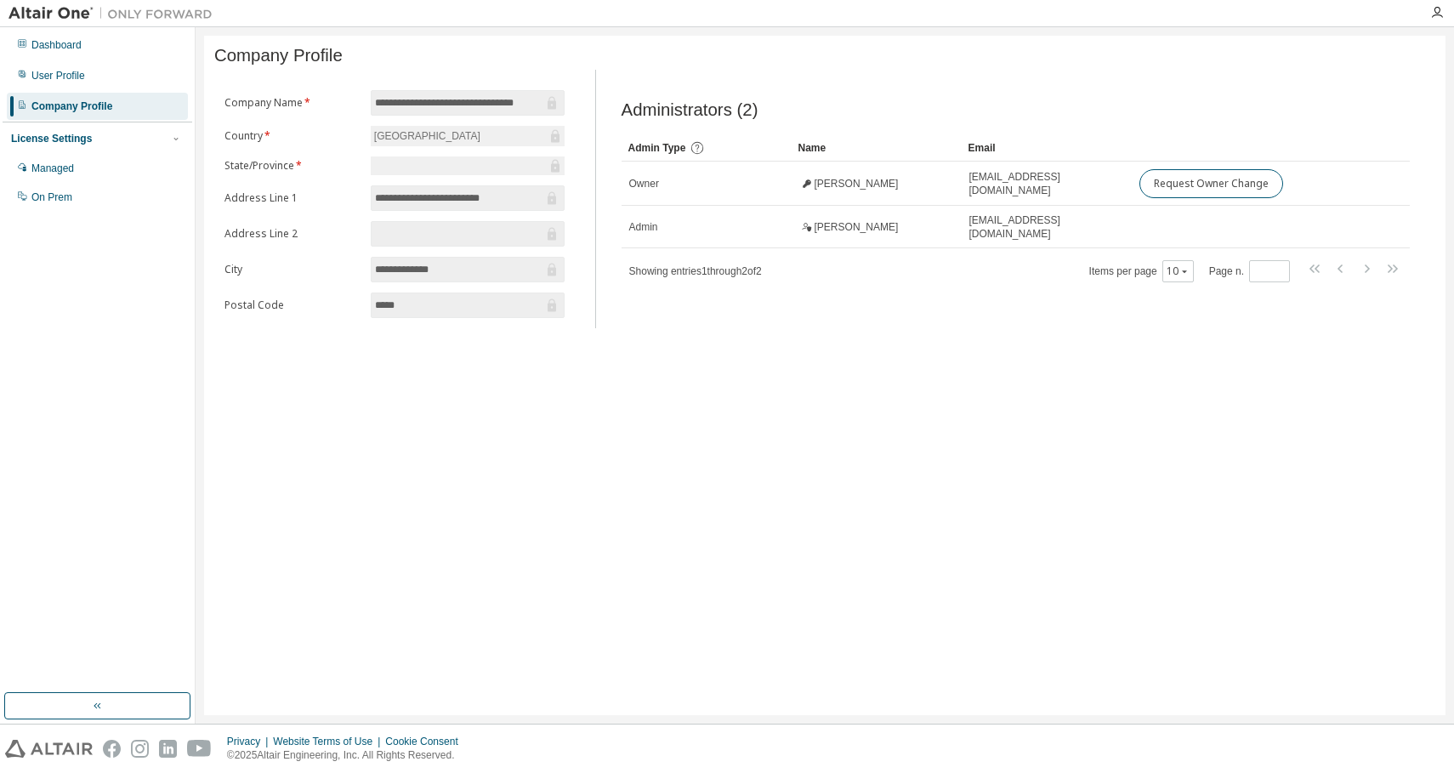
click at [113, 93] on div "Company Profile" at bounding box center [97, 106] width 181 height 27
click at [113, 83] on div "User Profile" at bounding box center [97, 75] width 181 height 27
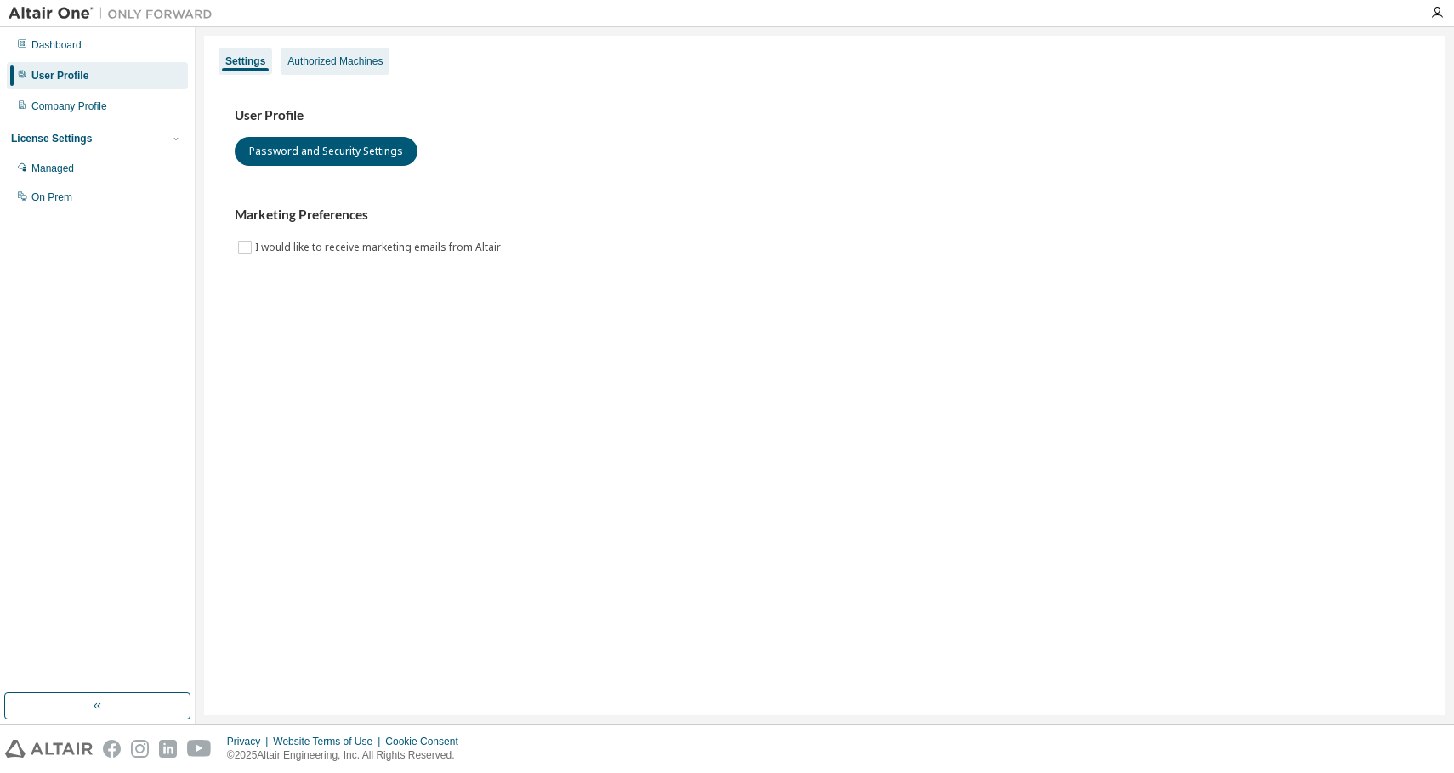
click at [341, 71] on div "Authorized Machines" at bounding box center [335, 61] width 109 height 27
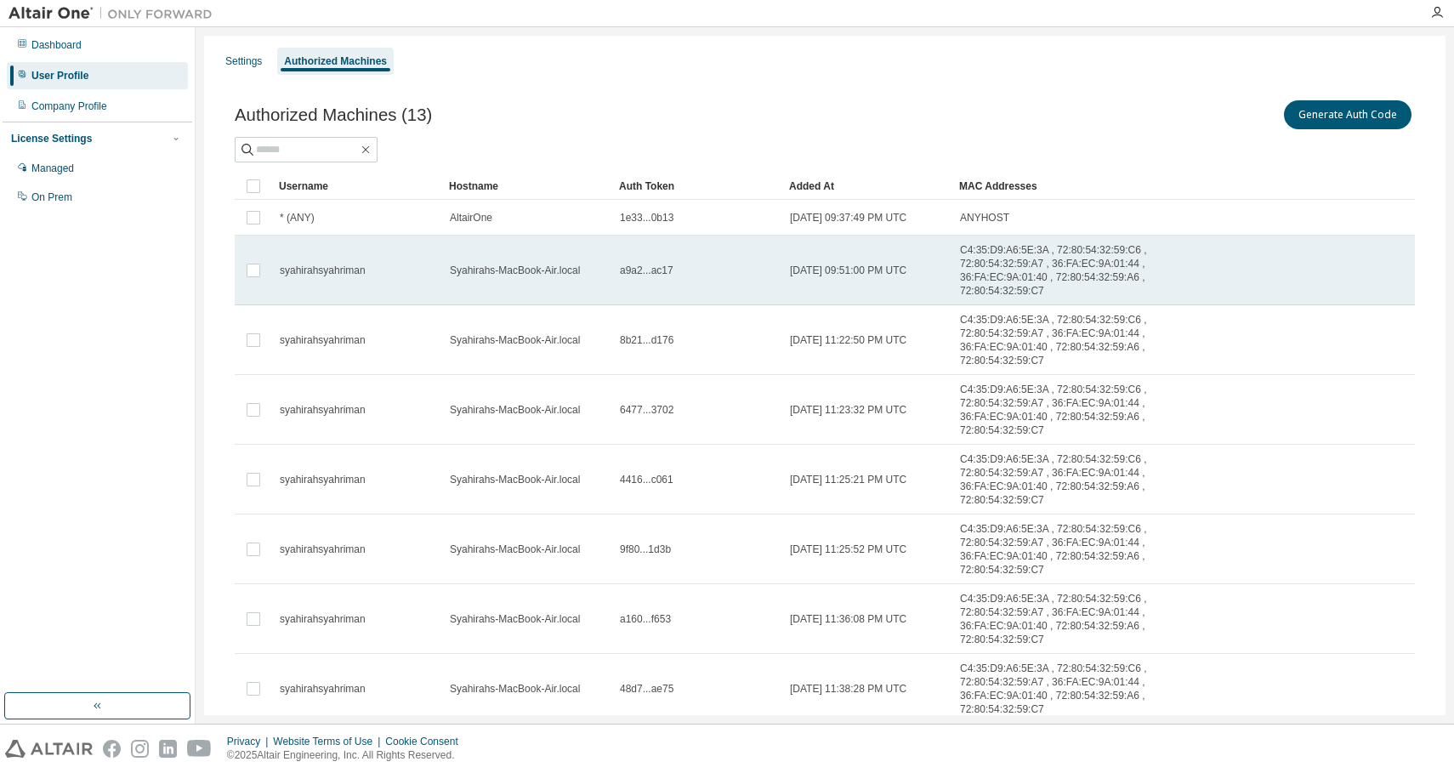
click at [1053, 287] on span "C4:35:D9:A6:5E:3A , 72:80:54:32:59:C6 , 72:80:54:32:59:A7 , 36:FA:EC:9A:01:44 ,…" at bounding box center [1093, 270] width 267 height 54
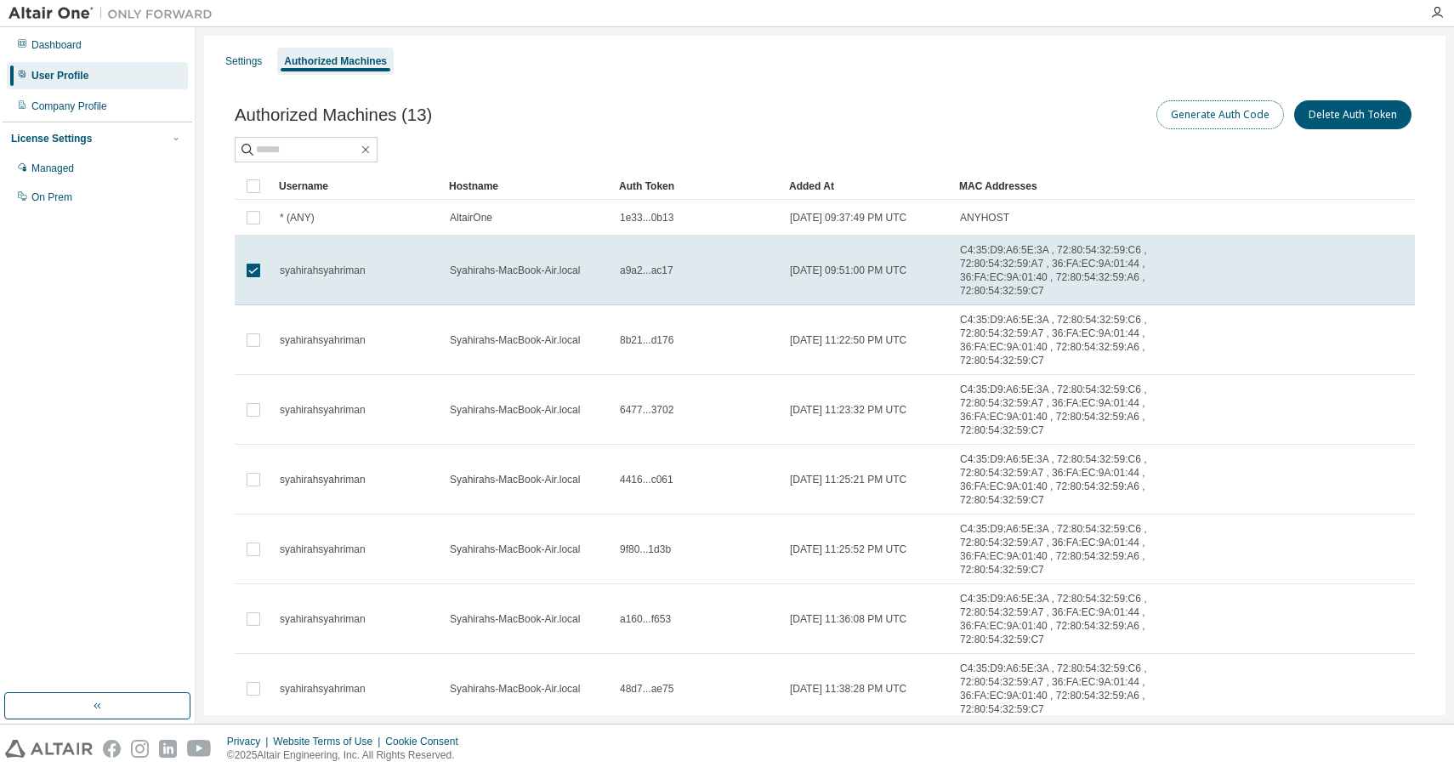
click at [1235, 114] on button "Generate Auth Code" at bounding box center [1220, 114] width 128 height 29
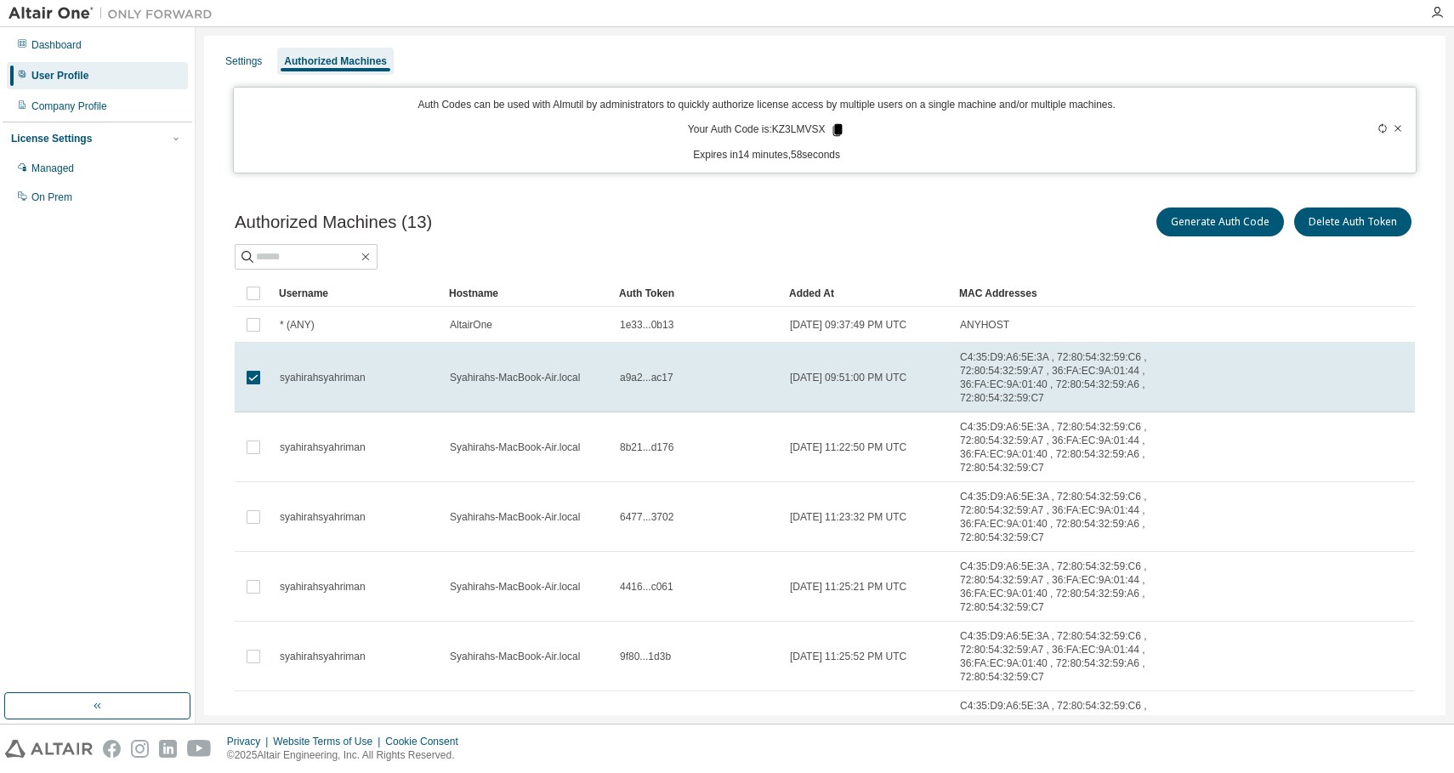
click at [842, 133] on icon at bounding box center [837, 130] width 9 height 12
